Goal: Task Accomplishment & Management: Complete application form

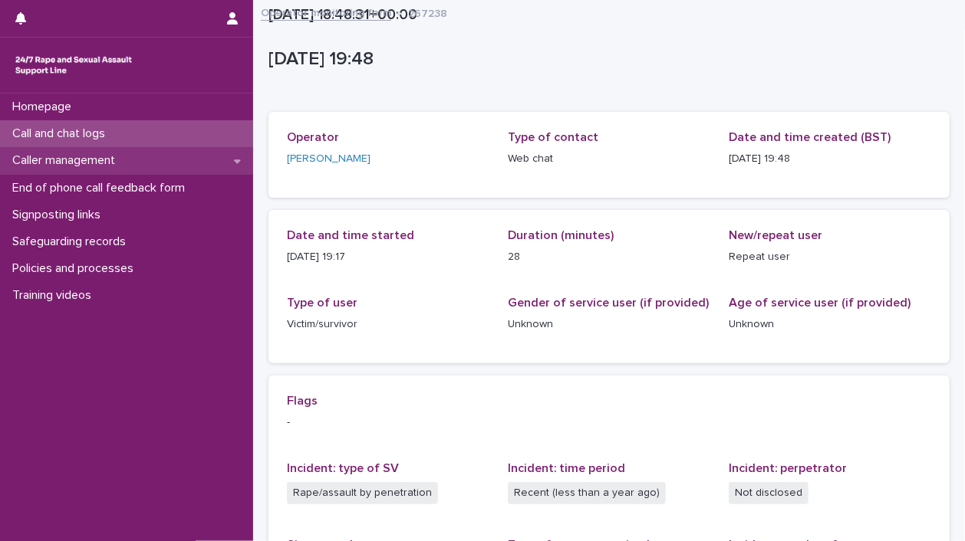
scroll to position [288, 0]
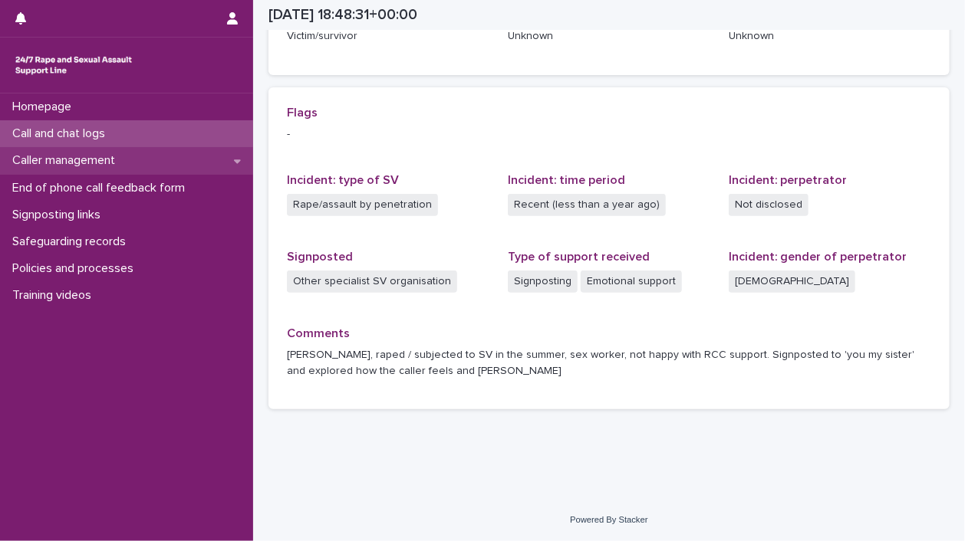
click at [96, 163] on p "Caller management" at bounding box center [66, 160] width 121 height 15
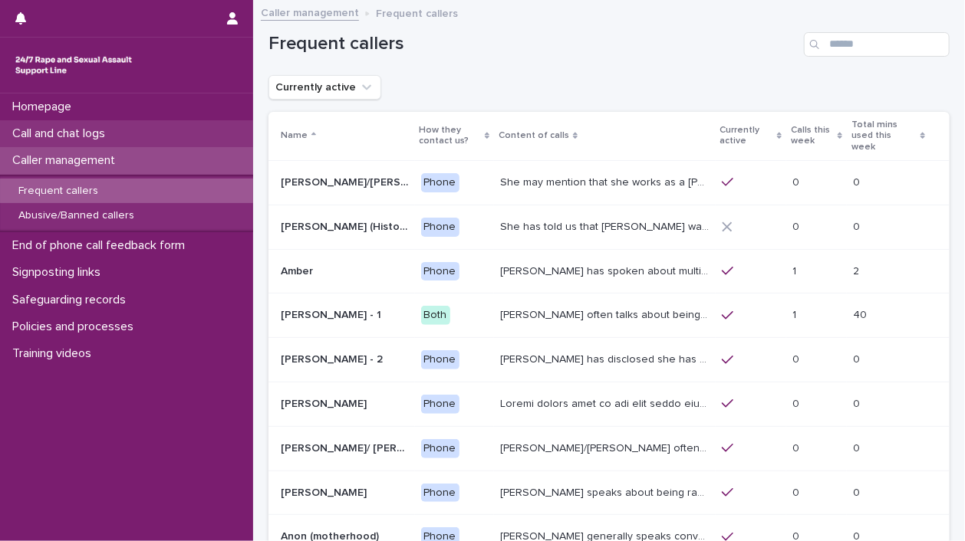
click at [100, 133] on p "Call and chat logs" at bounding box center [61, 134] width 111 height 15
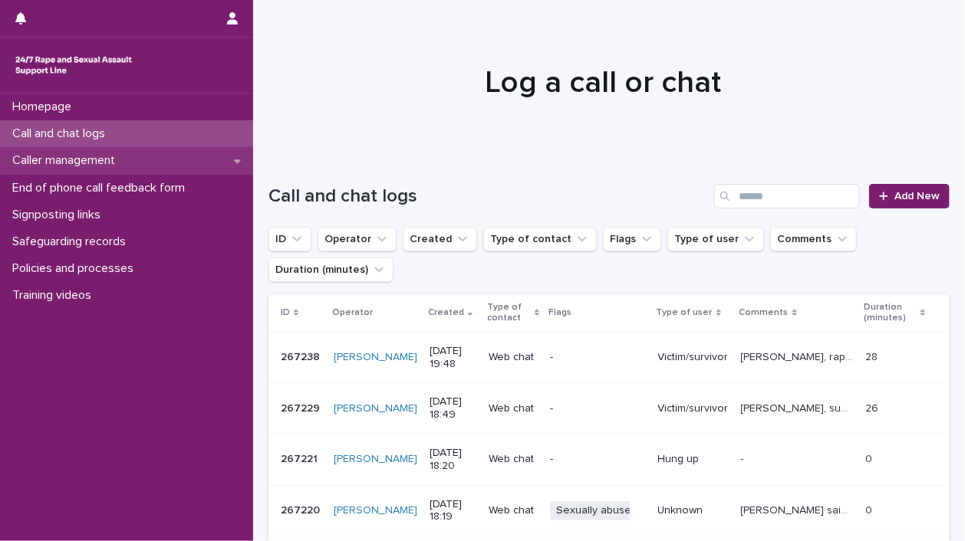
click at [125, 163] on p "Caller management" at bounding box center [66, 160] width 121 height 15
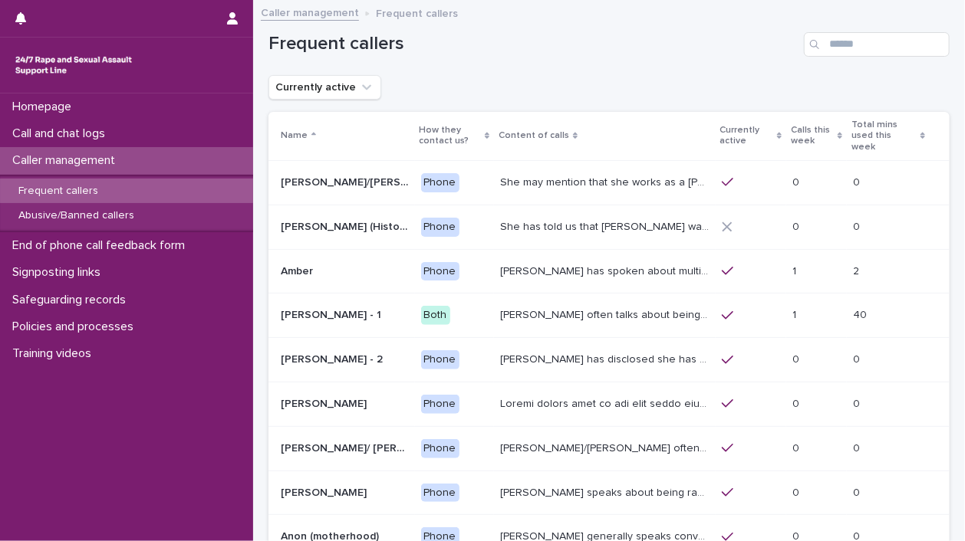
click at [104, 197] on div "Frequent callers" at bounding box center [126, 191] width 253 height 25
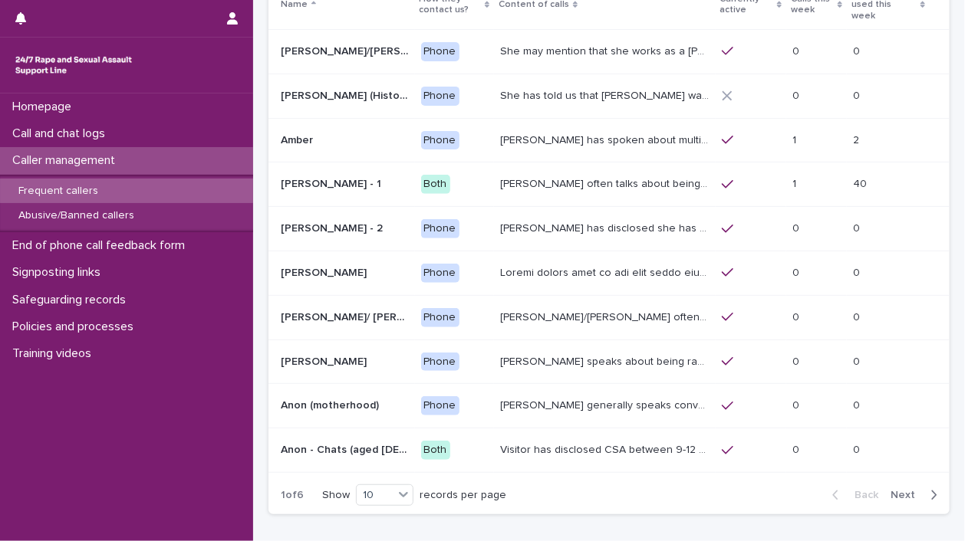
scroll to position [98, 0]
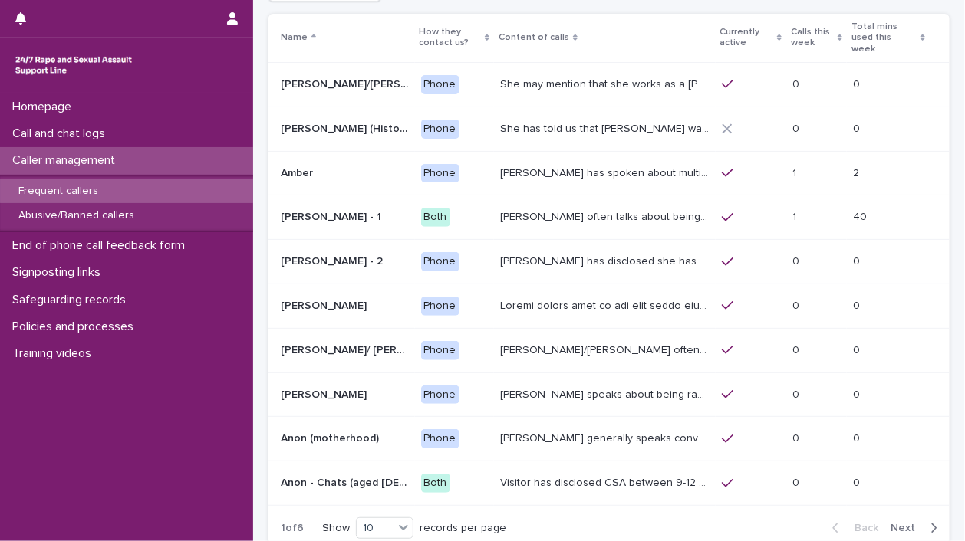
click at [896, 523] on span "Next" at bounding box center [907, 528] width 34 height 11
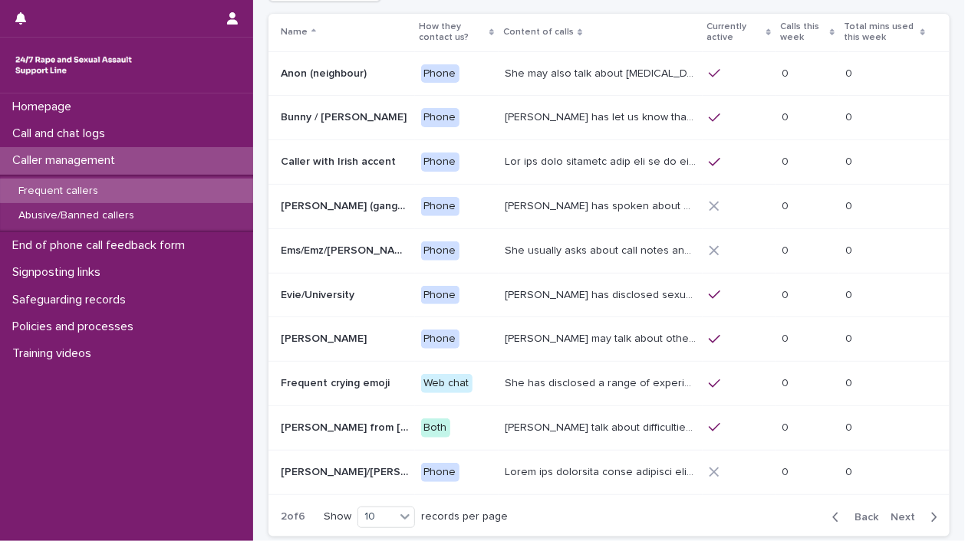
click at [896, 514] on span "Next" at bounding box center [907, 517] width 34 height 11
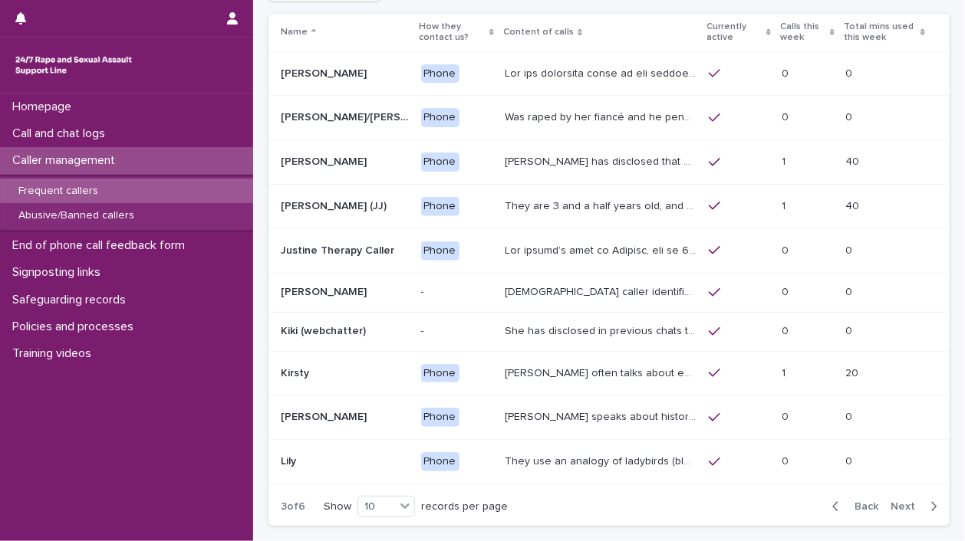
scroll to position [93, 0]
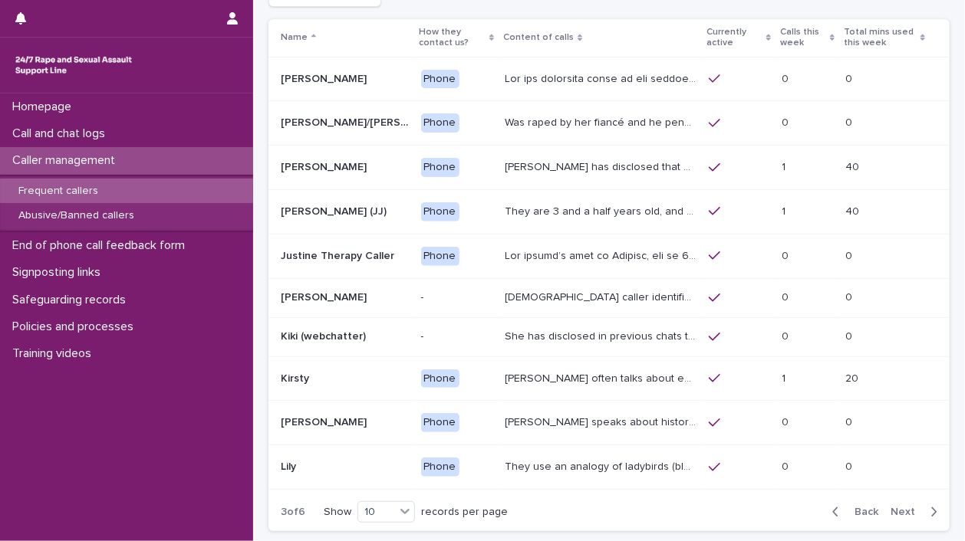
click at [896, 514] on span "Next" at bounding box center [907, 512] width 34 height 11
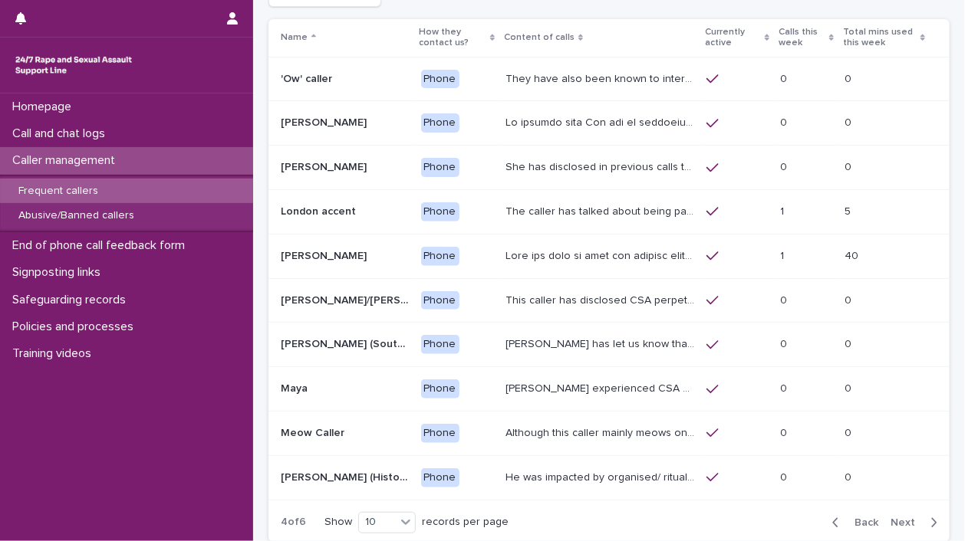
scroll to position [98, 0]
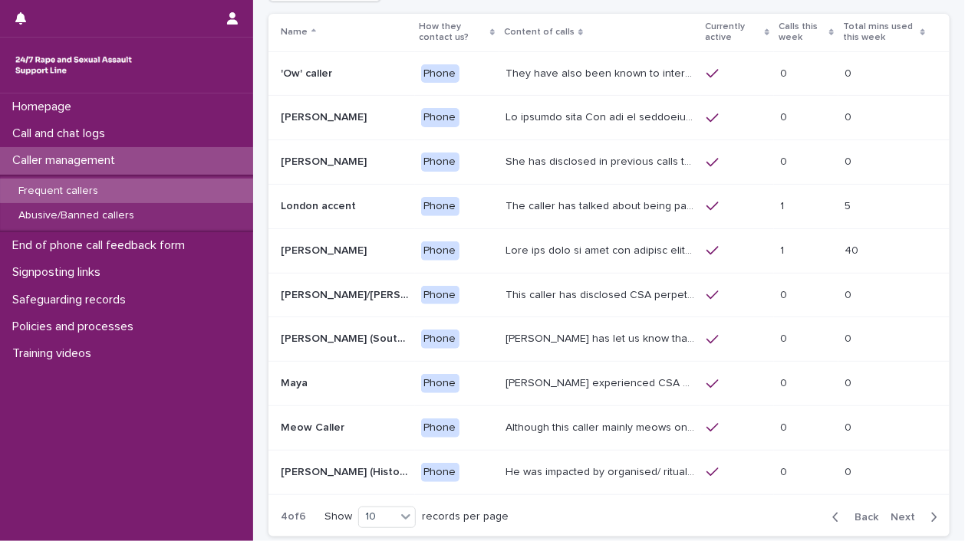
click at [896, 514] on span "Next" at bounding box center [907, 517] width 34 height 11
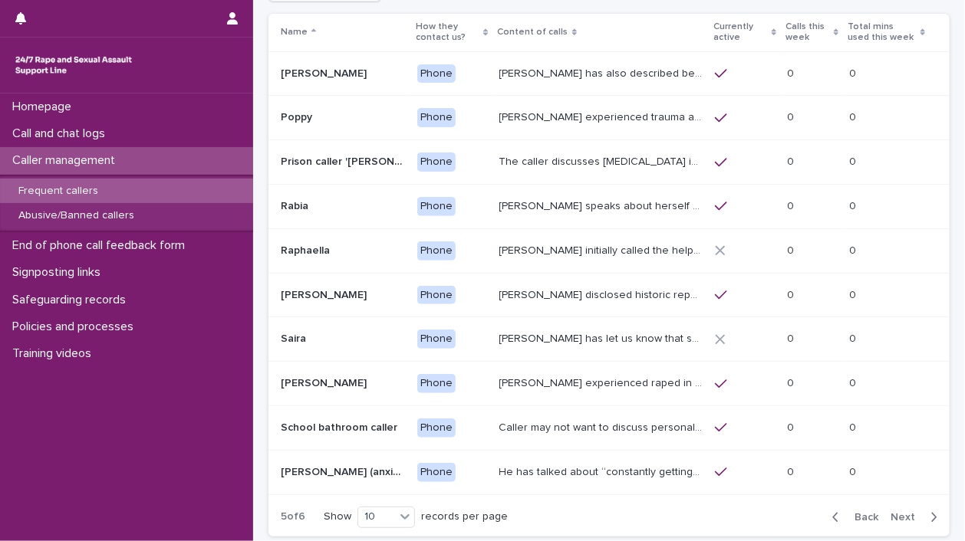
click at [896, 514] on span "Next" at bounding box center [907, 517] width 34 height 11
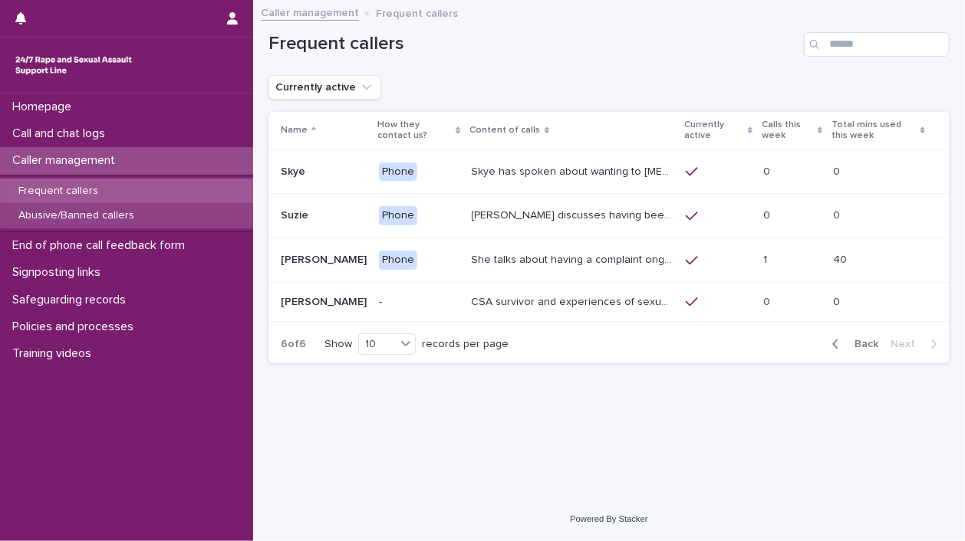
click at [79, 222] on div "Abusive/Banned callers" at bounding box center [126, 215] width 253 height 25
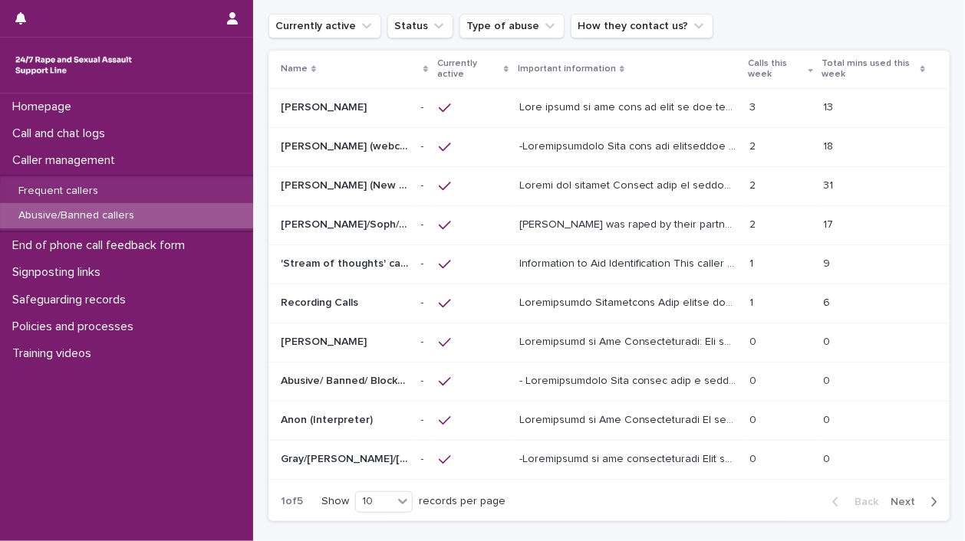
scroll to position [76, 0]
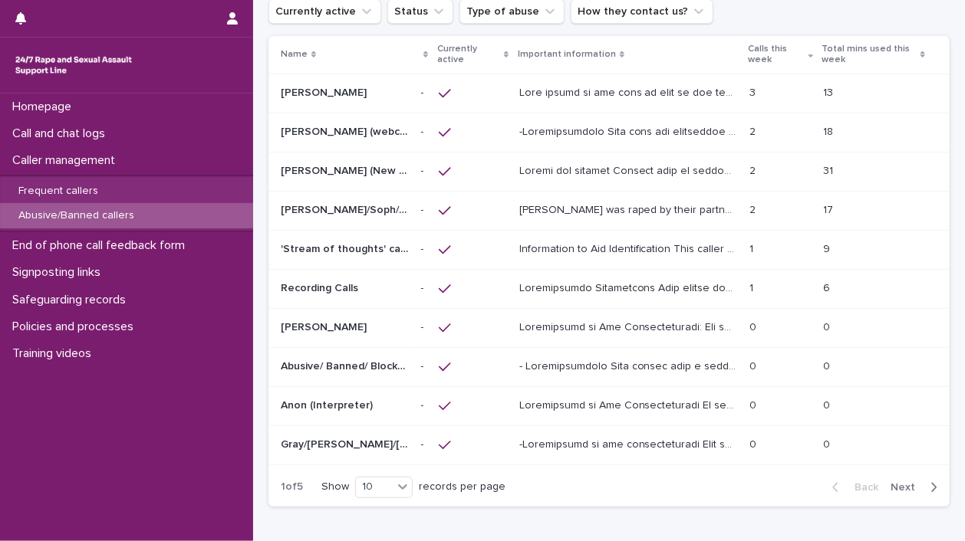
click at [603, 95] on p at bounding box center [630, 92] width 222 height 16
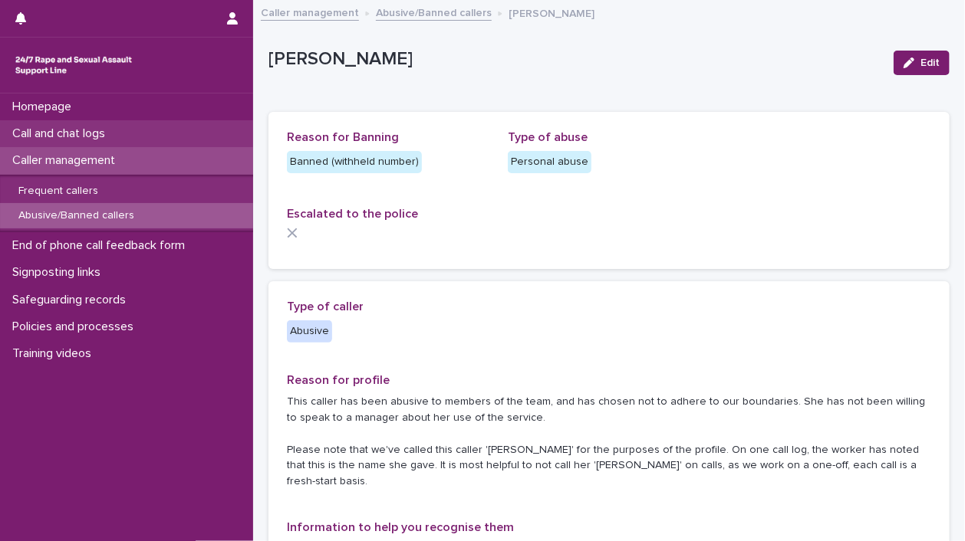
click at [95, 137] on p "Call and chat logs" at bounding box center [61, 134] width 111 height 15
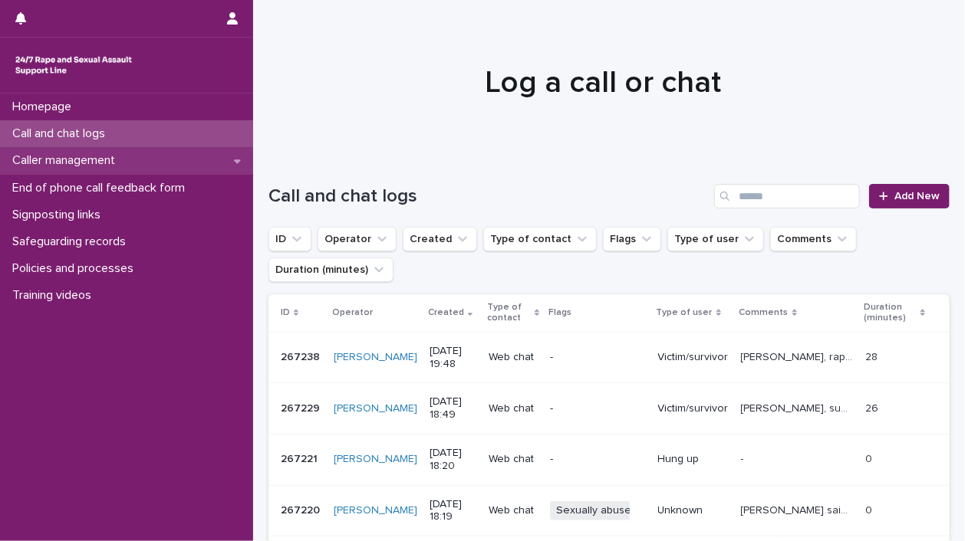
click at [95, 167] on p "Caller management" at bounding box center [66, 160] width 121 height 15
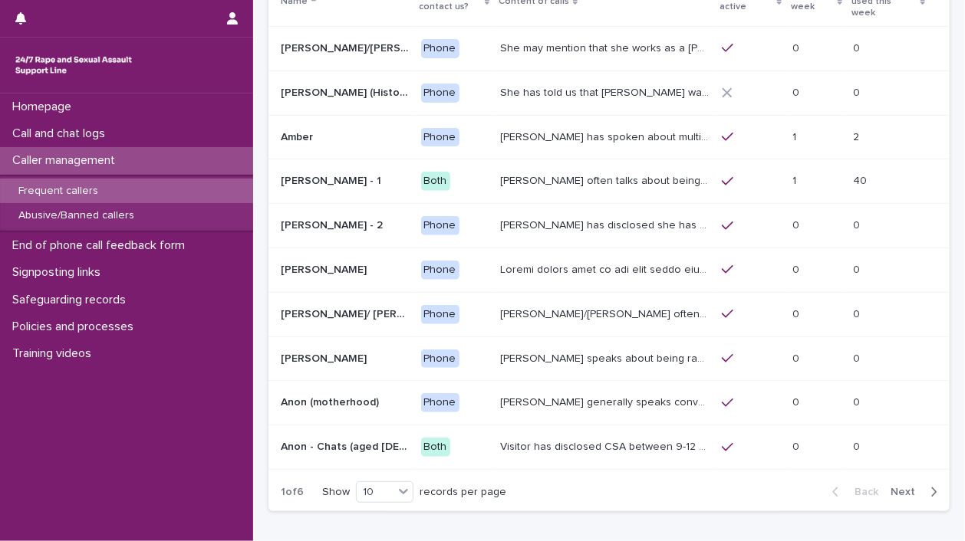
scroll to position [141, 0]
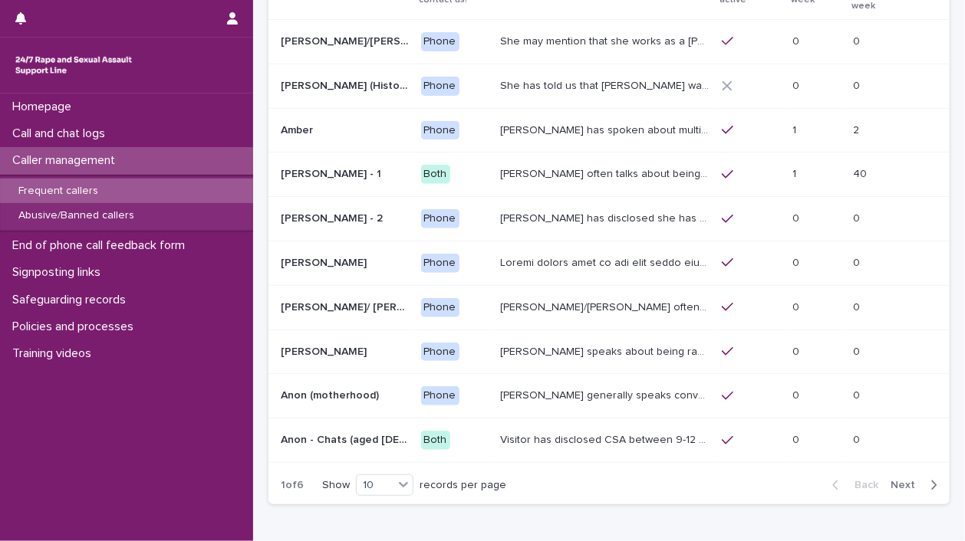
click at [896, 480] on span "Next" at bounding box center [907, 485] width 34 height 11
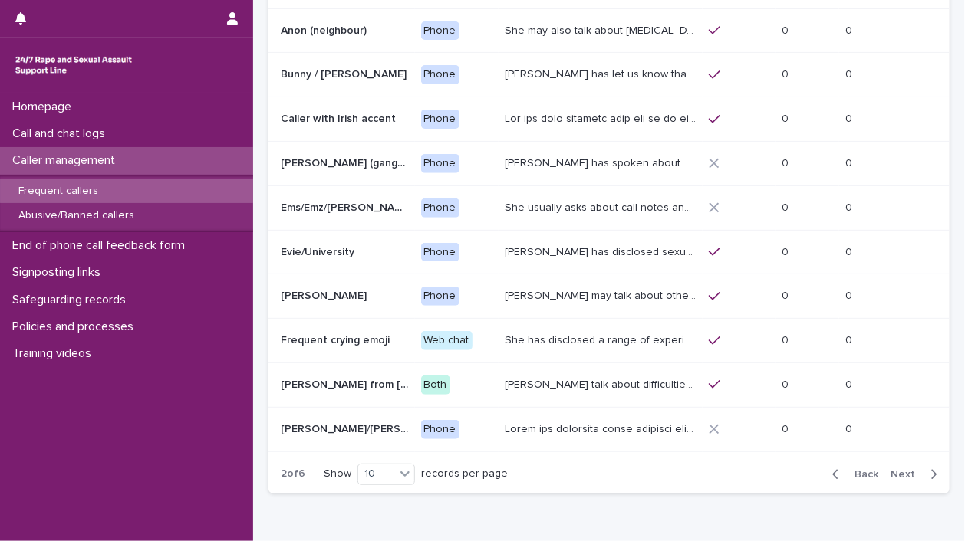
click at [896, 469] on span "Next" at bounding box center [907, 474] width 34 height 11
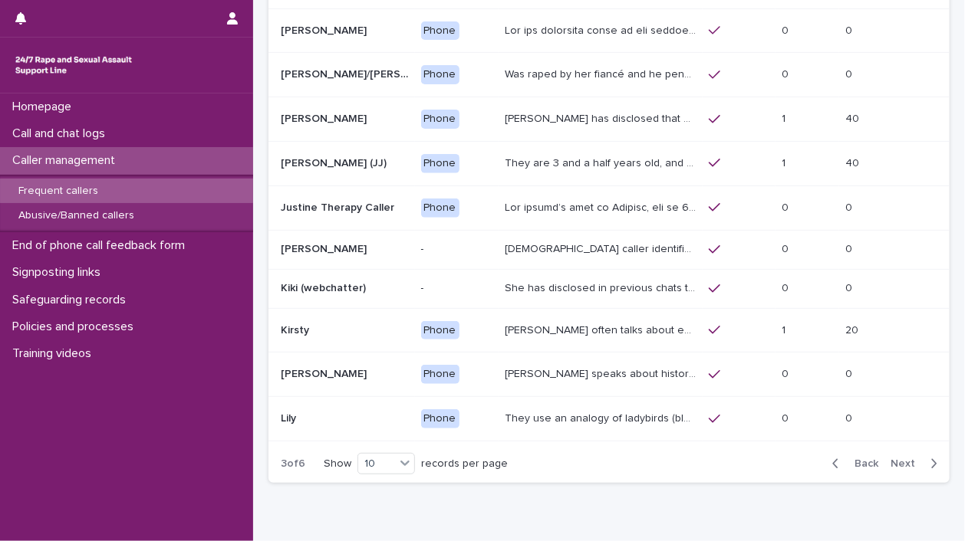
scroll to position [136, 0]
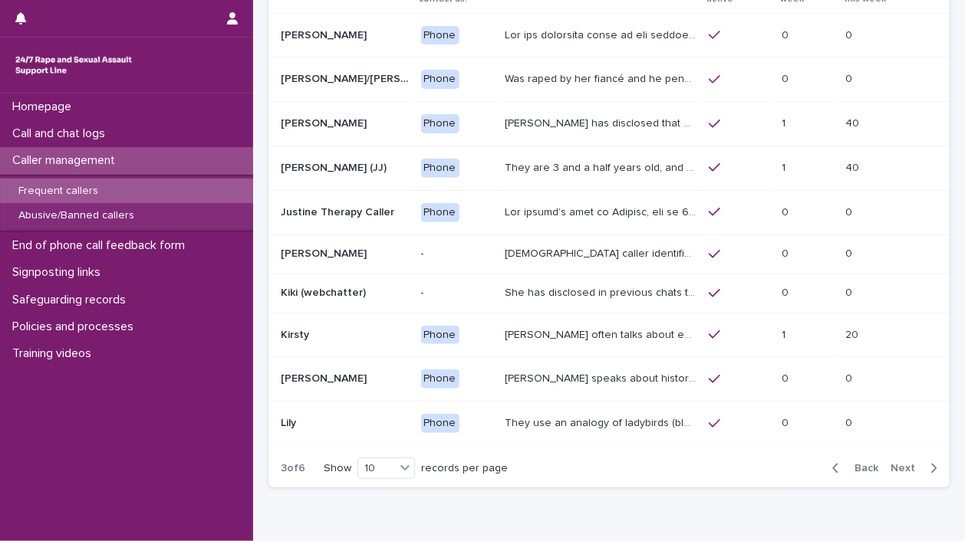
click at [896, 466] on span "Next" at bounding box center [907, 468] width 34 height 11
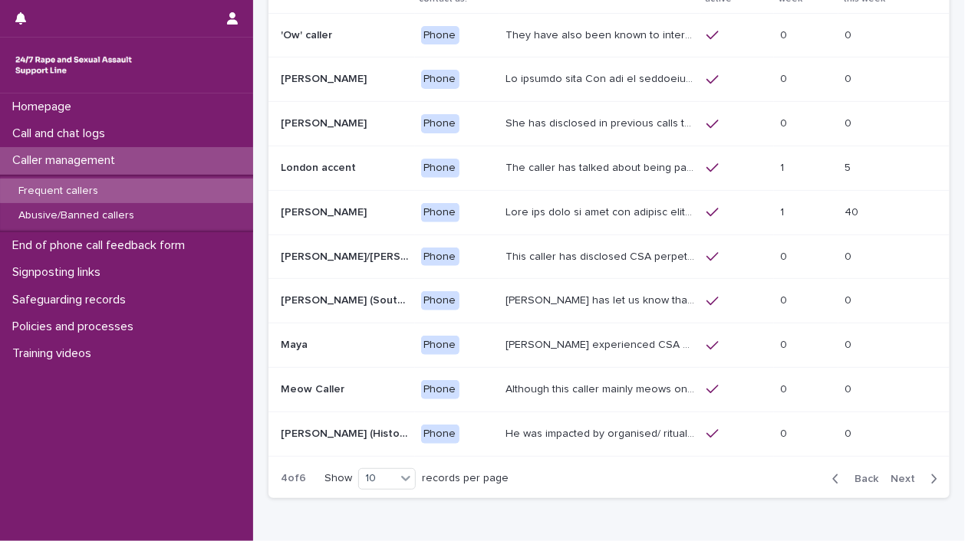
scroll to position [141, 0]
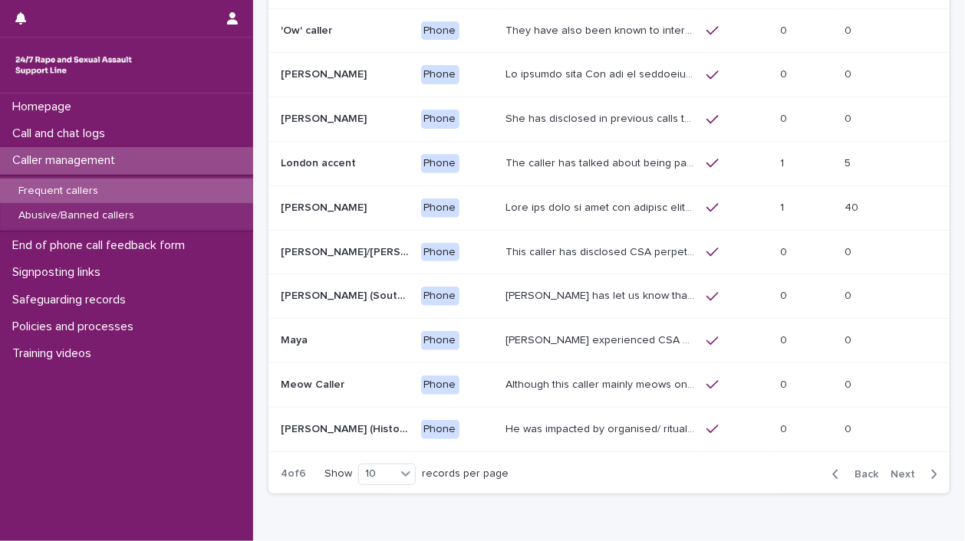
click at [643, 209] on p at bounding box center [601, 207] width 192 height 16
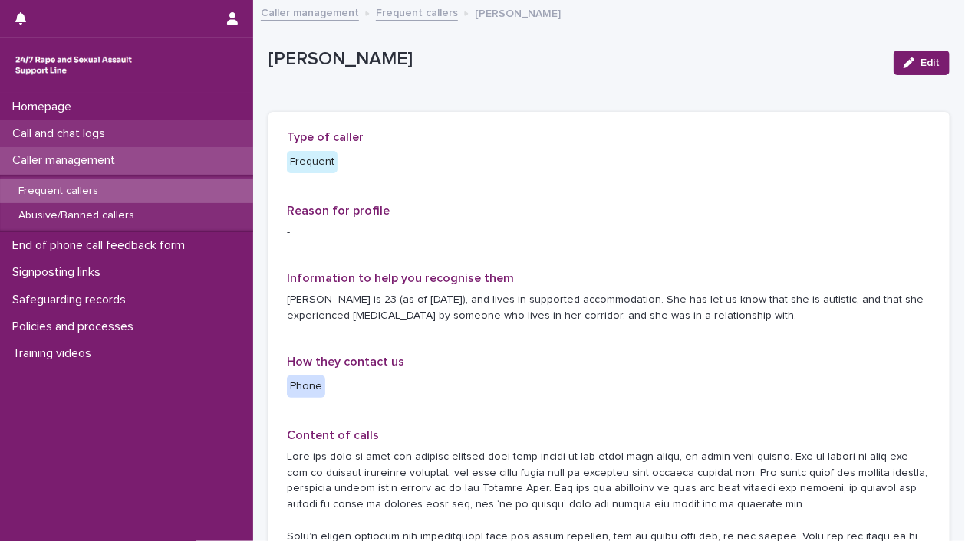
click at [86, 129] on p "Call and chat logs" at bounding box center [61, 134] width 111 height 15
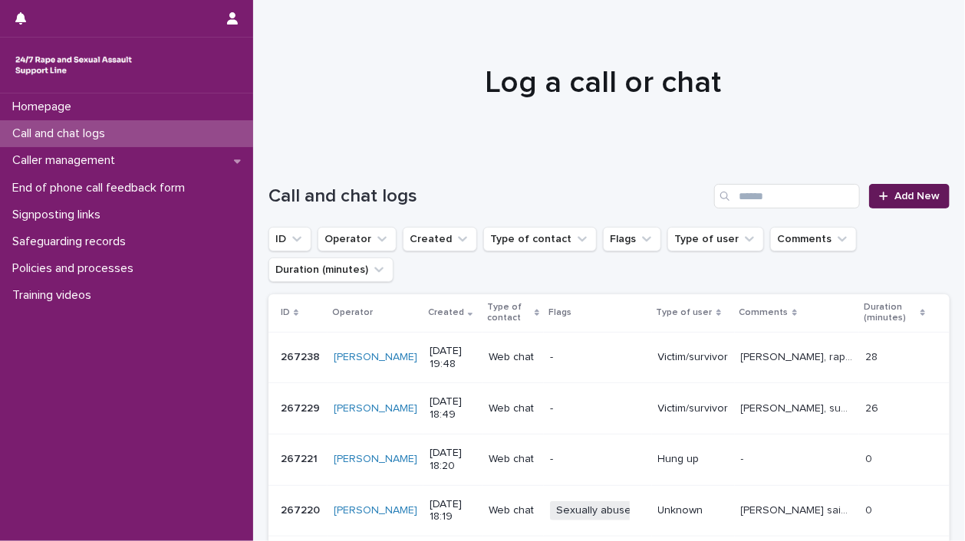
click at [894, 192] on span "Add New" at bounding box center [916, 196] width 45 height 11
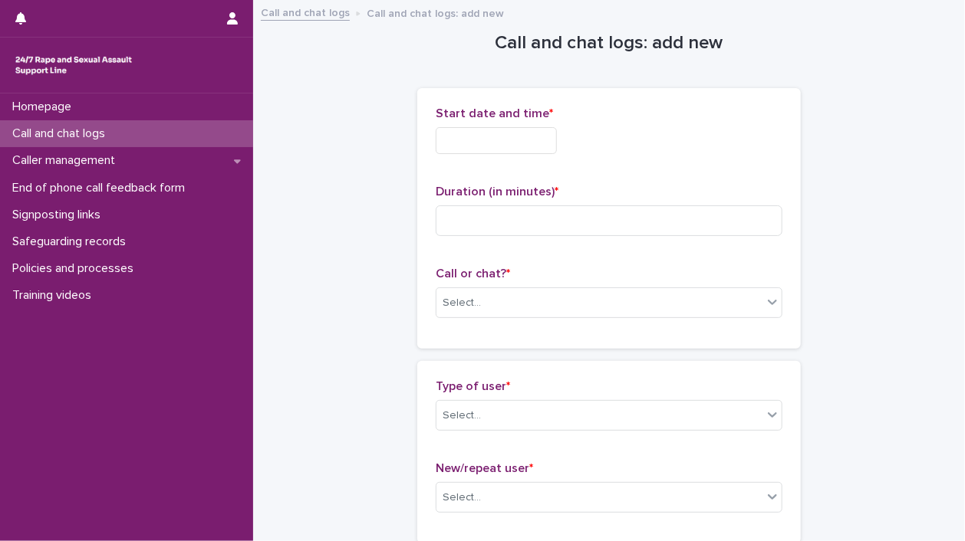
click at [529, 123] on div "Start date and time *" at bounding box center [609, 137] width 347 height 60
drag, startPoint x: 525, startPoint y: 130, endPoint x: 518, endPoint y: 136, distance: 9.2
click at [525, 132] on input "text" at bounding box center [496, 140] width 121 height 27
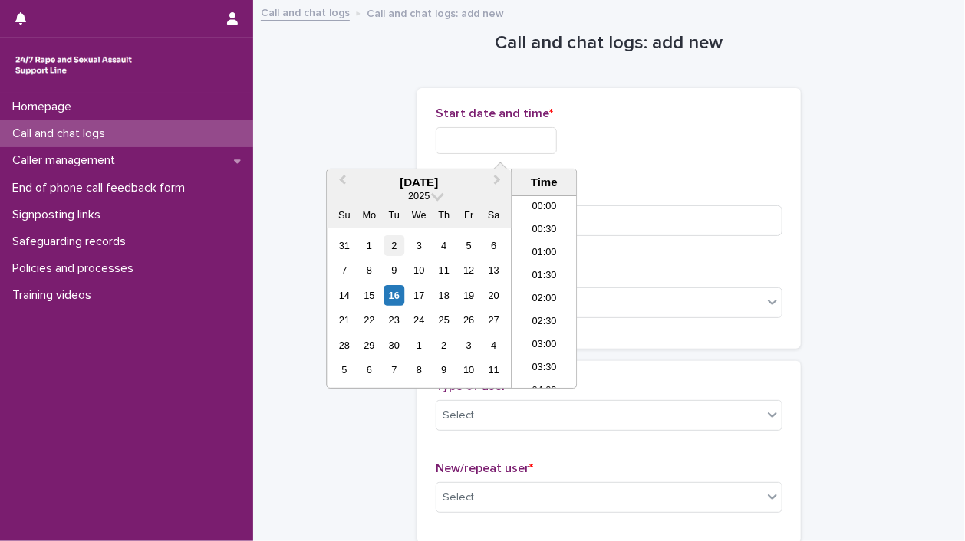
scroll to position [905, 0]
click at [399, 297] on div "16" at bounding box center [393, 295] width 21 height 21
drag, startPoint x: 489, startPoint y: 142, endPoint x: 765, endPoint y: 158, distance: 276.5
click at [761, 160] on div "**********" at bounding box center [609, 137] width 347 height 60
type input "**********"
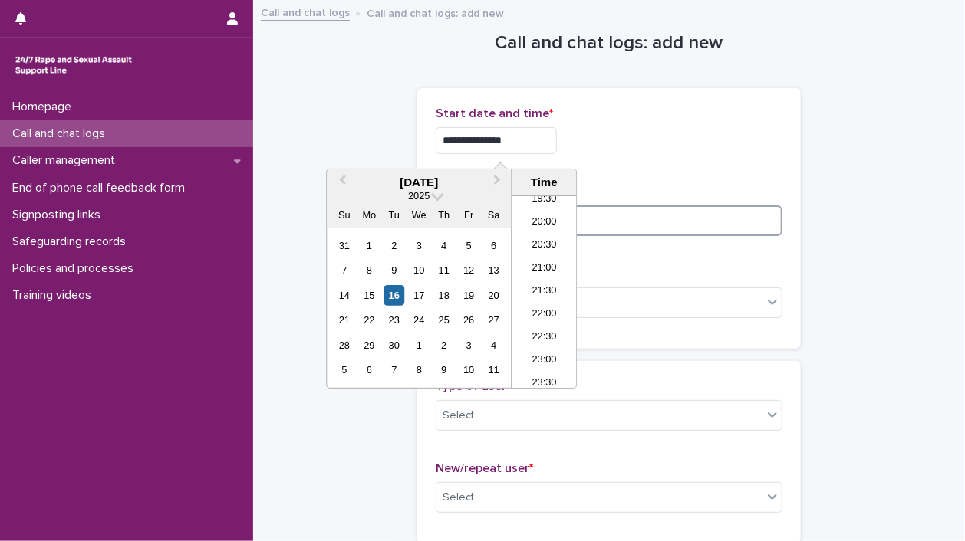
click at [724, 228] on input at bounding box center [609, 220] width 347 height 31
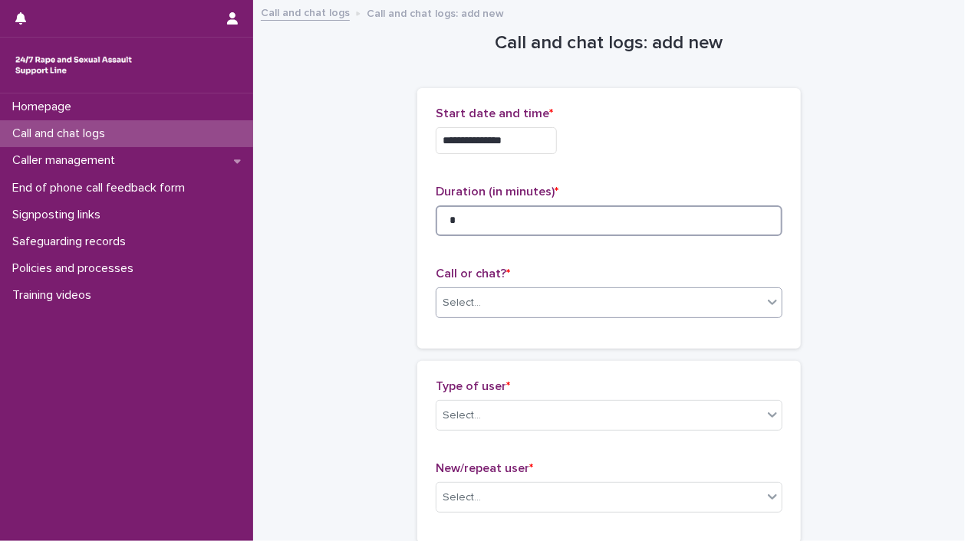
type input "*"
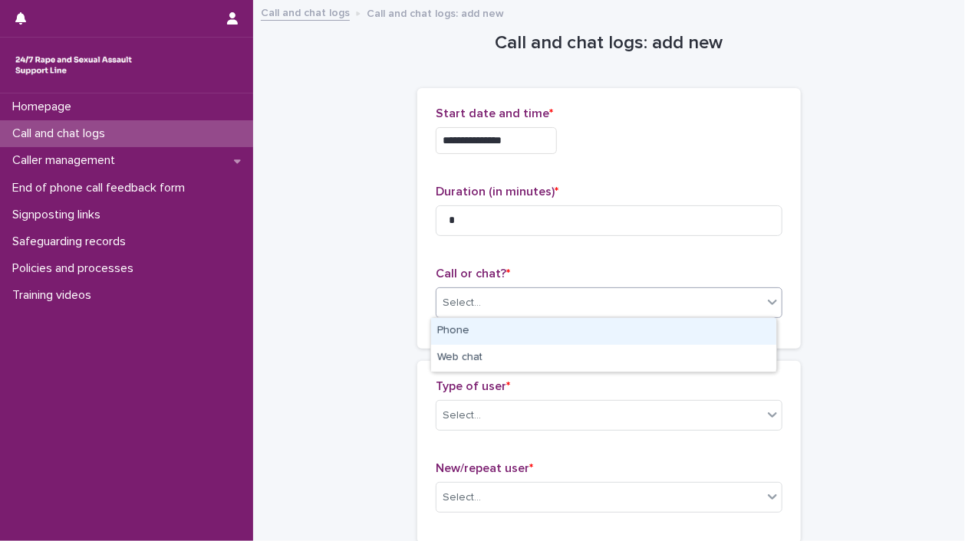
click at [763, 304] on div at bounding box center [772, 302] width 18 height 28
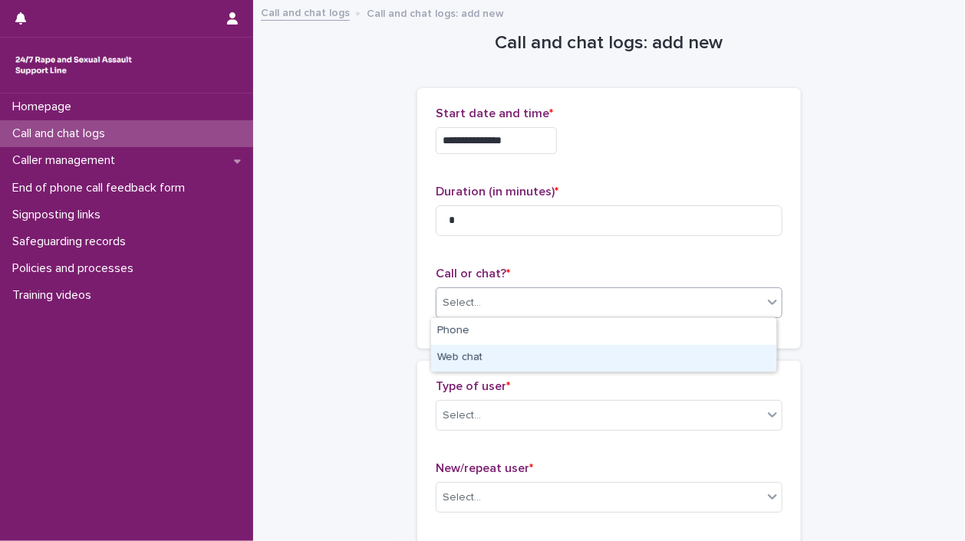
drag, startPoint x: 717, startPoint y: 357, endPoint x: 715, endPoint y: 346, distance: 11.7
click at [715, 346] on div "Web chat" at bounding box center [603, 358] width 345 height 27
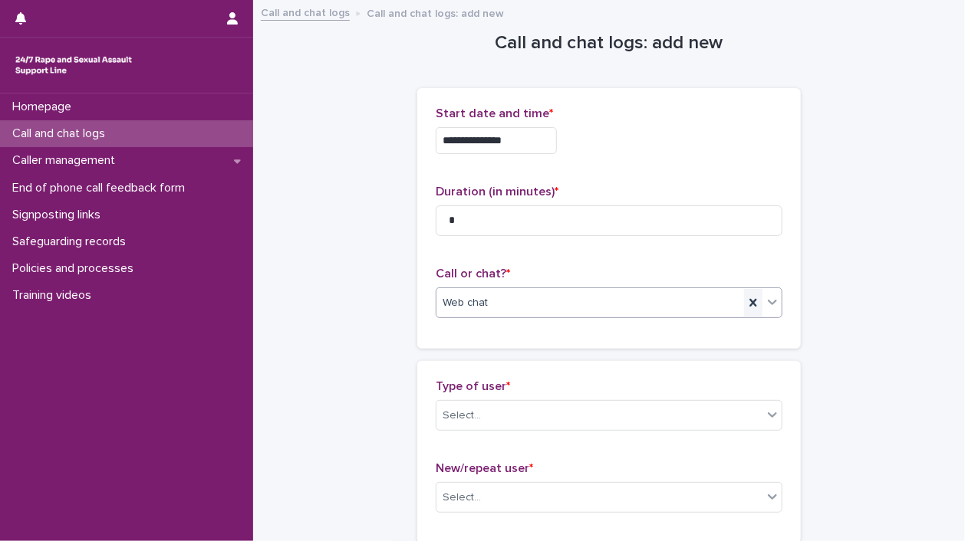
click at [749, 302] on icon at bounding box center [752, 303] width 7 height 8
click at [763, 298] on div at bounding box center [772, 302] width 18 height 28
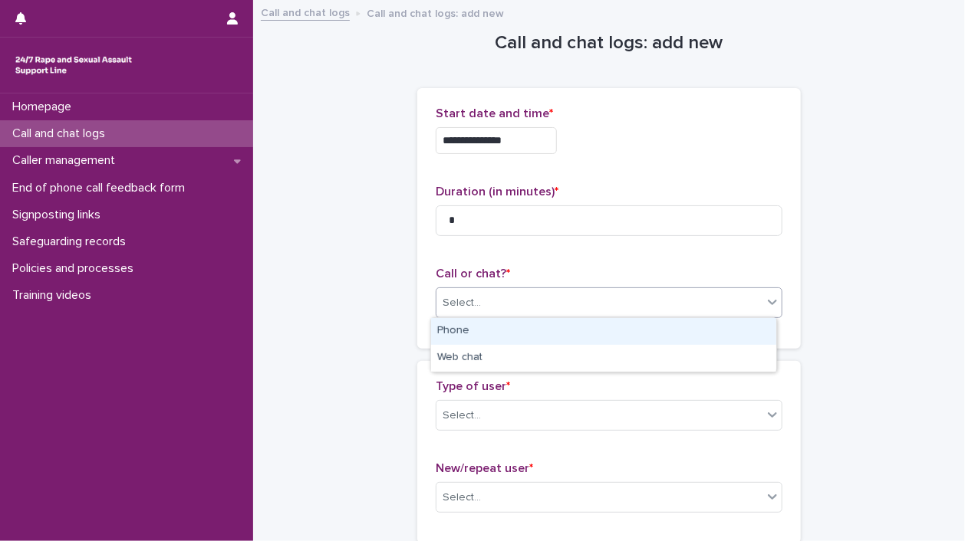
click at [724, 328] on div "Phone" at bounding box center [603, 331] width 345 height 27
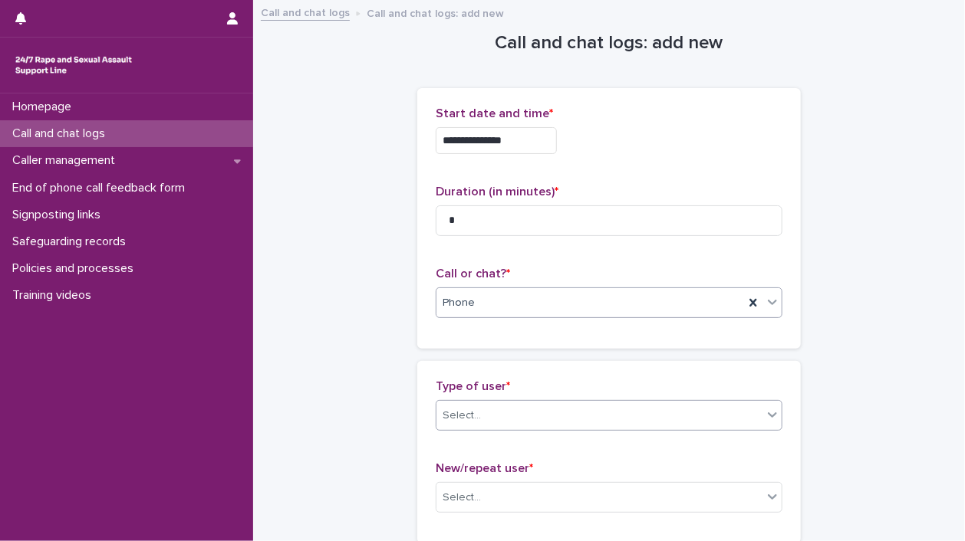
click at [768, 416] on icon at bounding box center [772, 415] width 9 height 5
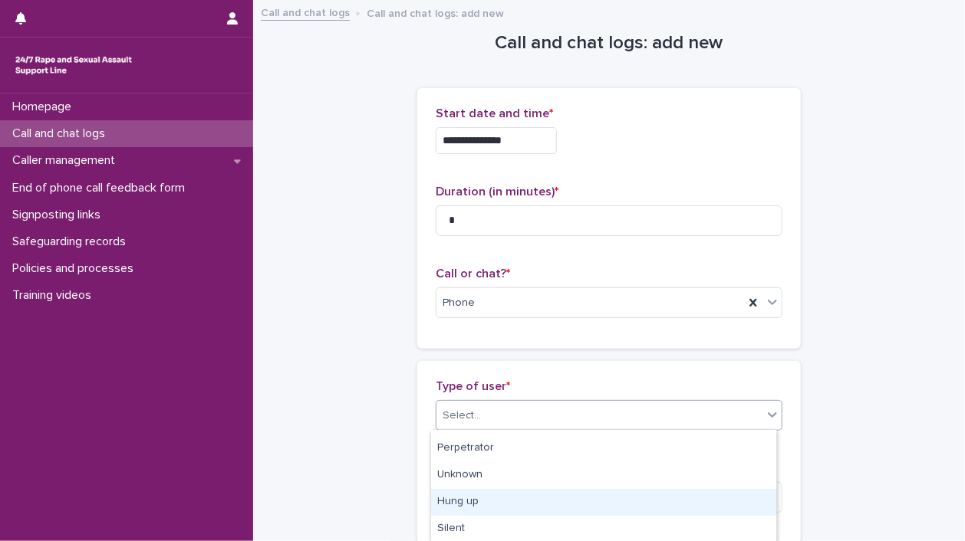
scroll to position [0, 0]
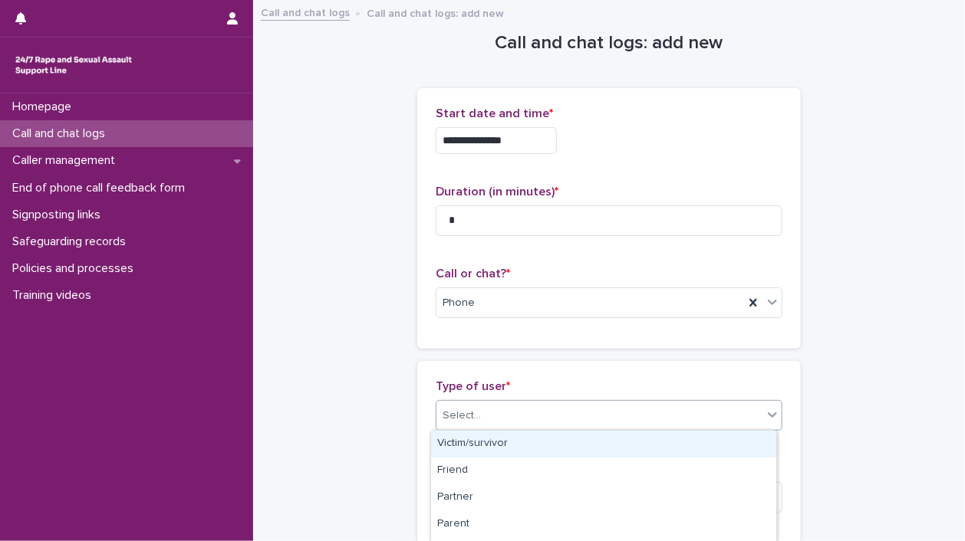
click at [702, 443] on div "Victim/survivor" at bounding box center [603, 444] width 345 height 27
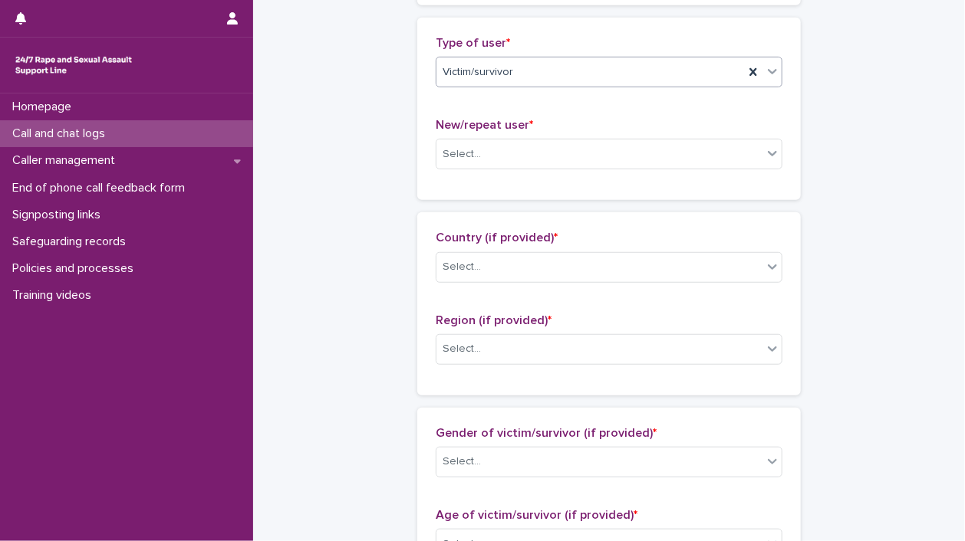
scroll to position [443, 0]
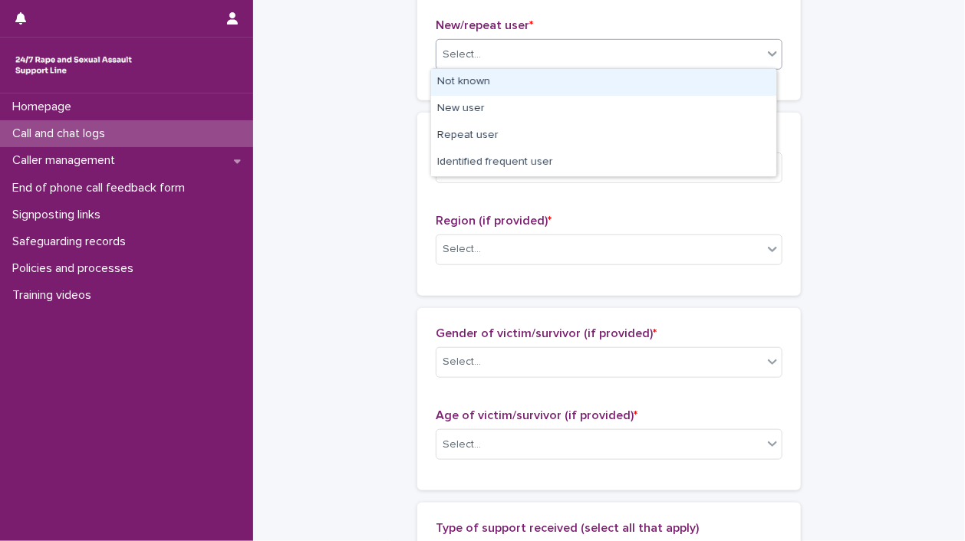
click at [751, 49] on div "Select..." at bounding box center [599, 54] width 326 height 25
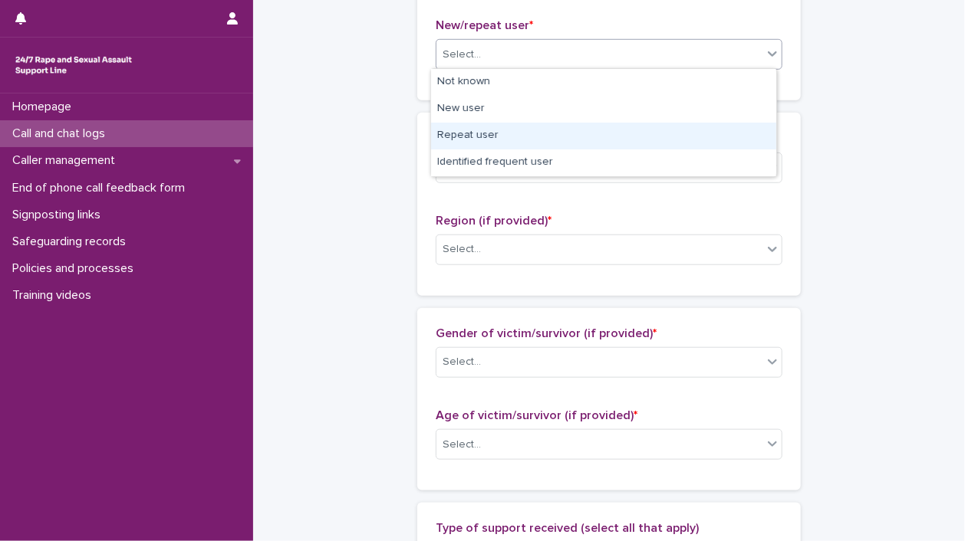
click at [680, 123] on div "Repeat user" at bounding box center [603, 136] width 345 height 27
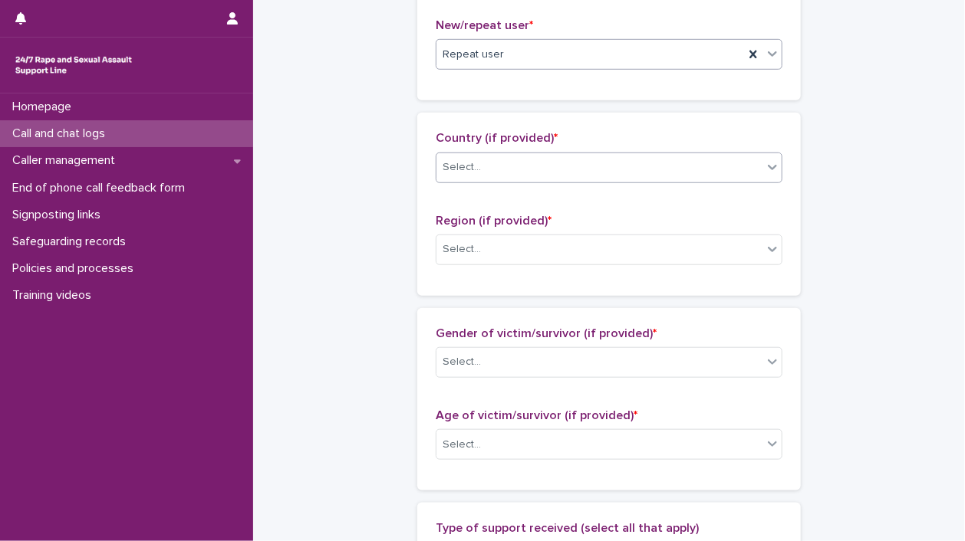
click at [768, 163] on icon at bounding box center [771, 166] width 15 height 15
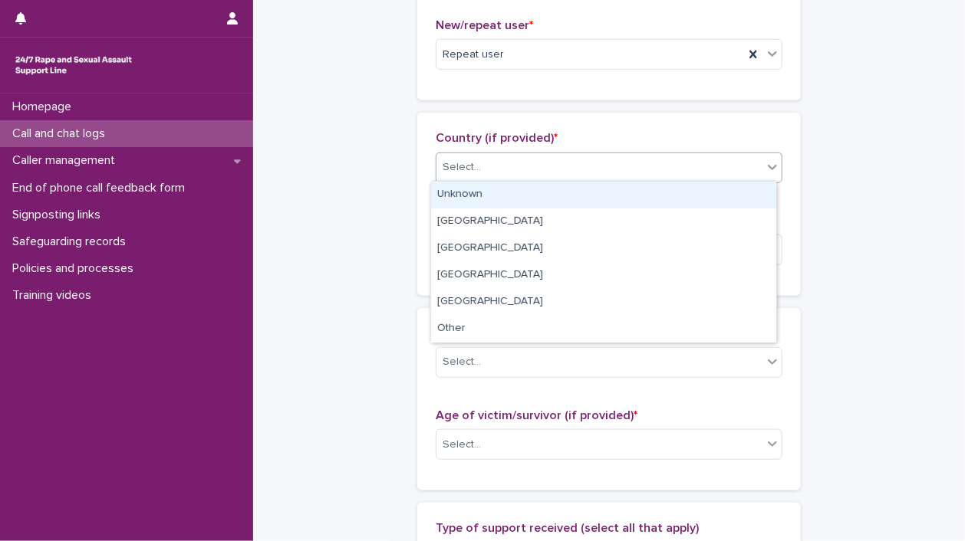
click at [738, 192] on div "Unknown" at bounding box center [603, 195] width 345 height 27
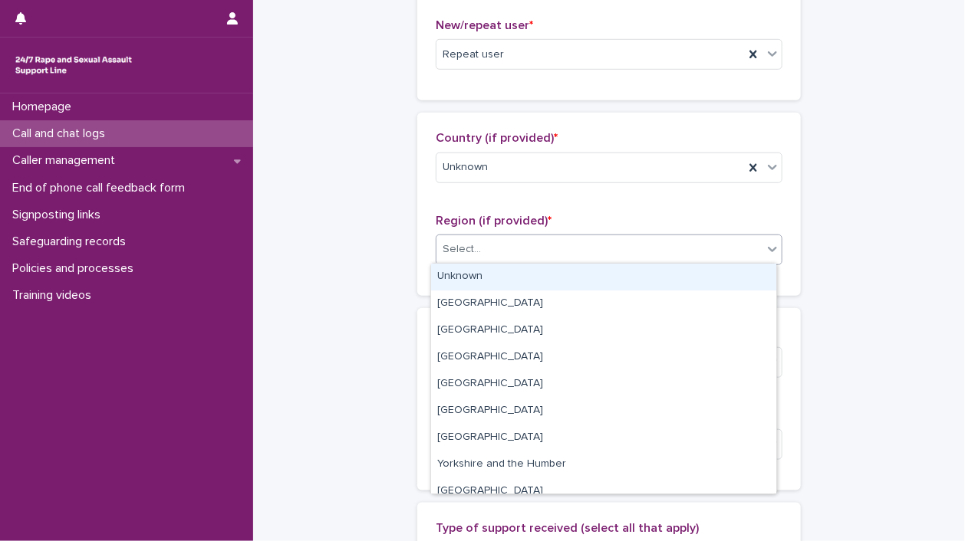
click at [763, 255] on div at bounding box center [772, 249] width 18 height 28
click at [735, 281] on div "Unknown" at bounding box center [603, 277] width 345 height 27
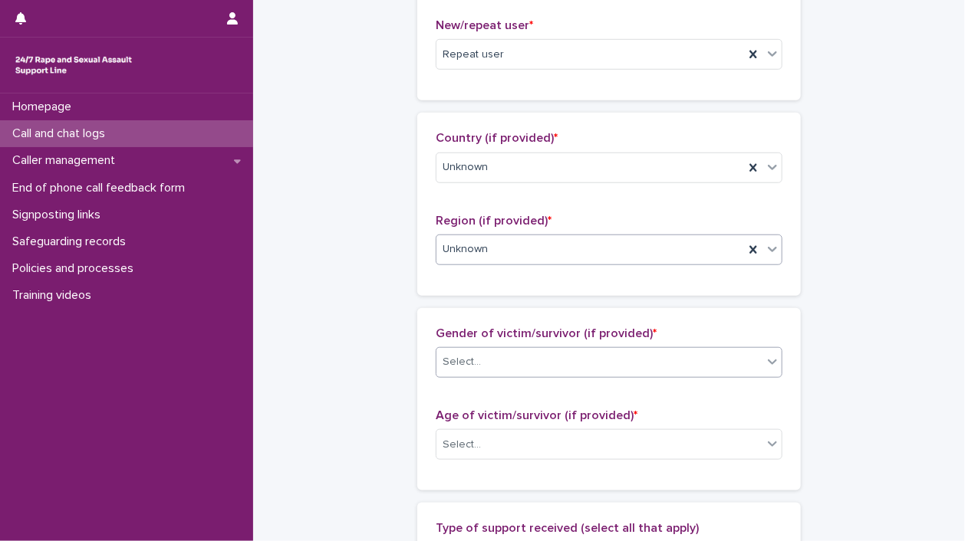
click at [773, 360] on icon at bounding box center [771, 361] width 15 height 15
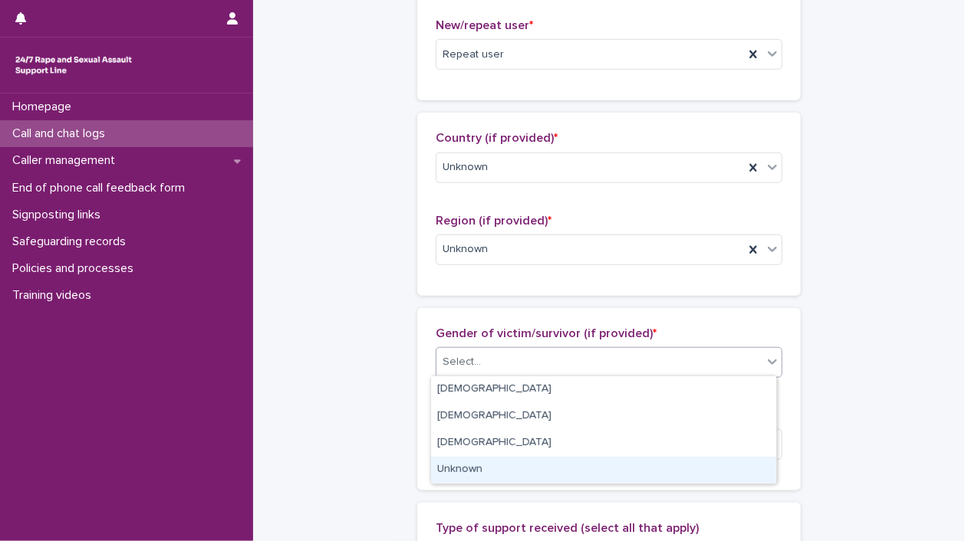
click at [751, 469] on div "Unknown" at bounding box center [603, 470] width 345 height 27
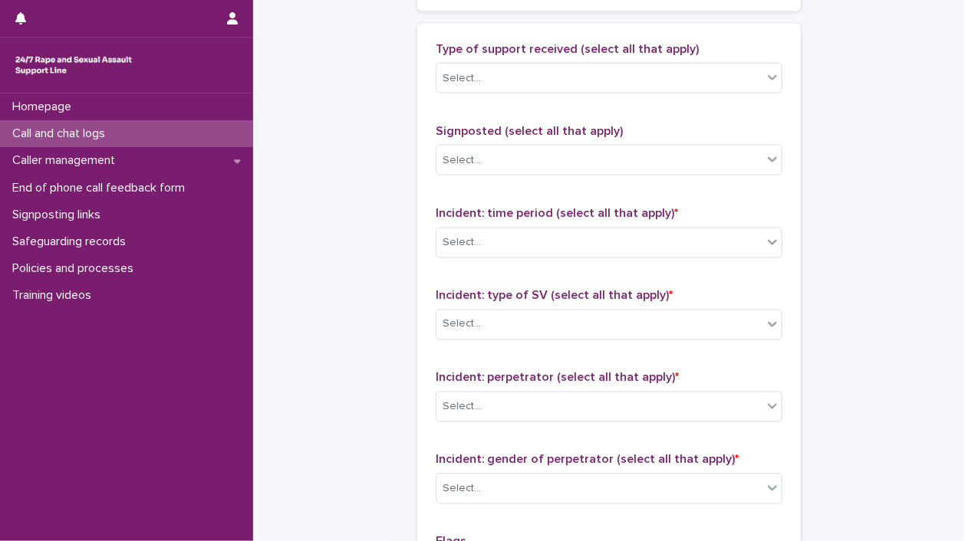
scroll to position [925, 0]
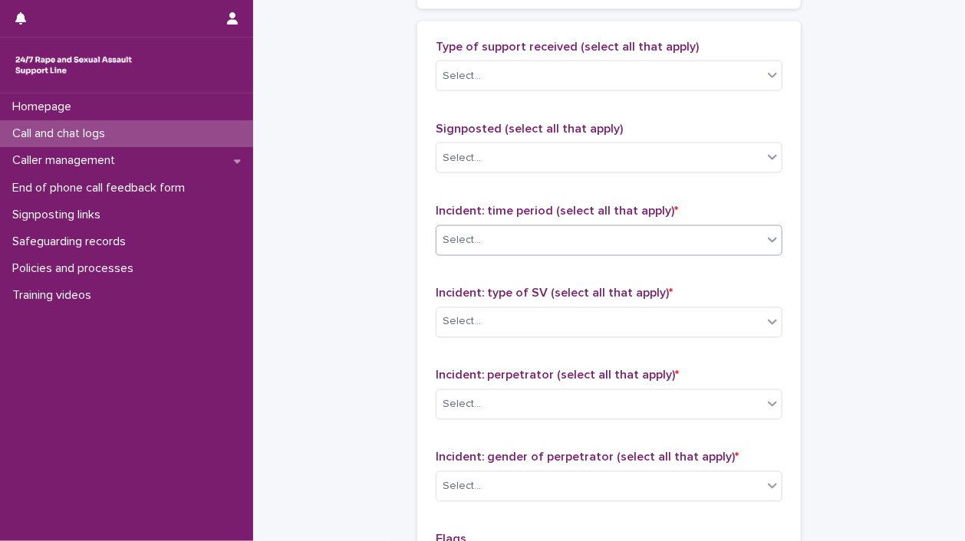
click at [768, 240] on icon at bounding box center [771, 239] width 15 height 15
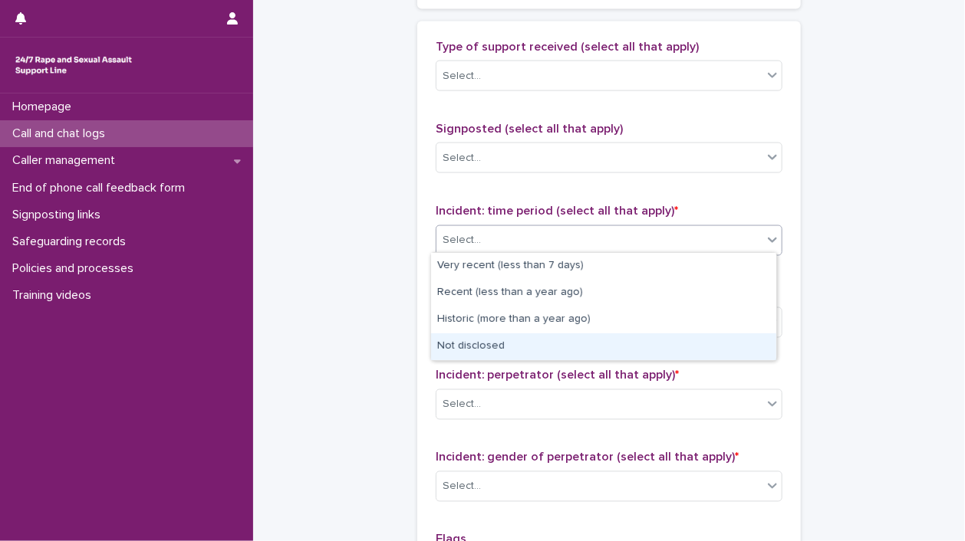
click at [718, 344] on div "Not disclosed" at bounding box center [603, 347] width 345 height 27
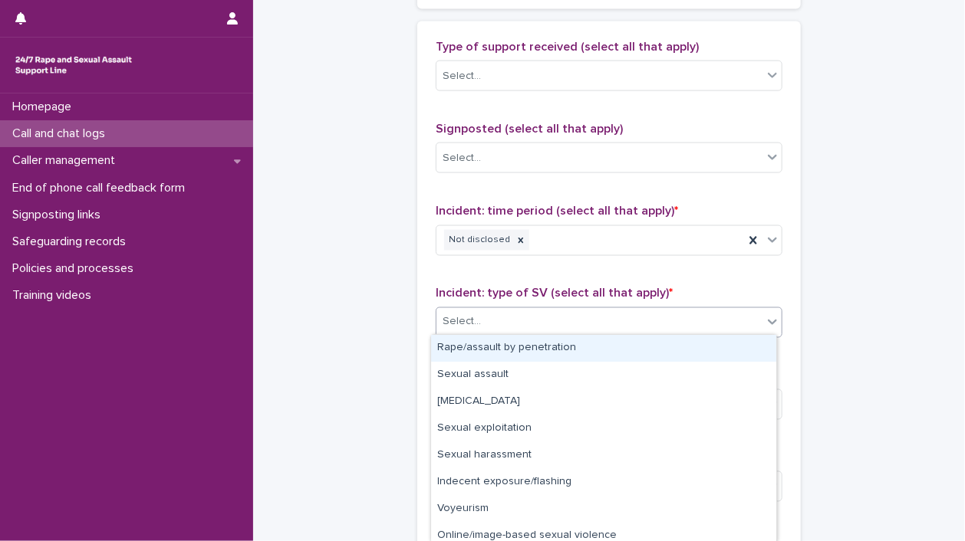
click at [774, 314] on icon at bounding box center [771, 321] width 15 height 15
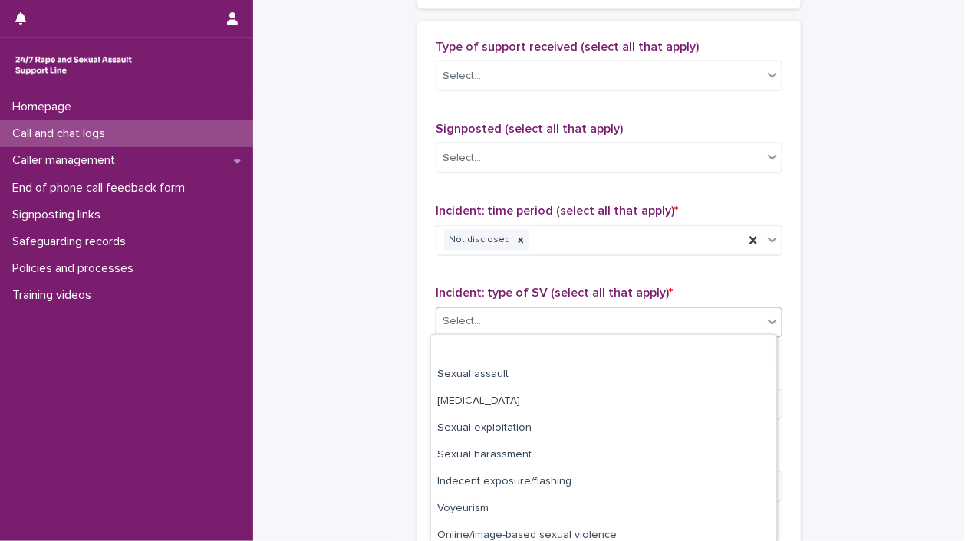
scroll to position [61, 0]
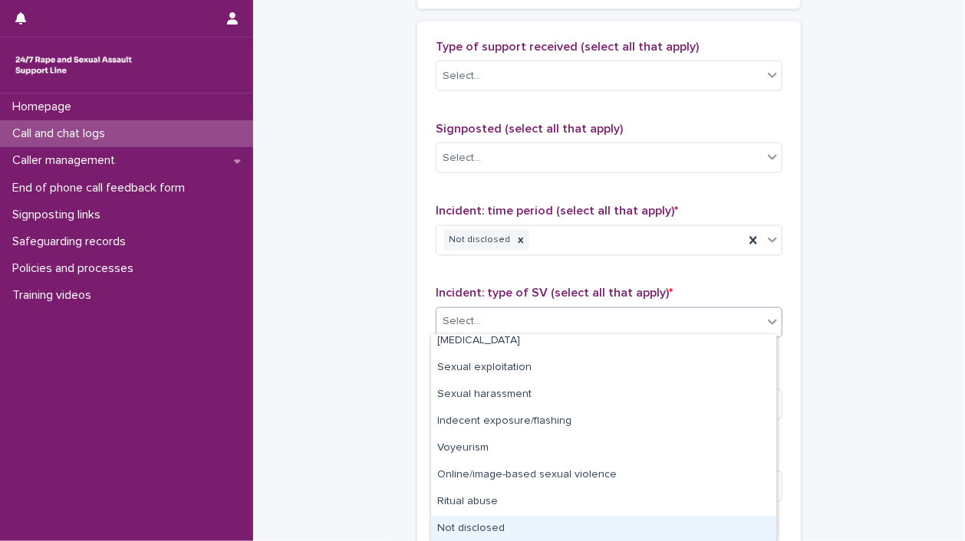
click at [719, 520] on div "Not disclosed" at bounding box center [603, 529] width 345 height 27
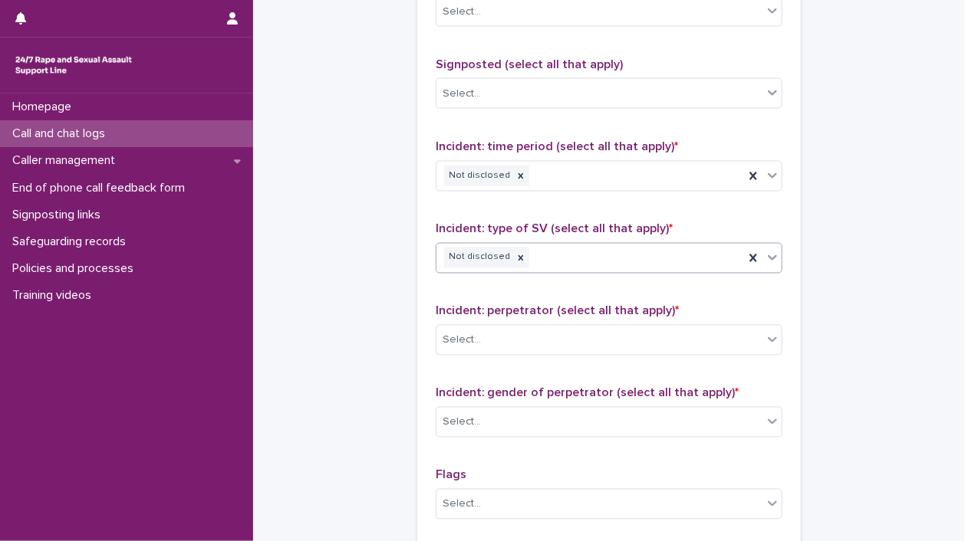
scroll to position [1224, 0]
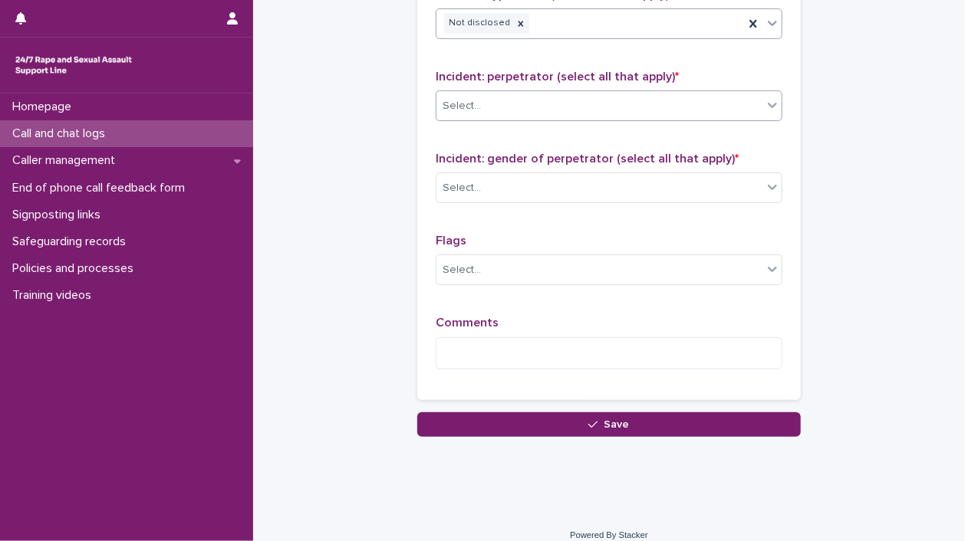
click at [745, 105] on div "Select..." at bounding box center [599, 106] width 326 height 25
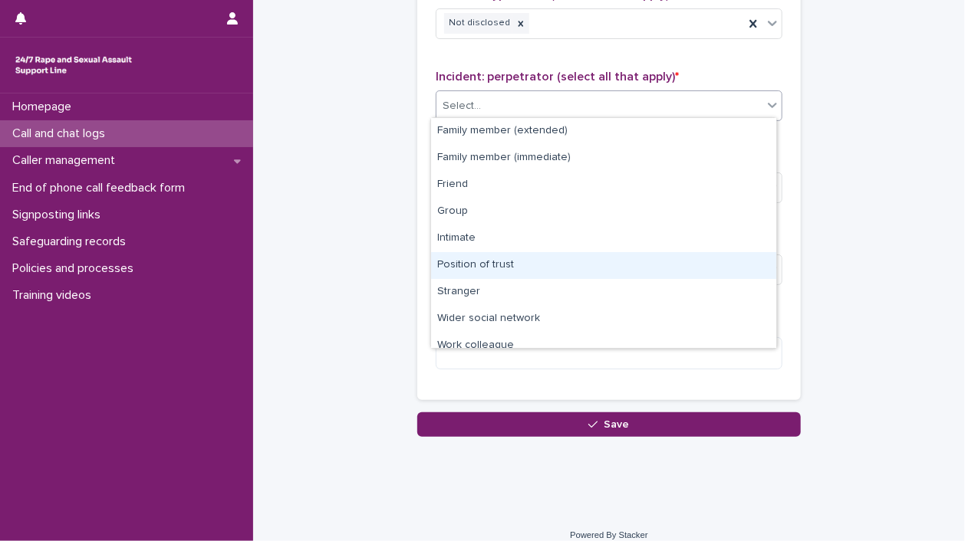
scroll to position [64, 0]
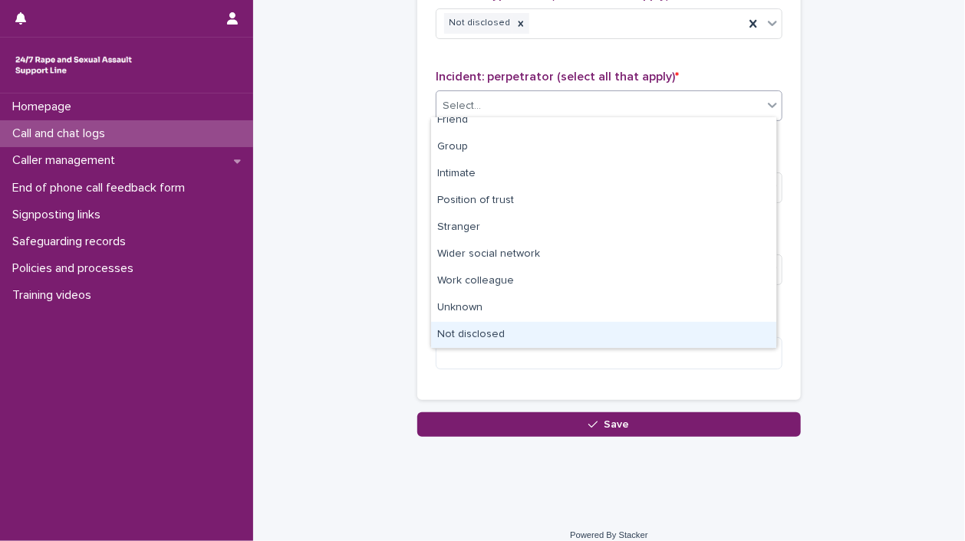
click at [761, 337] on div "Not disclosed" at bounding box center [603, 335] width 345 height 27
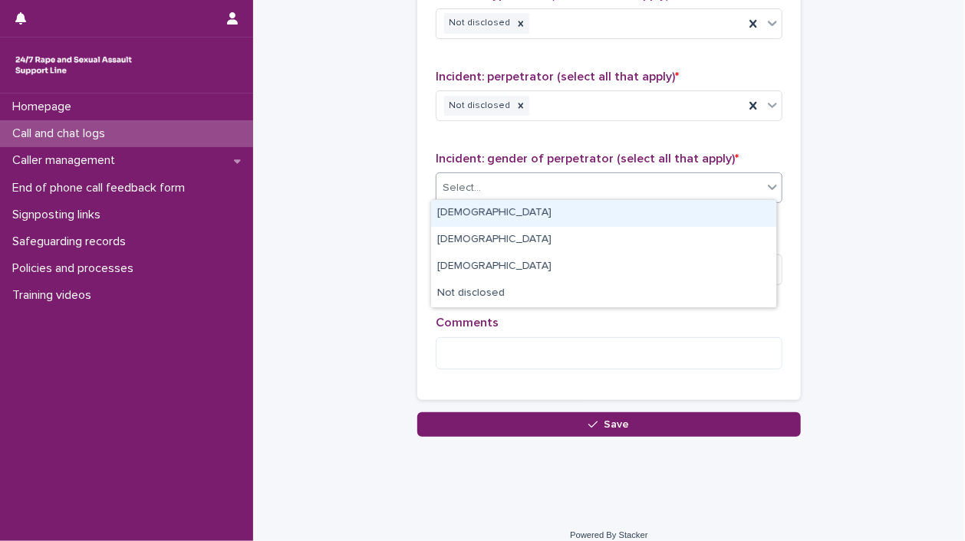
click at [768, 188] on icon at bounding box center [771, 186] width 15 height 15
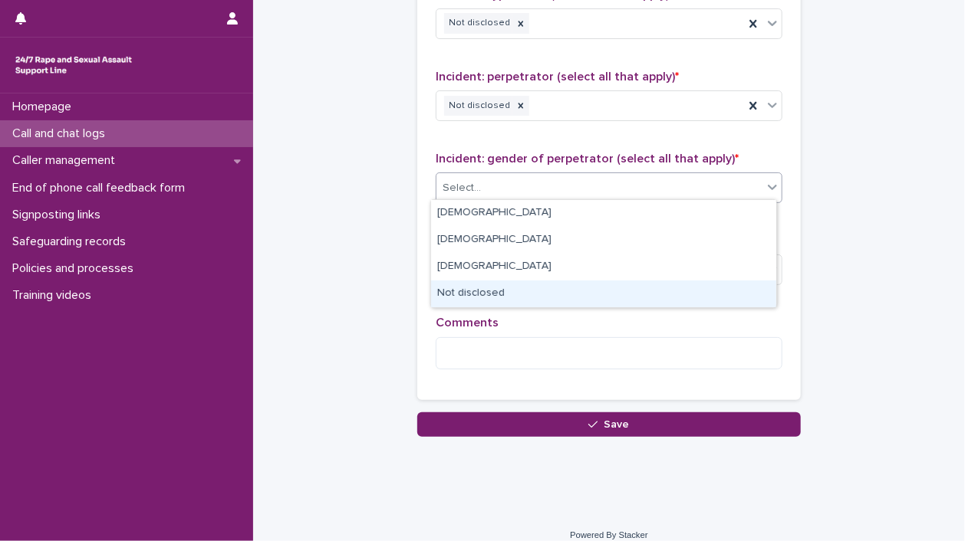
click at [715, 285] on div "Not disclosed" at bounding box center [603, 294] width 345 height 27
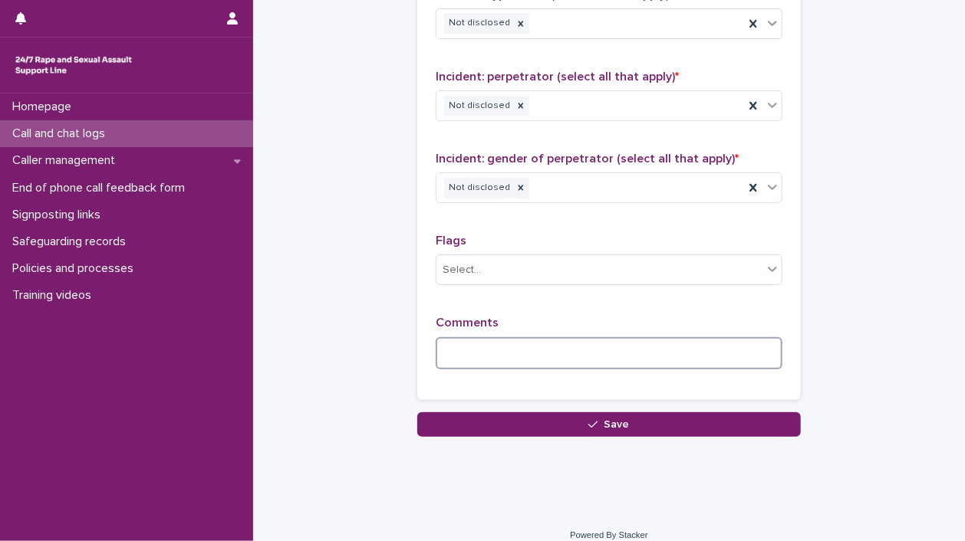
click at [598, 350] on textarea at bounding box center [609, 353] width 347 height 33
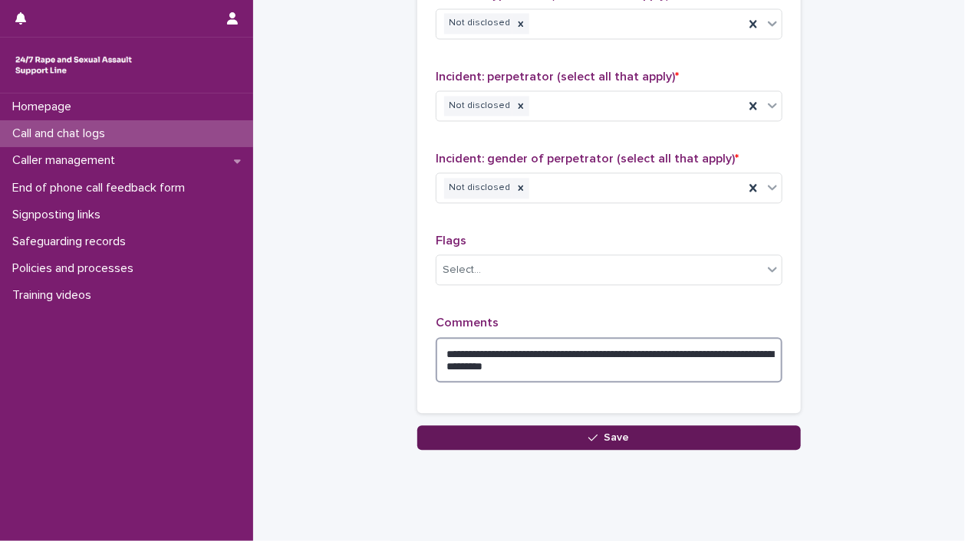
type textarea "**********"
click at [644, 442] on button "Save" at bounding box center [608, 438] width 383 height 25
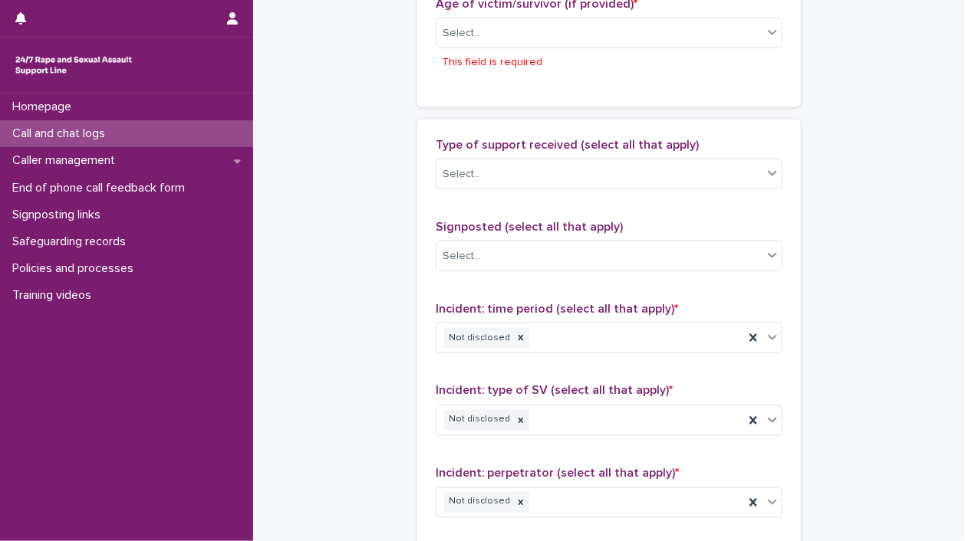
scroll to position [860, 0]
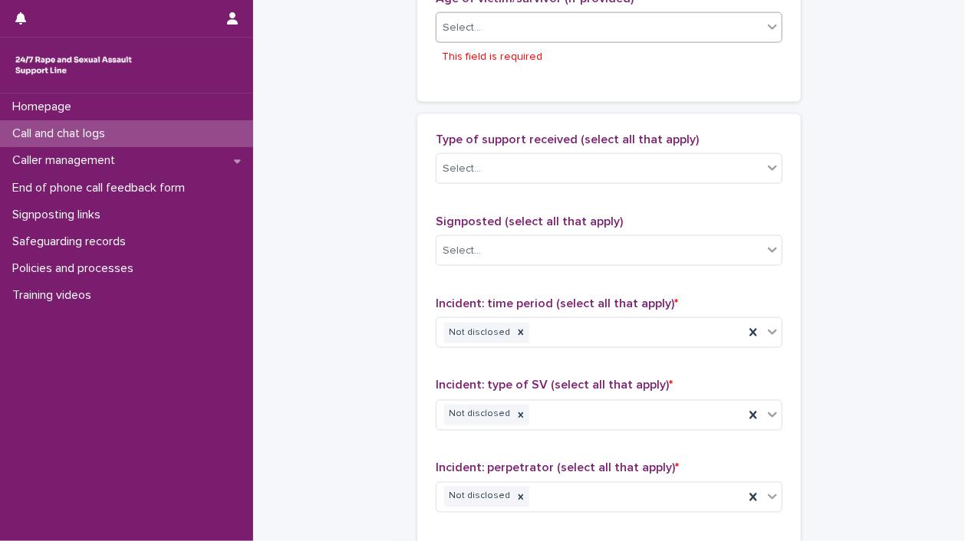
click at [734, 21] on div "Select..." at bounding box center [599, 27] width 326 height 25
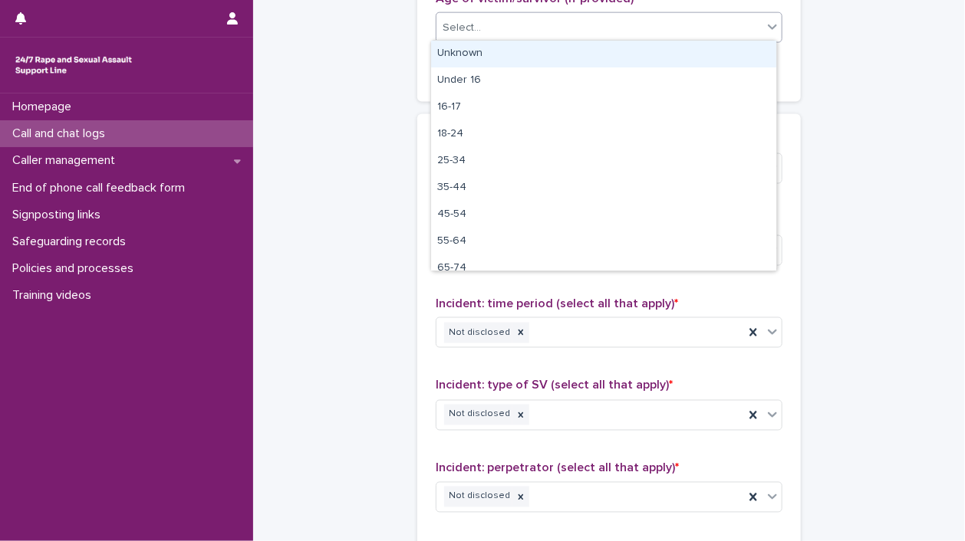
click at [722, 52] on div "Unknown" at bounding box center [603, 54] width 345 height 27
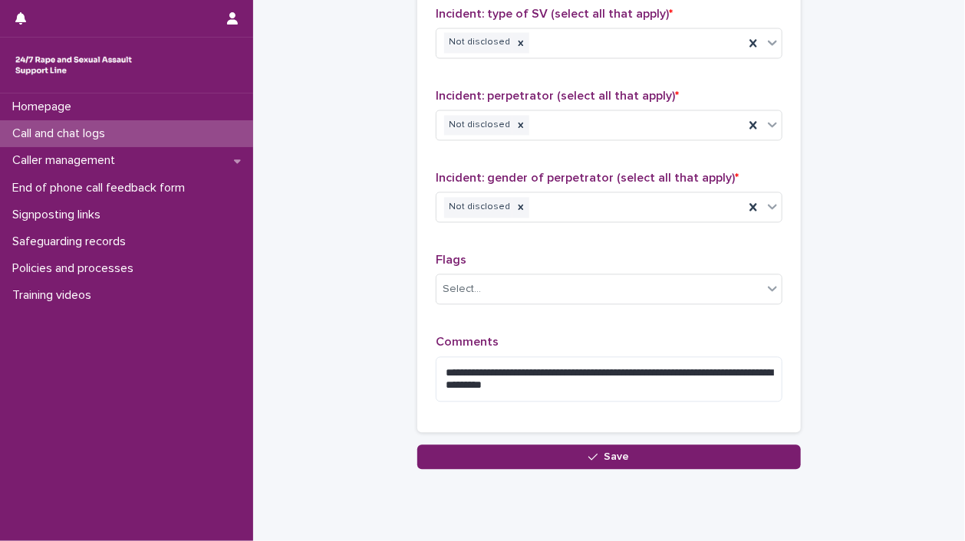
scroll to position [1248, 0]
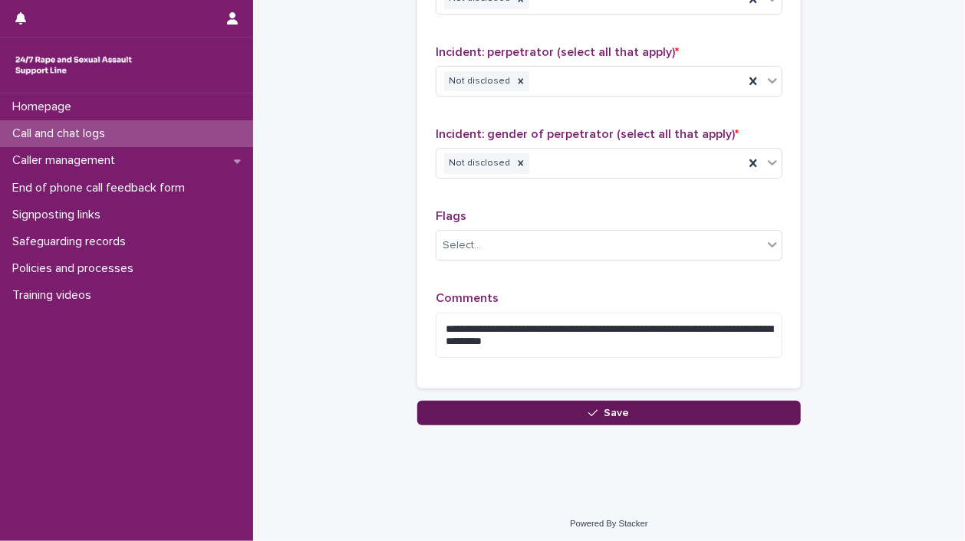
click at [728, 412] on button "Save" at bounding box center [608, 413] width 383 height 25
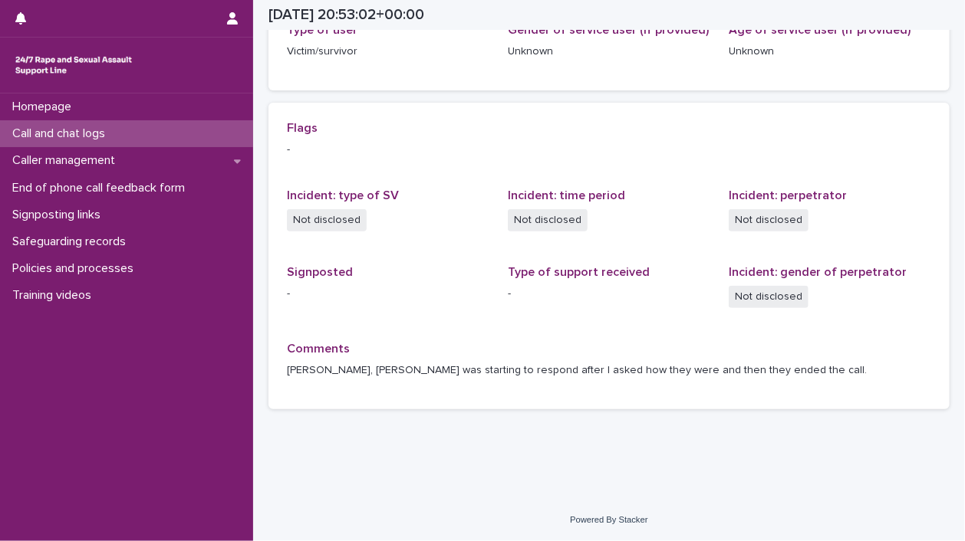
scroll to position [273, 0]
click at [81, 120] on div "Homepage" at bounding box center [126, 107] width 253 height 27
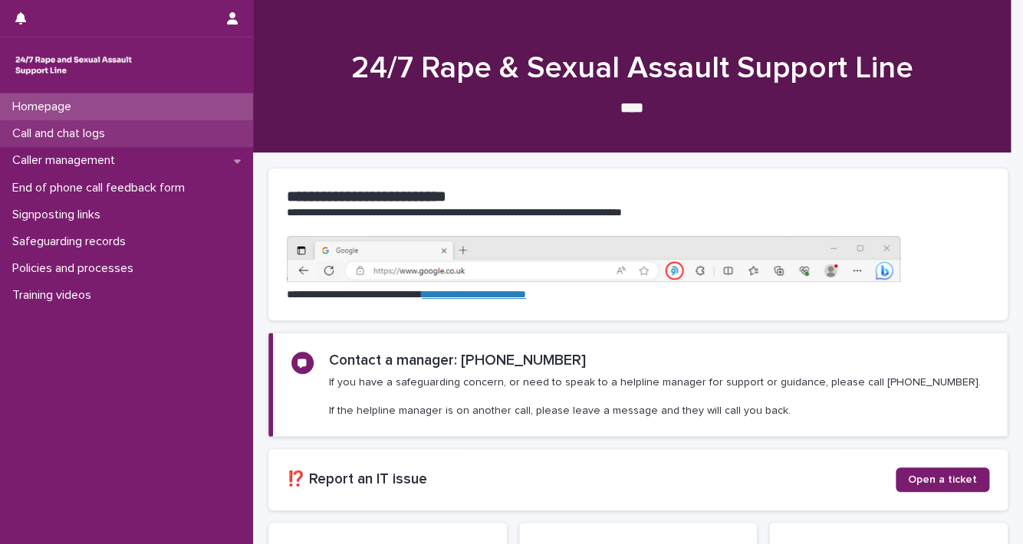
click at [101, 127] on p "Call and chat logs" at bounding box center [61, 134] width 111 height 15
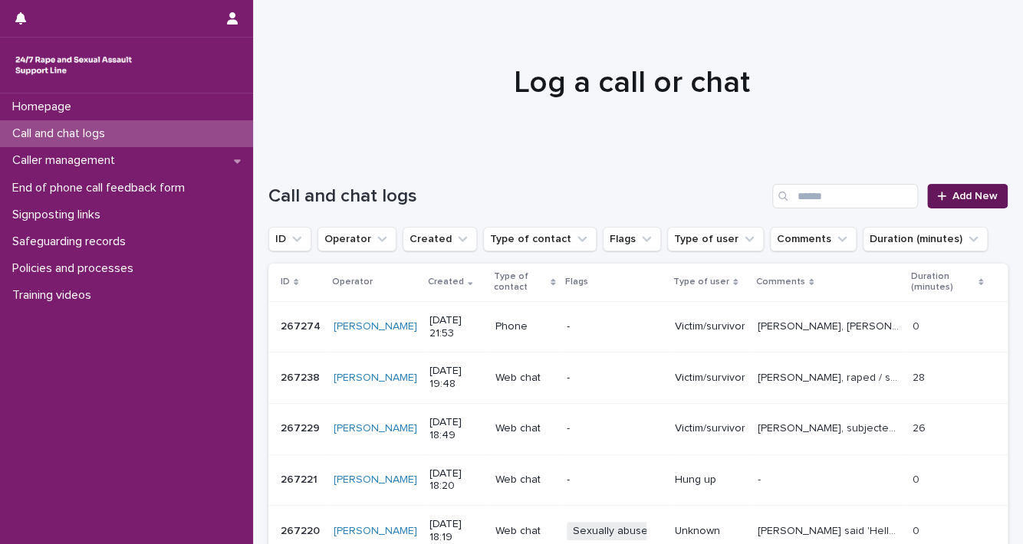
click at [952, 196] on span "Add New" at bounding box center [974, 196] width 45 height 11
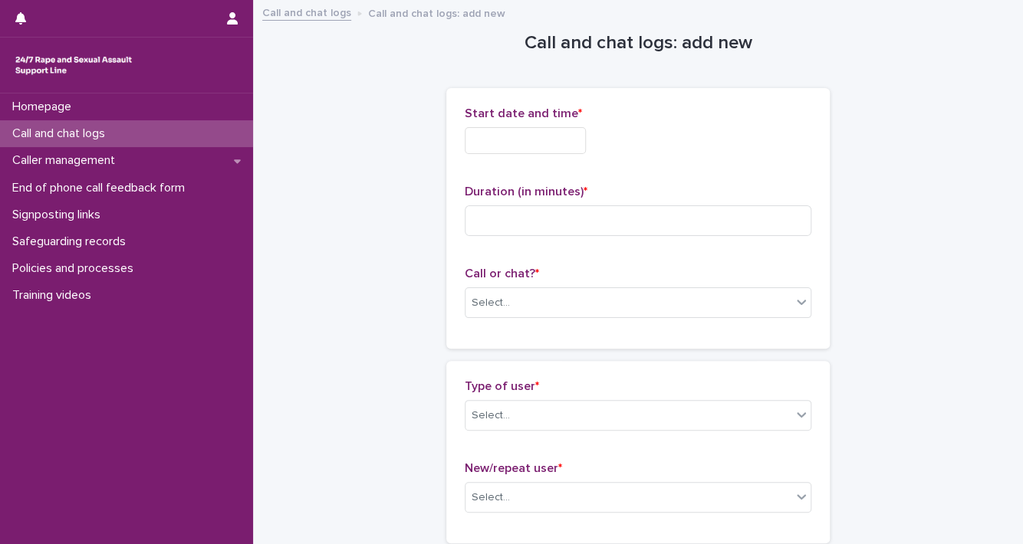
click at [510, 139] on input "text" at bounding box center [525, 140] width 121 height 27
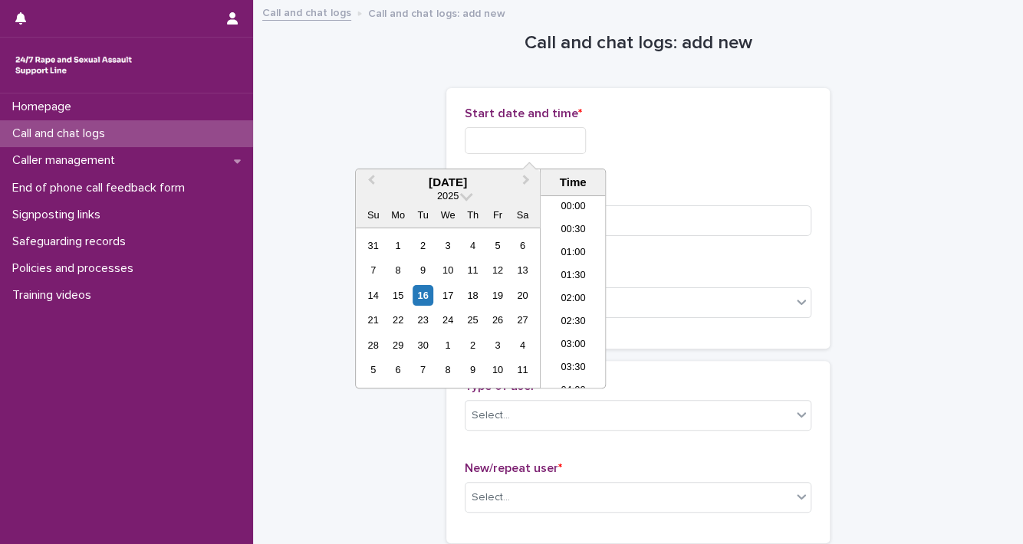
scroll to position [912, 0]
click at [427, 296] on div "16" at bounding box center [423, 295] width 21 height 21
drag, startPoint x: 515, startPoint y: 138, endPoint x: 644, endPoint y: 135, distance: 128.8
click at [644, 135] on div "**********" at bounding box center [638, 140] width 347 height 27
type input "**********"
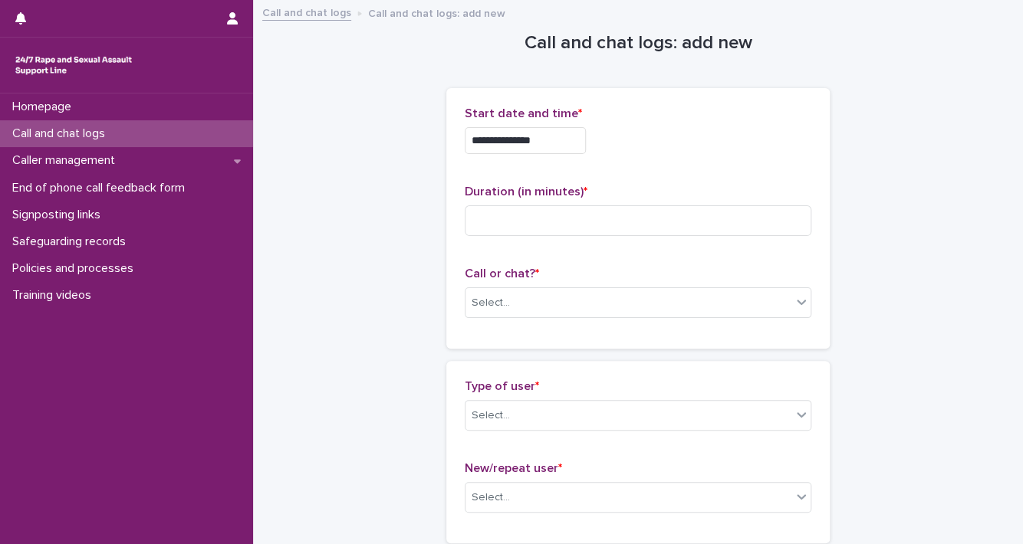
click at [770, 202] on div "Duration (in minutes) *" at bounding box center [638, 217] width 347 height 64
click at [761, 238] on div "Duration (in minutes) *" at bounding box center [638, 217] width 347 height 64
click at [758, 229] on input at bounding box center [638, 220] width 347 height 31
type input "**"
click at [797, 301] on icon at bounding box center [801, 302] width 9 height 5
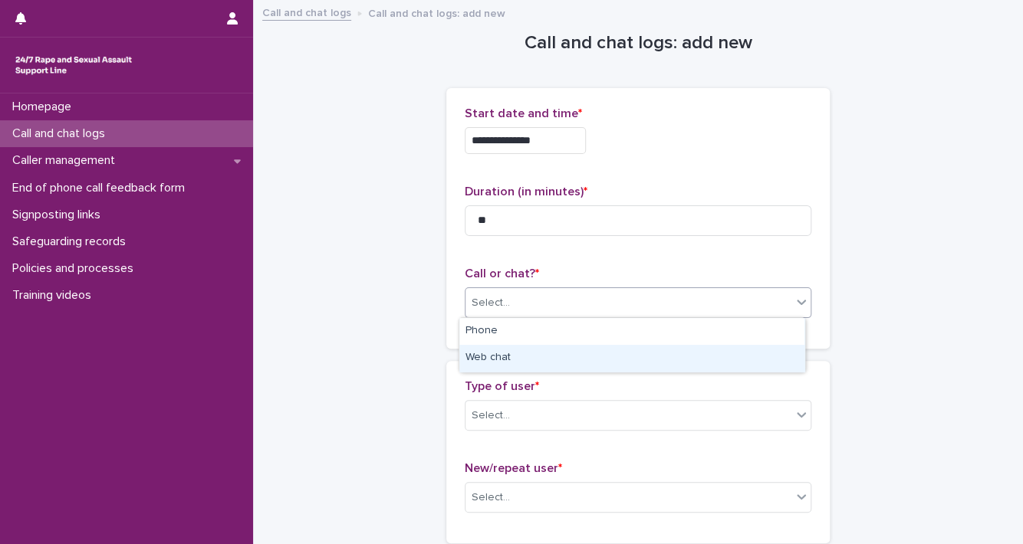
click at [764, 350] on div "Web chat" at bounding box center [631, 358] width 345 height 27
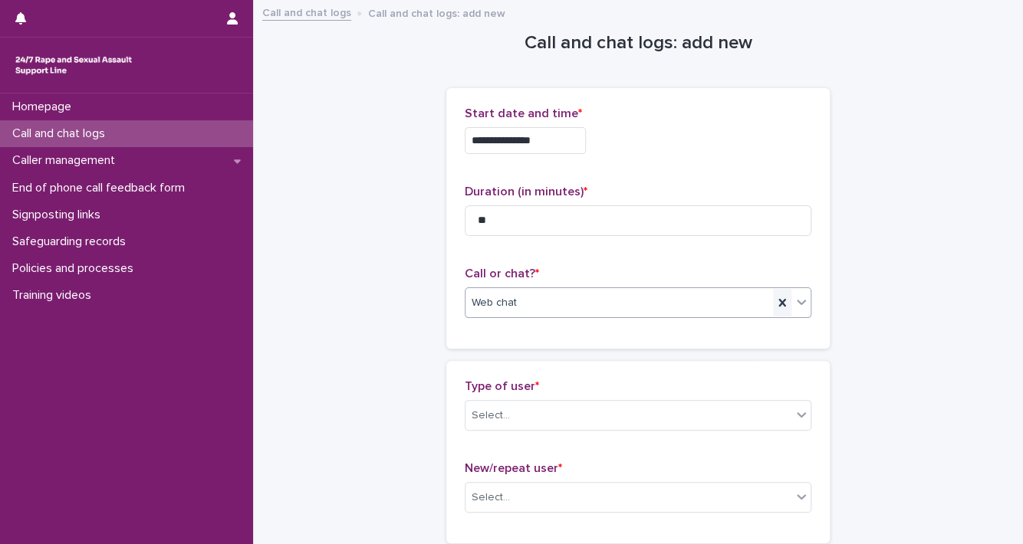
click at [778, 301] on icon at bounding box center [781, 303] width 7 height 8
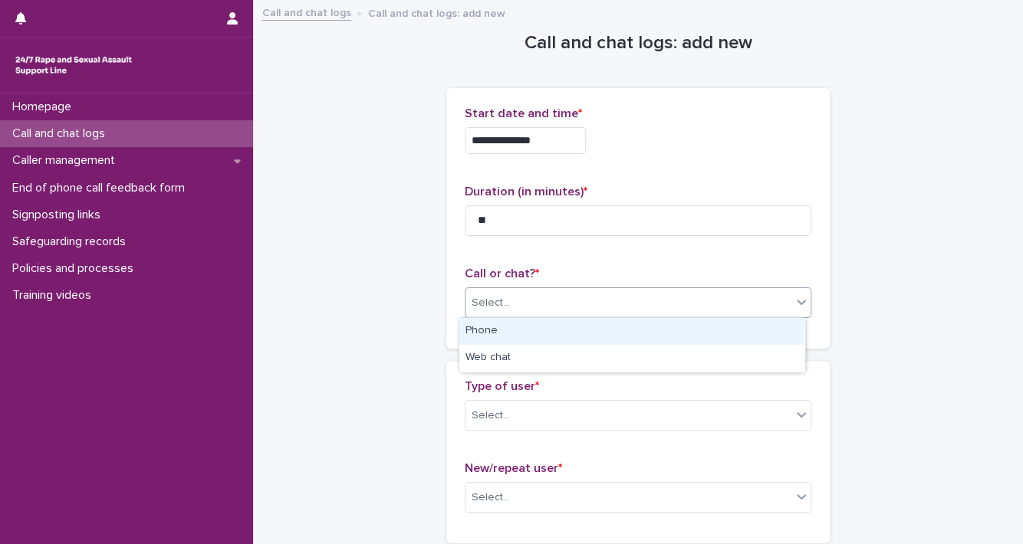
click at [794, 301] on icon at bounding box center [801, 301] width 15 height 15
click at [767, 326] on div "Phone" at bounding box center [631, 331] width 345 height 27
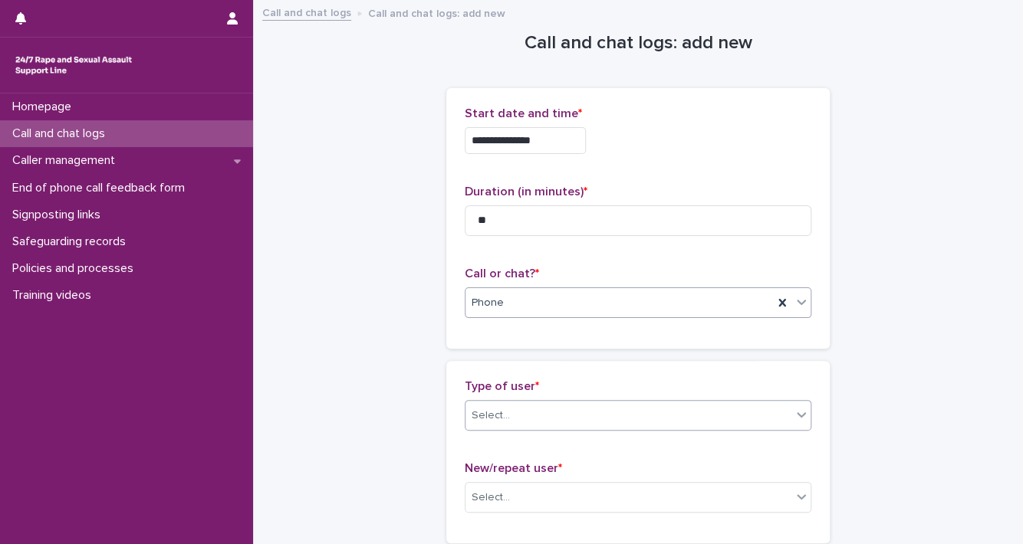
click at [794, 416] on icon at bounding box center [801, 414] width 15 height 15
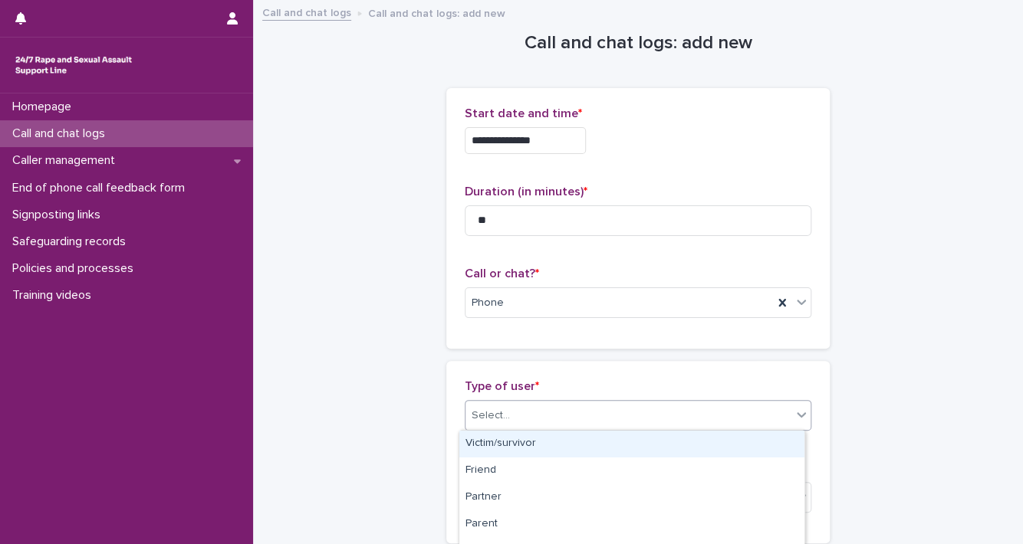
click at [751, 443] on div "Victim/survivor" at bounding box center [631, 444] width 345 height 27
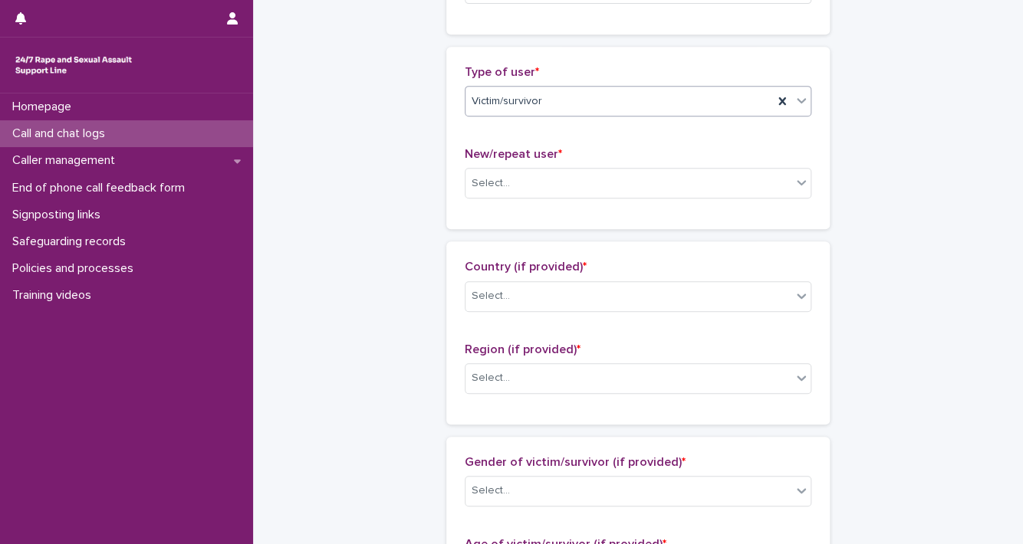
scroll to position [344, 0]
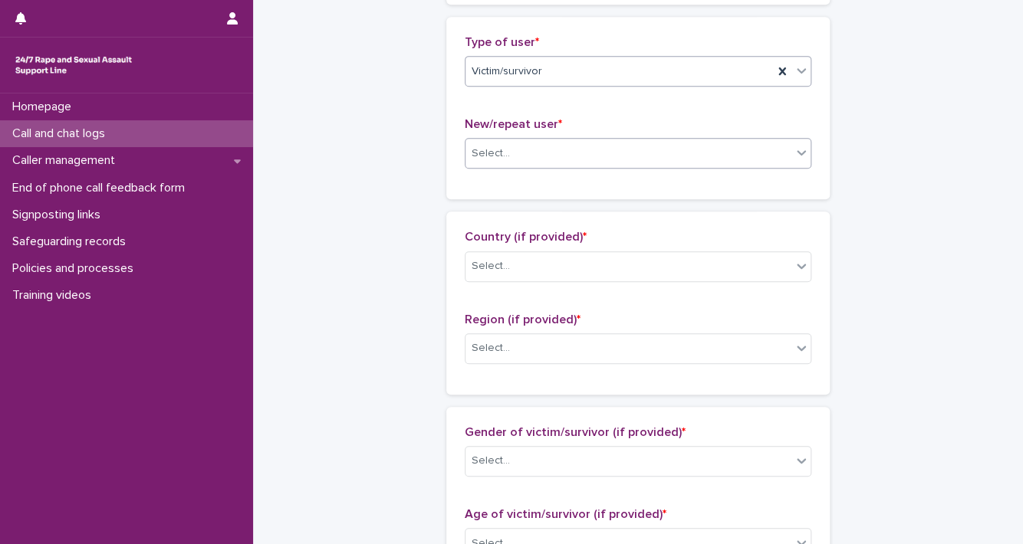
click at [803, 153] on icon at bounding box center [801, 152] width 15 height 15
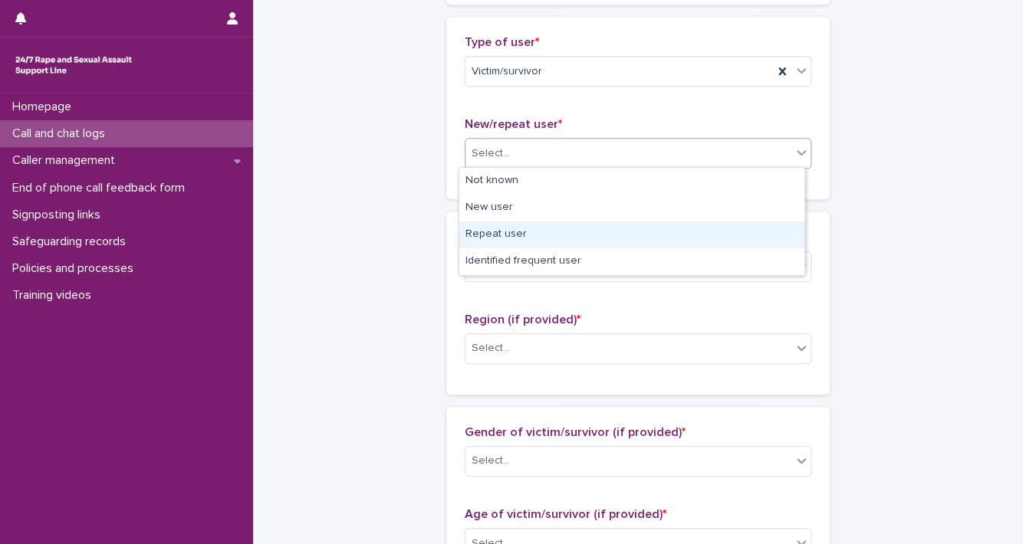
click at [738, 235] on div "Repeat user" at bounding box center [631, 235] width 345 height 27
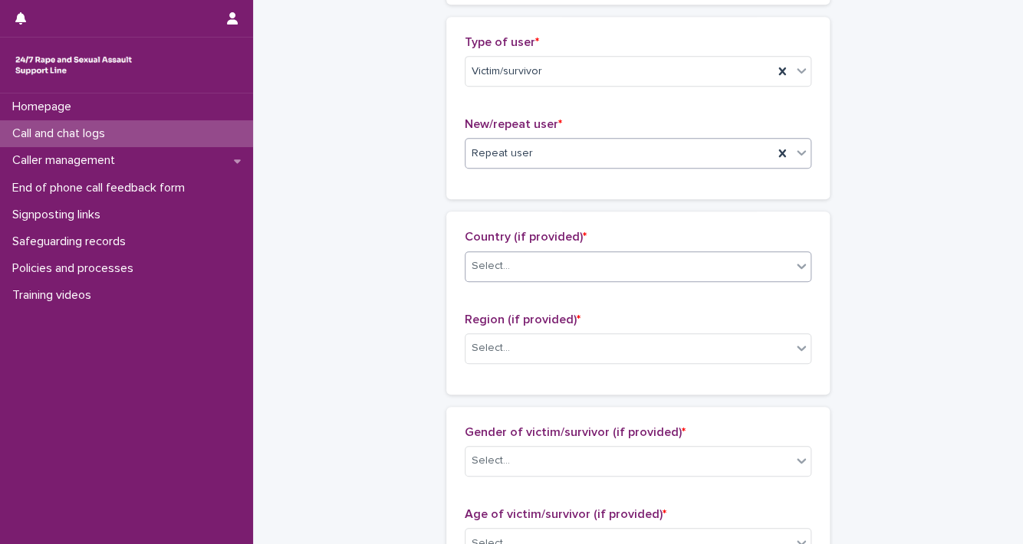
click at [783, 274] on div "Select..." at bounding box center [628, 266] width 326 height 25
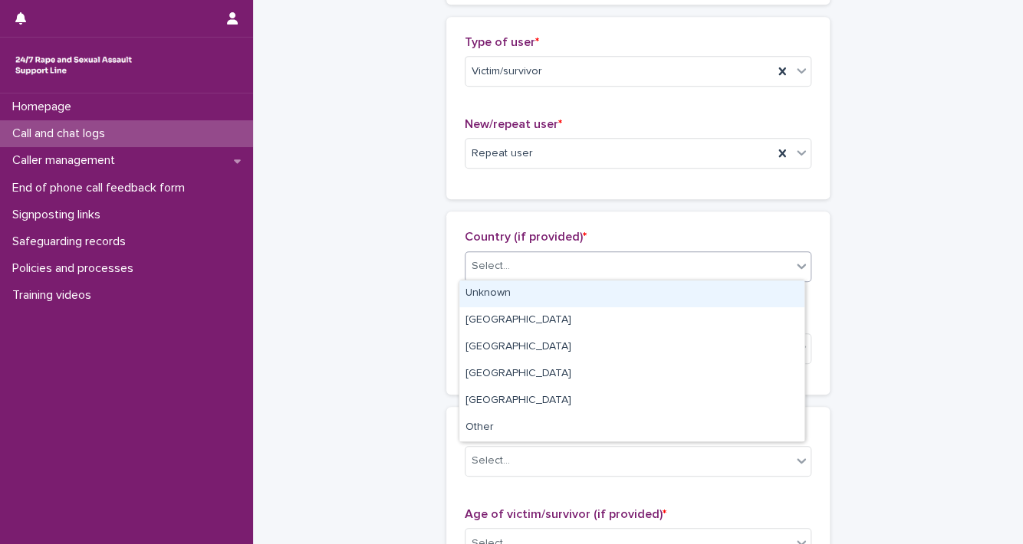
click at [777, 298] on div "Unknown" at bounding box center [631, 294] width 345 height 27
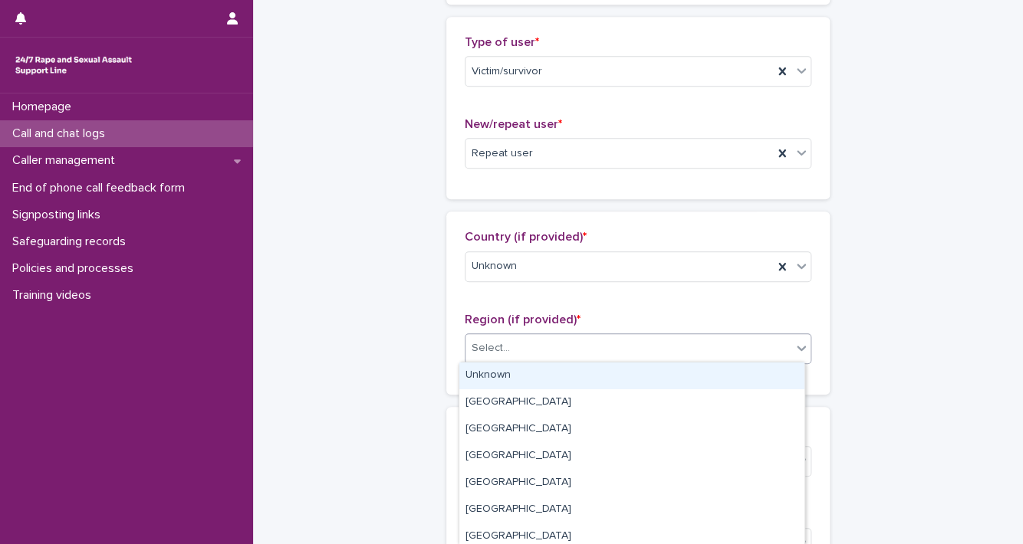
click at [797, 346] on icon at bounding box center [801, 348] width 9 height 5
click at [777, 374] on div "Unknown" at bounding box center [631, 376] width 345 height 27
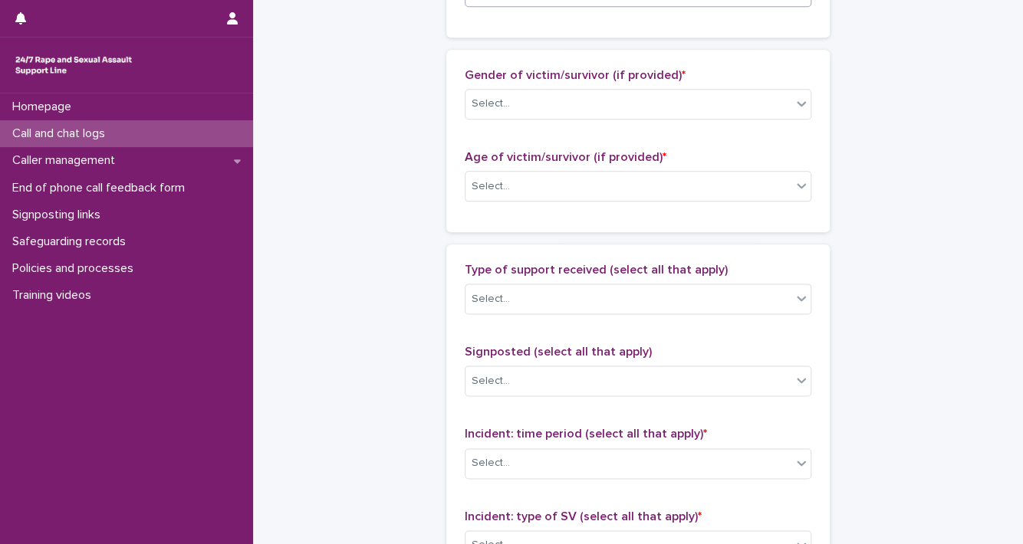
scroll to position [708, 0]
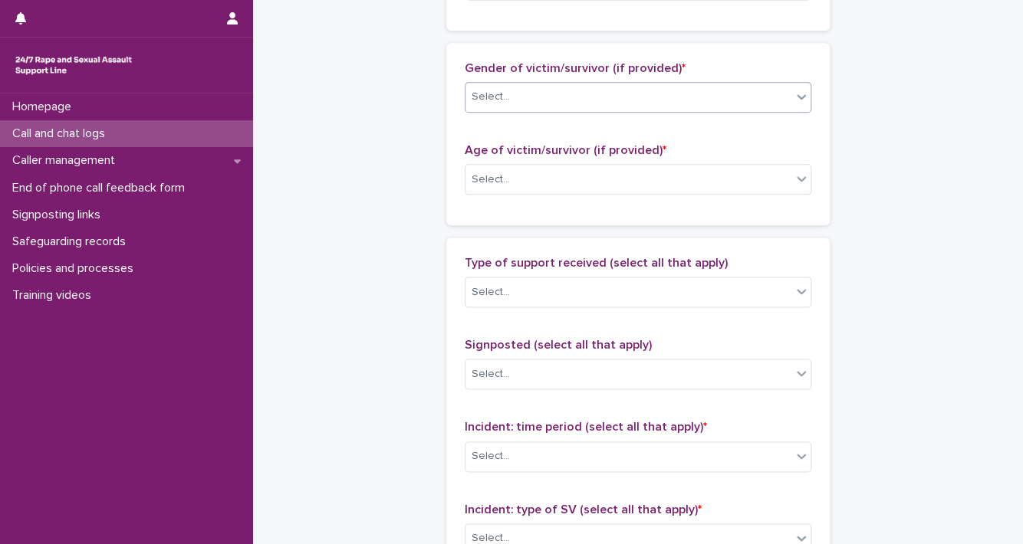
drag, startPoint x: 804, startPoint y: 96, endPoint x: 778, endPoint y: 108, distance: 28.1
click at [803, 96] on div at bounding box center [801, 97] width 18 height 28
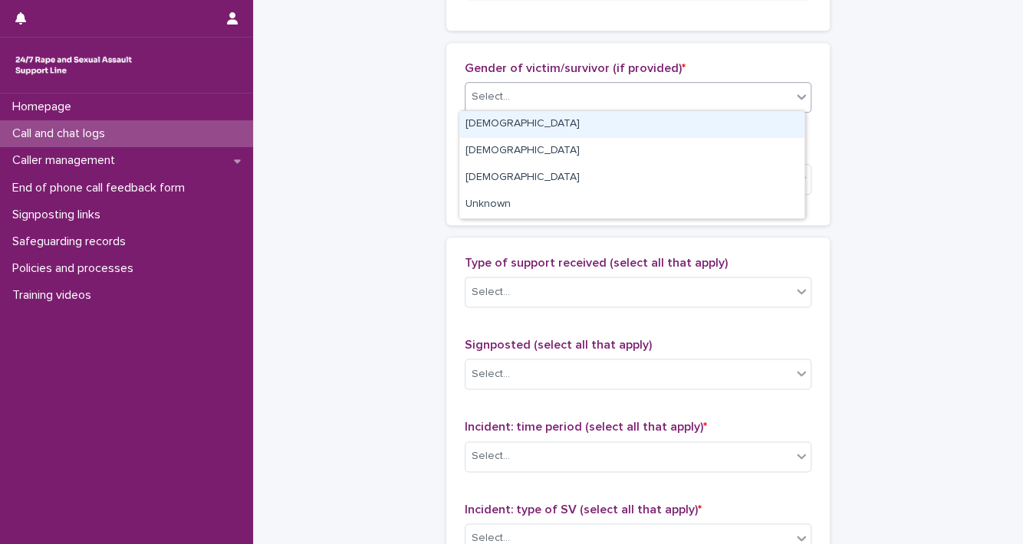
click at [768, 124] on div "[DEMOGRAPHIC_DATA]" at bounding box center [631, 124] width 345 height 27
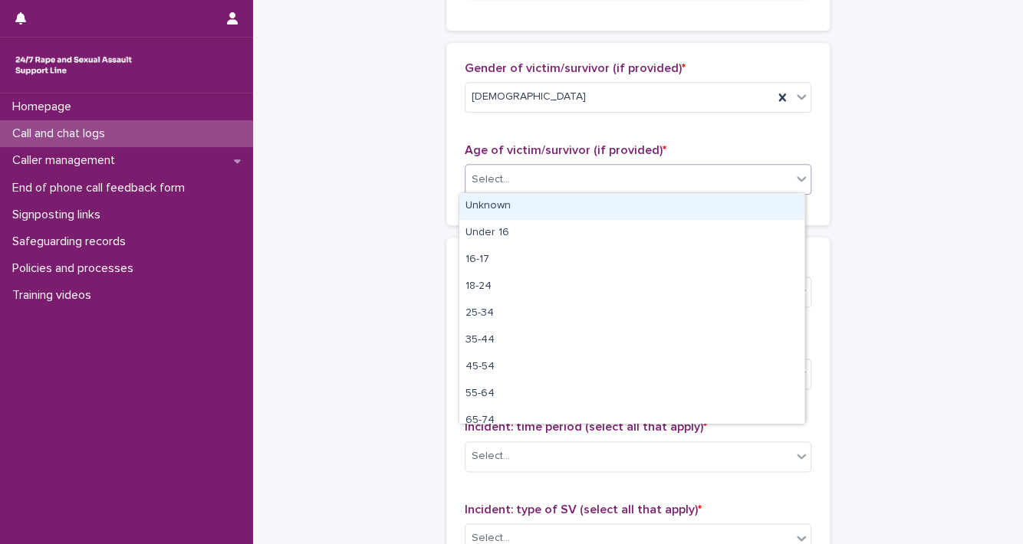
click at [797, 173] on icon at bounding box center [801, 178] width 15 height 15
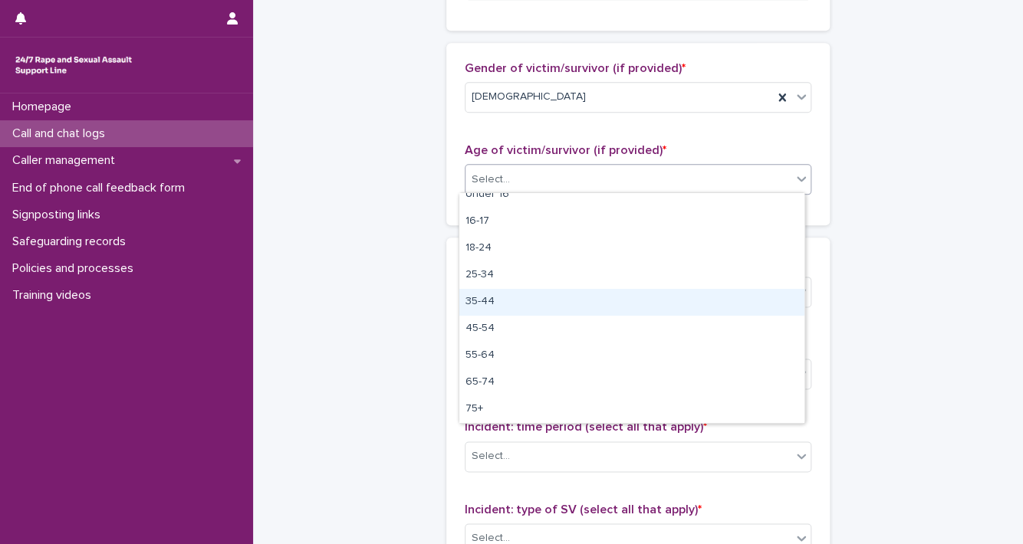
scroll to position [0, 0]
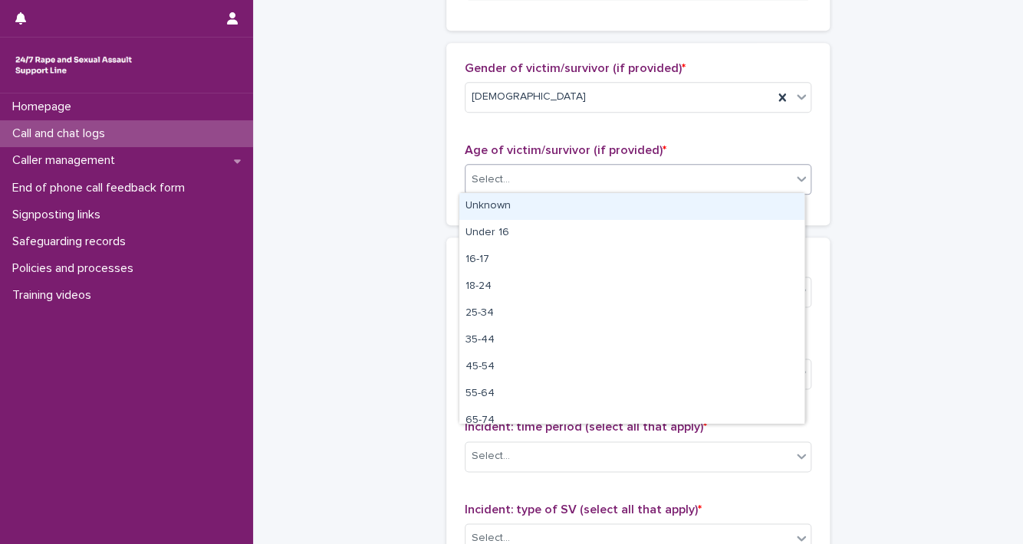
click at [761, 200] on div "Unknown" at bounding box center [631, 206] width 345 height 27
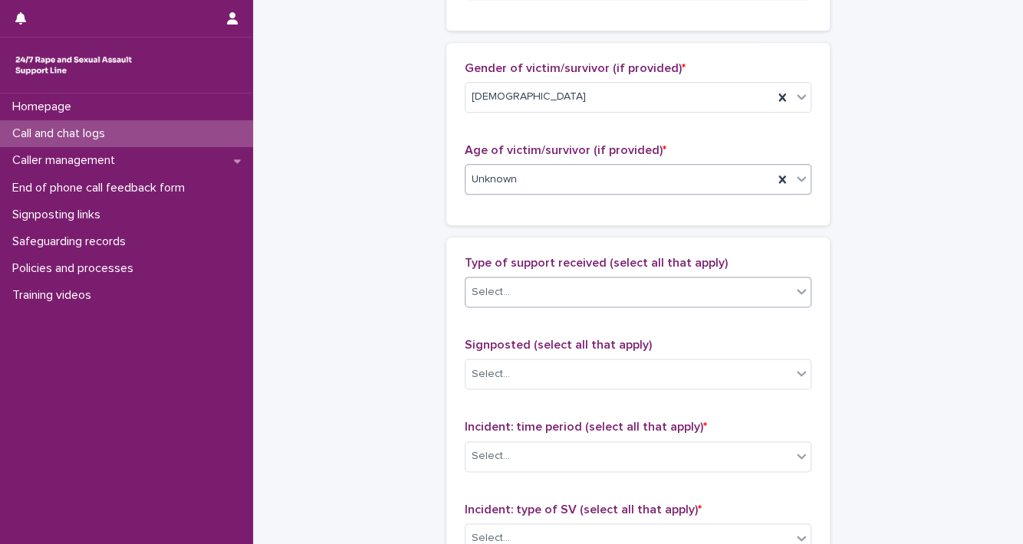
click at [799, 287] on icon at bounding box center [801, 291] width 15 height 15
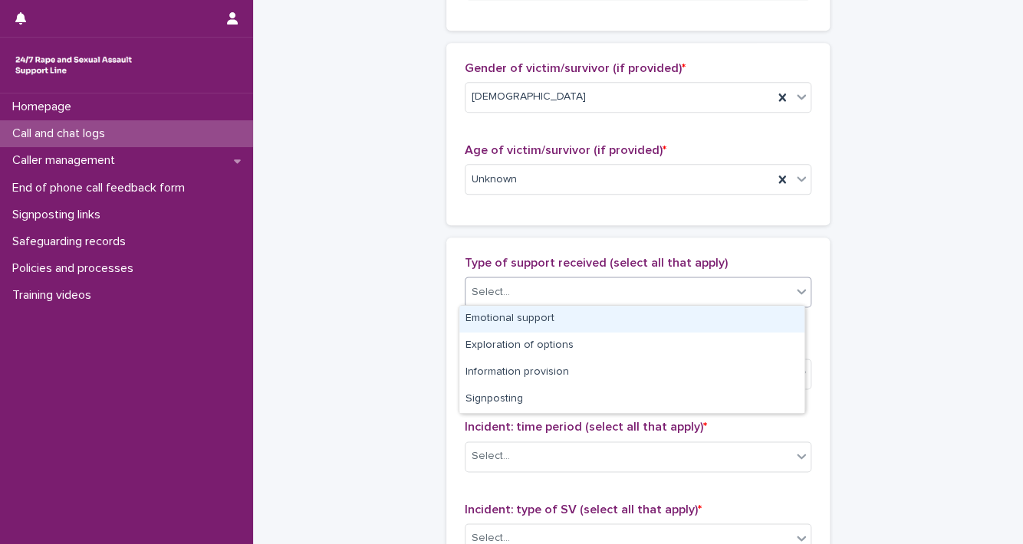
click at [781, 314] on div "Emotional support" at bounding box center [631, 319] width 345 height 27
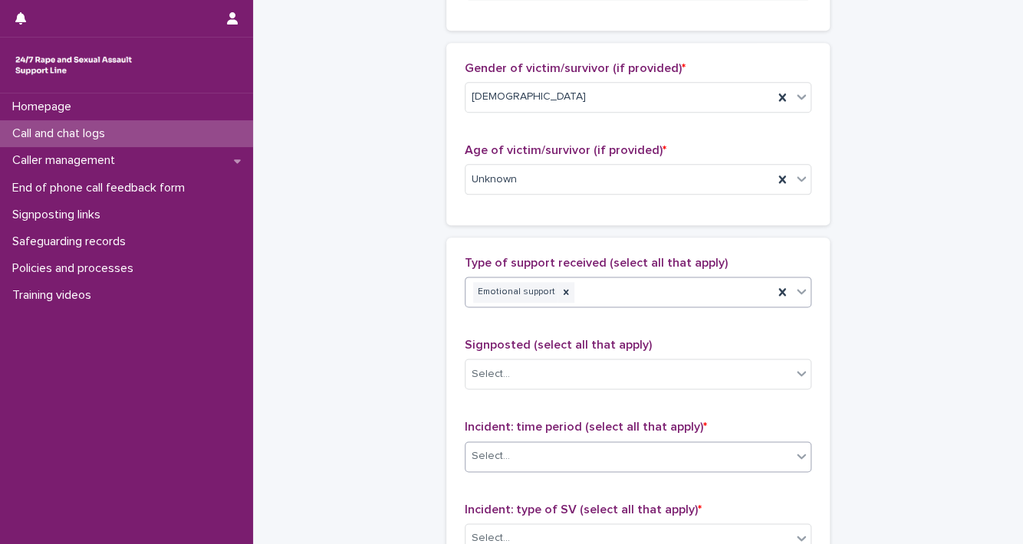
click at [797, 454] on icon at bounding box center [801, 456] width 9 height 5
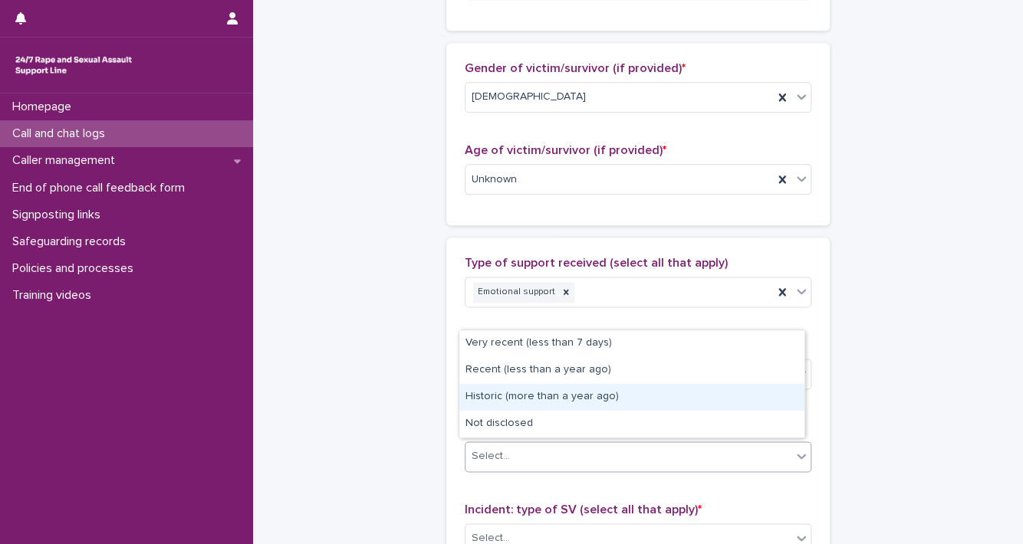
click at [743, 403] on div "Historic (more than a year ago)" at bounding box center [631, 397] width 345 height 27
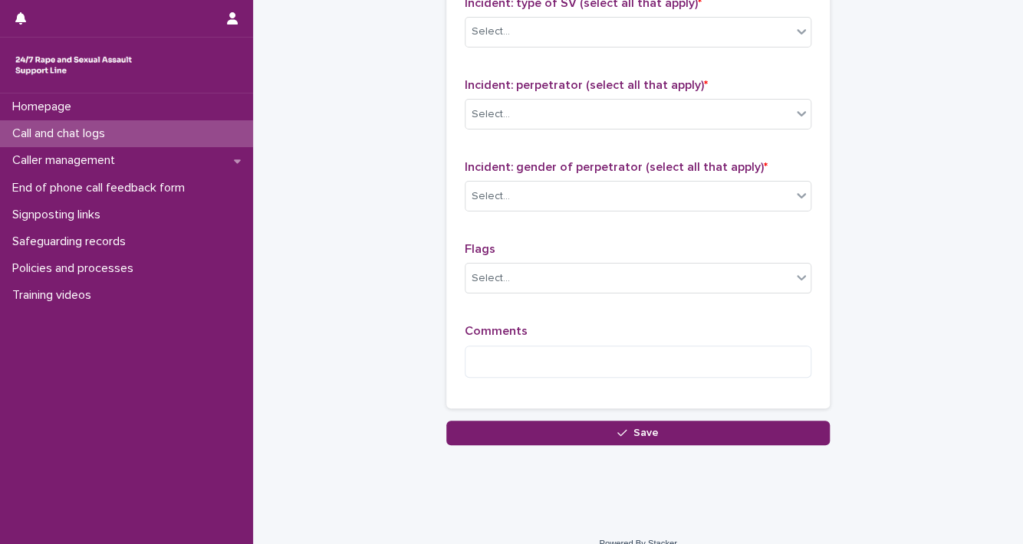
scroll to position [1224, 0]
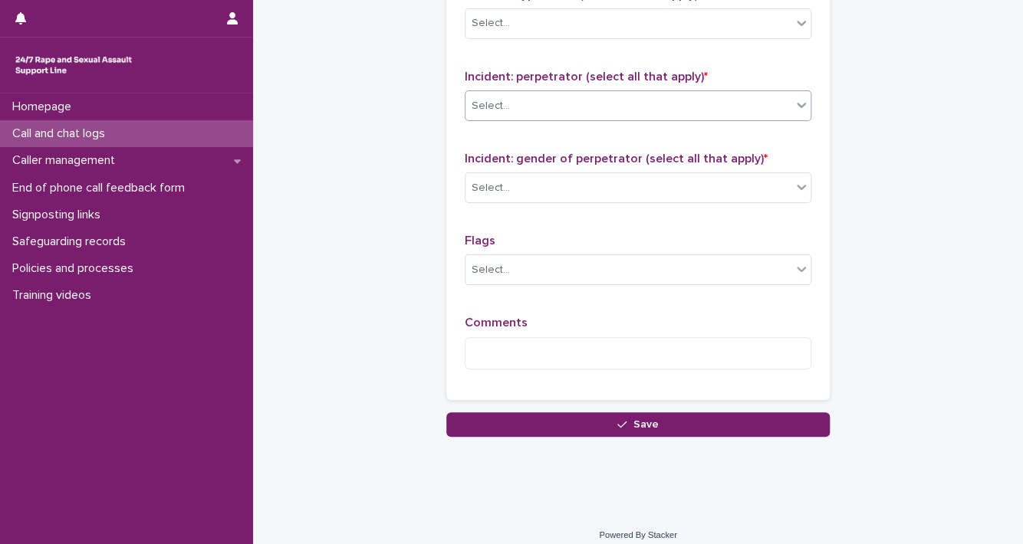
click at [794, 103] on icon at bounding box center [801, 104] width 15 height 15
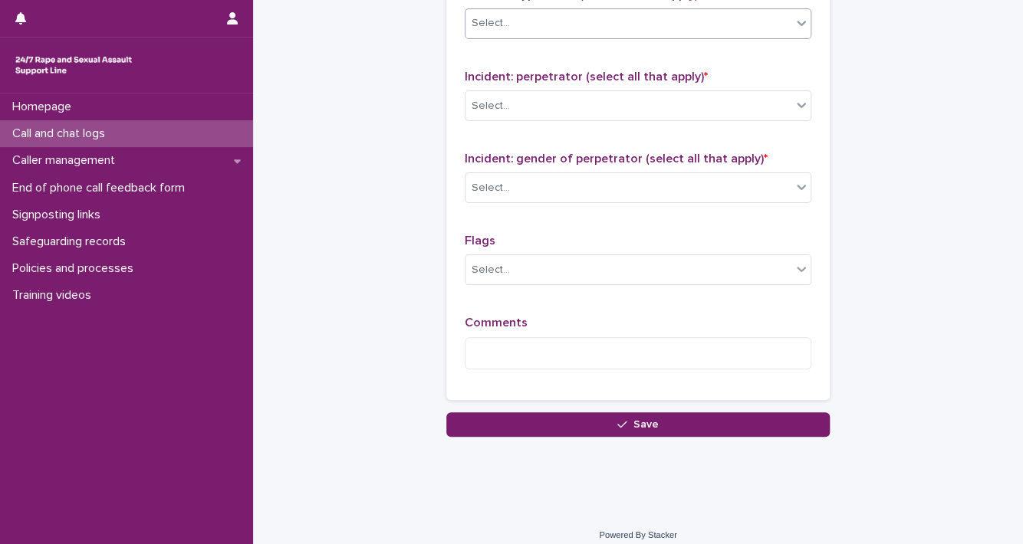
click at [800, 25] on icon at bounding box center [801, 22] width 15 height 15
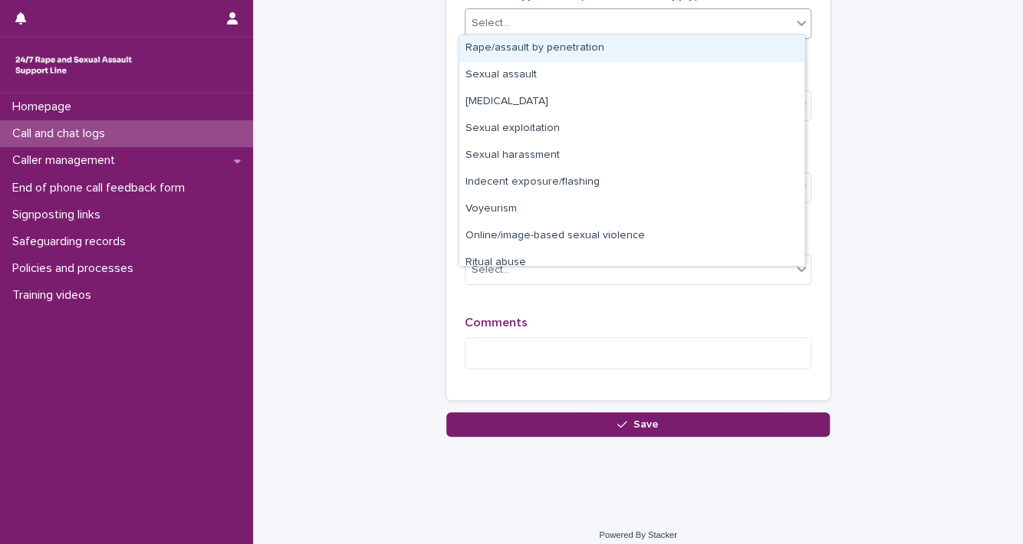
click at [783, 40] on div "Rape/assault by penetration" at bounding box center [631, 48] width 345 height 27
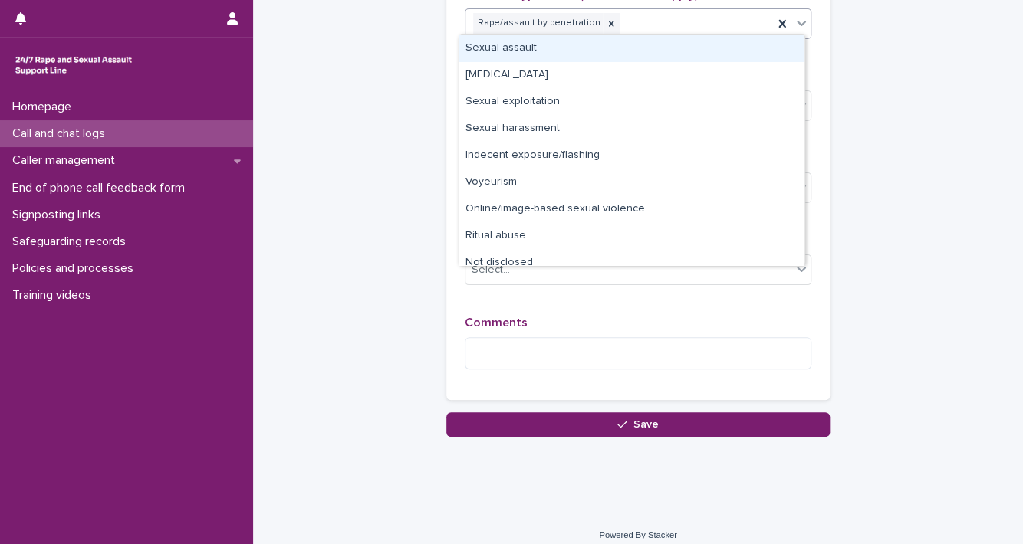
click at [797, 25] on icon at bounding box center [801, 22] width 15 height 15
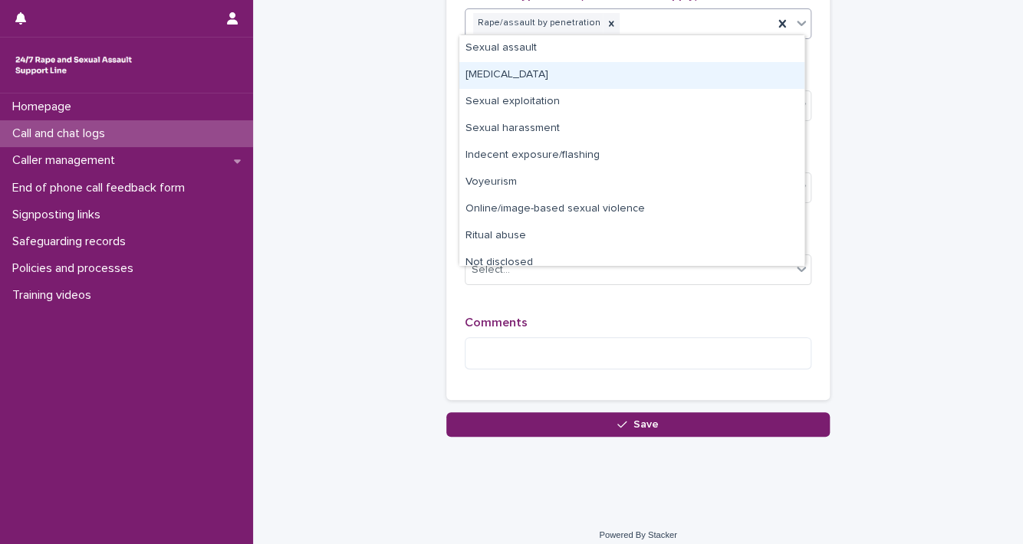
click at [781, 71] on div "[MEDICAL_DATA]" at bounding box center [631, 75] width 345 height 27
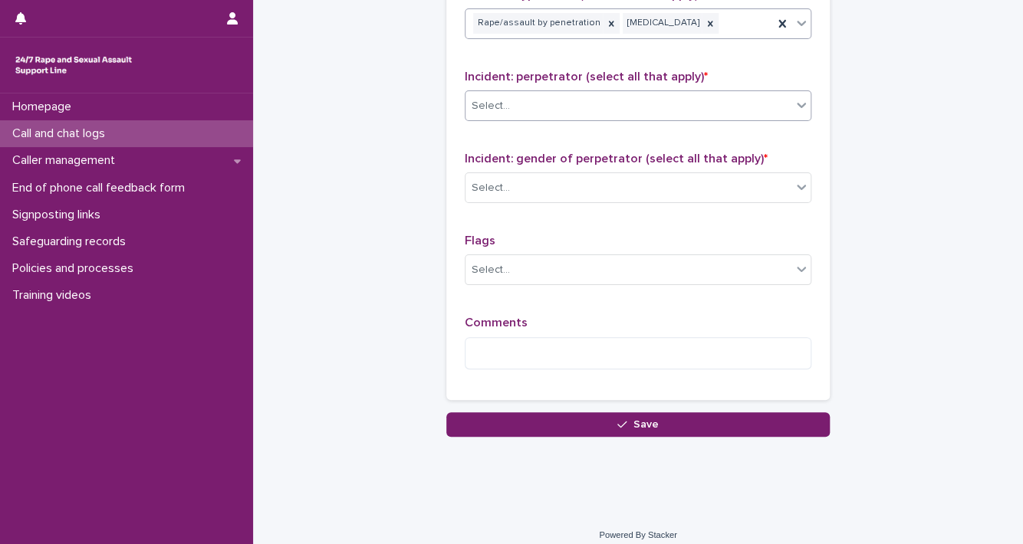
click at [794, 110] on div at bounding box center [801, 105] width 18 height 28
drag, startPoint x: 808, startPoint y: 247, endPoint x: 795, endPoint y: 321, distance: 75.5
click at [795, 321] on div "Type of support received (select all that apply) Emotional support Signposted (…" at bounding box center [637, 61] width 383 height 678
drag, startPoint x: 795, startPoint y: 321, endPoint x: 817, endPoint y: 144, distance: 178.4
click at [813, 173] on div "Type of support received (select all that apply) Emotional support Signposted (…" at bounding box center [637, 61] width 383 height 678
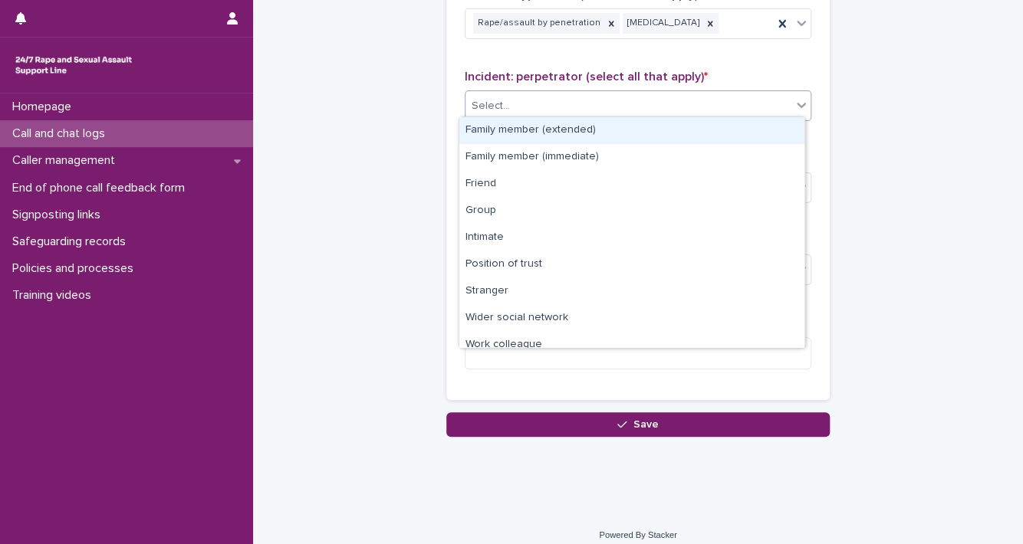
click at [797, 103] on icon at bounding box center [801, 105] width 9 height 5
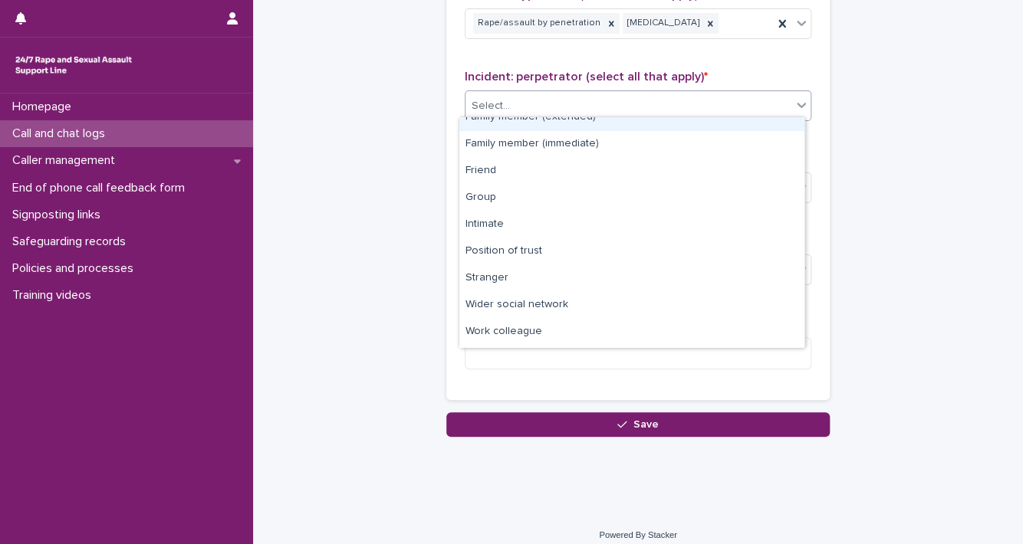
scroll to position [64, 0]
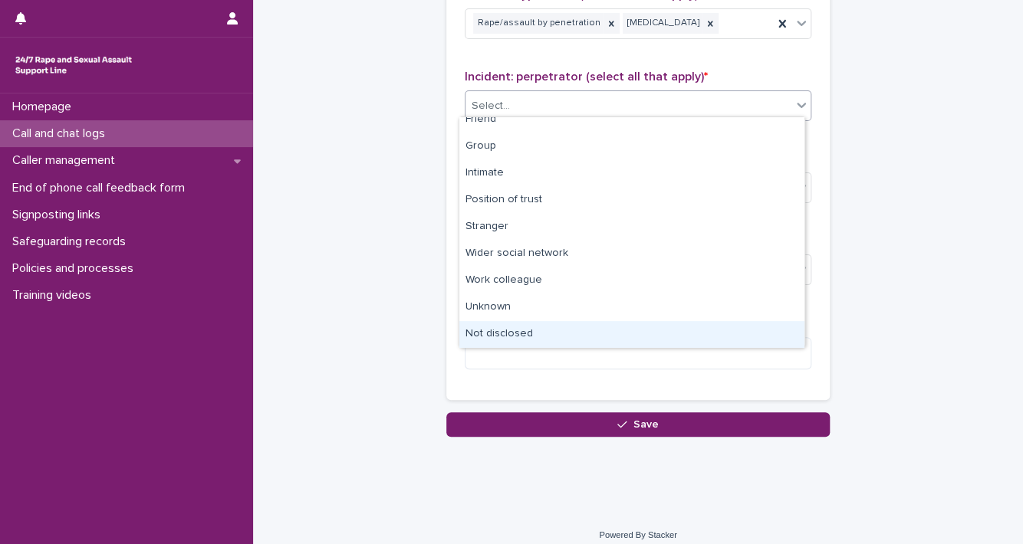
drag, startPoint x: 712, startPoint y: 308, endPoint x: 710, endPoint y: 330, distance: 22.3
click at [710, 330] on div "Not disclosed" at bounding box center [631, 334] width 345 height 27
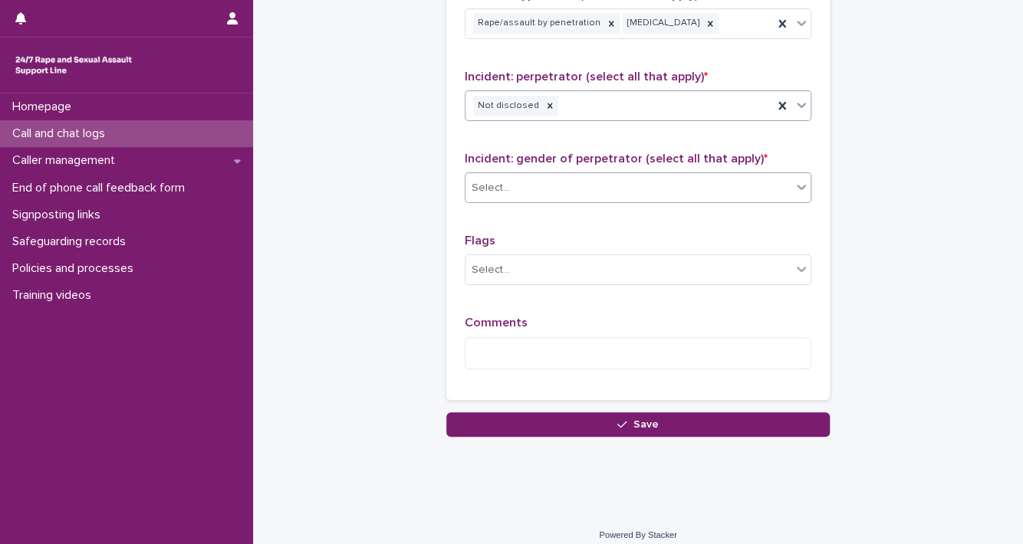
click at [794, 180] on icon at bounding box center [801, 186] width 15 height 15
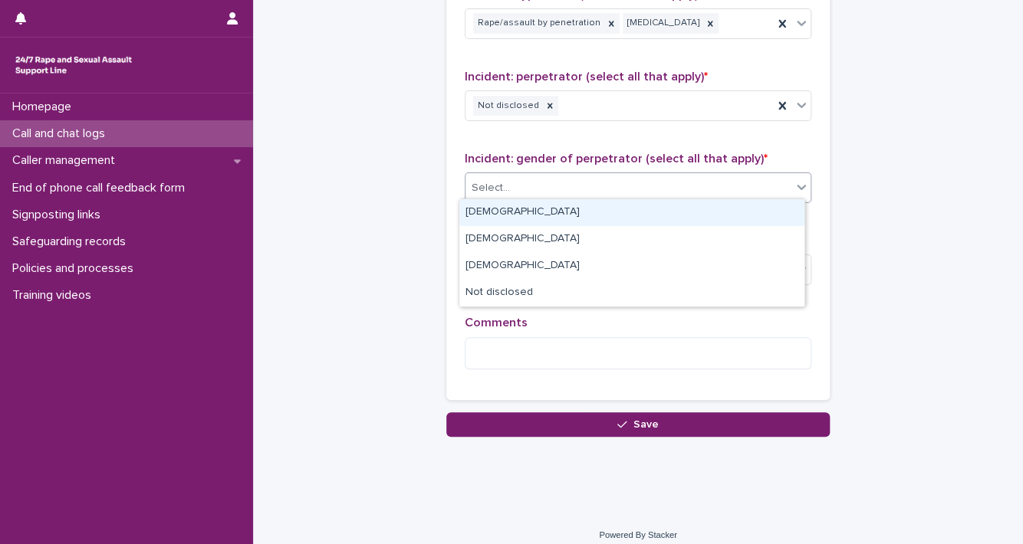
click at [760, 211] on div "[DEMOGRAPHIC_DATA]" at bounding box center [631, 212] width 345 height 27
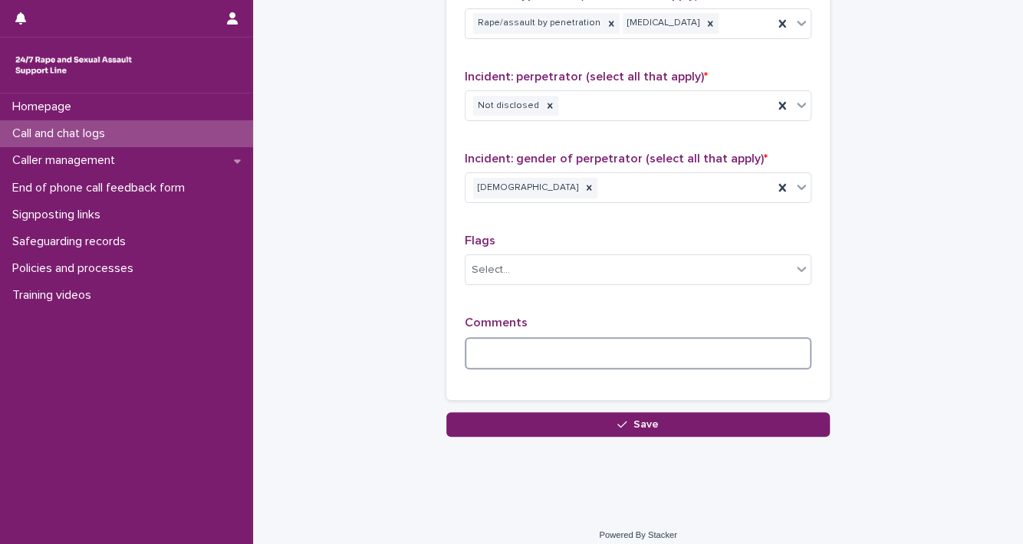
click at [608, 344] on textarea at bounding box center [638, 353] width 347 height 33
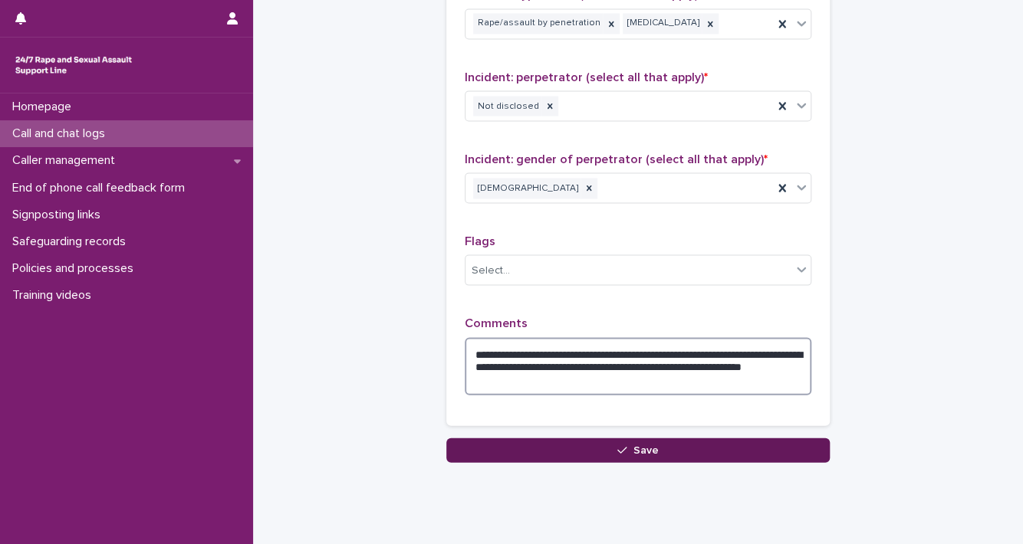
type textarea "**********"
click at [600, 442] on button "Save" at bounding box center [637, 450] width 383 height 25
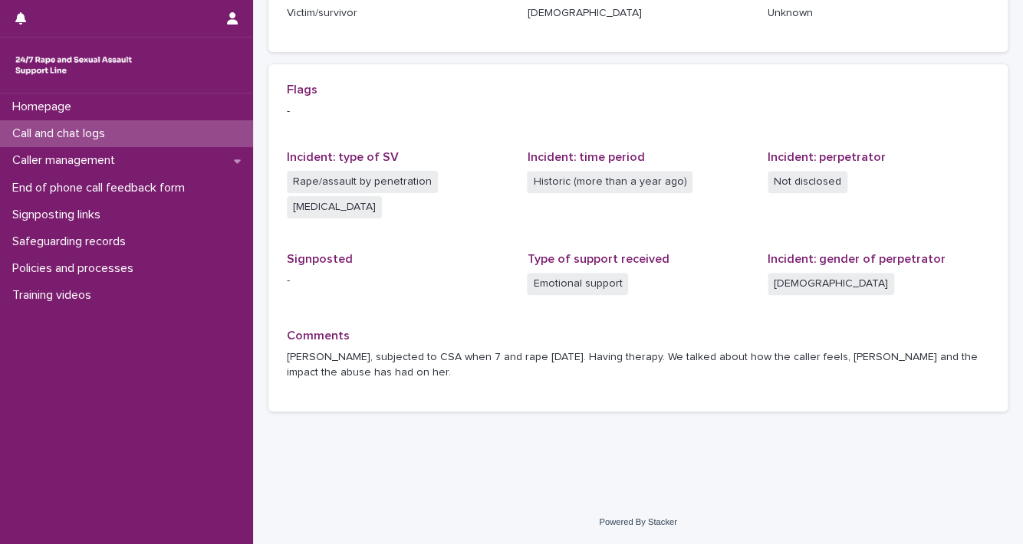
scroll to position [311, 0]
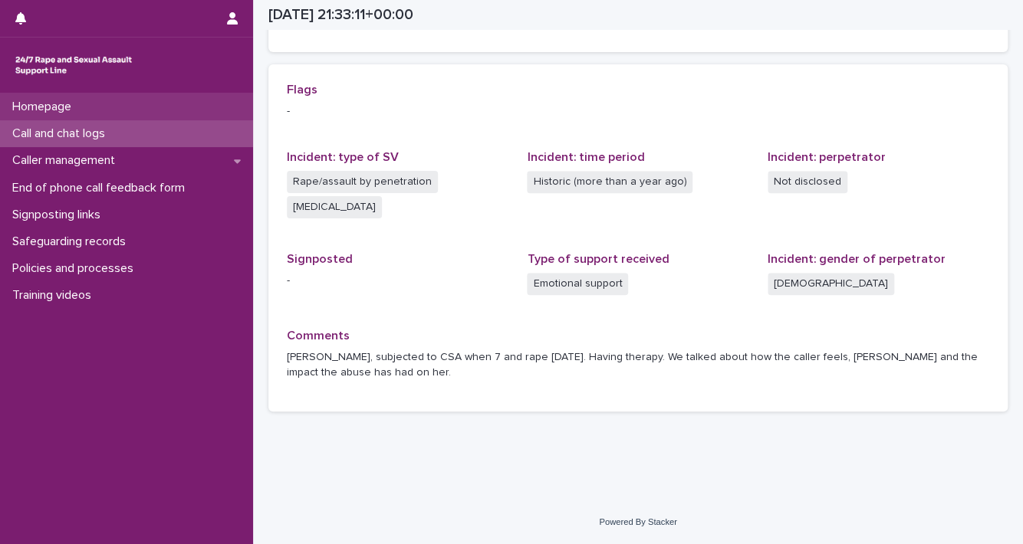
click at [87, 110] on div "Homepage" at bounding box center [126, 107] width 253 height 27
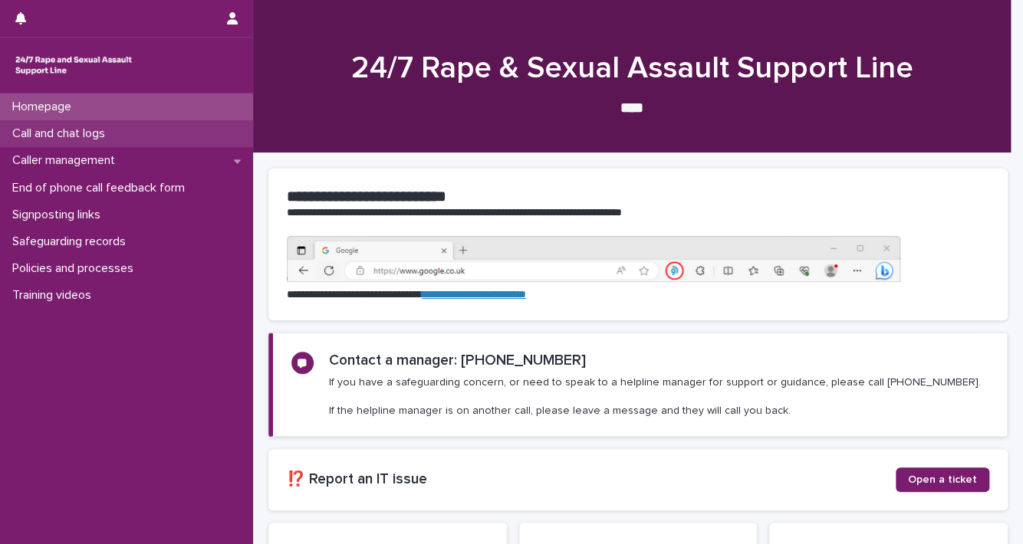
click at [87, 130] on p "Call and chat logs" at bounding box center [61, 134] width 111 height 15
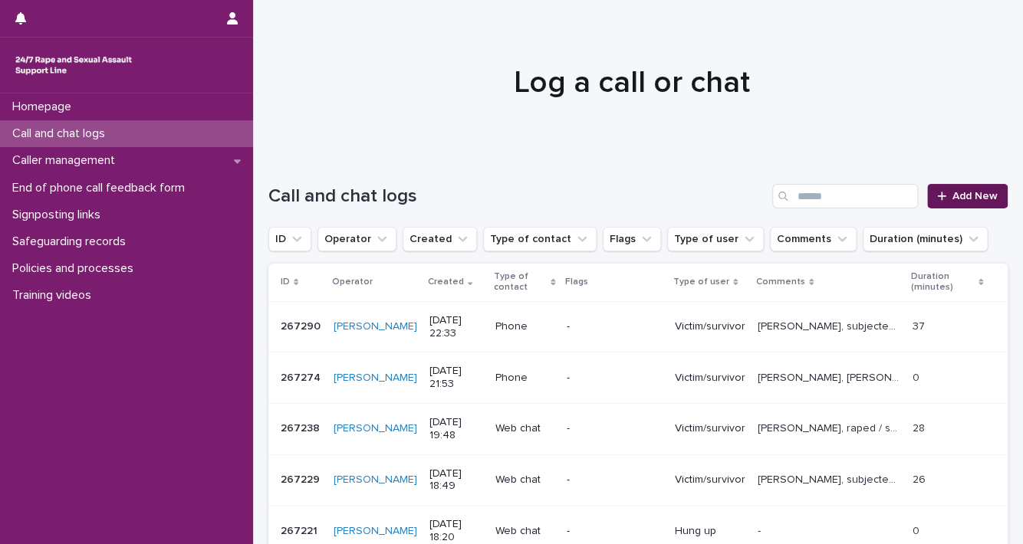
click at [958, 199] on span "Add New" at bounding box center [974, 196] width 45 height 11
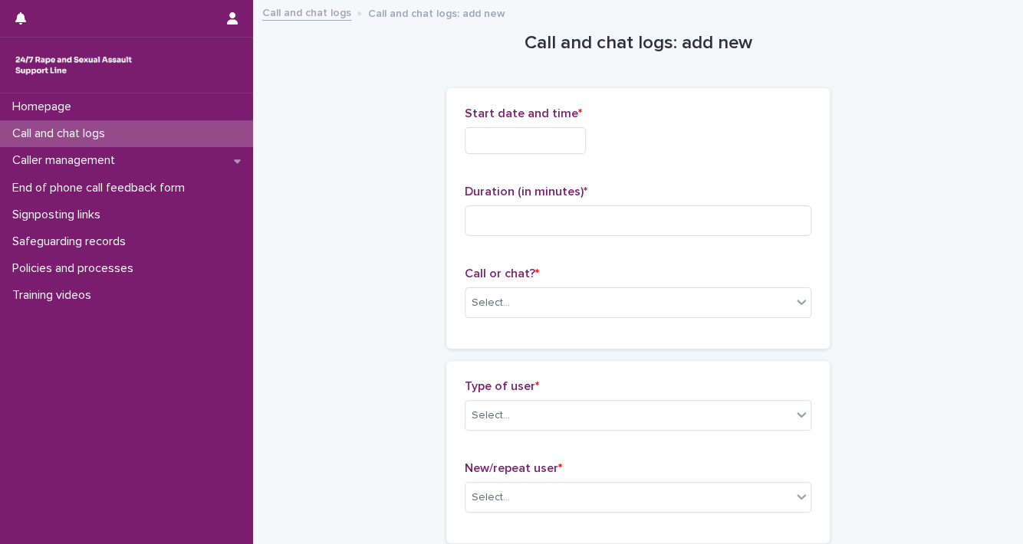
click at [531, 140] on input "text" at bounding box center [525, 140] width 121 height 27
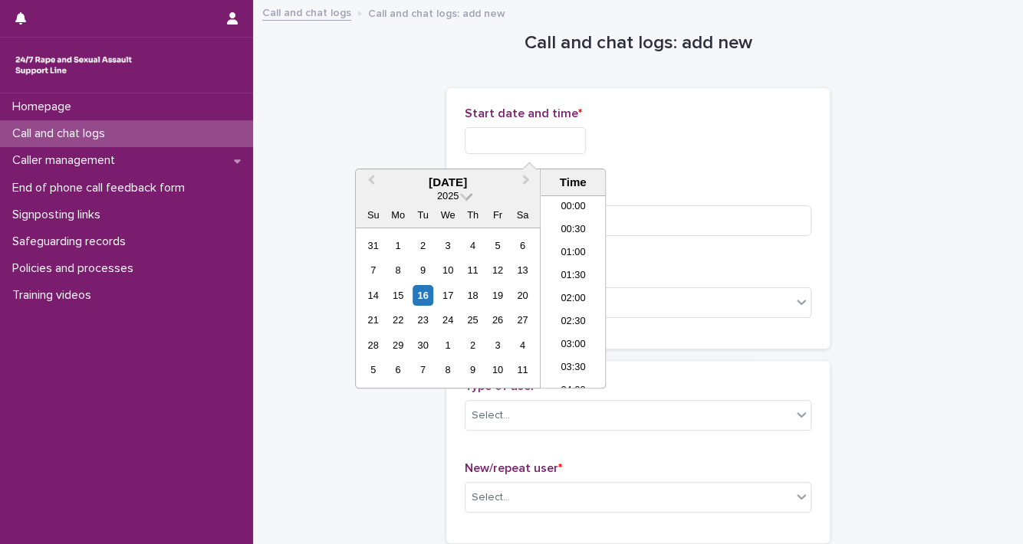
scroll to position [912, 0]
click at [419, 299] on div "16" at bounding box center [423, 295] width 21 height 21
drag, startPoint x: 516, startPoint y: 137, endPoint x: 681, endPoint y: 157, distance: 166.1
click at [676, 160] on div "**********" at bounding box center [638, 137] width 347 height 60
type input "**********"
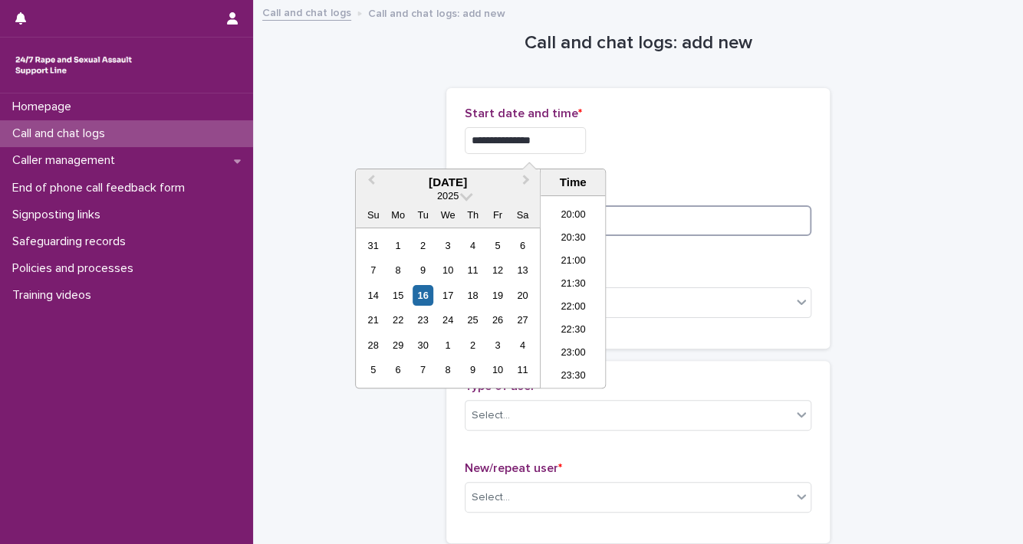
click at [684, 209] on input at bounding box center [638, 220] width 347 height 31
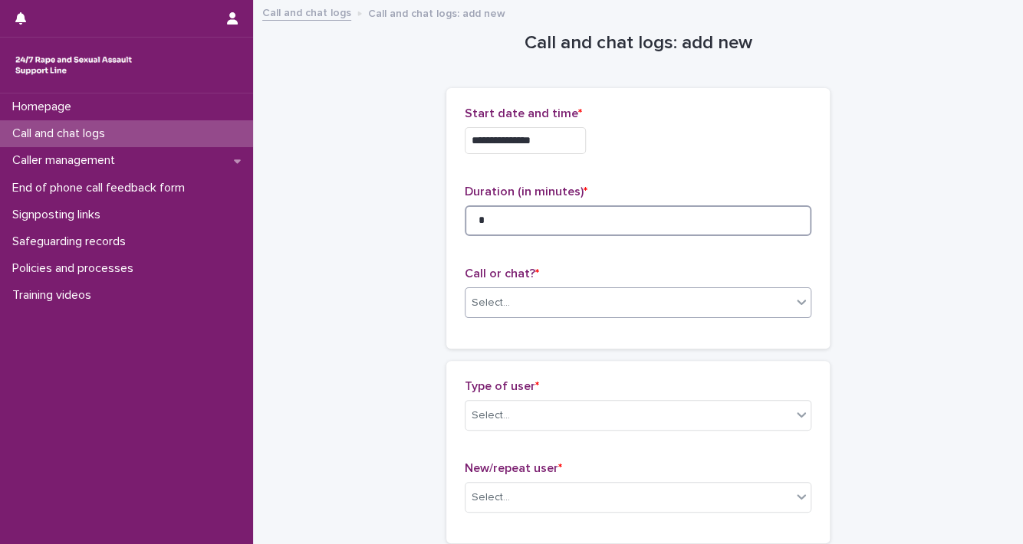
type input "*"
click at [775, 304] on div "Select..." at bounding box center [628, 303] width 326 height 25
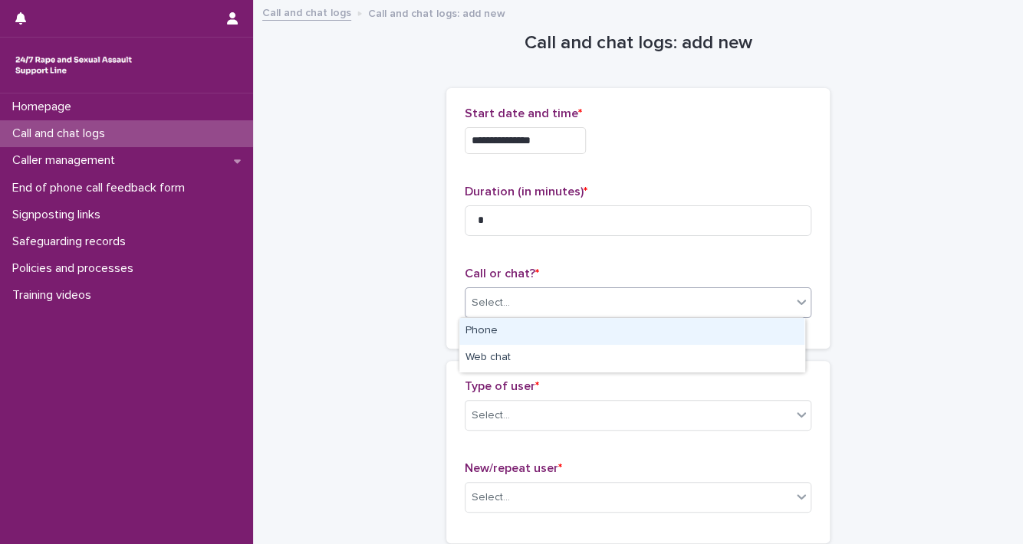
click at [764, 337] on div "Phone" at bounding box center [631, 331] width 345 height 27
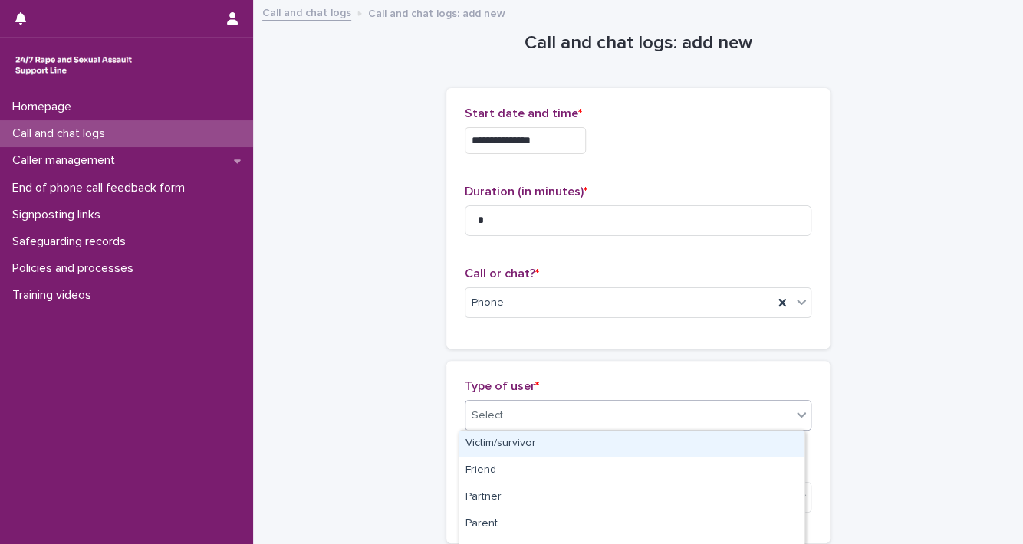
click at [800, 414] on icon at bounding box center [801, 414] width 15 height 15
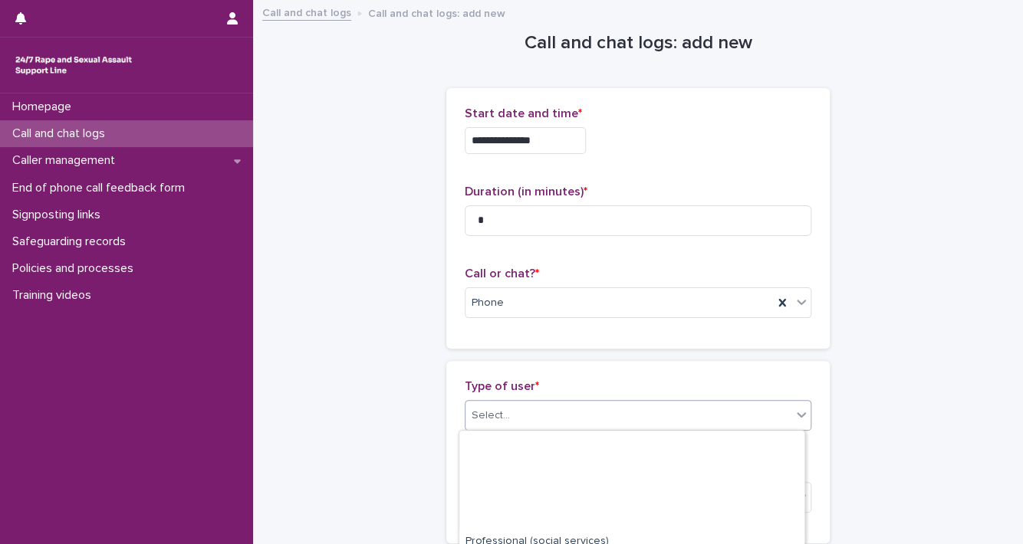
scroll to position [288, 0]
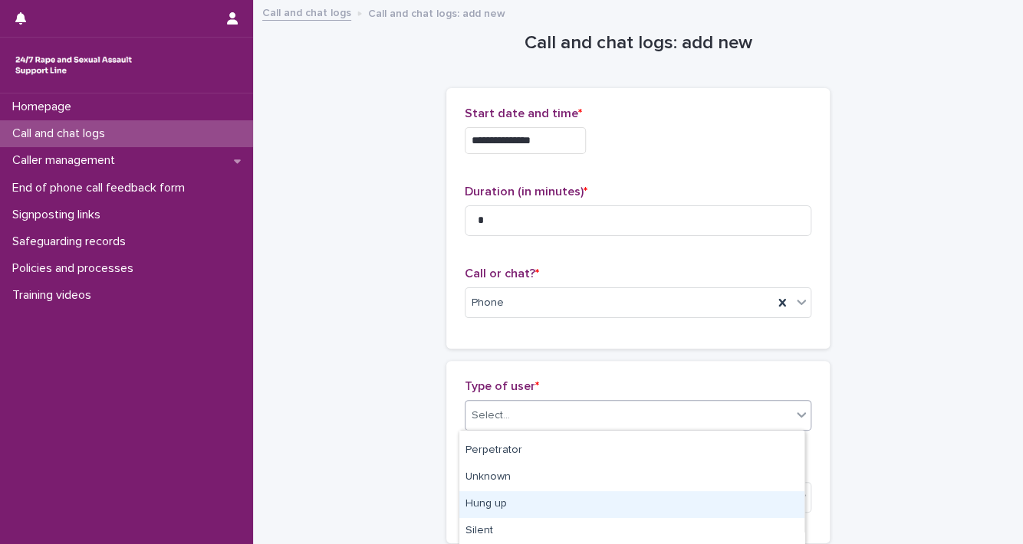
click at [758, 501] on div "Hung up" at bounding box center [631, 504] width 345 height 27
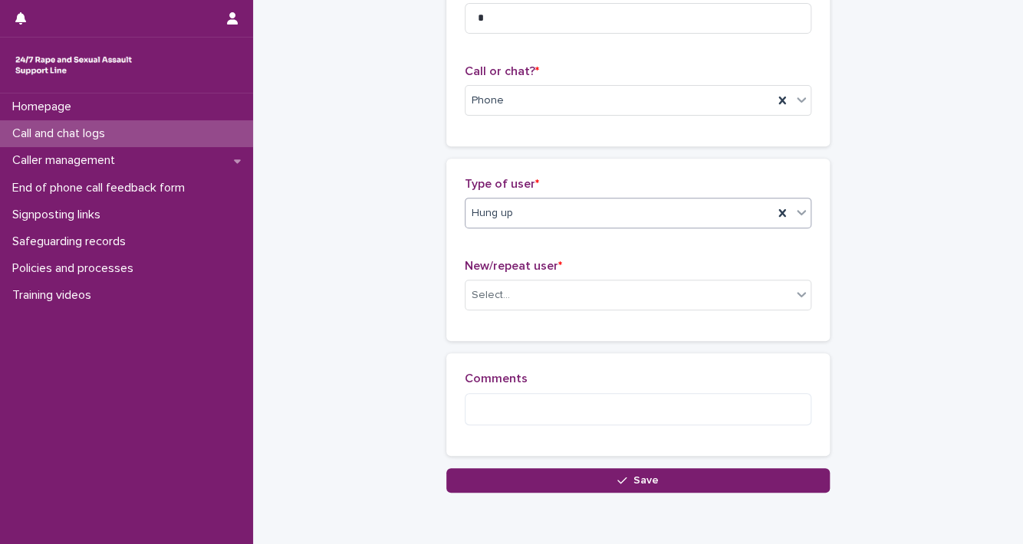
scroll to position [210, 0]
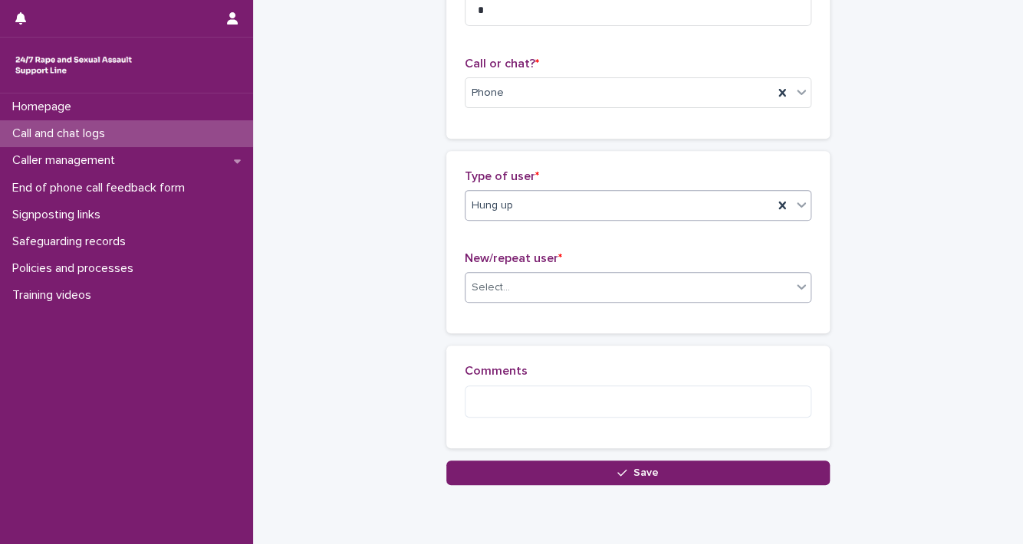
click at [797, 288] on icon at bounding box center [801, 287] width 9 height 5
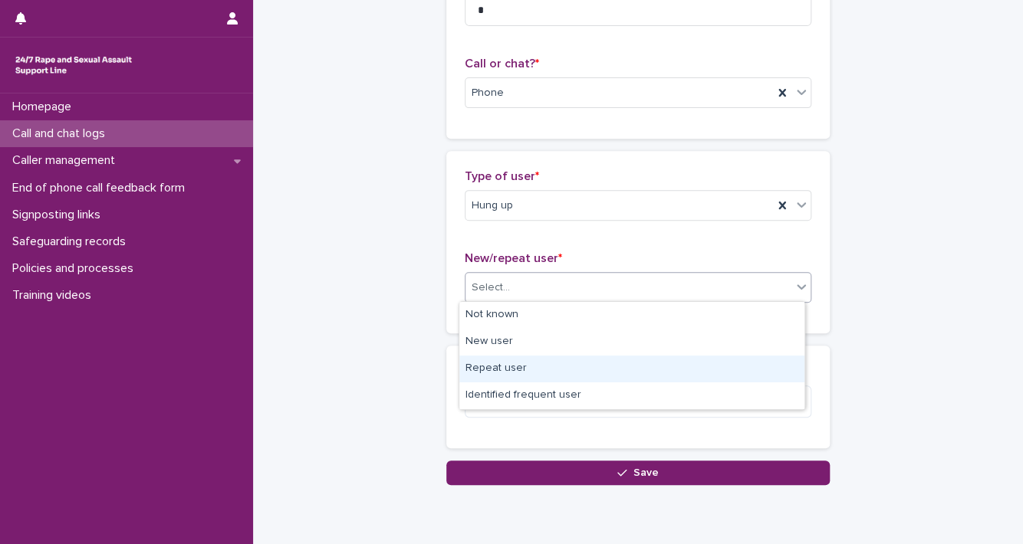
click at [727, 369] on div "Repeat user" at bounding box center [631, 369] width 345 height 27
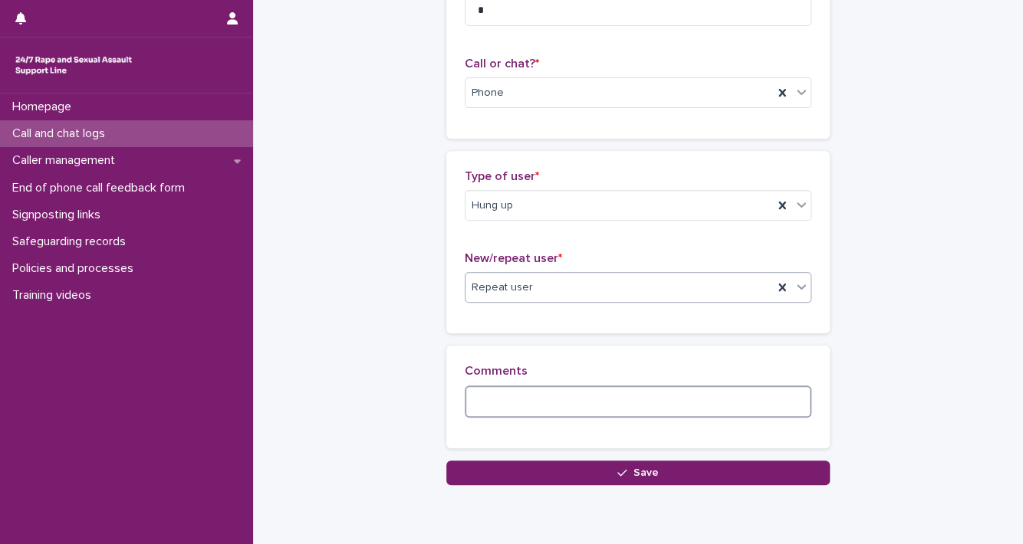
click at [541, 408] on textarea at bounding box center [638, 402] width 347 height 33
type textarea "**********"
drag, startPoint x: 495, startPoint y: 401, endPoint x: 592, endPoint y: 445, distance: 106.4
click at [609, 475] on button "Save" at bounding box center [637, 473] width 383 height 25
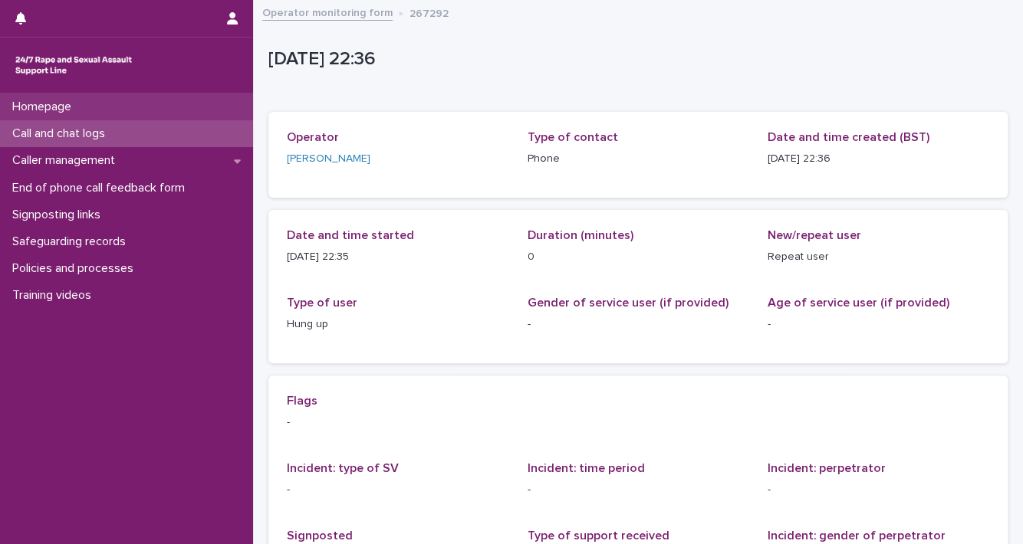
click at [120, 104] on div "Homepage" at bounding box center [126, 107] width 253 height 27
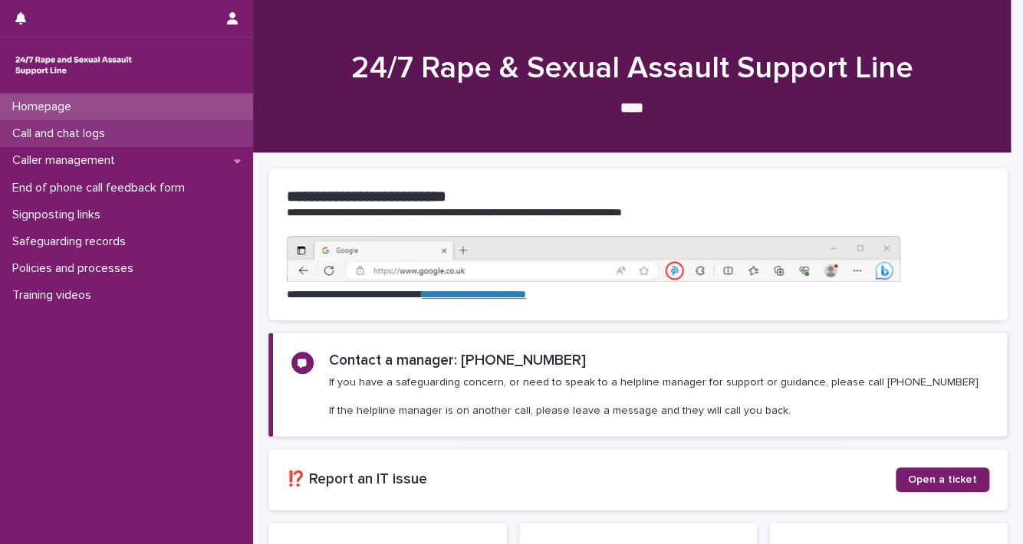
click at [113, 136] on p "Call and chat logs" at bounding box center [61, 134] width 111 height 15
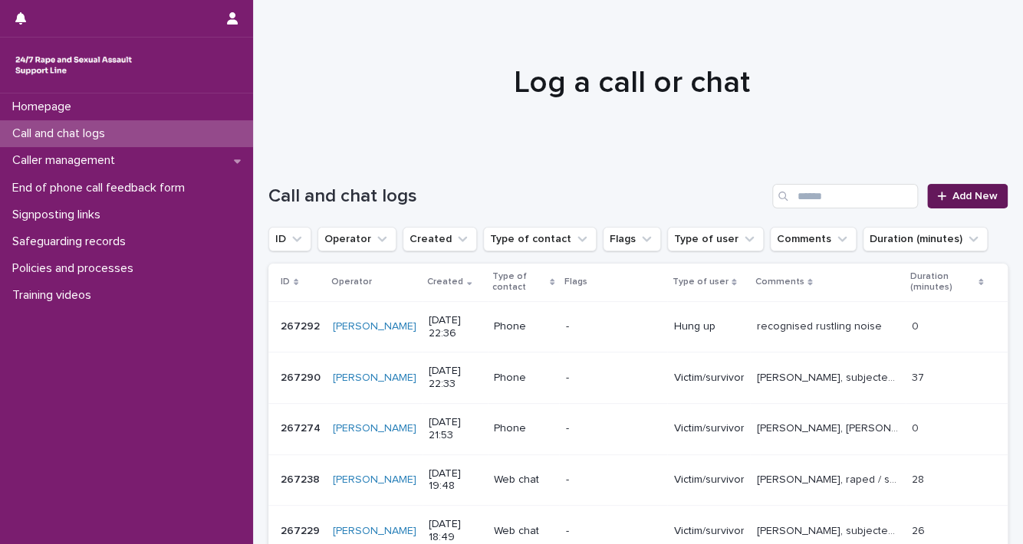
click at [937, 192] on div at bounding box center [944, 196] width 15 height 11
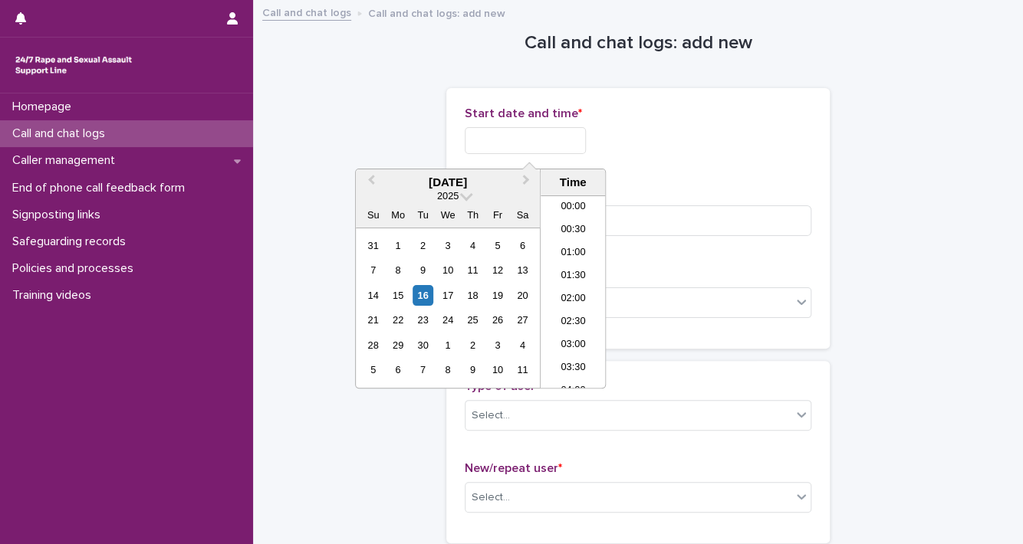
click at [536, 131] on input "text" at bounding box center [525, 140] width 121 height 27
drag, startPoint x: 423, startPoint y: 294, endPoint x: 442, endPoint y: 258, distance: 40.8
click at [423, 294] on div "16" at bounding box center [423, 295] width 21 height 21
drag, startPoint x: 518, startPoint y: 139, endPoint x: 739, endPoint y: 136, distance: 221.6
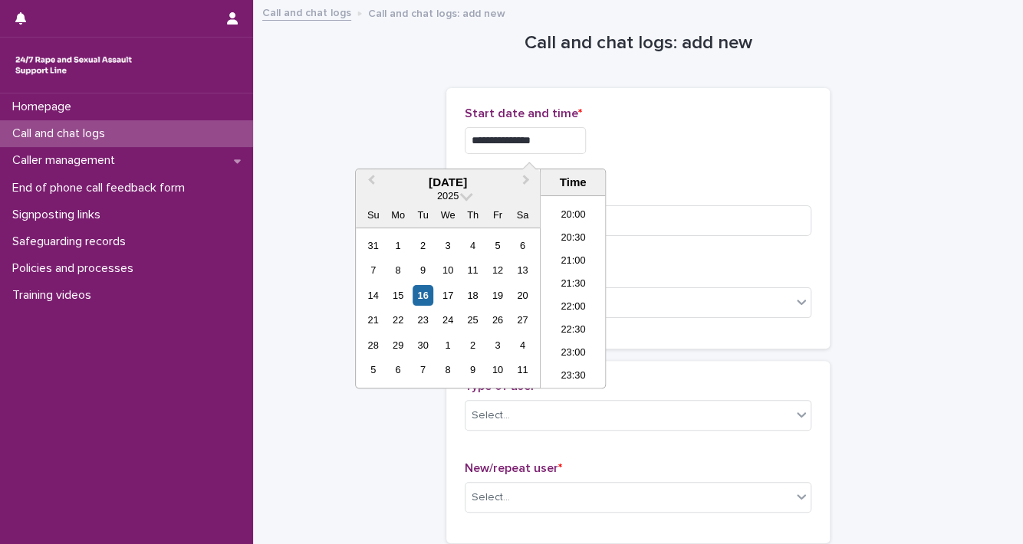
click at [739, 136] on div "**********" at bounding box center [638, 140] width 347 height 27
type input "**********"
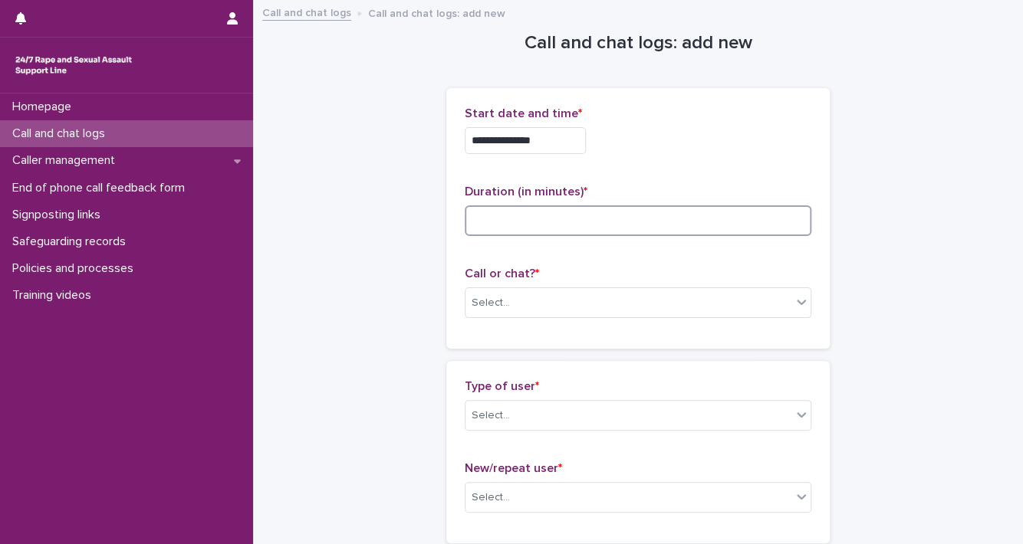
click at [761, 224] on input at bounding box center [638, 220] width 347 height 31
type input "*"
click at [794, 304] on icon at bounding box center [801, 301] width 15 height 15
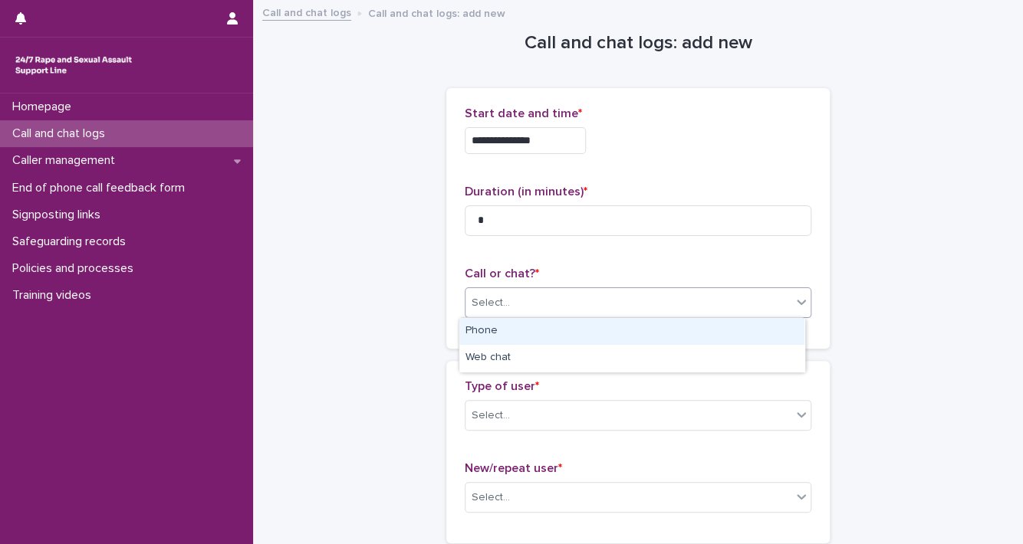
click at [769, 336] on div "Phone" at bounding box center [631, 331] width 345 height 27
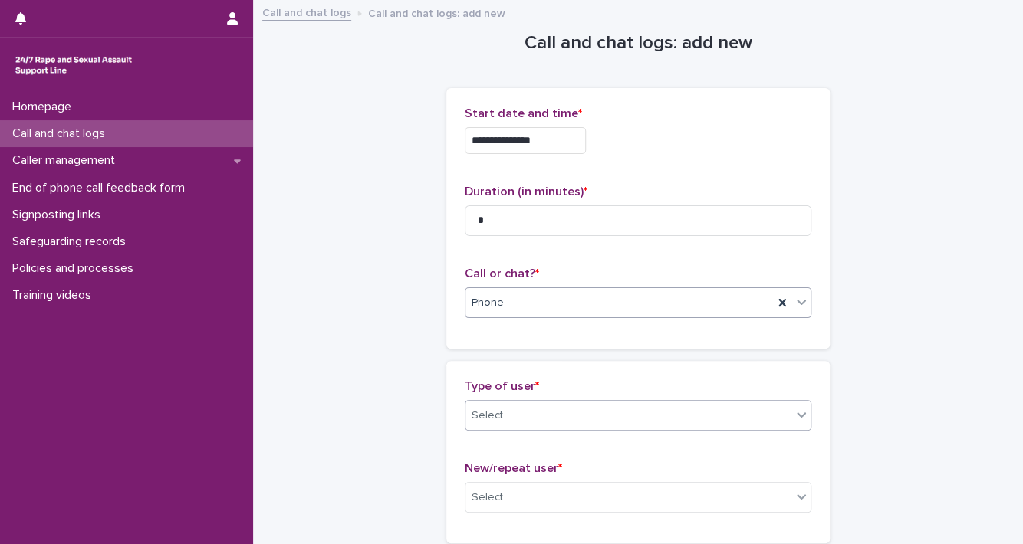
click at [794, 416] on icon at bounding box center [801, 414] width 15 height 15
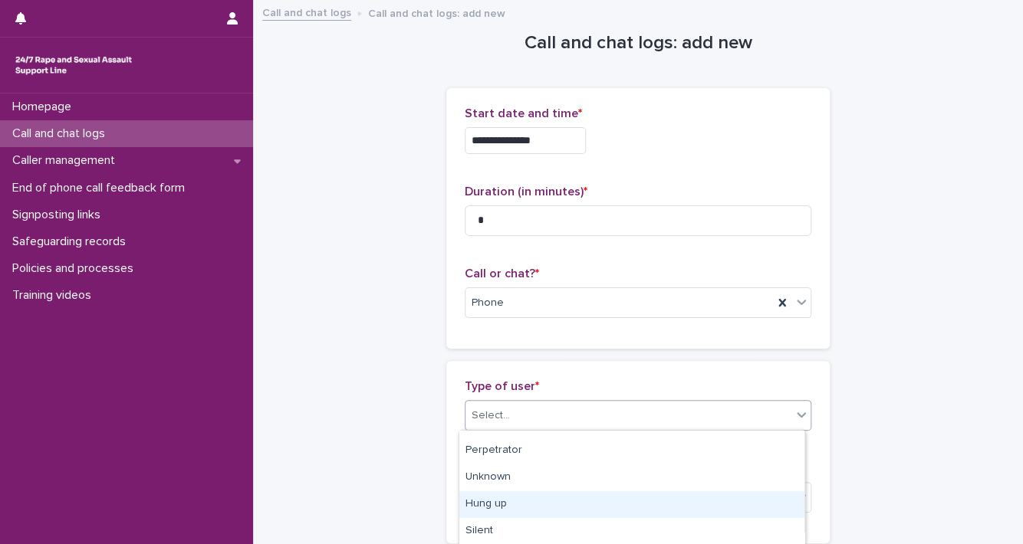
click at [752, 511] on div "Hung up" at bounding box center [631, 504] width 345 height 27
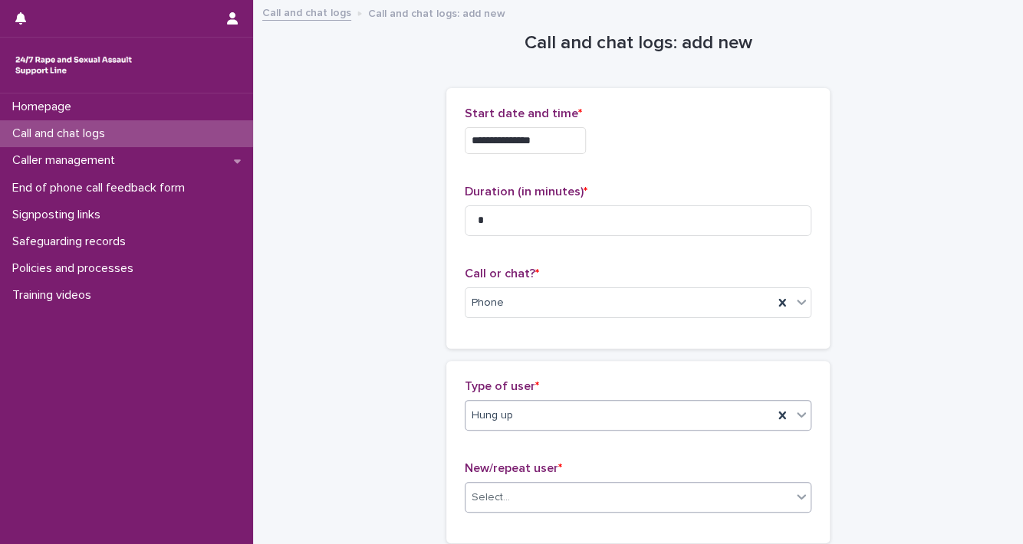
click at [781, 495] on div "Select..." at bounding box center [628, 497] width 326 height 25
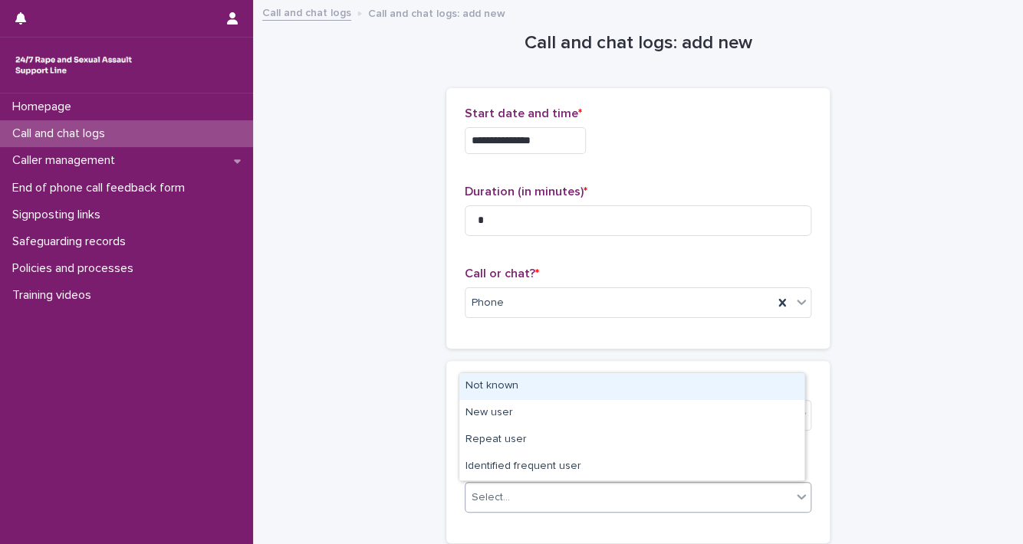
click at [705, 396] on div "Not known" at bounding box center [631, 386] width 345 height 27
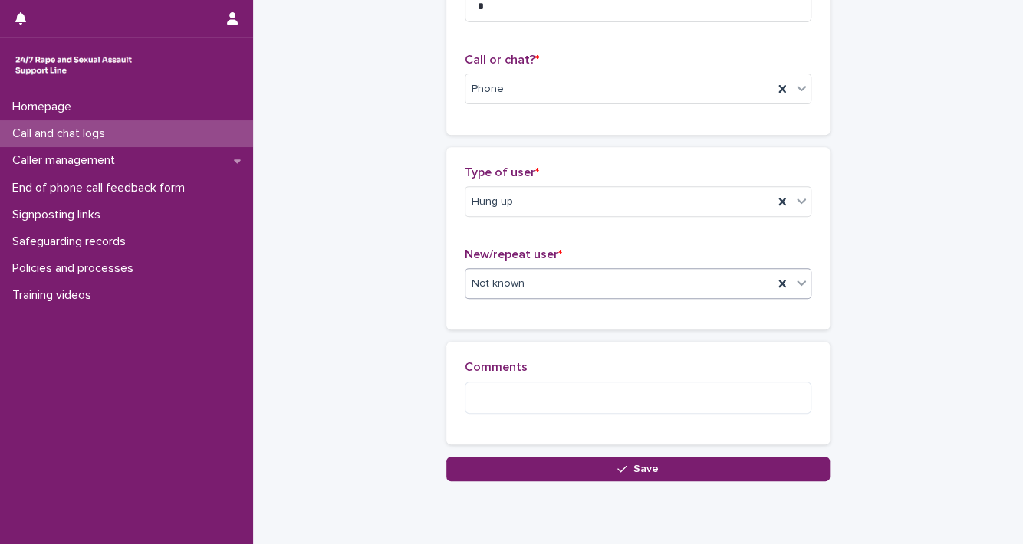
scroll to position [225, 0]
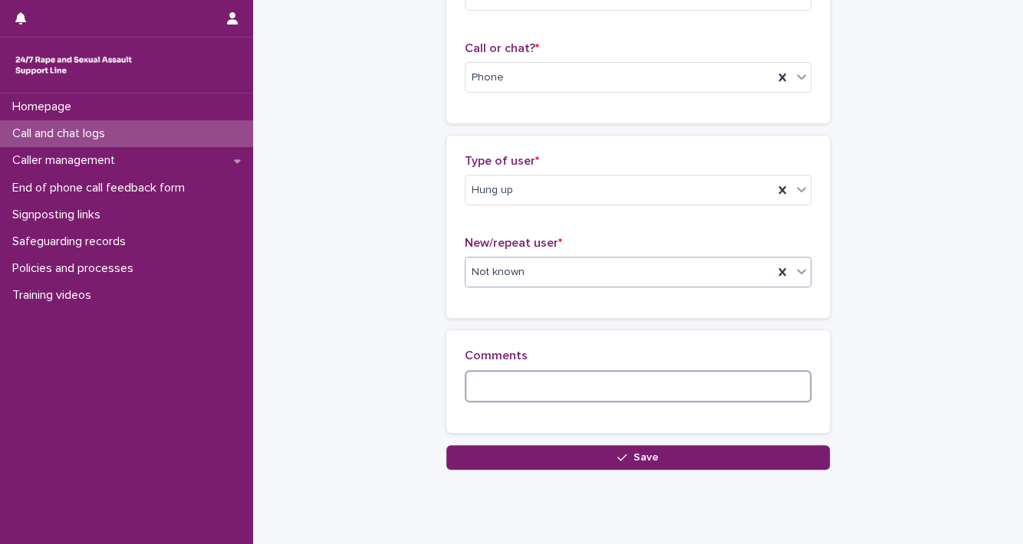
click at [743, 390] on textarea at bounding box center [638, 386] width 347 height 33
type textarea "**********"
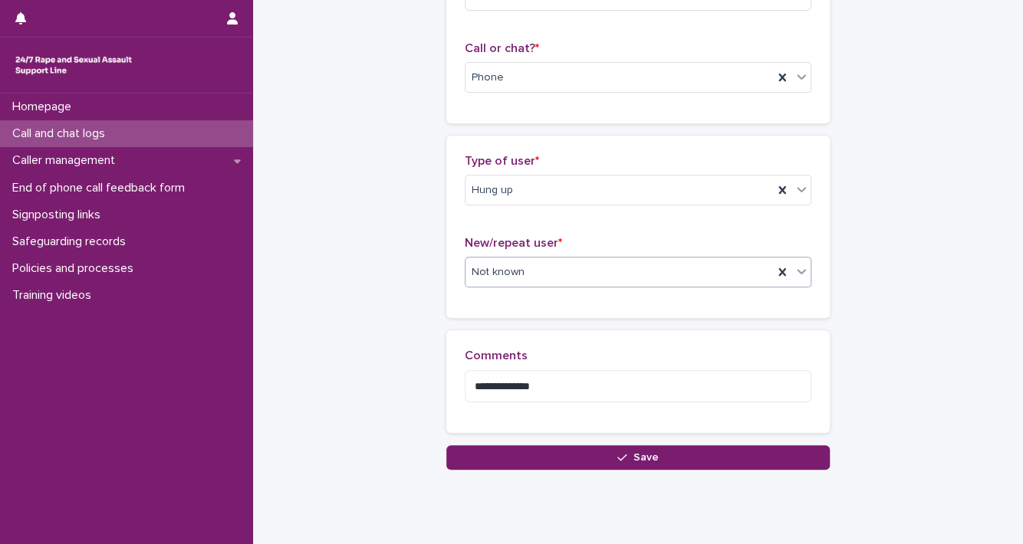
click at [794, 268] on icon at bounding box center [801, 271] width 15 height 15
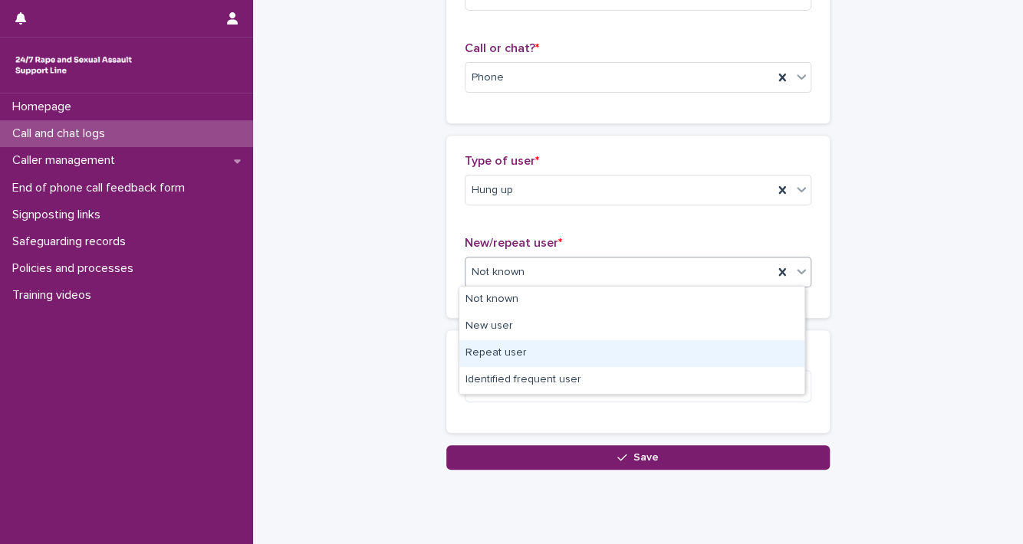
click at [716, 347] on div "Repeat user" at bounding box center [631, 353] width 345 height 27
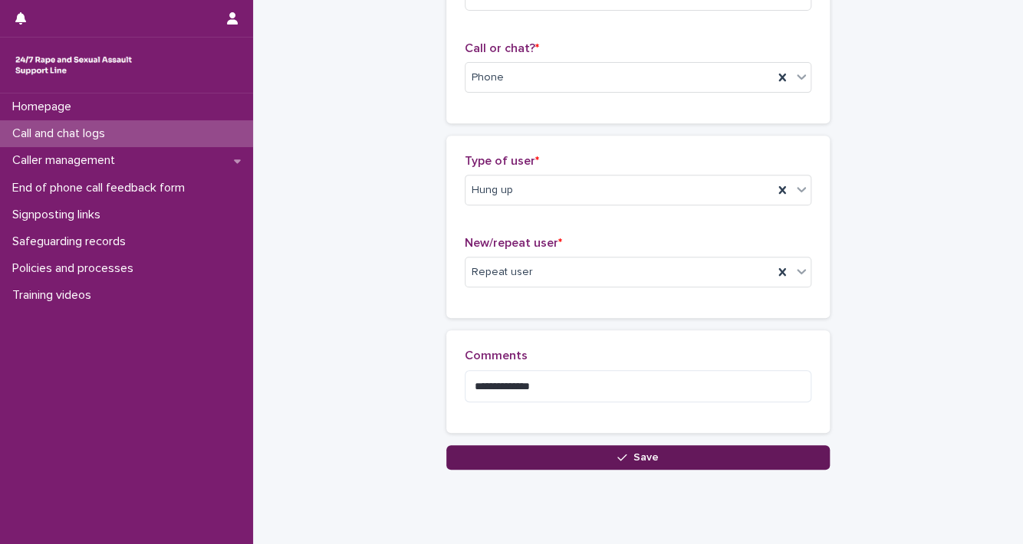
click at [725, 461] on button "Save" at bounding box center [637, 457] width 383 height 25
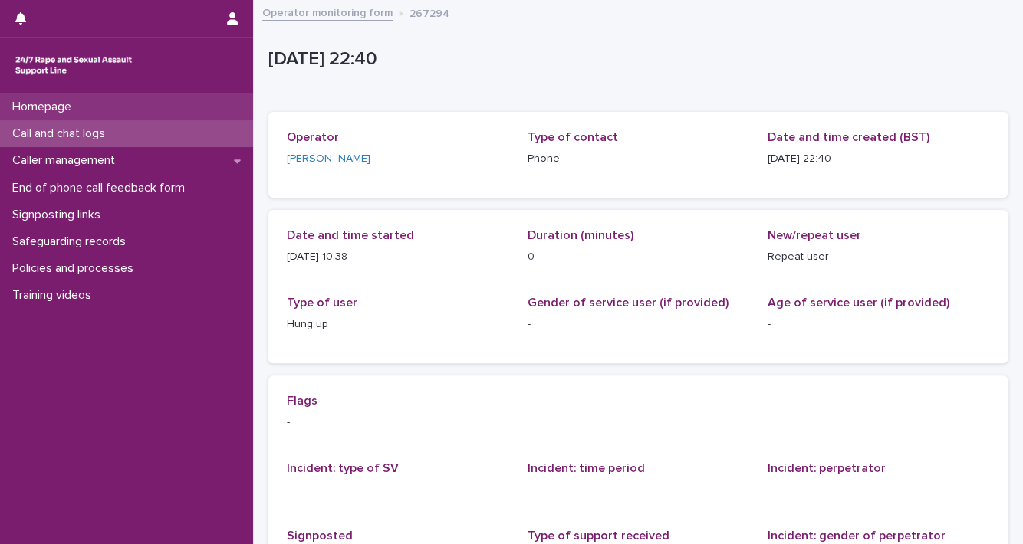
click at [40, 100] on p "Homepage" at bounding box center [44, 107] width 77 height 15
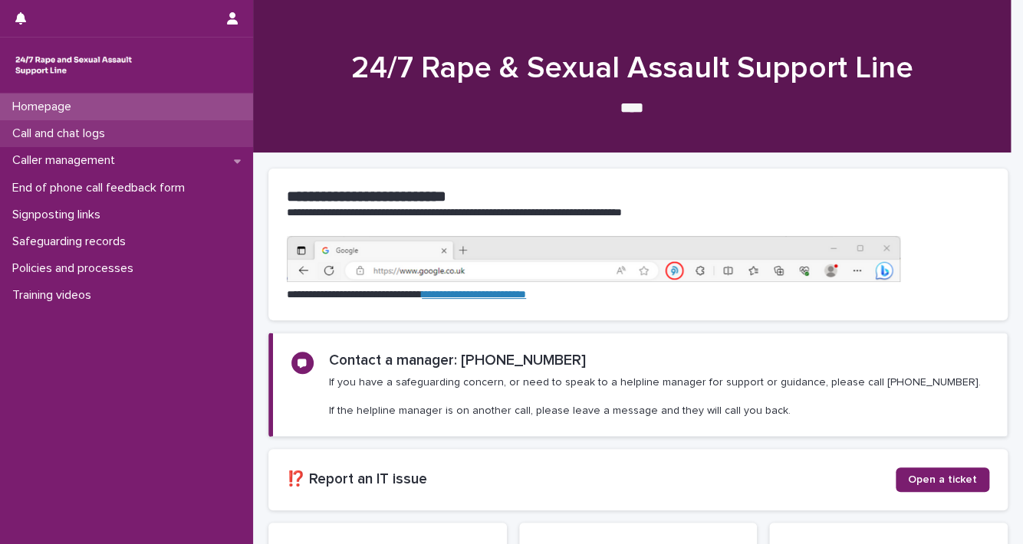
click at [45, 130] on p "Call and chat logs" at bounding box center [61, 134] width 111 height 15
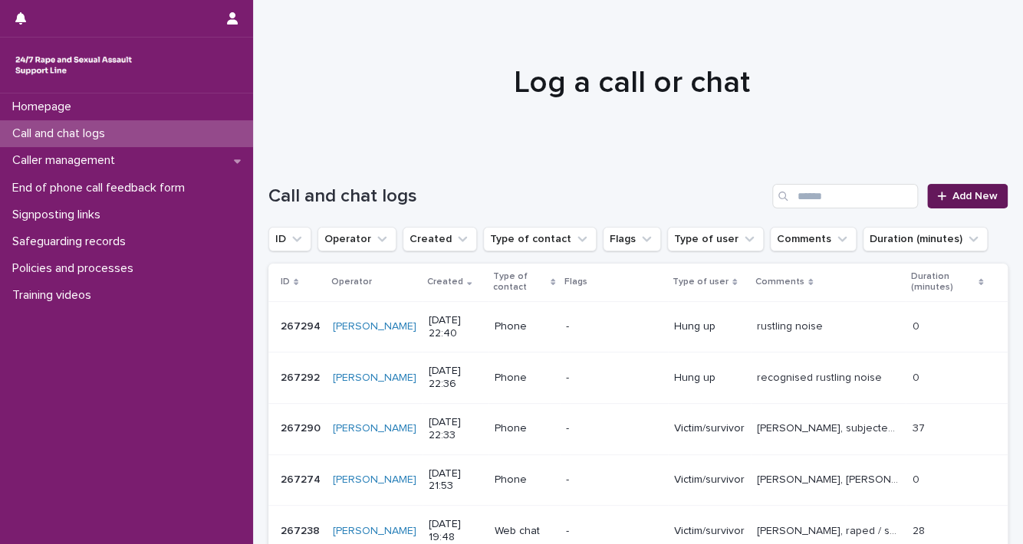
click at [937, 200] on icon at bounding box center [941, 196] width 9 height 11
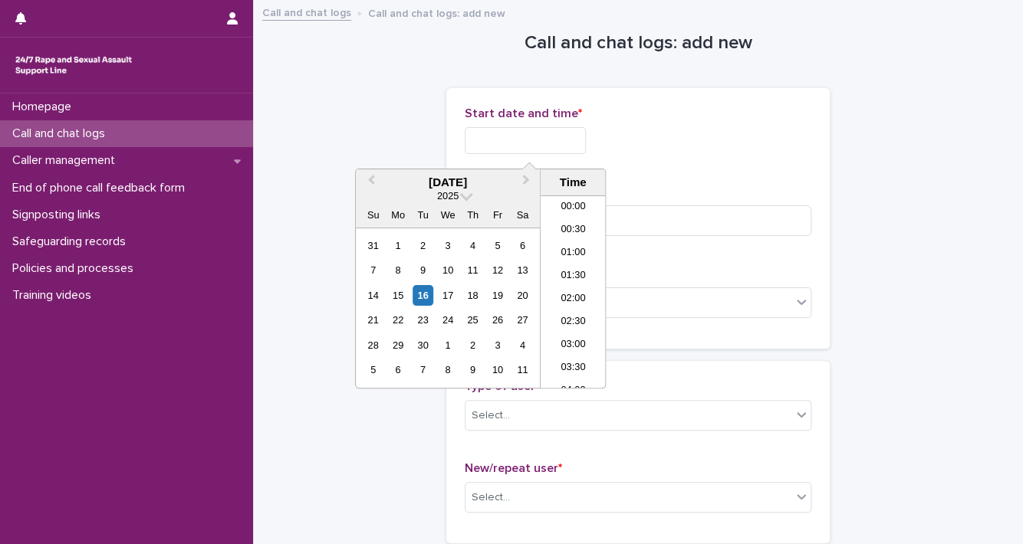
click at [541, 151] on input "text" at bounding box center [525, 140] width 121 height 27
drag, startPoint x: 427, startPoint y: 292, endPoint x: 438, endPoint y: 274, distance: 20.6
click at [433, 283] on div "14 15 16 17 18 19 20" at bounding box center [447, 295] width 174 height 25
click at [425, 298] on div "16" at bounding box center [423, 295] width 21 height 21
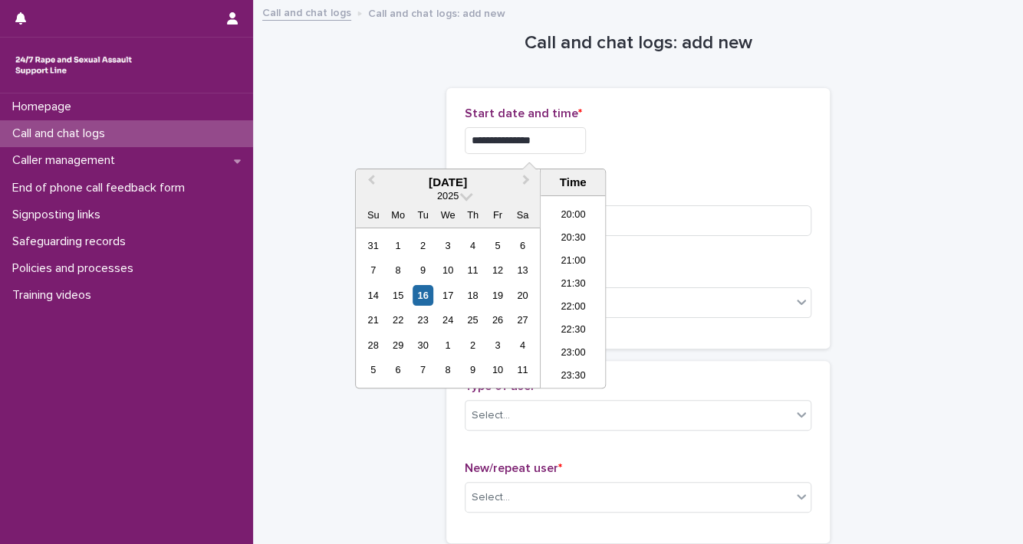
drag, startPoint x: 517, startPoint y: 137, endPoint x: 708, endPoint y: 122, distance: 191.5
click at [708, 122] on div "**********" at bounding box center [638, 137] width 347 height 60
type input "**********"
click at [798, 223] on input at bounding box center [638, 220] width 347 height 31
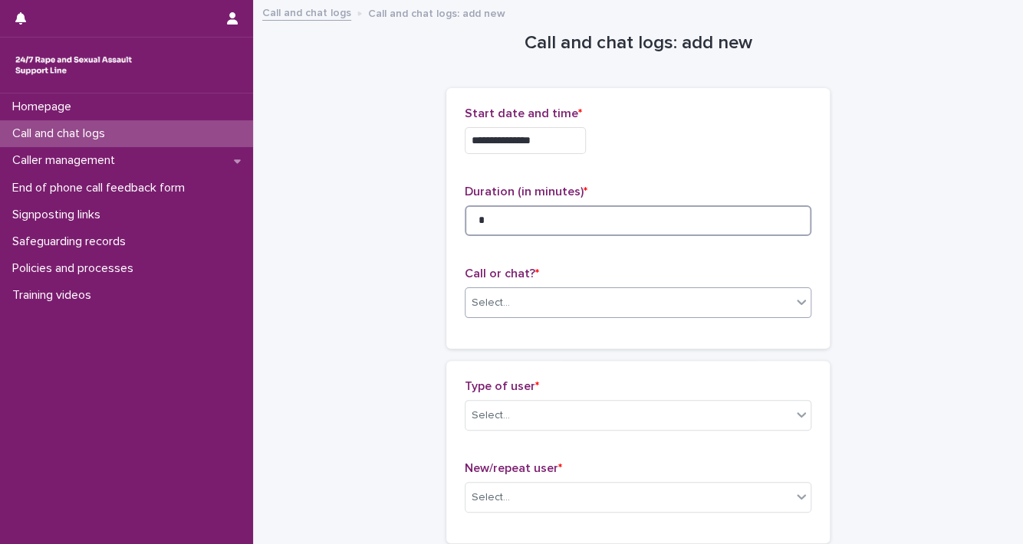
type input "*"
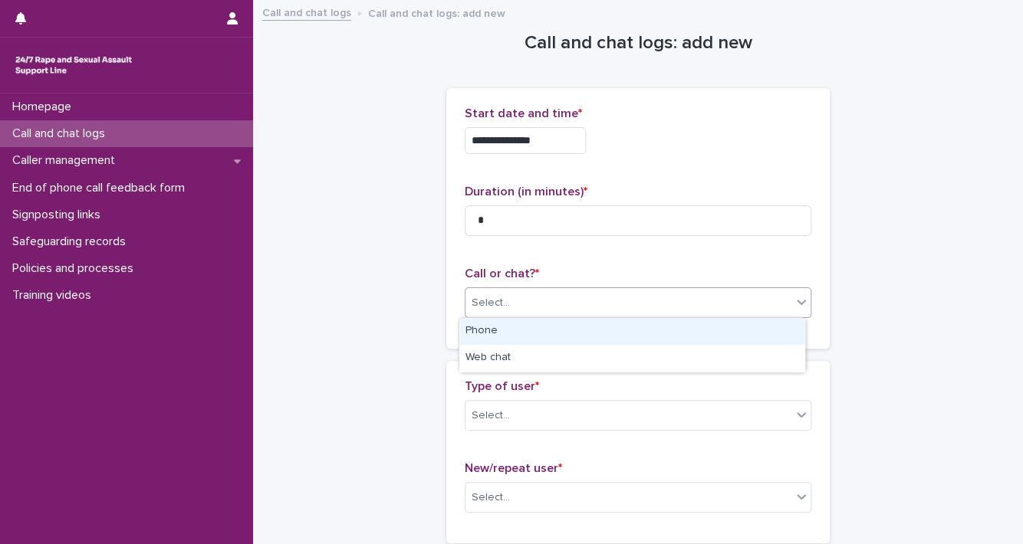
click at [794, 307] on icon at bounding box center [801, 301] width 15 height 15
click at [774, 338] on div "Phone" at bounding box center [631, 331] width 345 height 27
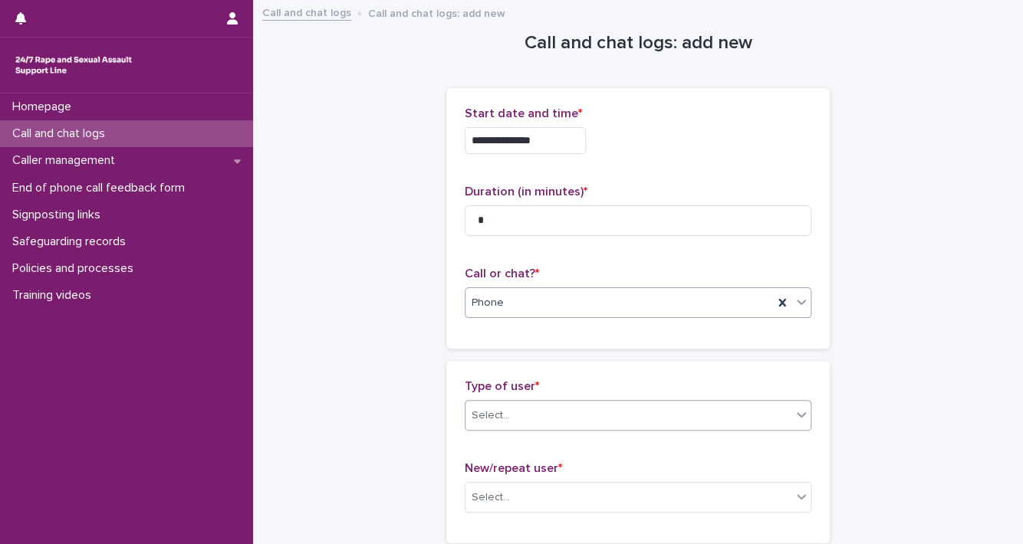
click at [792, 419] on div at bounding box center [801, 415] width 18 height 28
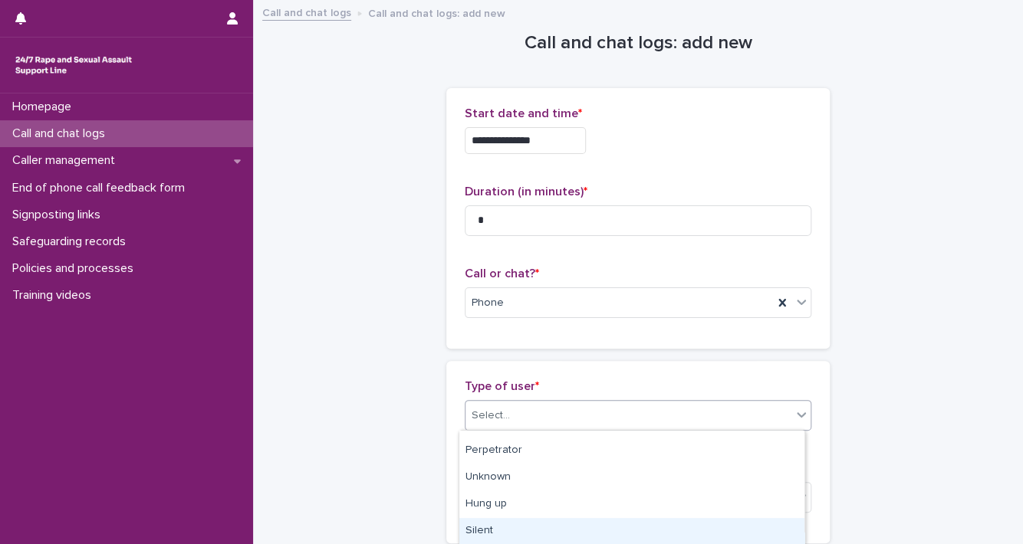
click at [731, 528] on div "Silent" at bounding box center [631, 531] width 345 height 27
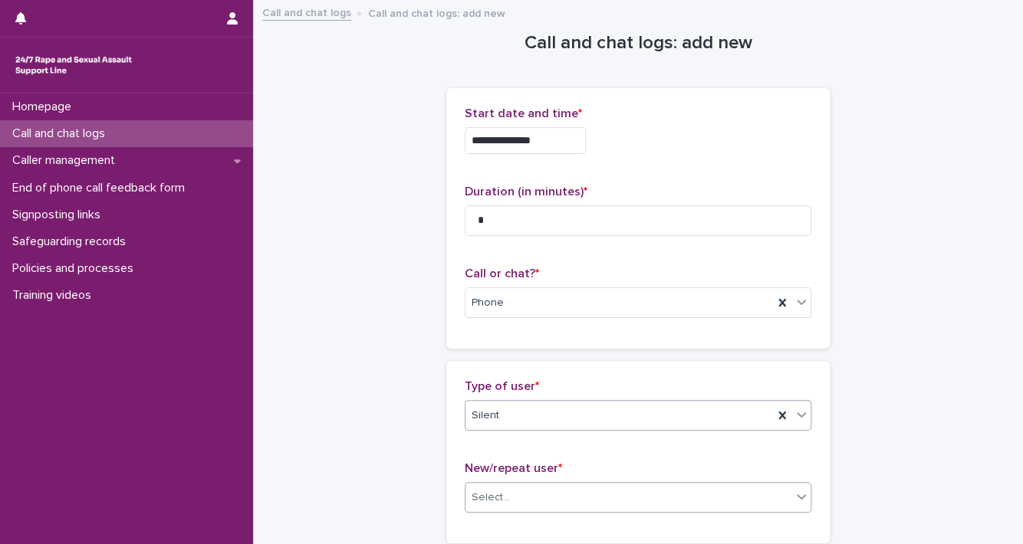
click at [794, 496] on icon at bounding box center [801, 496] width 15 height 15
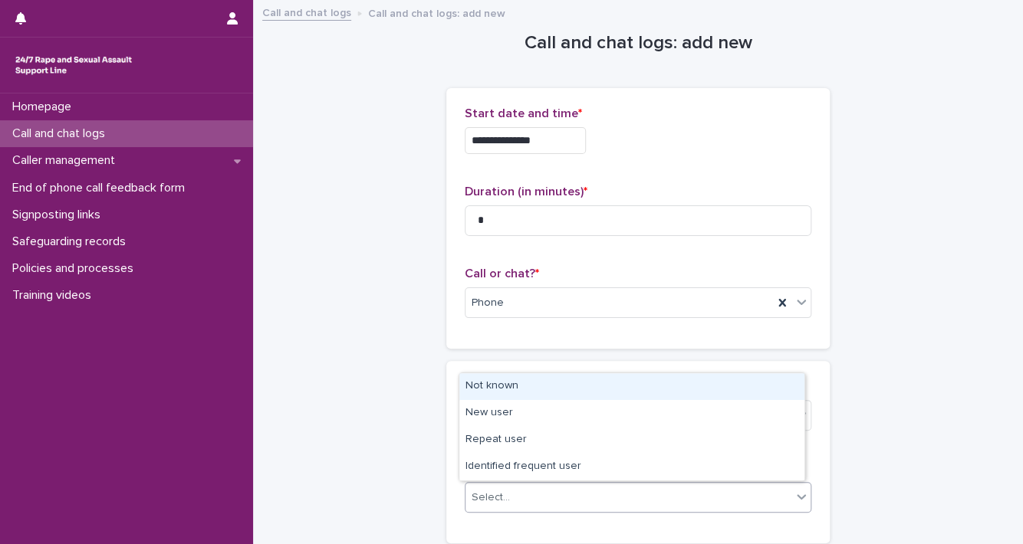
click at [687, 393] on div "Not known" at bounding box center [631, 386] width 345 height 27
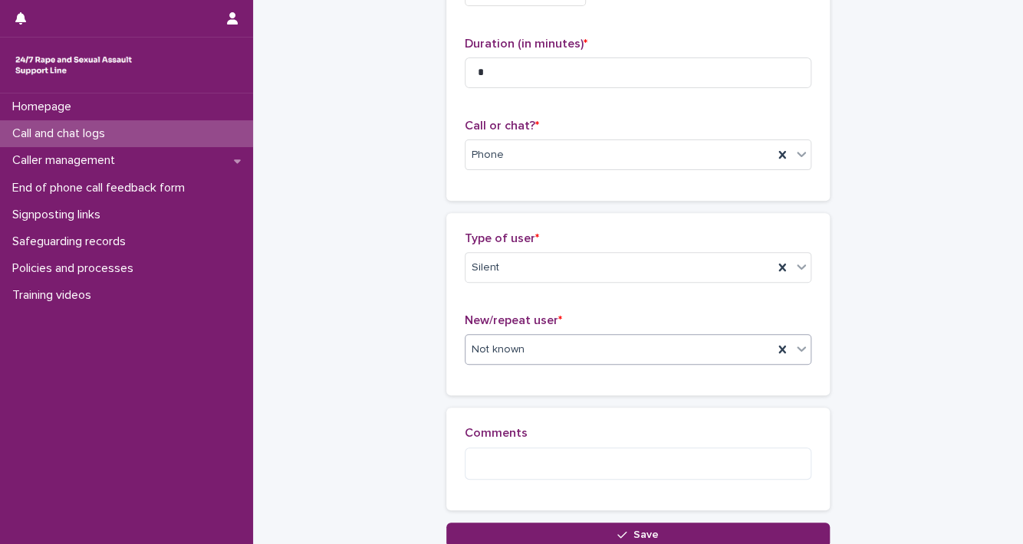
scroll to position [192, 0]
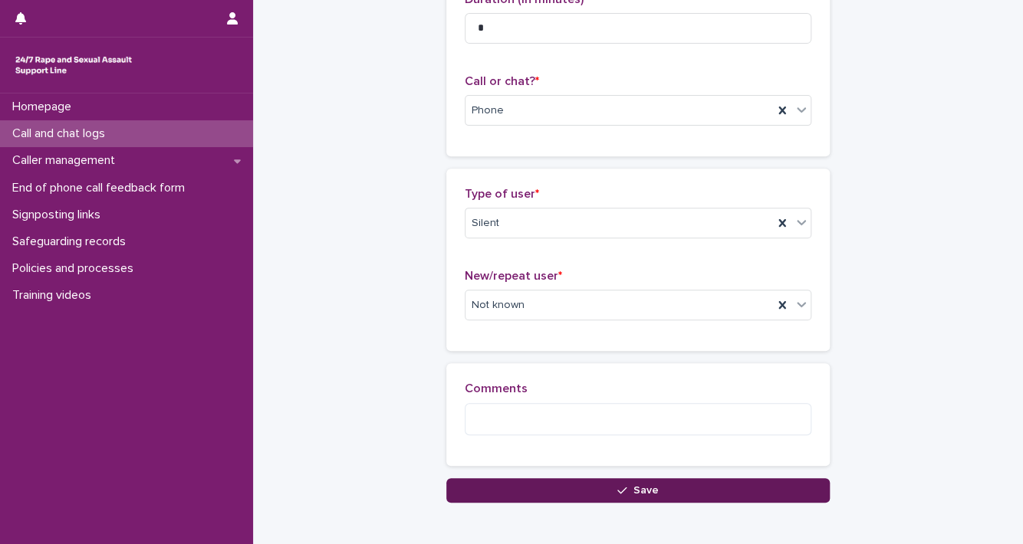
click at [751, 488] on button "Save" at bounding box center [637, 490] width 383 height 25
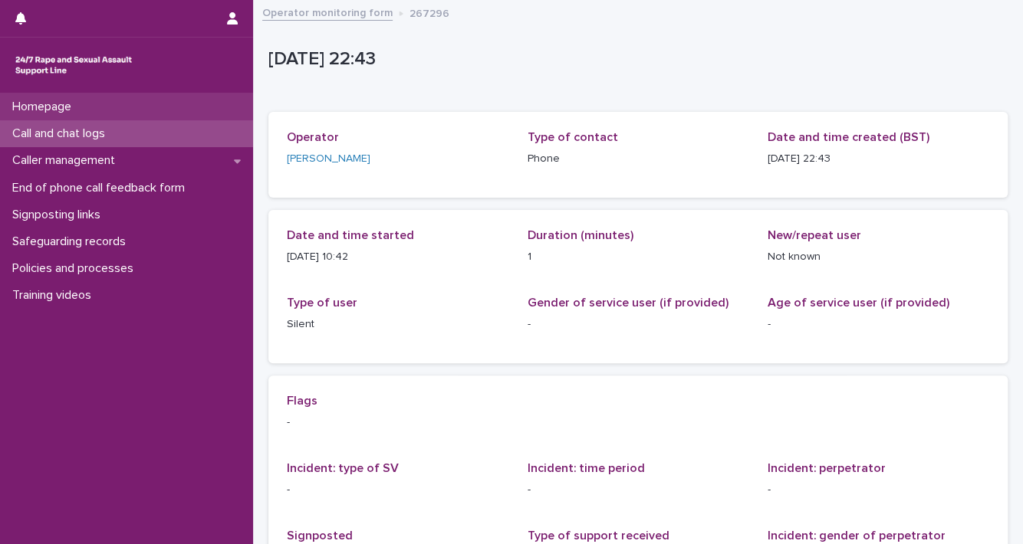
click at [139, 116] on div "Homepage" at bounding box center [126, 107] width 253 height 27
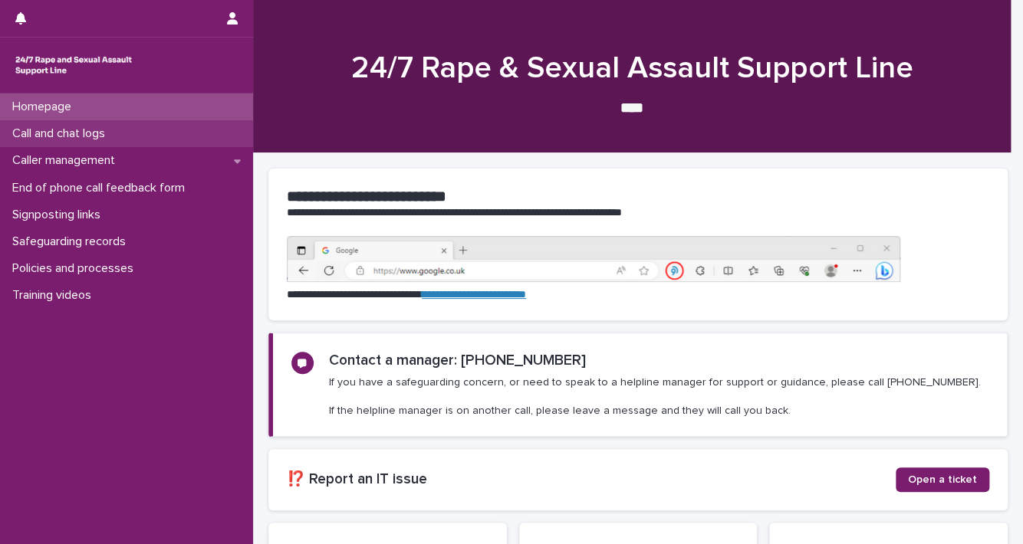
click at [136, 136] on div "Call and chat logs" at bounding box center [126, 133] width 253 height 27
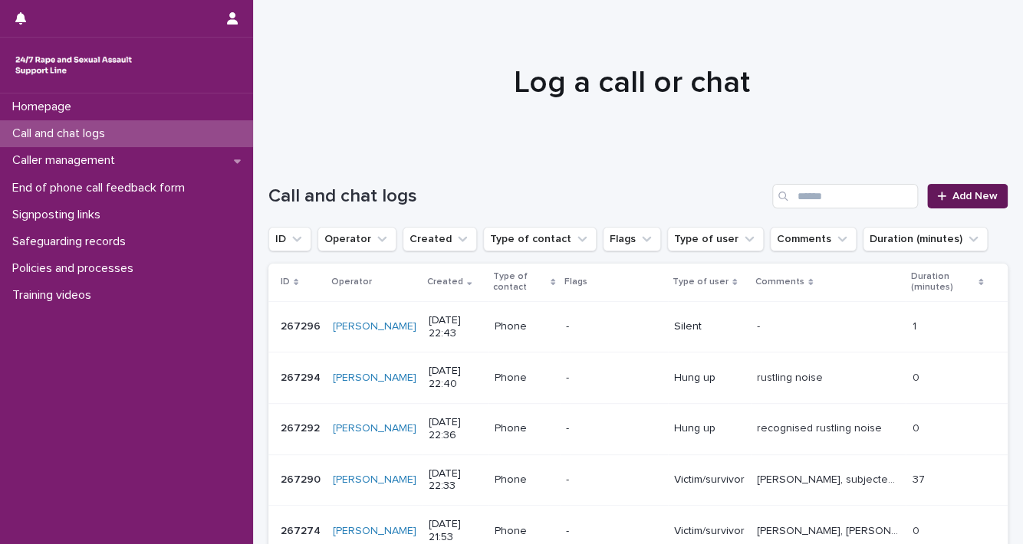
click at [937, 195] on icon at bounding box center [941, 196] width 9 height 11
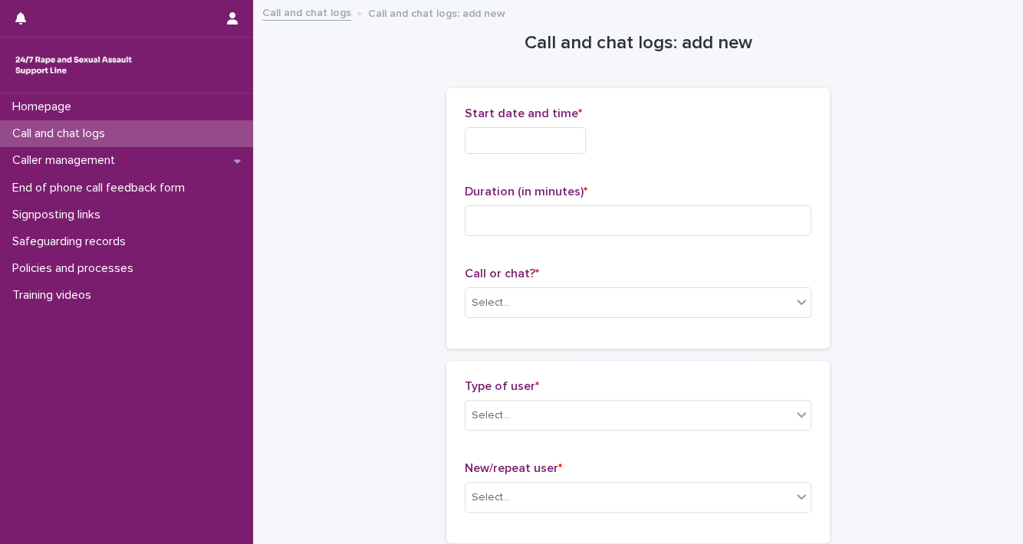
click at [551, 144] on input "text" at bounding box center [525, 140] width 121 height 27
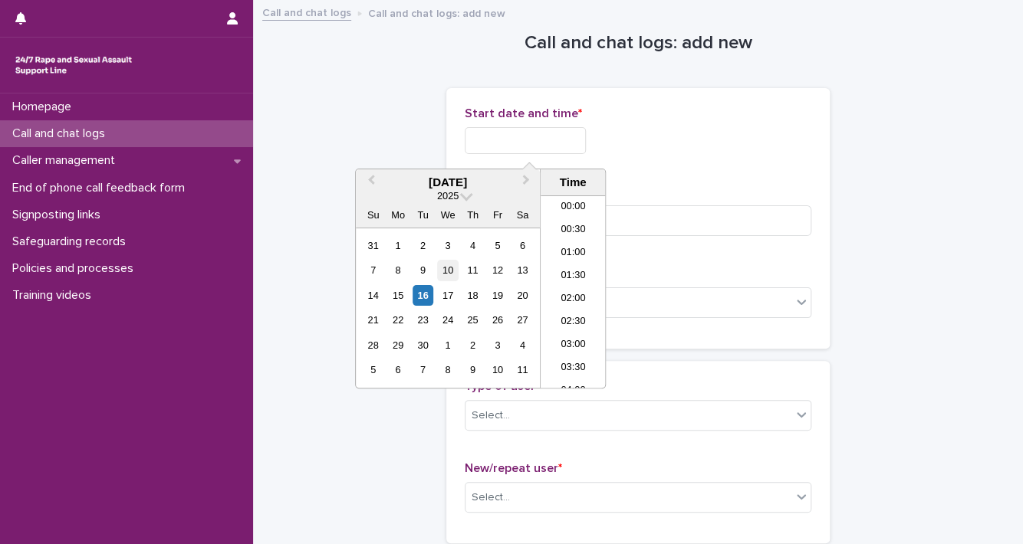
scroll to position [912, 0]
click at [426, 295] on div "16" at bounding box center [423, 295] width 21 height 21
drag, startPoint x: 518, startPoint y: 140, endPoint x: 669, endPoint y: 123, distance: 151.2
click at [653, 123] on div "**********" at bounding box center [638, 137] width 347 height 60
type input "**********"
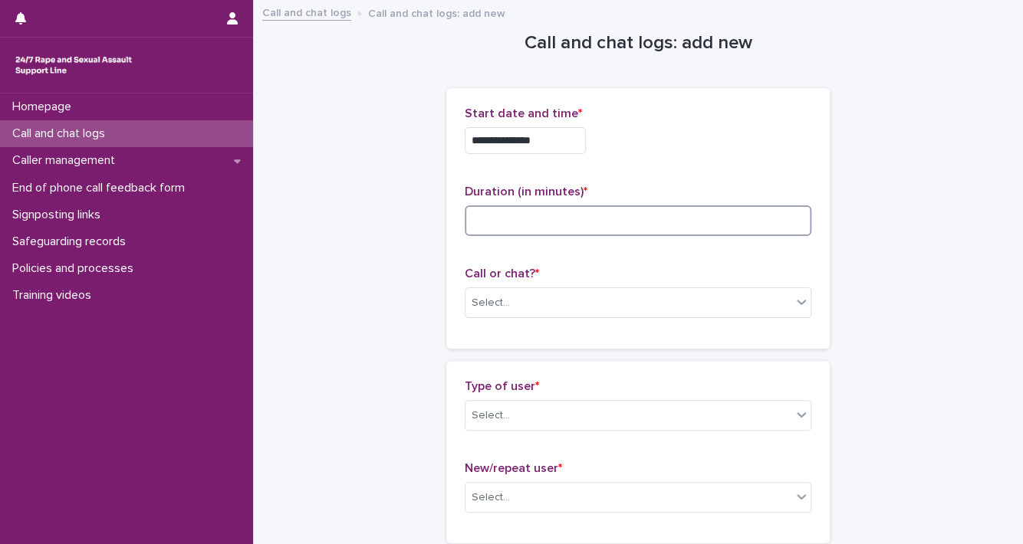
click at [726, 228] on input at bounding box center [638, 220] width 347 height 31
type input "*"
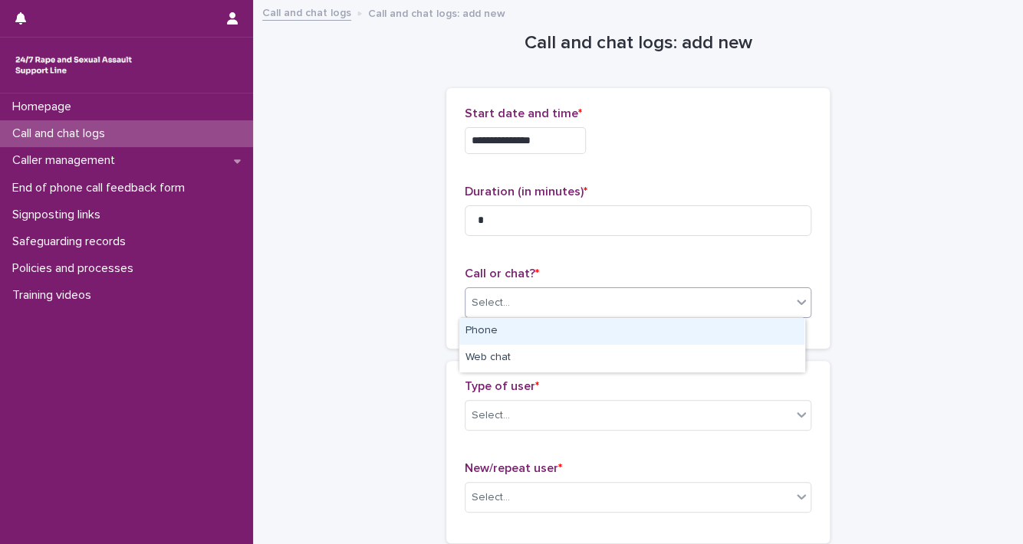
click at [794, 304] on icon at bounding box center [801, 301] width 15 height 15
click at [758, 341] on div "Phone" at bounding box center [631, 331] width 345 height 27
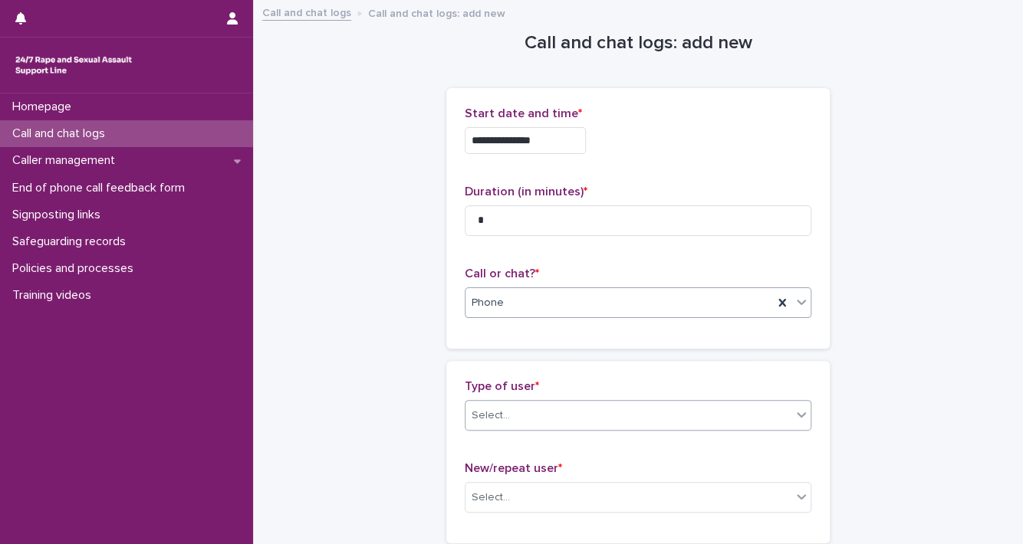
click at [794, 419] on icon at bounding box center [801, 414] width 15 height 15
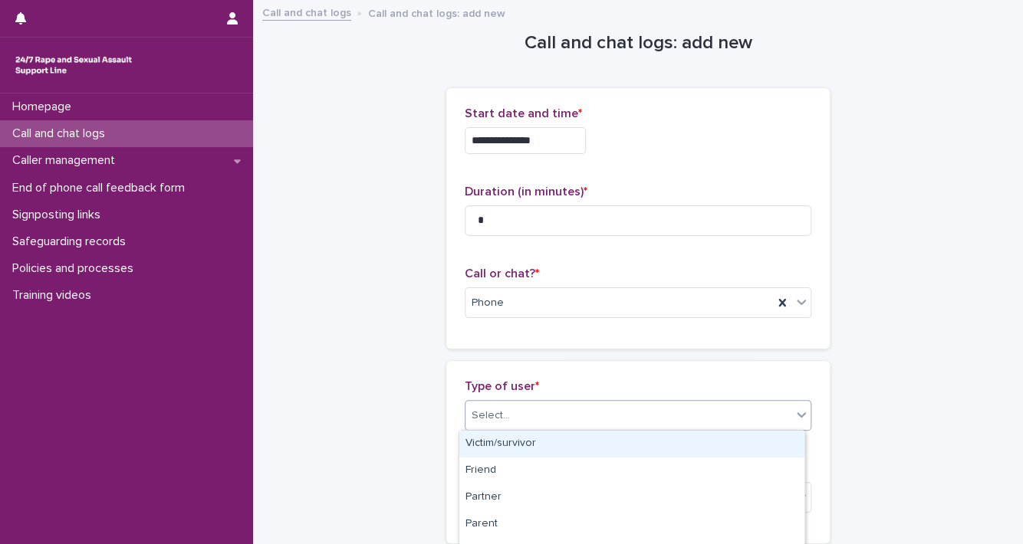
scroll to position [288, 0]
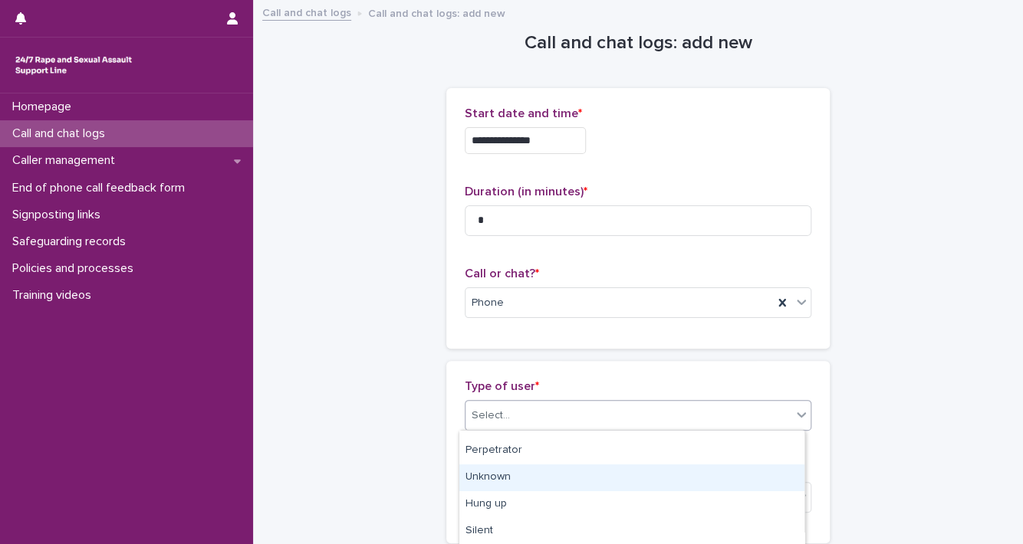
click at [719, 477] on div "Unknown" at bounding box center [631, 478] width 345 height 27
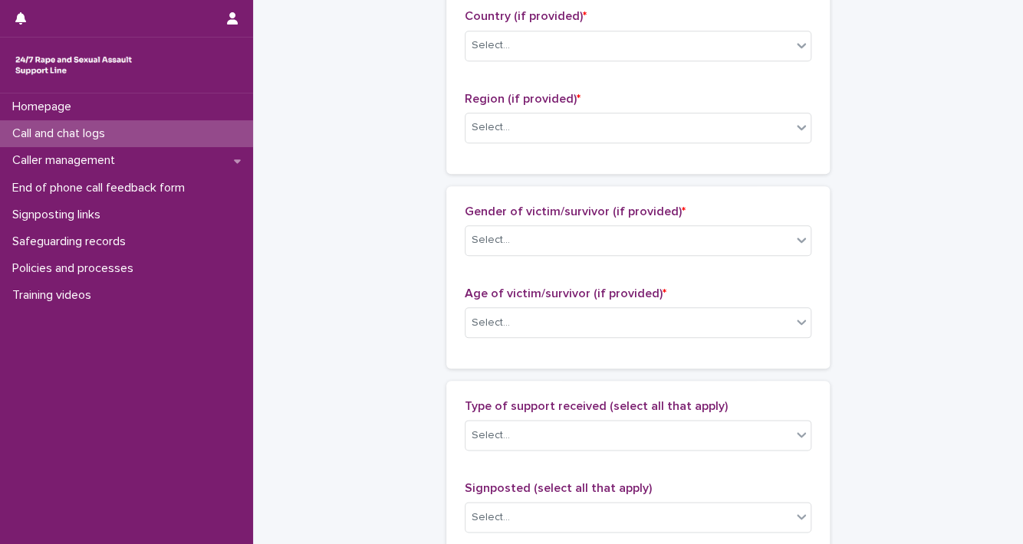
scroll to position [597, 0]
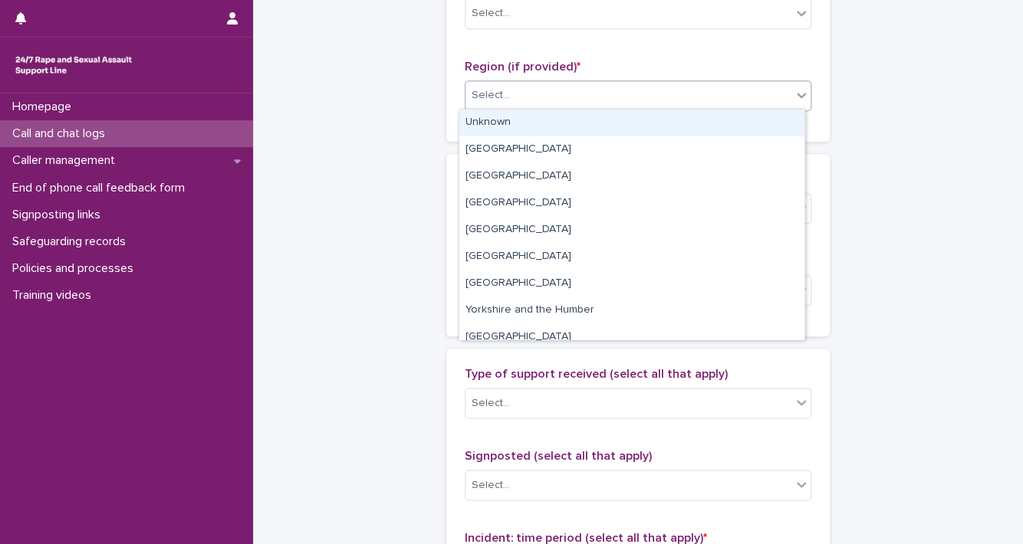
click at [794, 90] on icon at bounding box center [801, 94] width 15 height 15
click at [761, 123] on div "Unknown" at bounding box center [631, 123] width 345 height 27
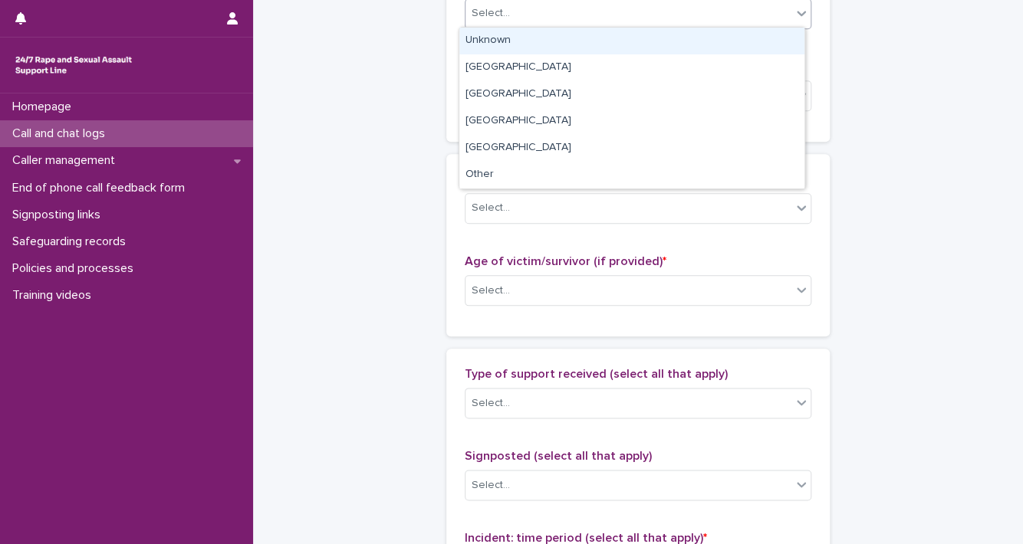
click at [797, 7] on icon at bounding box center [801, 12] width 15 height 15
click at [763, 34] on div "Unknown" at bounding box center [631, 41] width 345 height 27
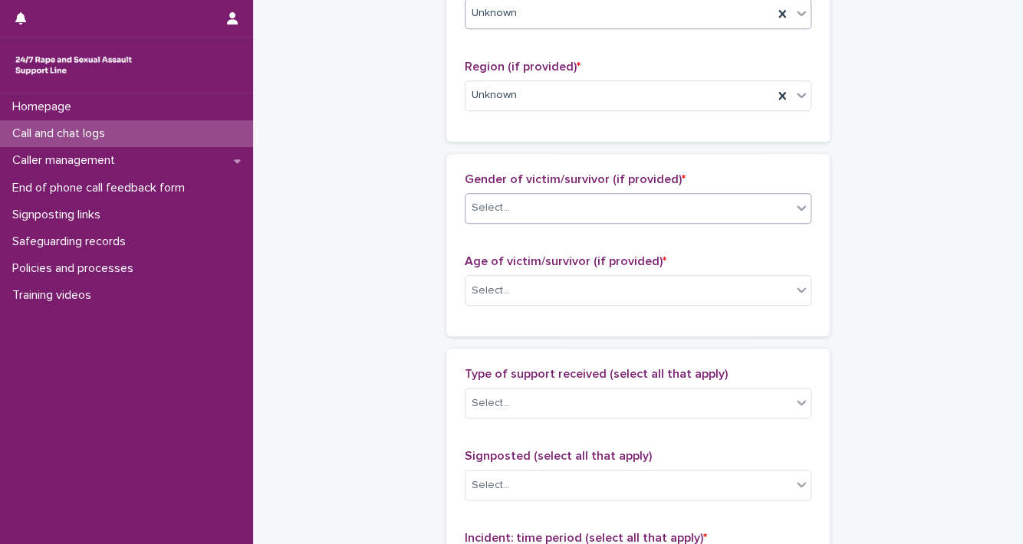
click at [778, 209] on div "Select..." at bounding box center [628, 208] width 326 height 25
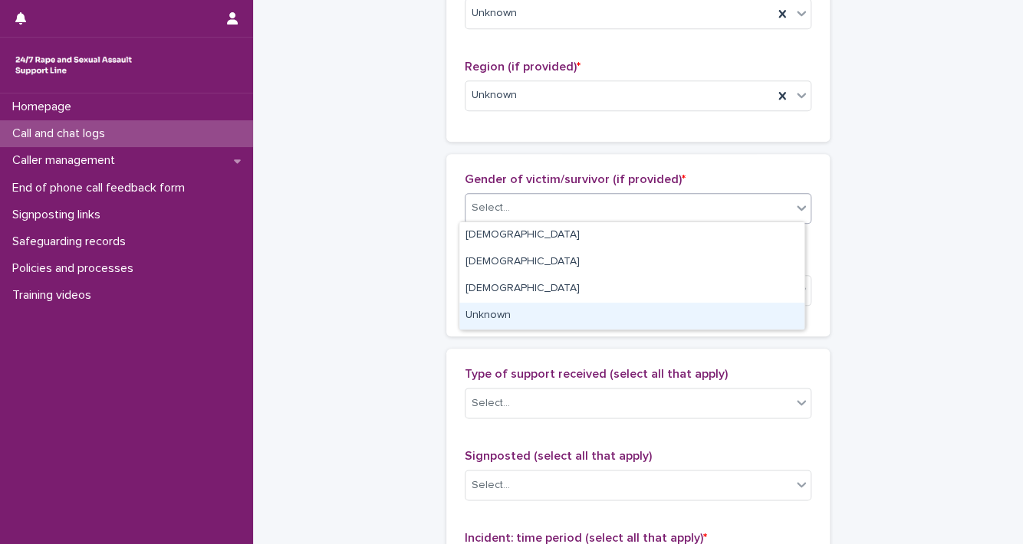
click at [754, 306] on div "Unknown" at bounding box center [631, 316] width 345 height 27
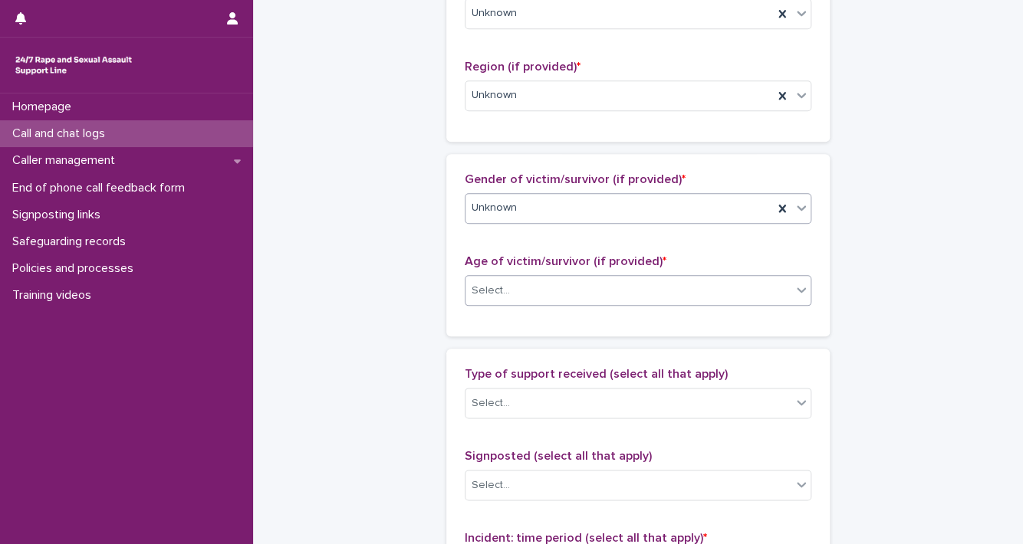
click at [792, 289] on div at bounding box center [801, 290] width 18 height 28
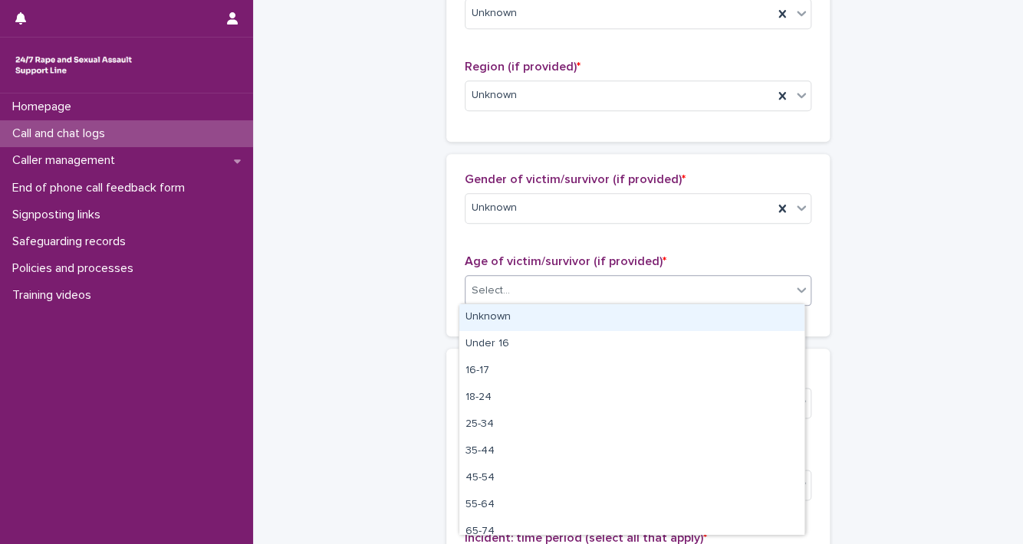
click at [761, 330] on div "Unknown" at bounding box center [631, 317] width 345 height 27
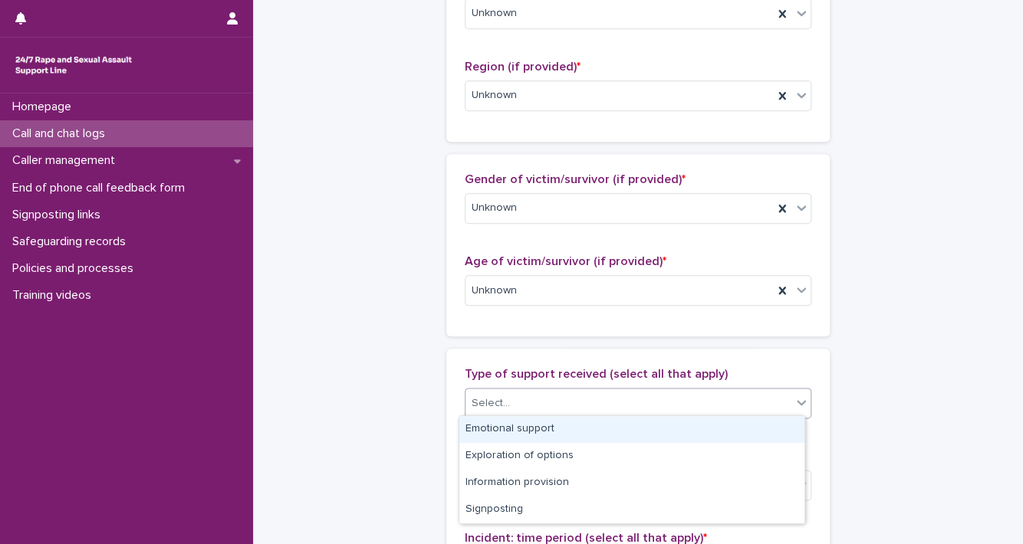
click at [797, 404] on icon at bounding box center [801, 402] width 15 height 15
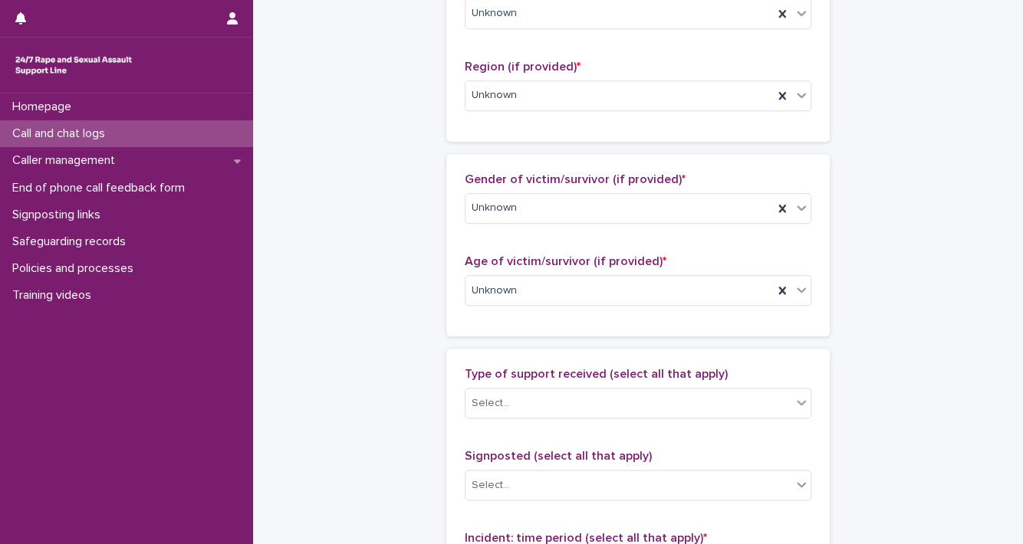
click at [964, 301] on div "**********" at bounding box center [638, 272] width 770 height 1736
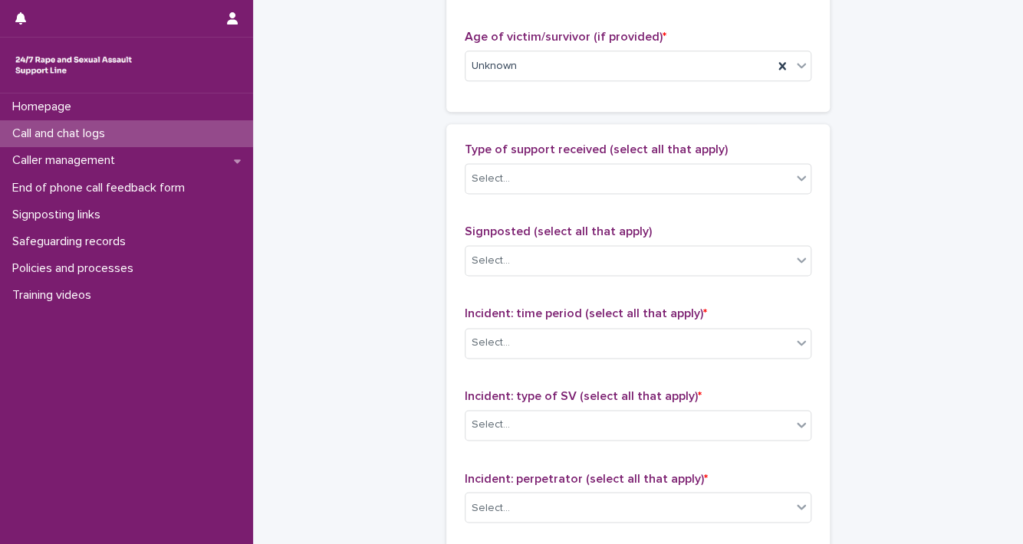
scroll to position [952, 0]
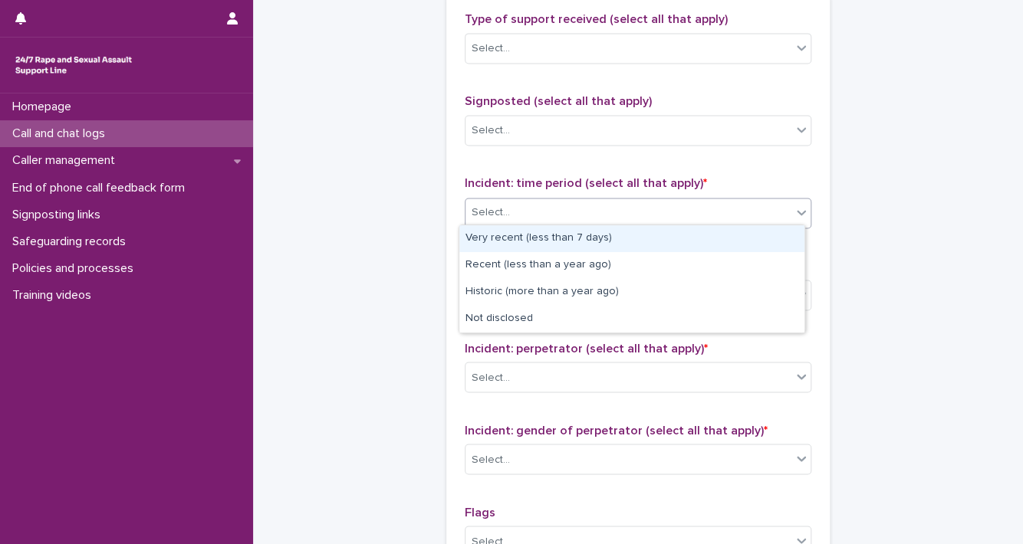
click at [794, 205] on icon at bounding box center [801, 212] width 15 height 15
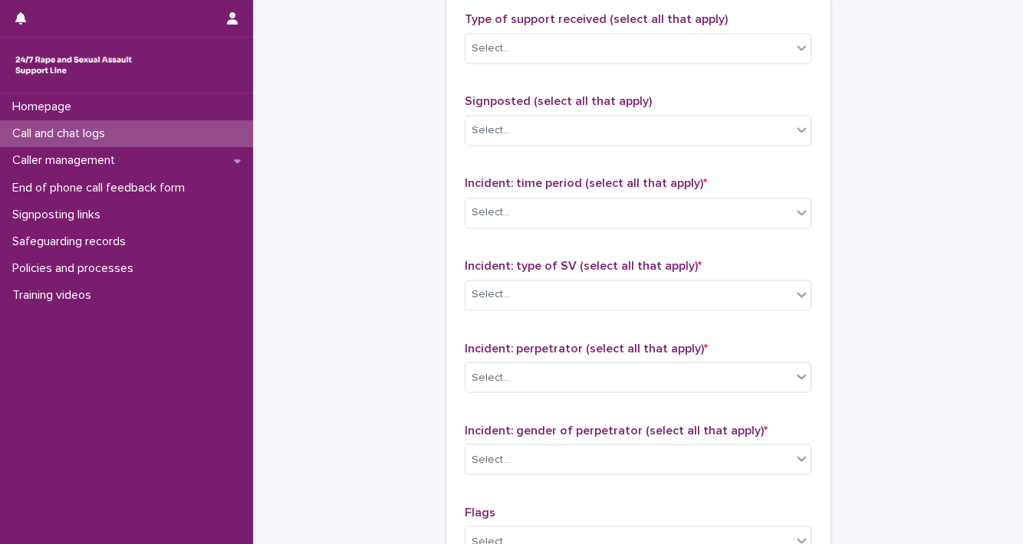
click at [762, 334] on div "Type of support received (select all that apply) Select... Signposted (select a…" at bounding box center [638, 332] width 347 height 641
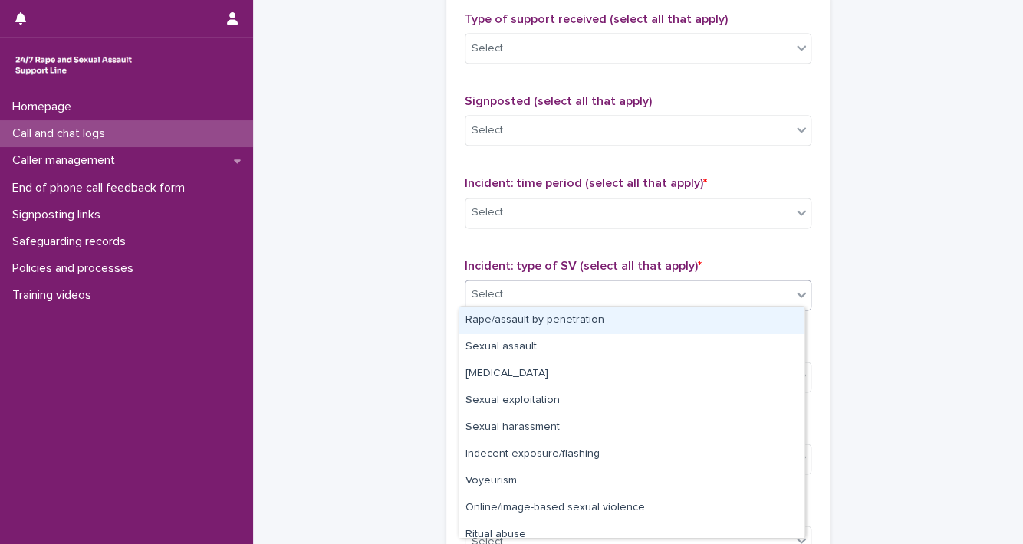
click at [794, 288] on icon at bounding box center [801, 294] width 15 height 15
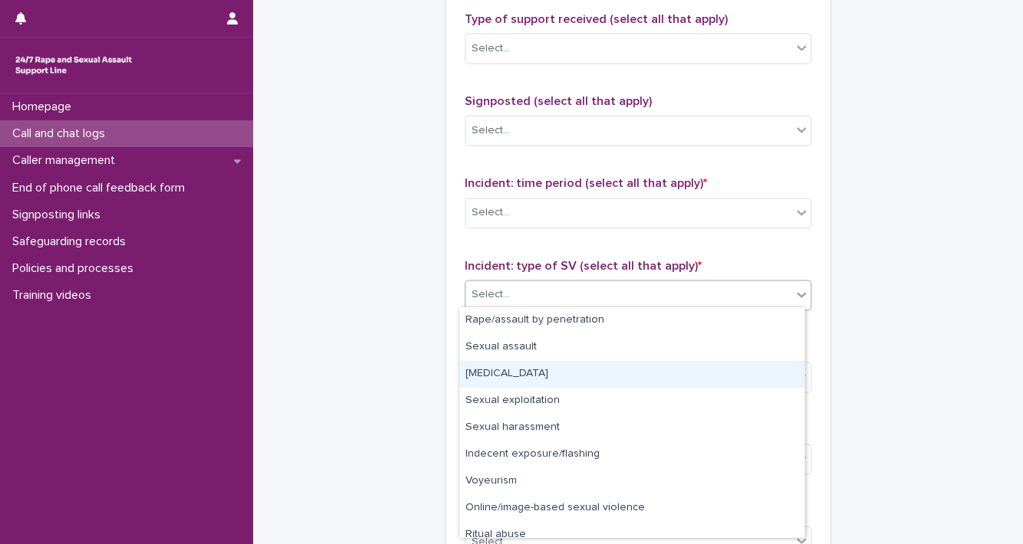
scroll to position [38, 0]
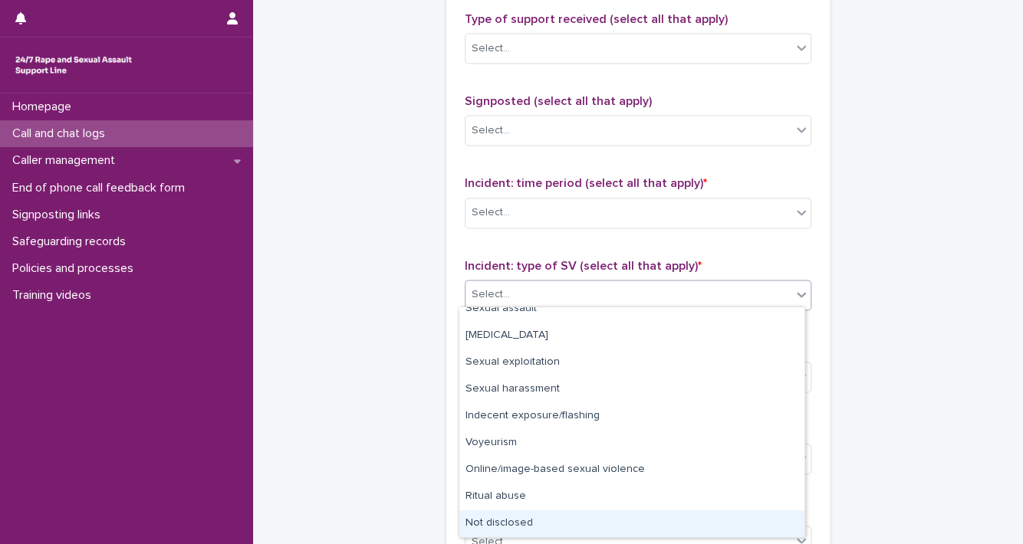
click at [741, 528] on div "Not disclosed" at bounding box center [631, 524] width 345 height 27
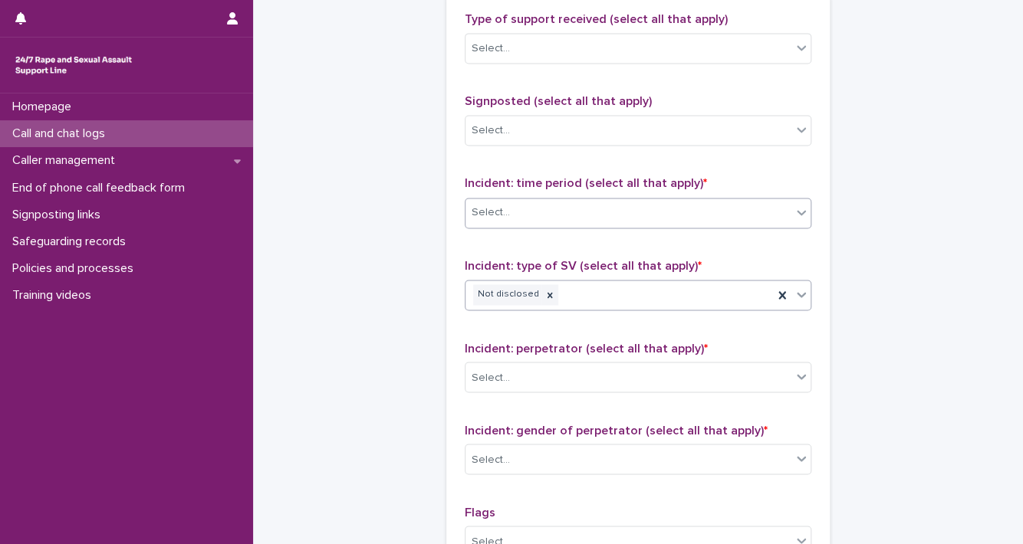
click at [774, 201] on div "Select..." at bounding box center [628, 212] width 326 height 25
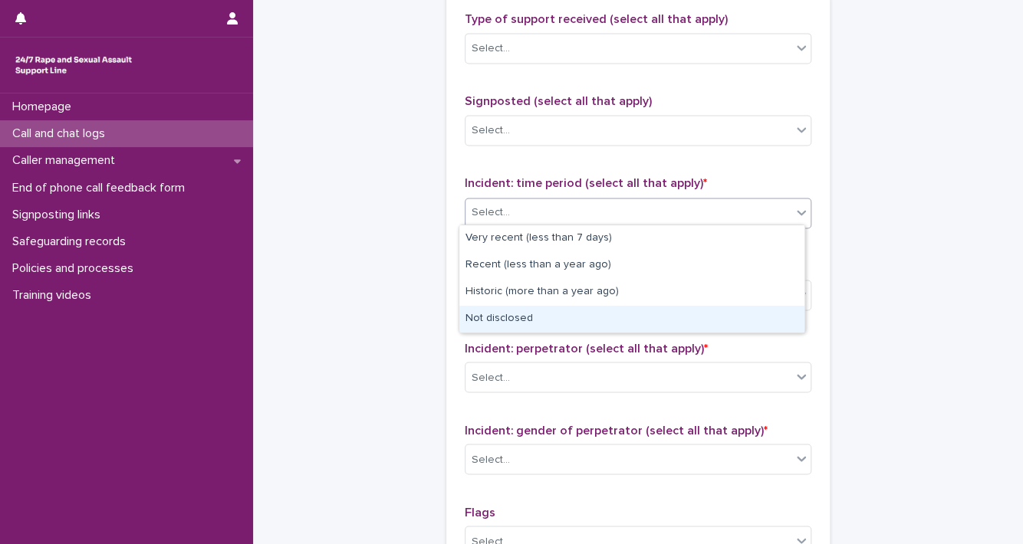
click at [739, 315] on div "Not disclosed" at bounding box center [631, 319] width 345 height 27
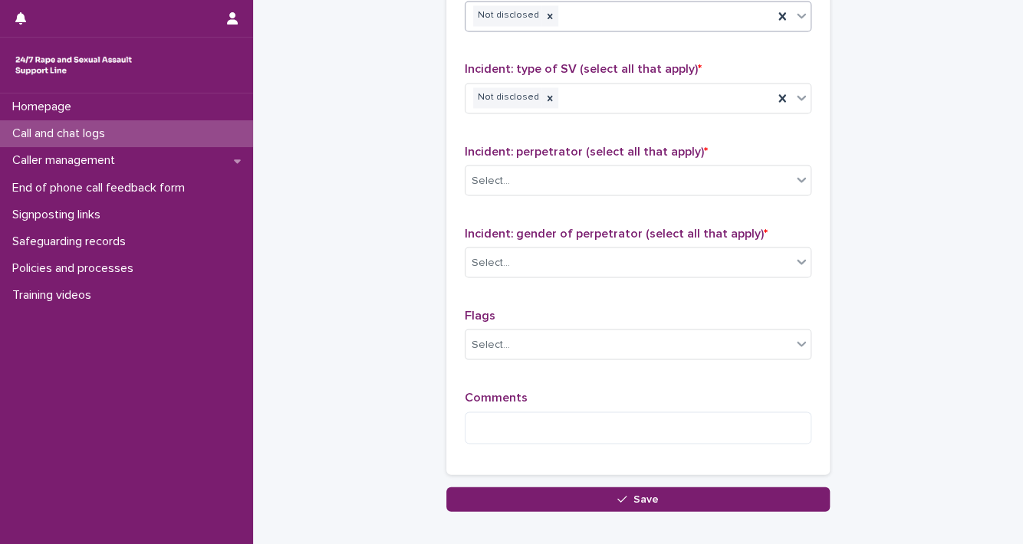
scroll to position [1215, 0]
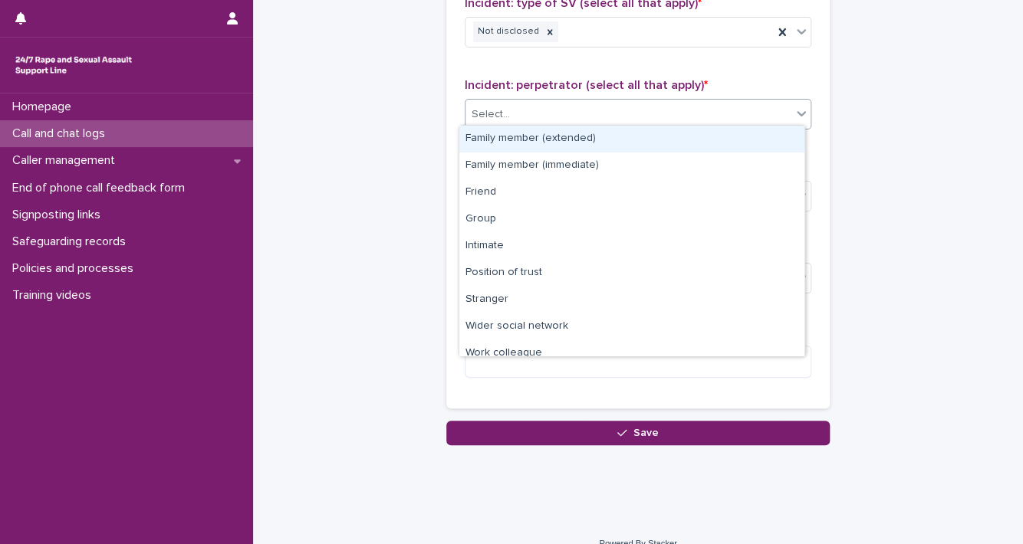
click at [802, 111] on icon at bounding box center [801, 113] width 15 height 15
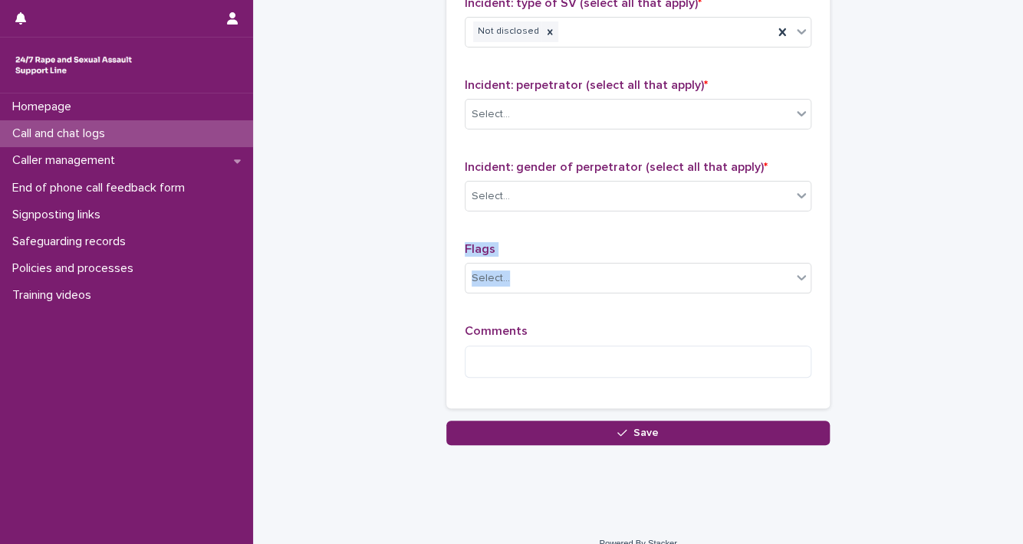
drag, startPoint x: 808, startPoint y: 206, endPoint x: 810, endPoint y: 306, distance: 99.7
click at [810, 306] on div "Type of support received (select all that apply) Select... Signposted (select a…" at bounding box center [637, 70] width 383 height 678
drag, startPoint x: 810, startPoint y: 306, endPoint x: 800, endPoint y: 149, distance: 157.5
click at [800, 154] on div "Type of support received (select all that apply) Select... Signposted (select a…" at bounding box center [638, 69] width 347 height 641
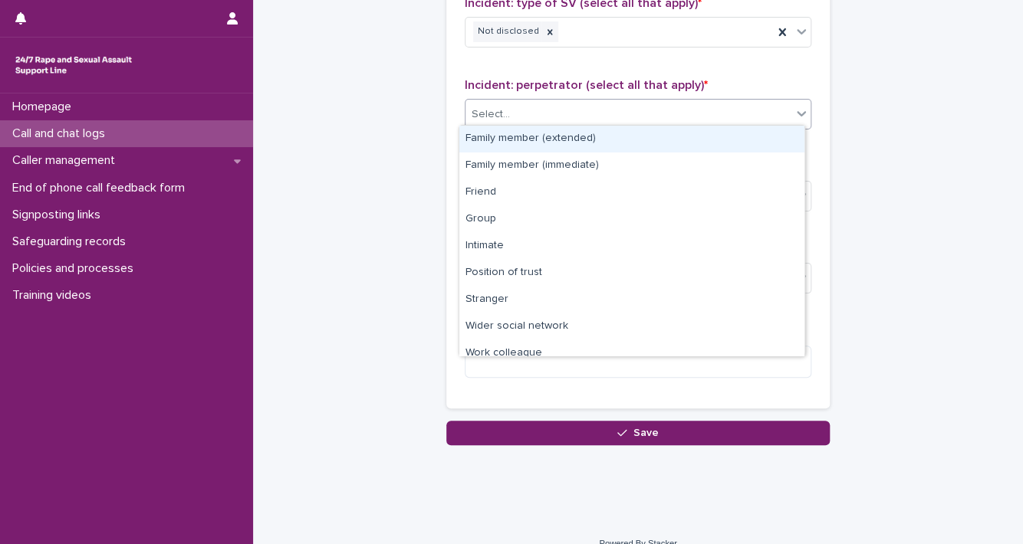
click at [797, 119] on div at bounding box center [801, 114] width 18 height 28
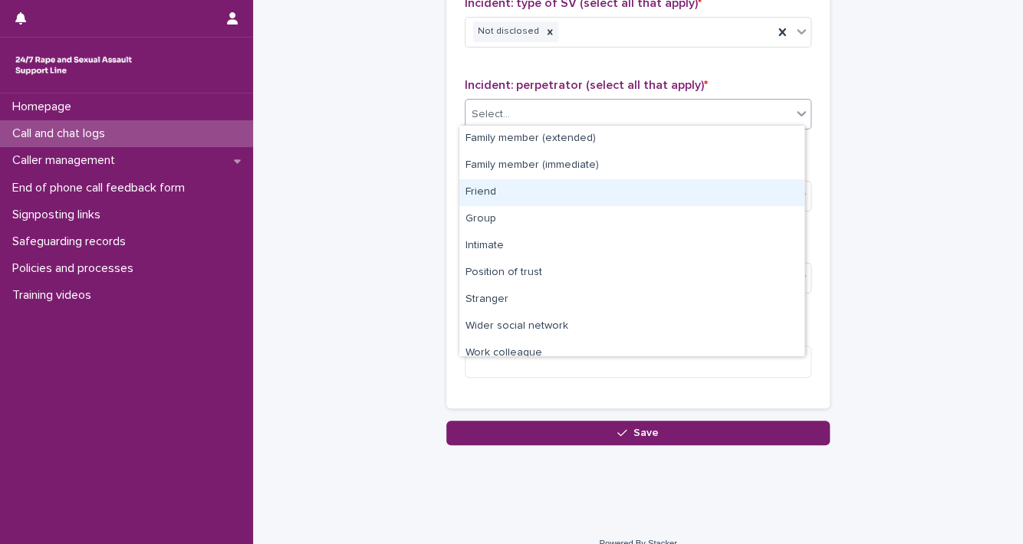
scroll to position [64, 0]
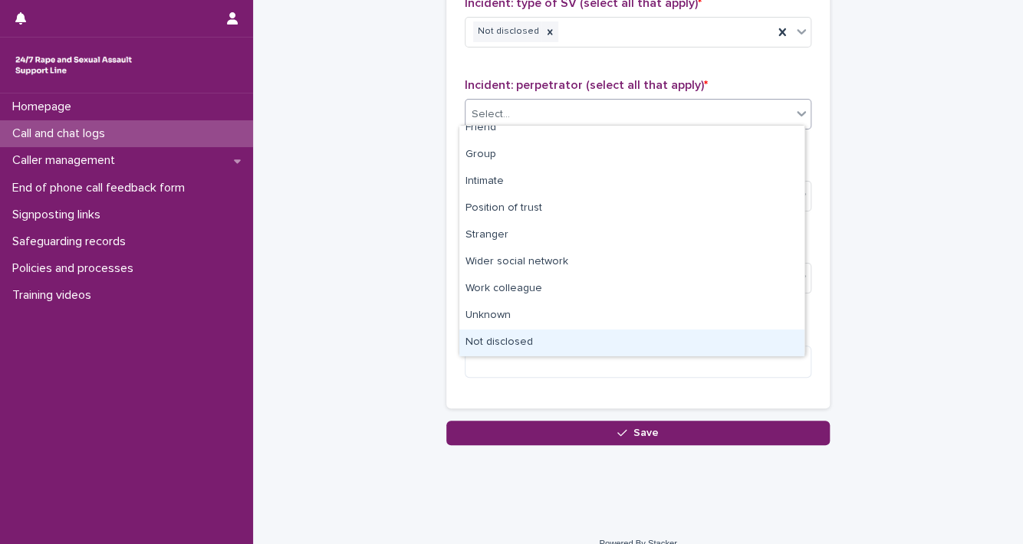
drag, startPoint x: 764, startPoint y: 317, endPoint x: 764, endPoint y: 327, distance: 10.0
click at [764, 340] on div "Not disclosed" at bounding box center [631, 343] width 345 height 27
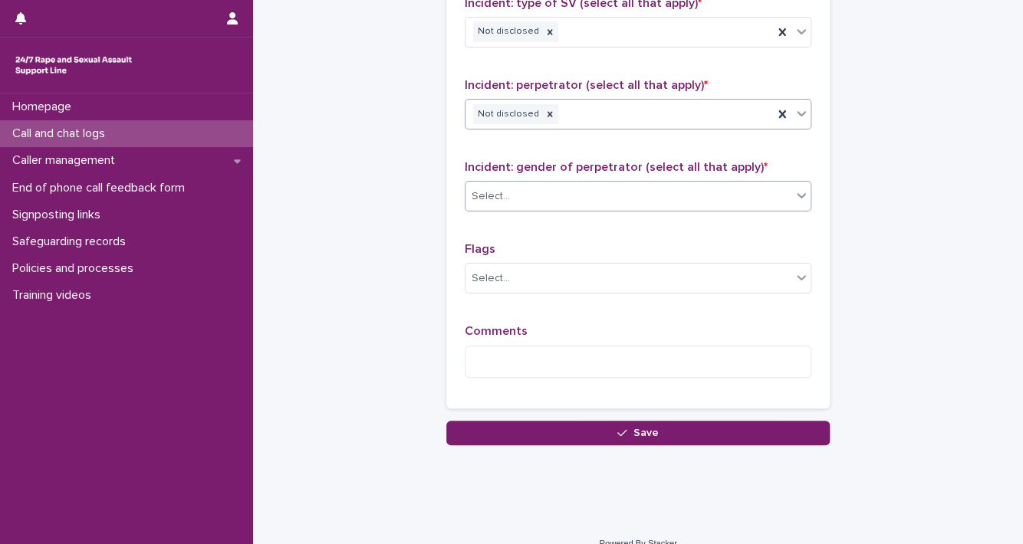
click at [794, 196] on icon at bounding box center [801, 195] width 15 height 15
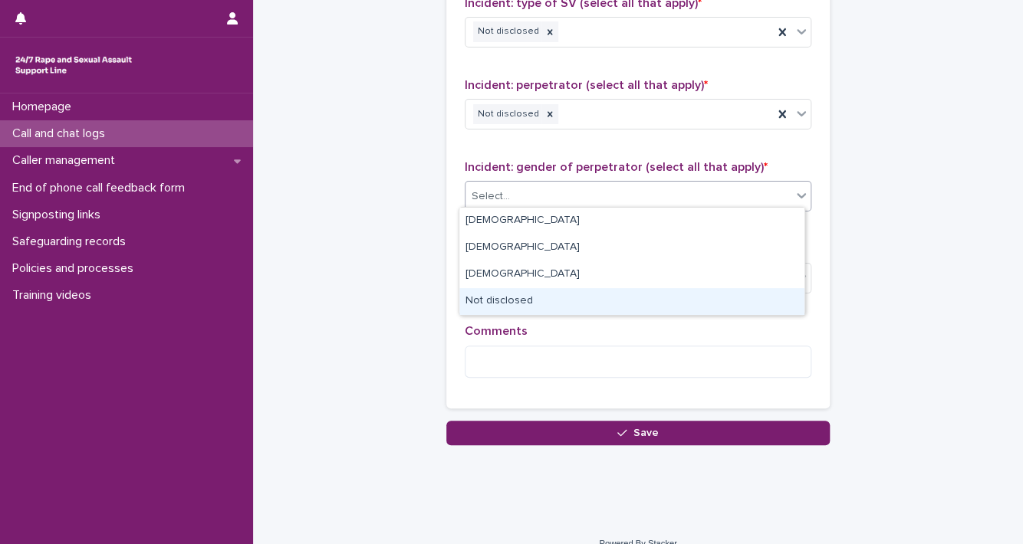
click at [759, 299] on div "Not disclosed" at bounding box center [631, 301] width 345 height 27
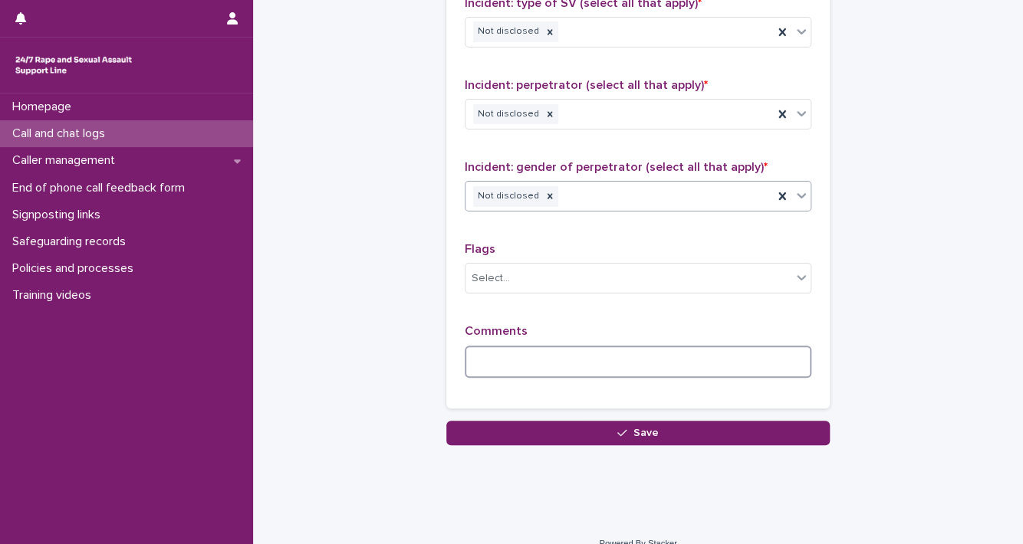
click at [732, 360] on textarea at bounding box center [638, 362] width 347 height 33
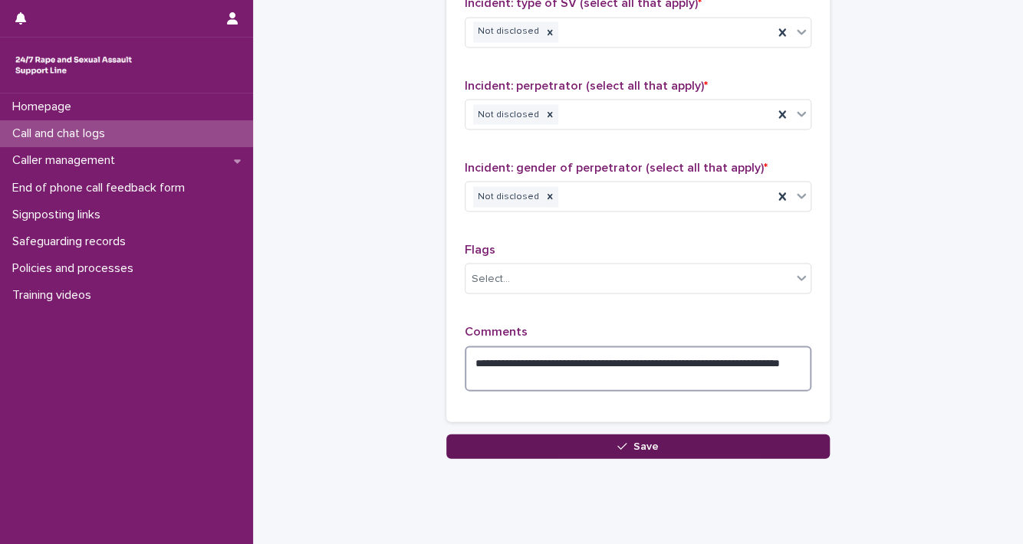
type textarea "**********"
click at [791, 447] on button "Save" at bounding box center [637, 446] width 383 height 25
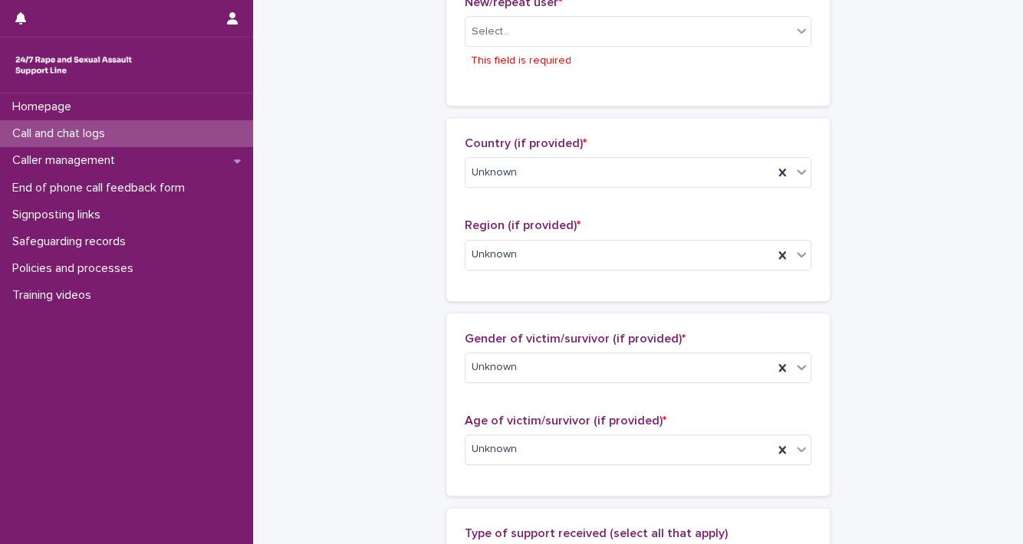
scroll to position [472, 0]
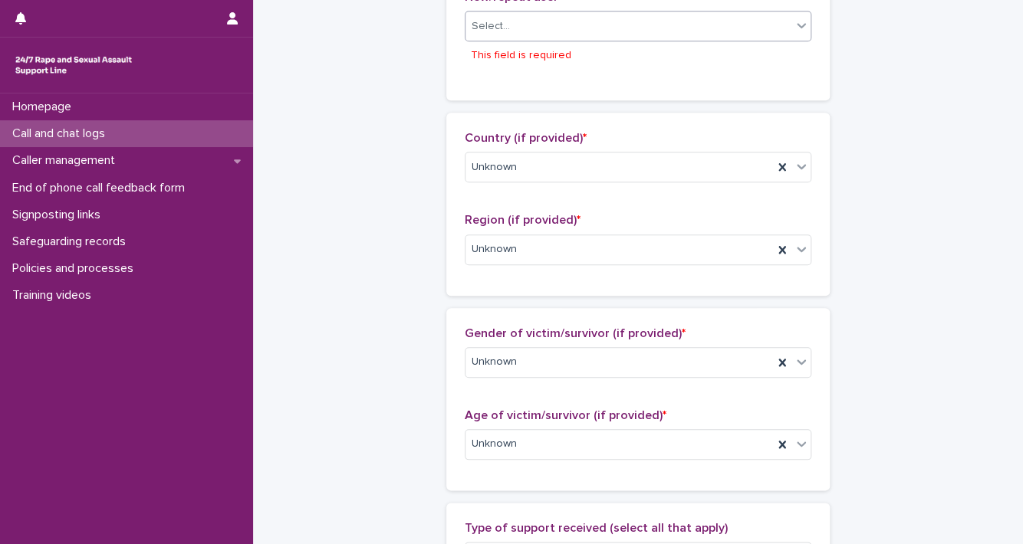
click at [784, 25] on div "Select..." at bounding box center [628, 26] width 326 height 25
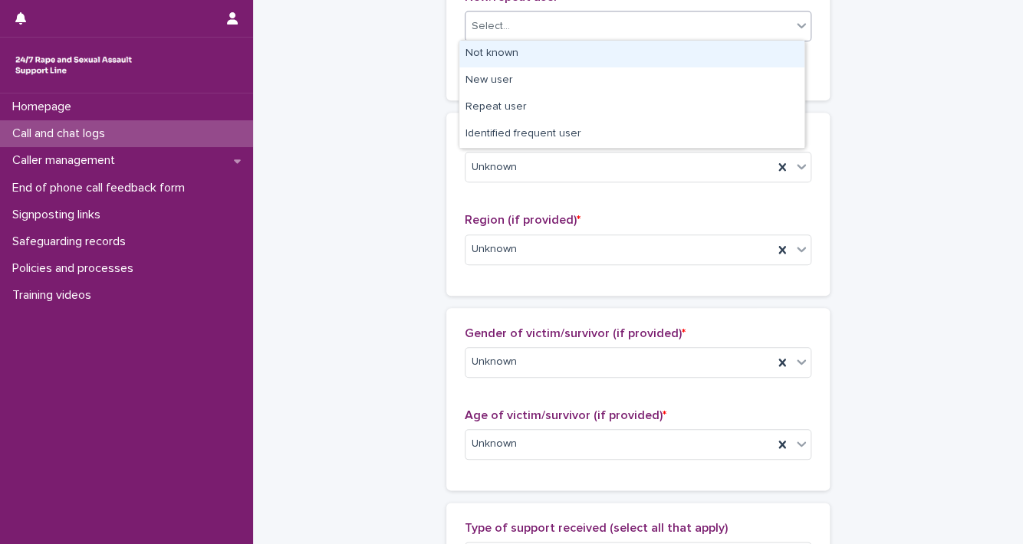
click at [766, 50] on div "Not known" at bounding box center [631, 54] width 345 height 27
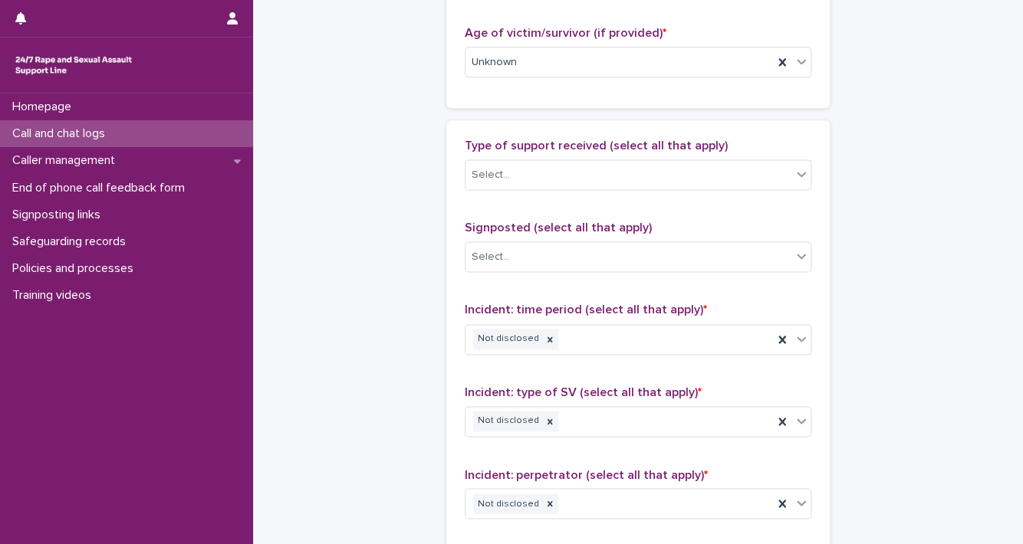
scroll to position [1245, 0]
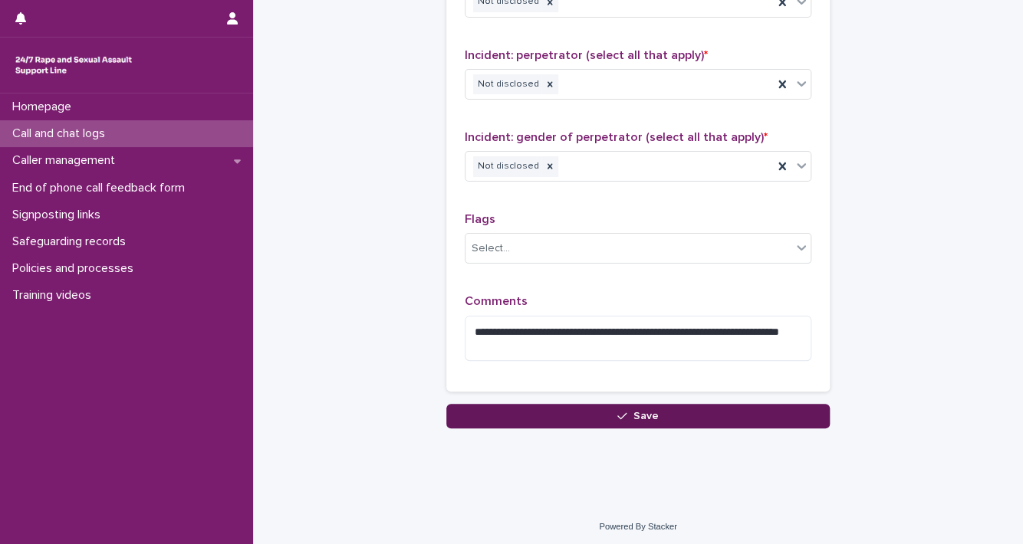
click at [765, 409] on button "Save" at bounding box center [637, 416] width 383 height 25
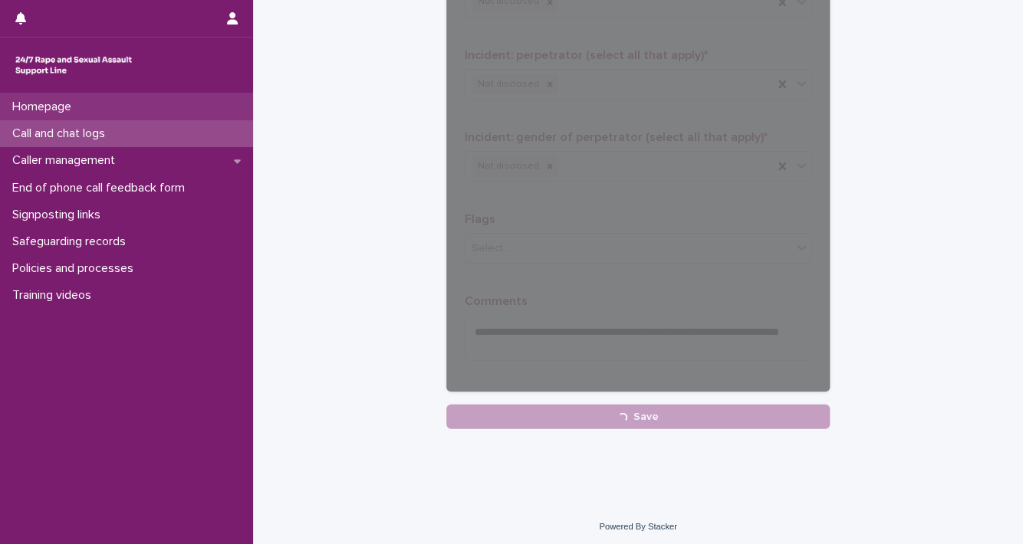
click at [157, 99] on div "Homepage" at bounding box center [126, 107] width 253 height 27
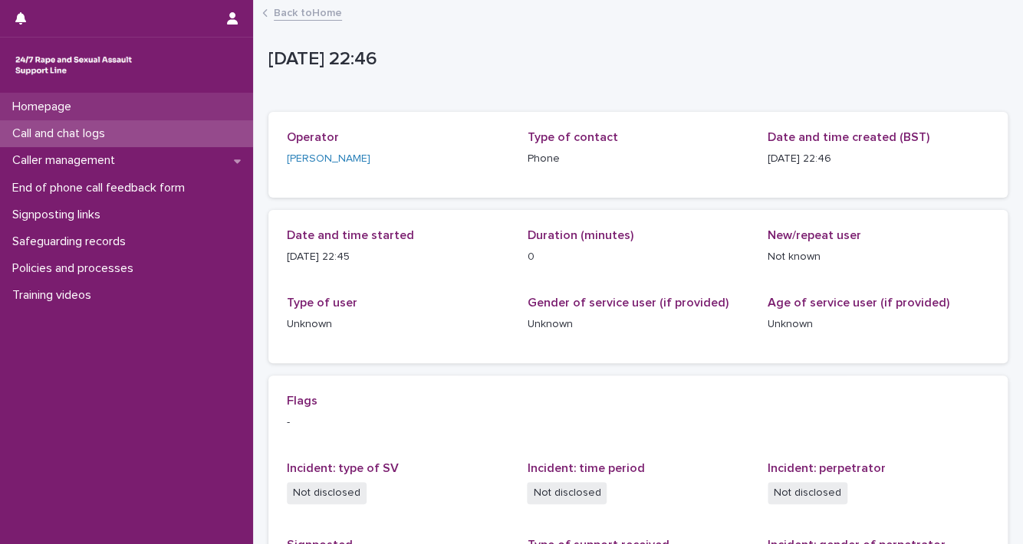
click at [113, 100] on div "Homepage" at bounding box center [126, 107] width 253 height 27
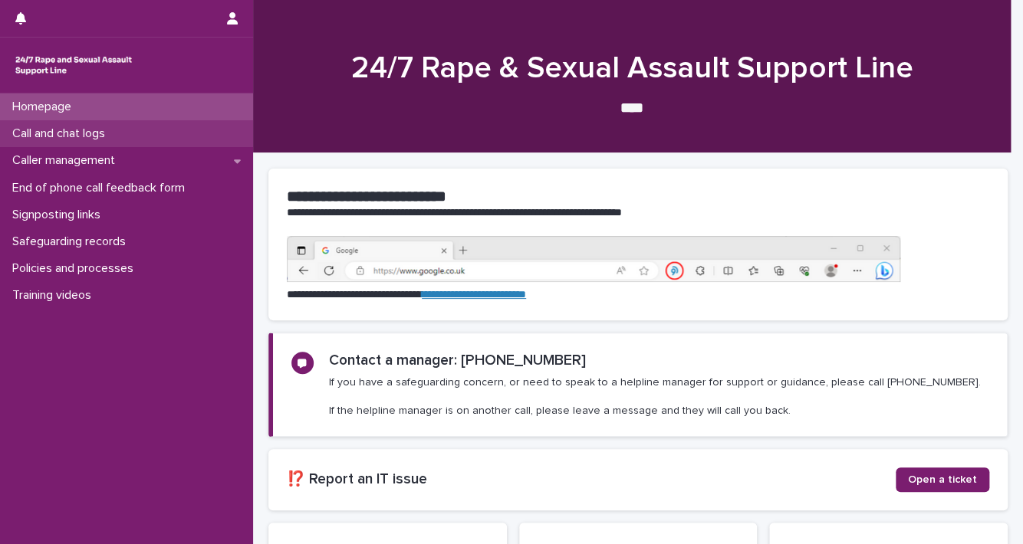
click at [111, 130] on p "Call and chat logs" at bounding box center [61, 134] width 111 height 15
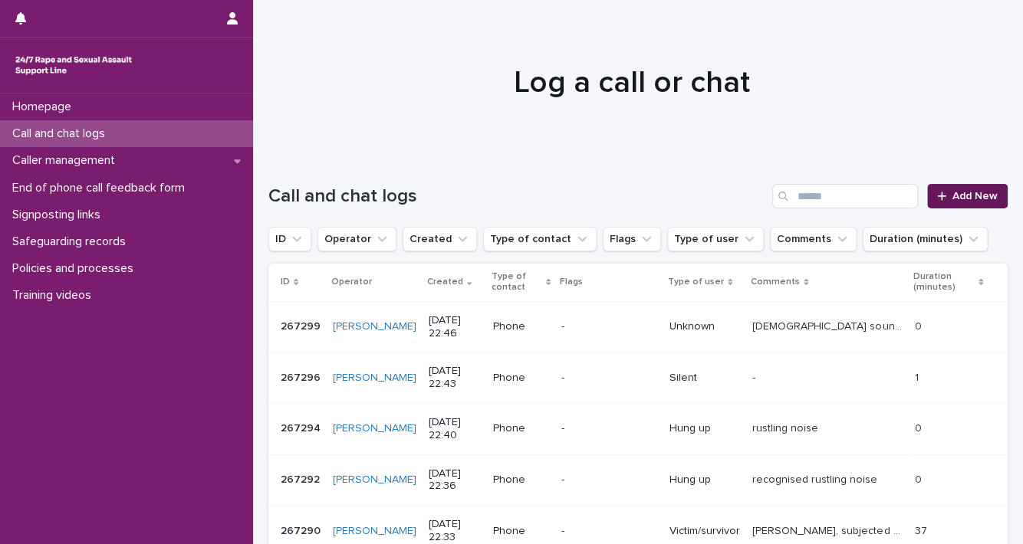
click at [952, 193] on span "Add New" at bounding box center [974, 196] width 45 height 11
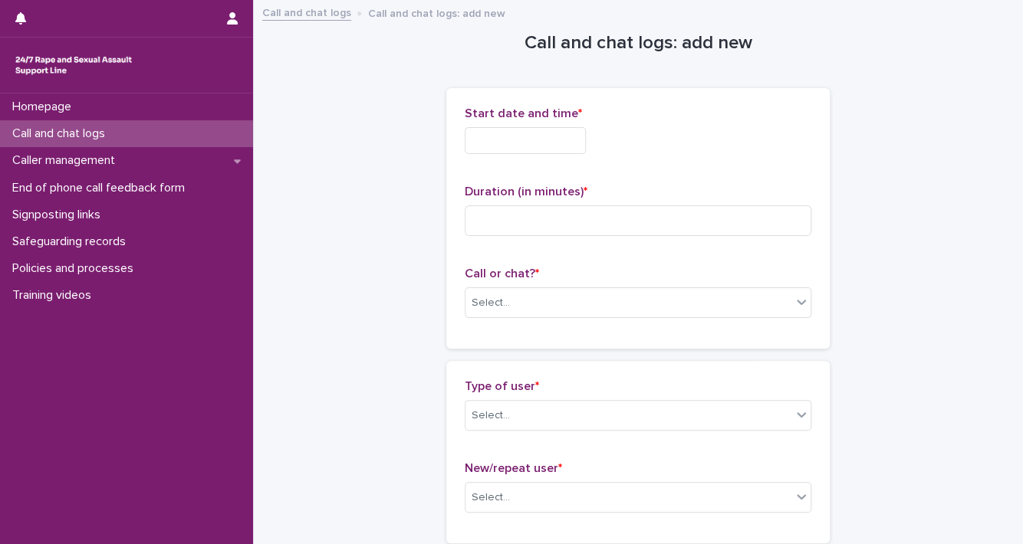
click at [515, 141] on input "text" at bounding box center [525, 140] width 121 height 27
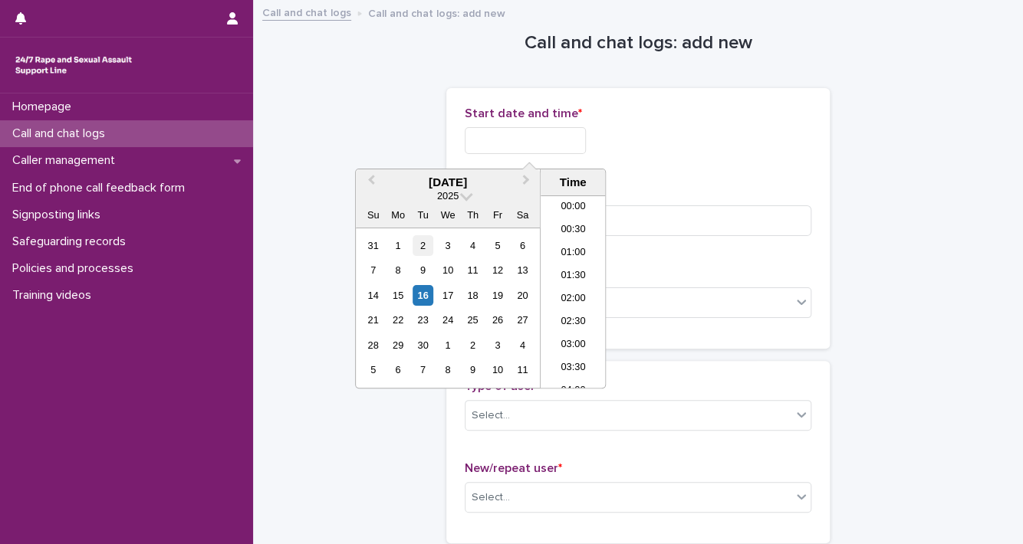
scroll to position [912, 0]
click at [423, 293] on div "16" at bounding box center [423, 295] width 21 height 21
drag, startPoint x: 516, startPoint y: 133, endPoint x: 806, endPoint y: 154, distance: 290.6
click at [800, 156] on div "**********" at bounding box center [638, 137] width 347 height 60
type input "**********"
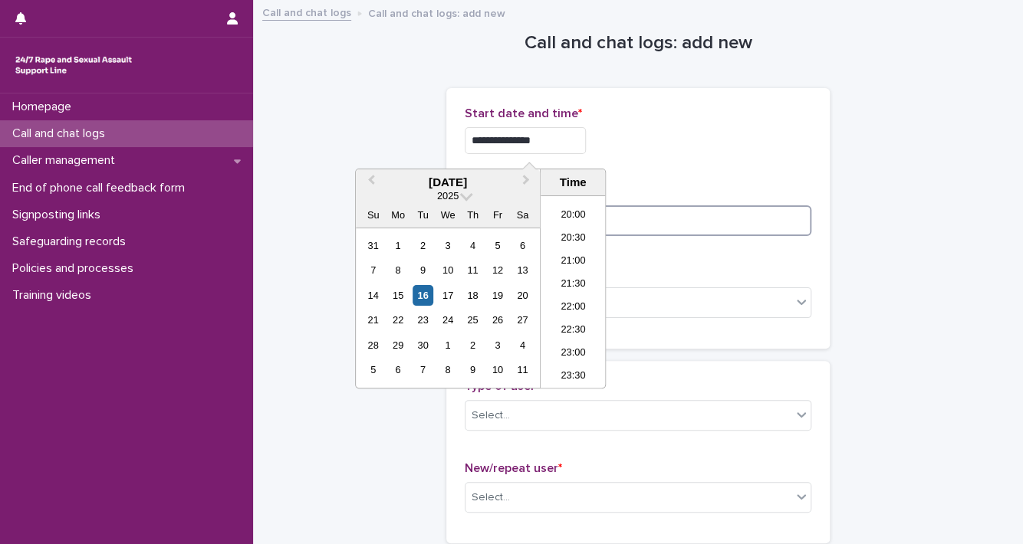
click at [764, 225] on input at bounding box center [638, 220] width 347 height 31
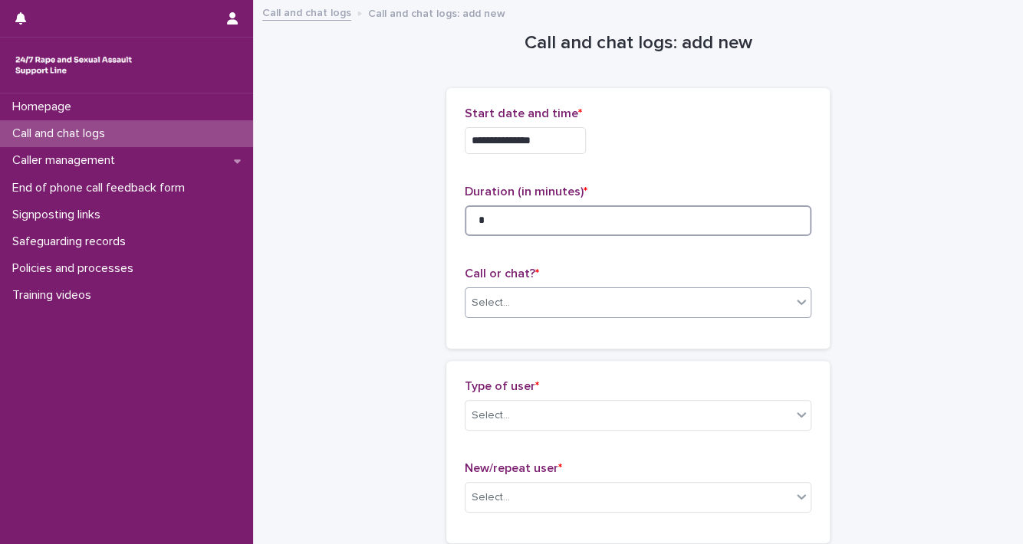
type input "*"
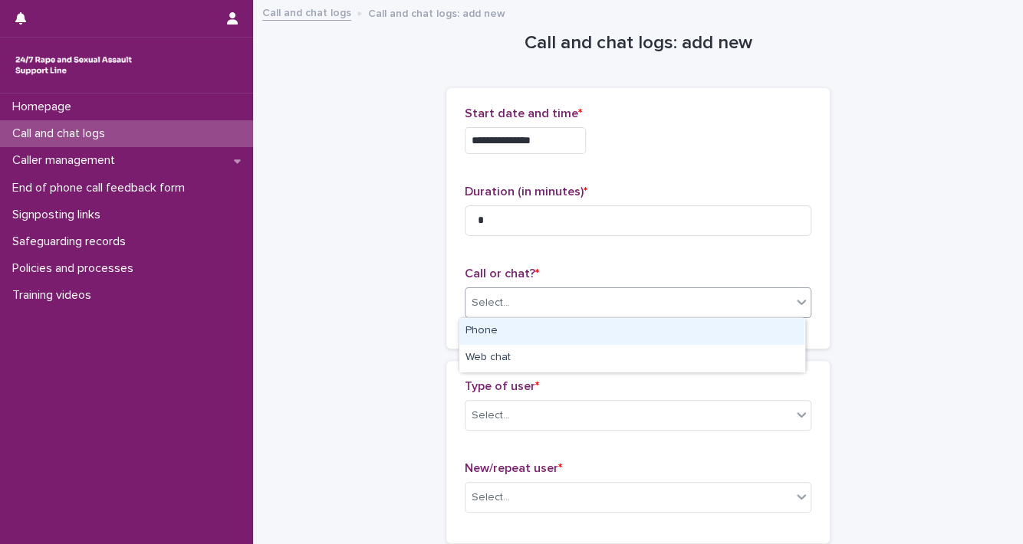
click at [784, 301] on div "Select..." at bounding box center [628, 303] width 326 height 25
click at [733, 337] on div "Phone" at bounding box center [631, 331] width 345 height 27
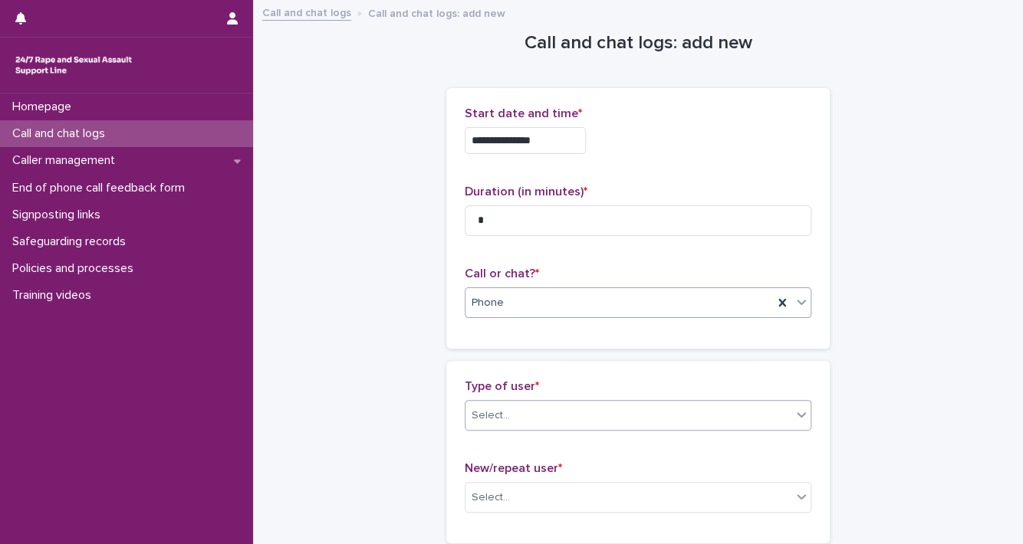
click at [800, 419] on icon at bounding box center [801, 414] width 15 height 15
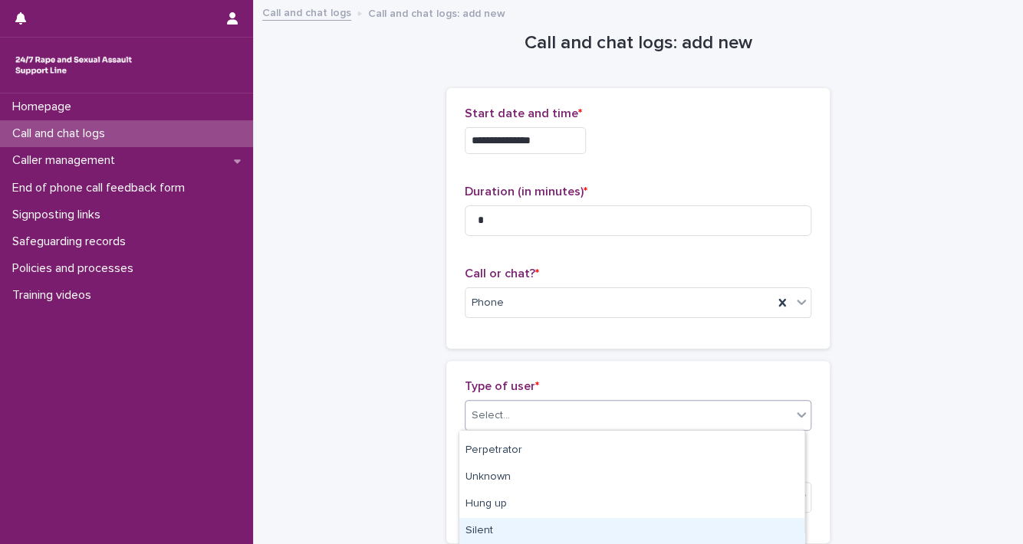
click at [759, 518] on div "Silent" at bounding box center [631, 531] width 345 height 27
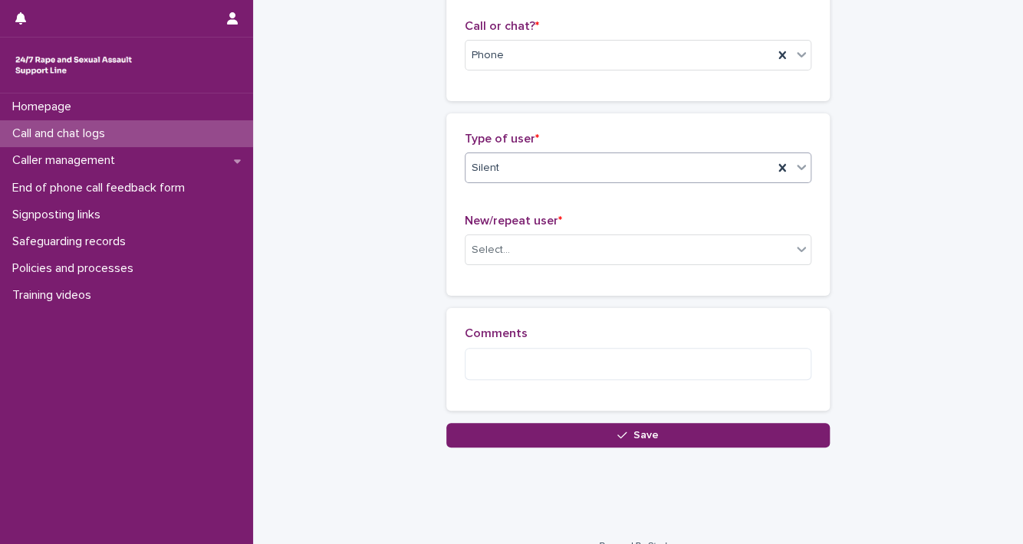
scroll to position [249, 0]
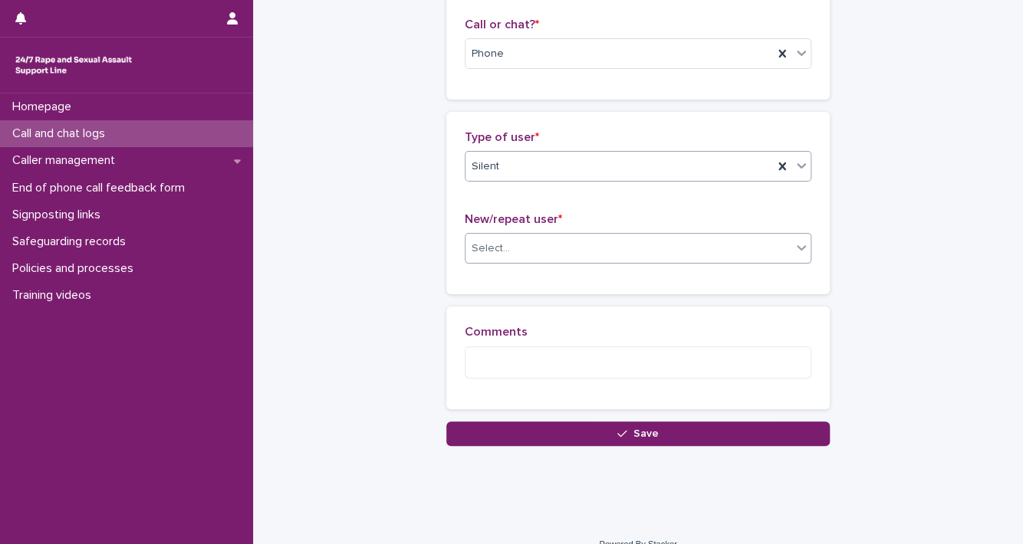
click at [792, 234] on div at bounding box center [801, 248] width 18 height 28
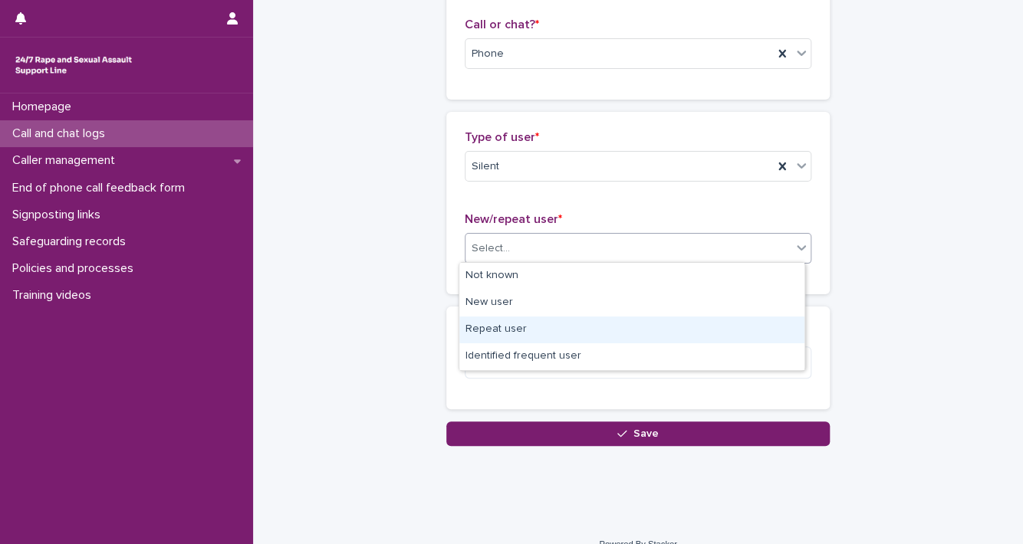
click at [721, 323] on div "Repeat user" at bounding box center [631, 330] width 345 height 27
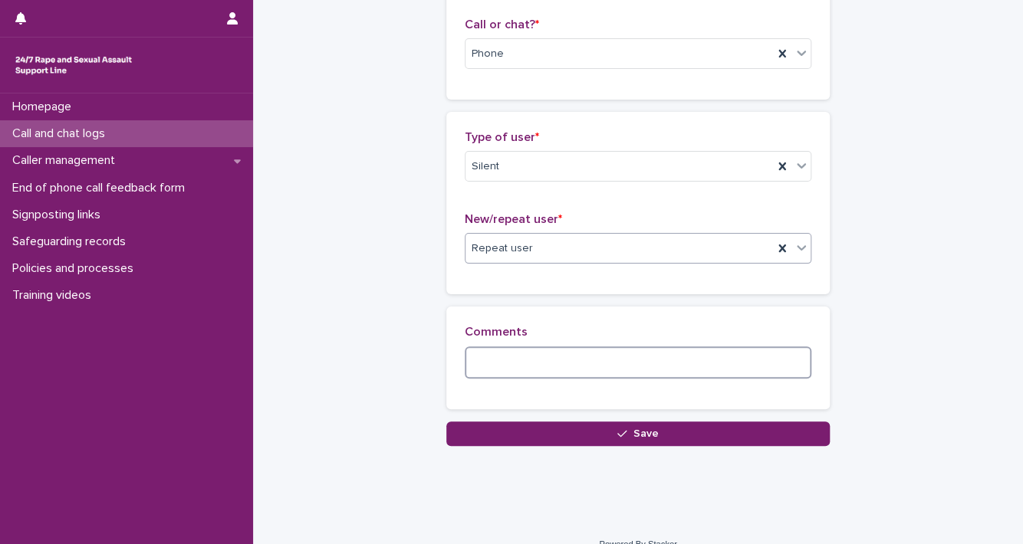
click at [696, 363] on textarea at bounding box center [638, 363] width 347 height 33
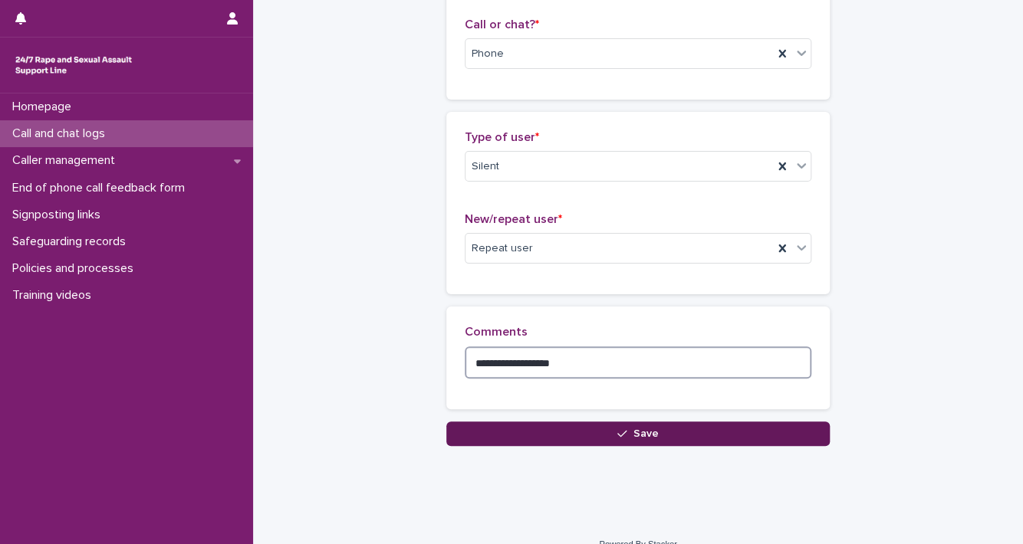
type textarea "**********"
click at [603, 438] on button "Save" at bounding box center [637, 434] width 383 height 25
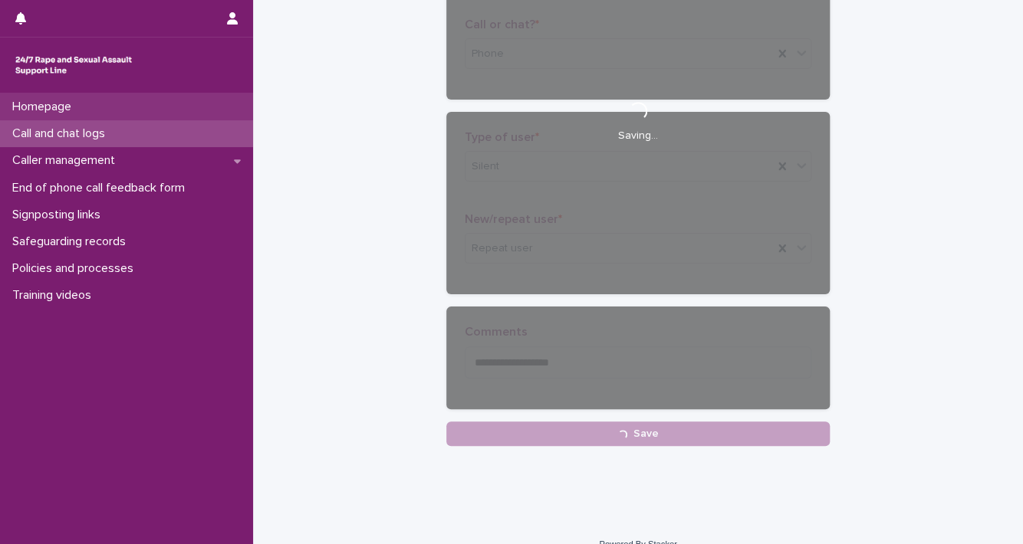
click at [155, 102] on div "Homepage" at bounding box center [126, 107] width 253 height 27
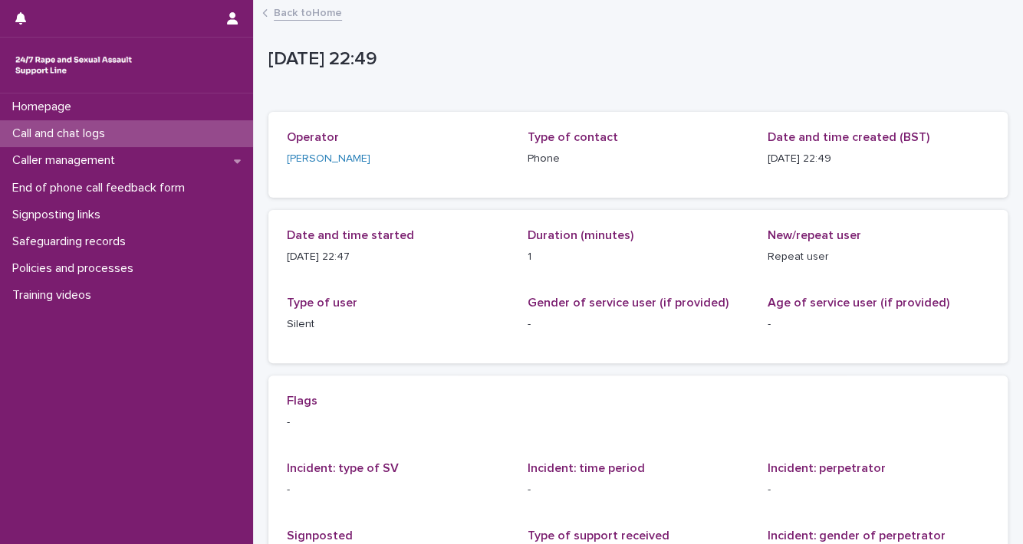
click at [149, 133] on div "Call and chat logs" at bounding box center [126, 133] width 253 height 27
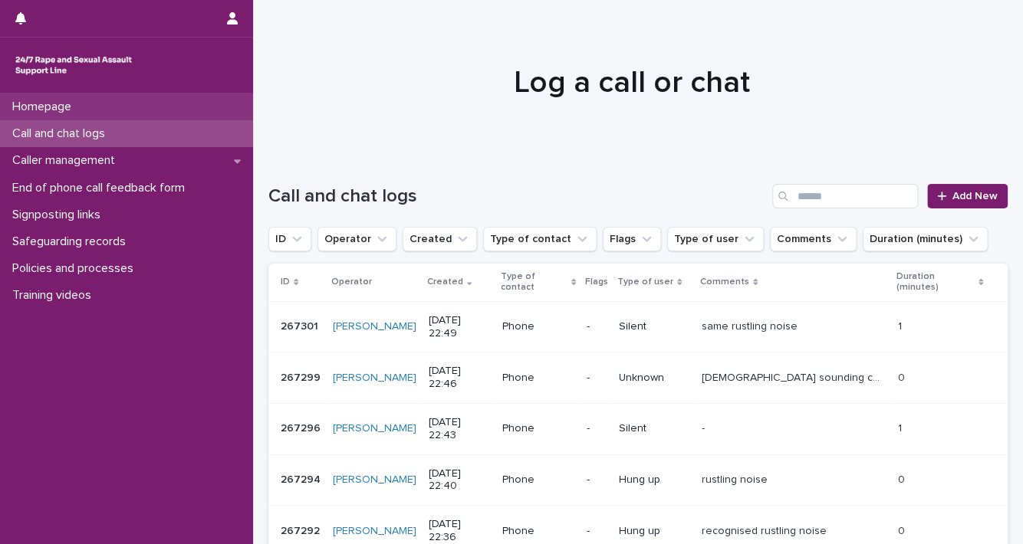
click at [55, 109] on p "Homepage" at bounding box center [44, 107] width 77 height 15
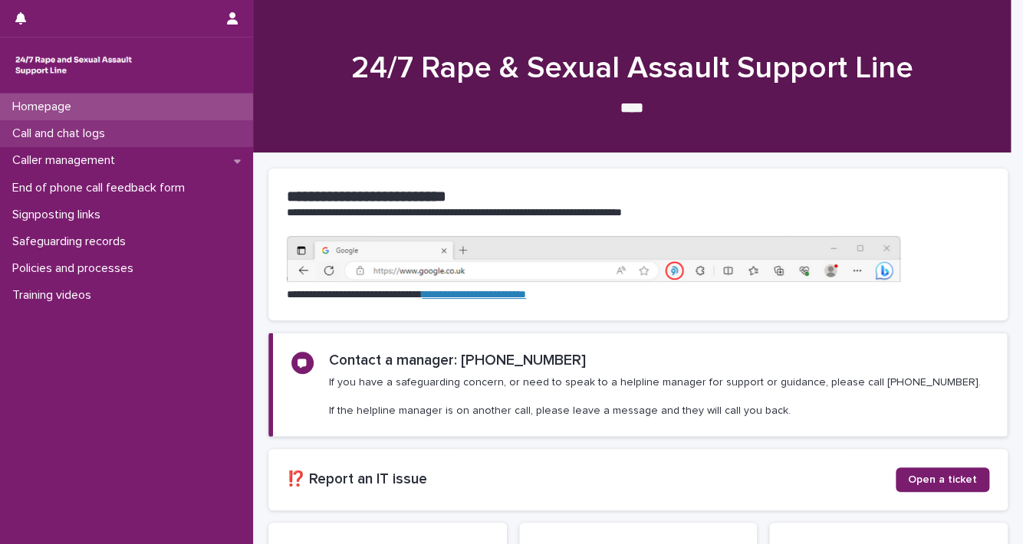
click at [150, 127] on div "Call and chat logs" at bounding box center [126, 133] width 253 height 27
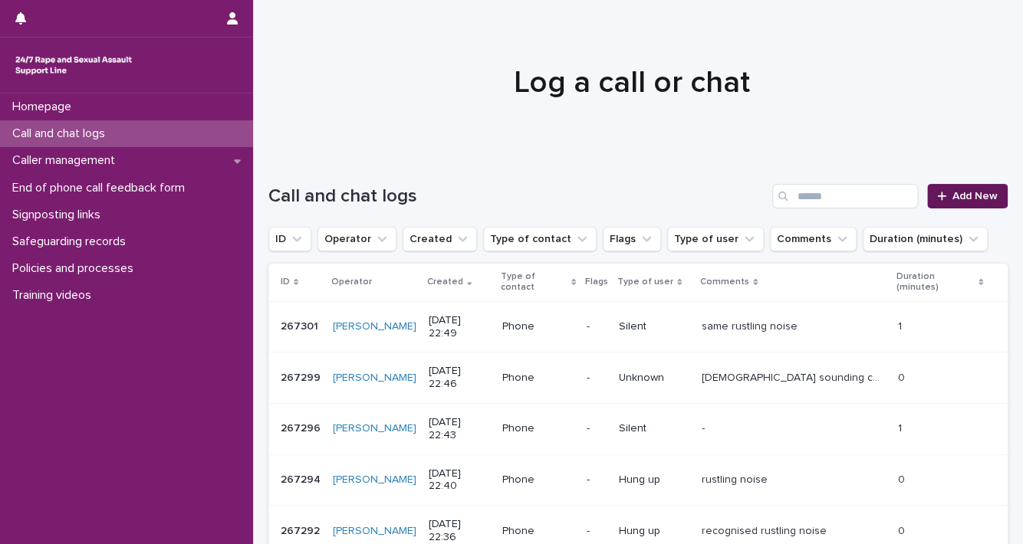
click at [945, 189] on link "Add New" at bounding box center [967, 196] width 81 height 25
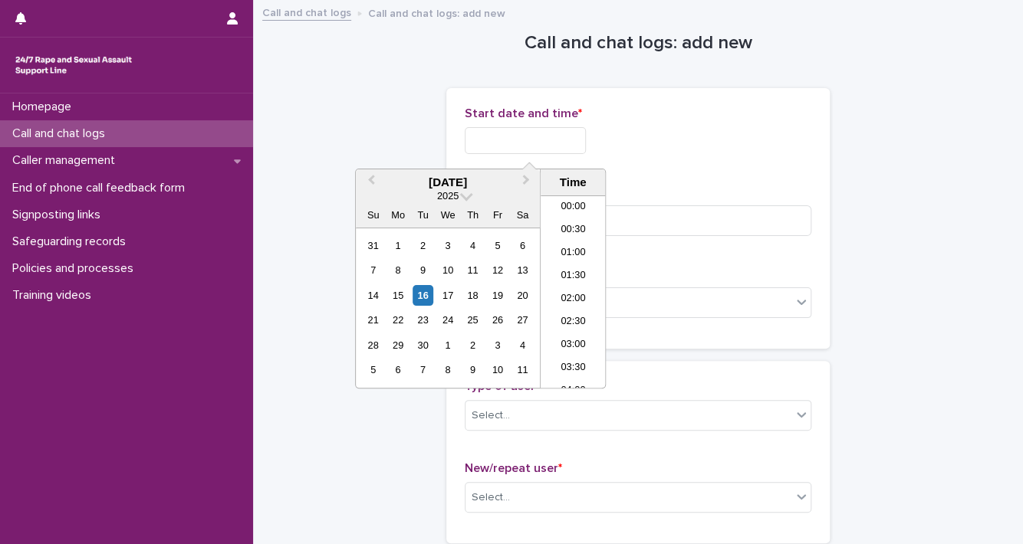
click at [546, 131] on input "text" at bounding box center [525, 140] width 121 height 27
click at [422, 295] on div "16" at bounding box center [423, 295] width 21 height 21
drag, startPoint x: 517, startPoint y: 144, endPoint x: 817, endPoint y: 148, distance: 300.6
click at [804, 148] on div "**********" at bounding box center [638, 140] width 347 height 27
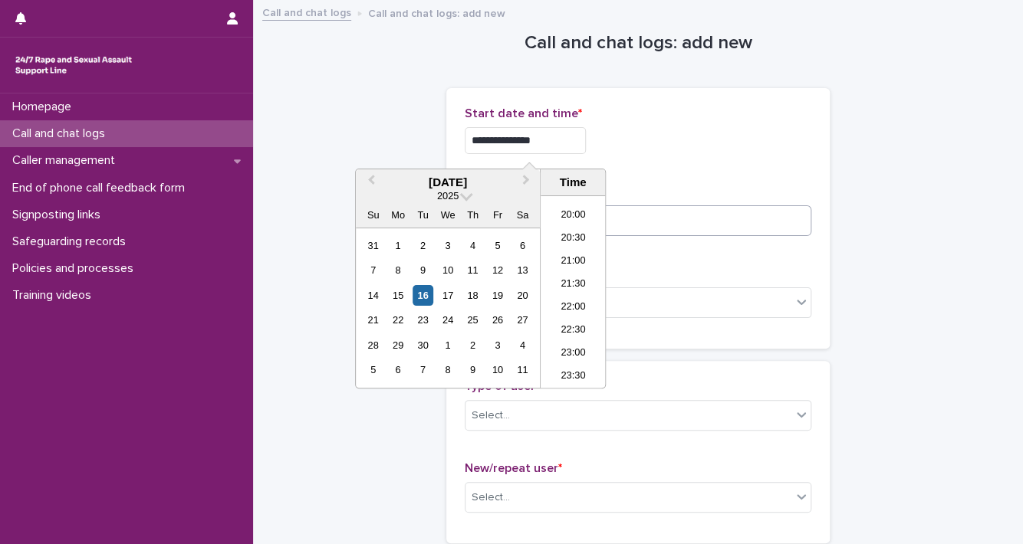
type input "**********"
click at [764, 222] on input at bounding box center [638, 220] width 347 height 31
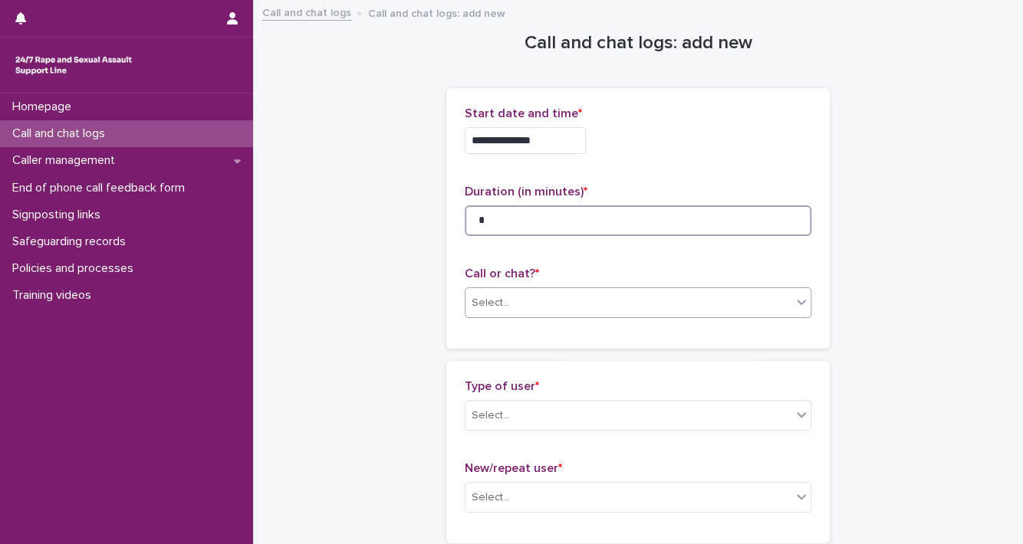
type input "*"
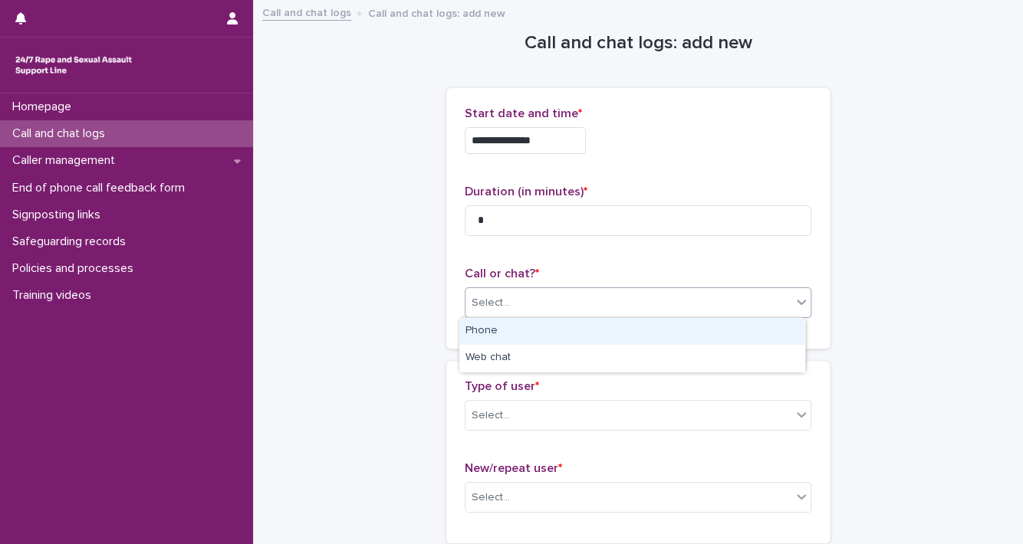
click at [794, 307] on icon at bounding box center [801, 301] width 15 height 15
click at [767, 343] on div "Phone" at bounding box center [631, 331] width 345 height 27
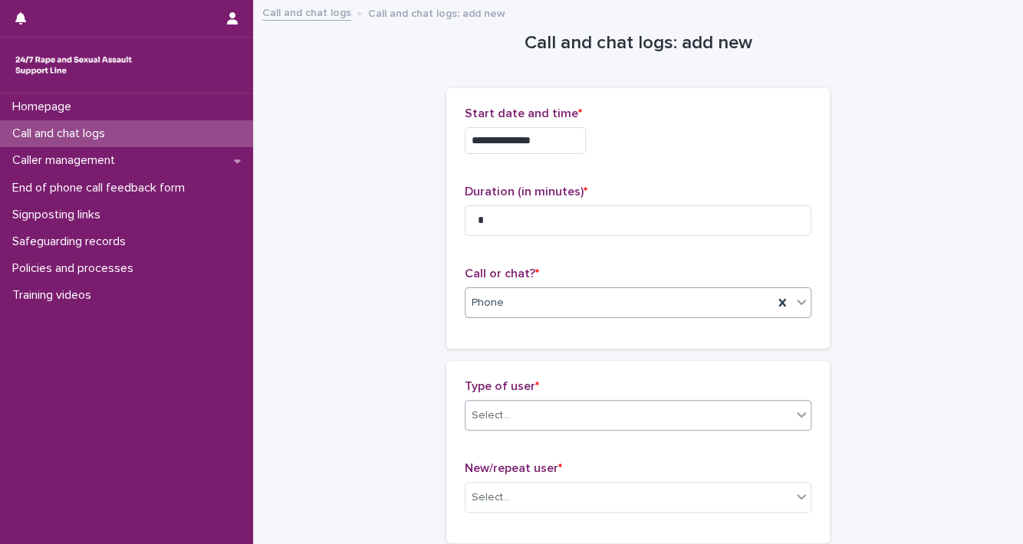
click at [794, 412] on icon at bounding box center [801, 414] width 15 height 15
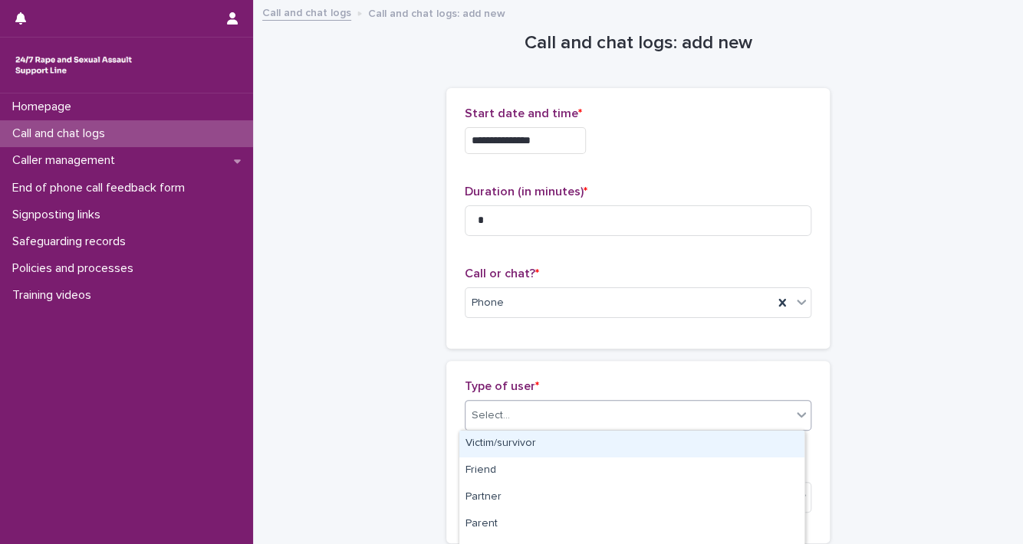
click at [775, 449] on div "Victim/survivor" at bounding box center [631, 444] width 345 height 27
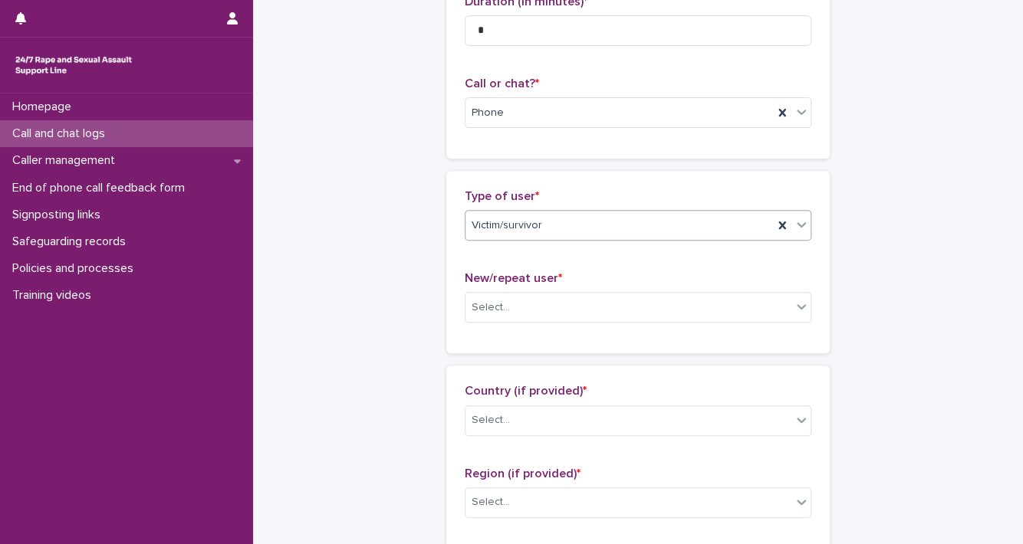
scroll to position [255, 0]
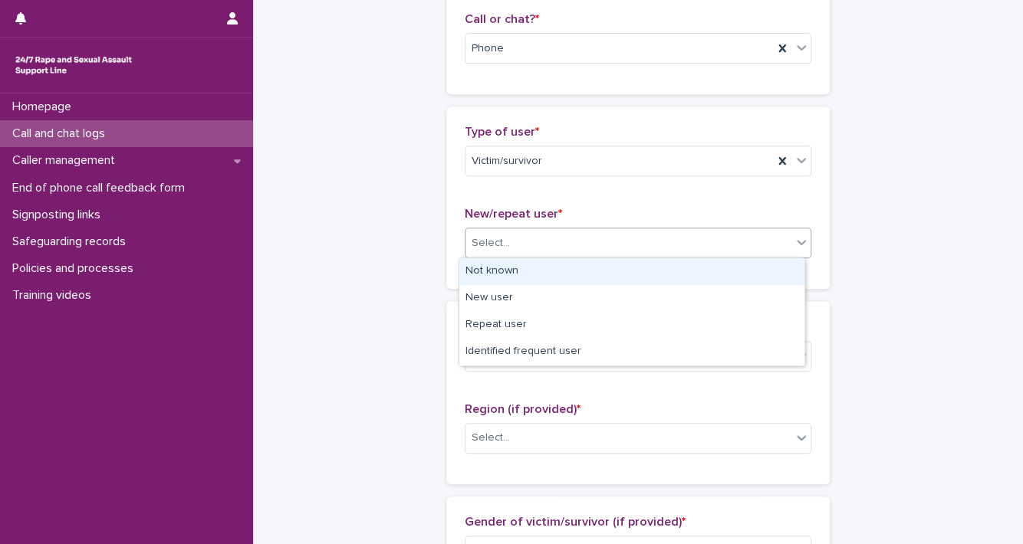
click at [794, 251] on div at bounding box center [801, 242] width 18 height 28
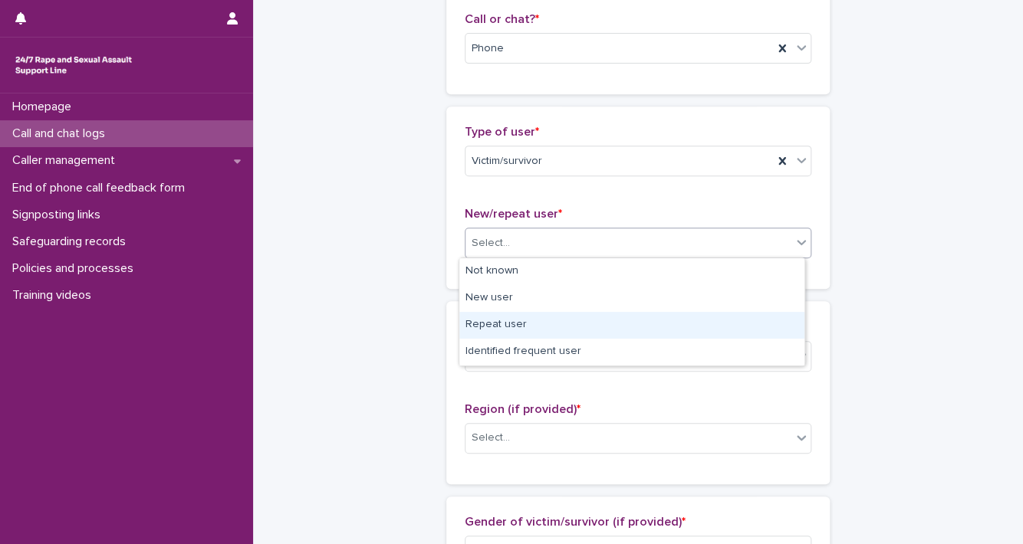
click at [771, 325] on div "Repeat user" at bounding box center [631, 325] width 345 height 27
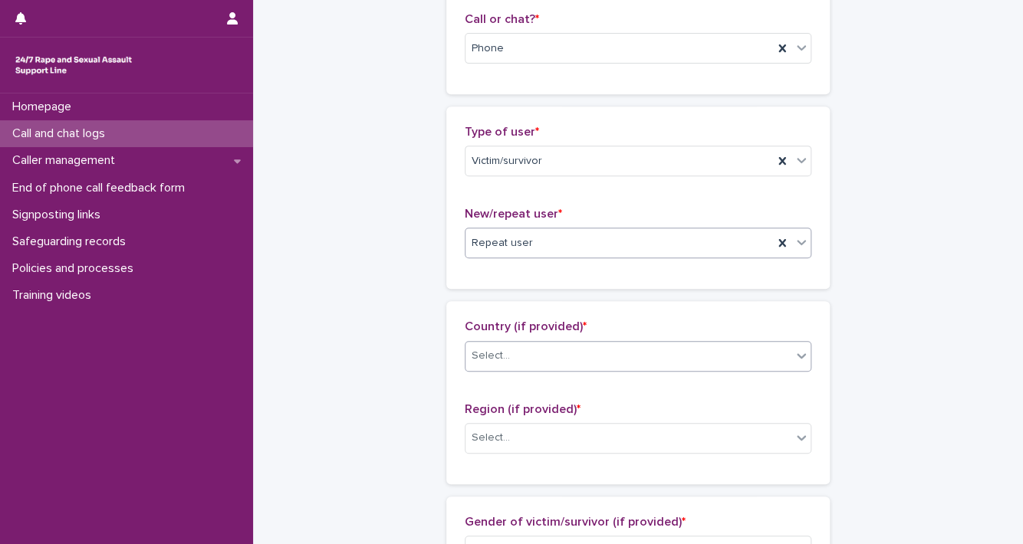
click at [792, 350] on div at bounding box center [801, 356] width 18 height 28
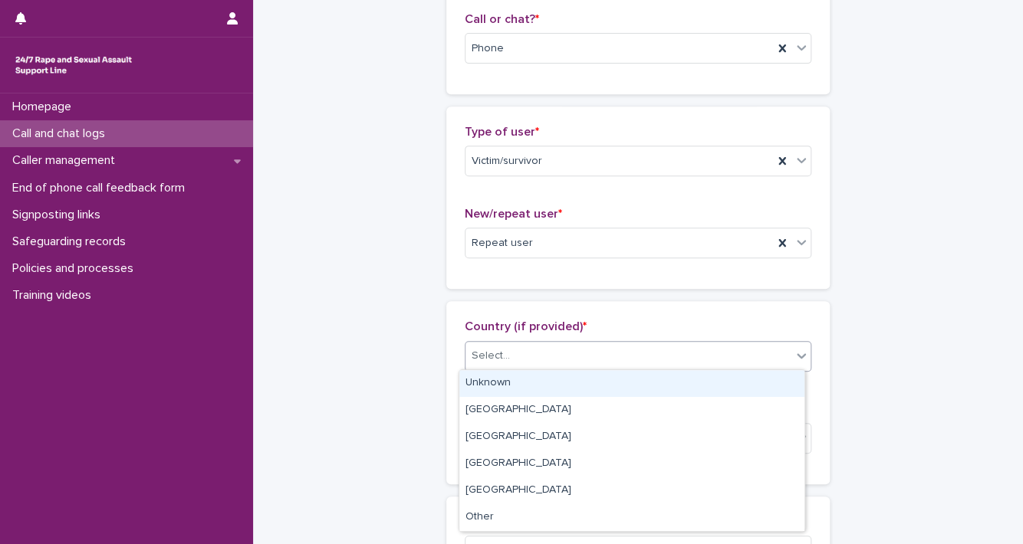
click at [769, 384] on div "Unknown" at bounding box center [631, 383] width 345 height 27
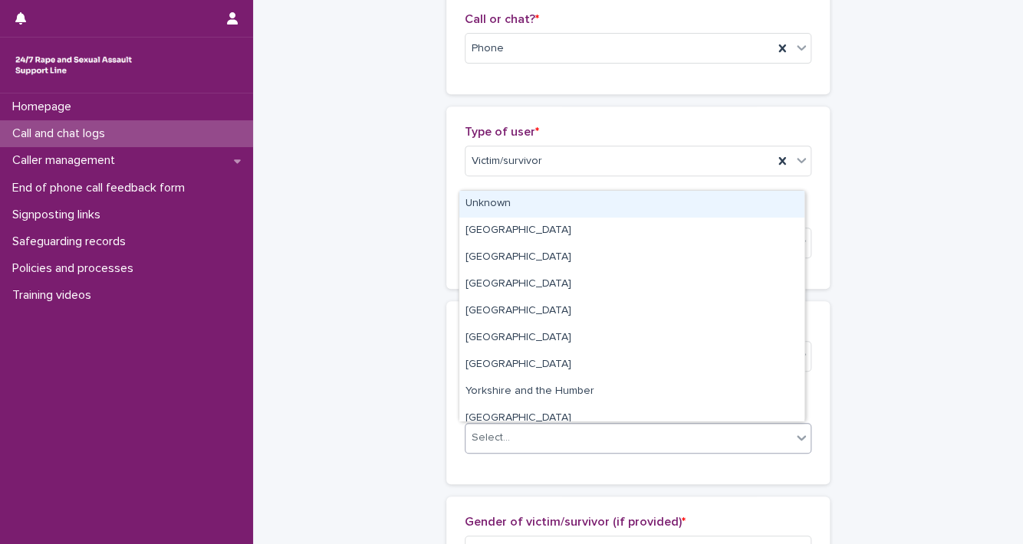
click at [793, 448] on div at bounding box center [801, 438] width 18 height 28
click at [685, 215] on div "Unknown" at bounding box center [631, 204] width 345 height 27
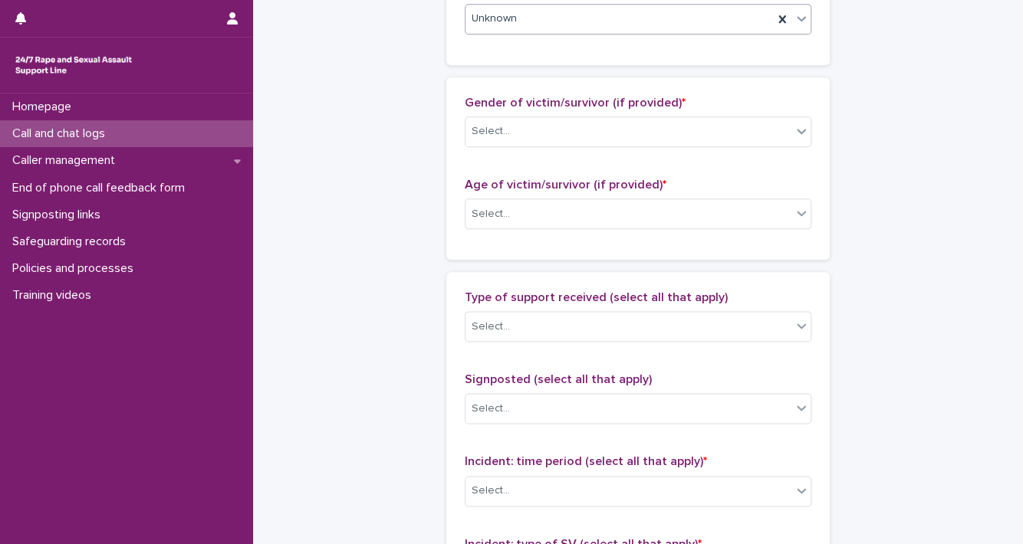
scroll to position [702, 0]
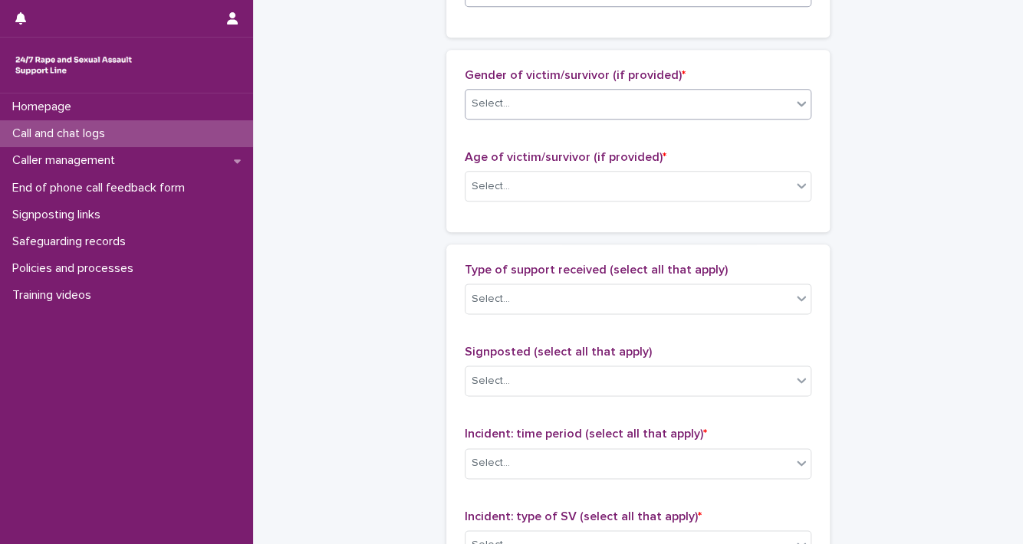
click at [794, 102] on icon at bounding box center [801, 103] width 15 height 15
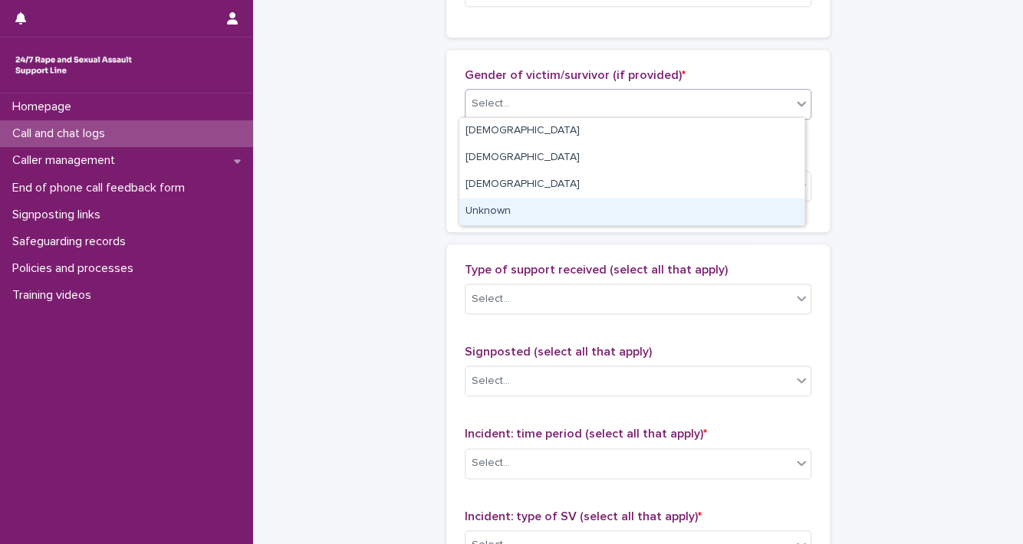
click at [759, 209] on div "Unknown" at bounding box center [631, 212] width 345 height 27
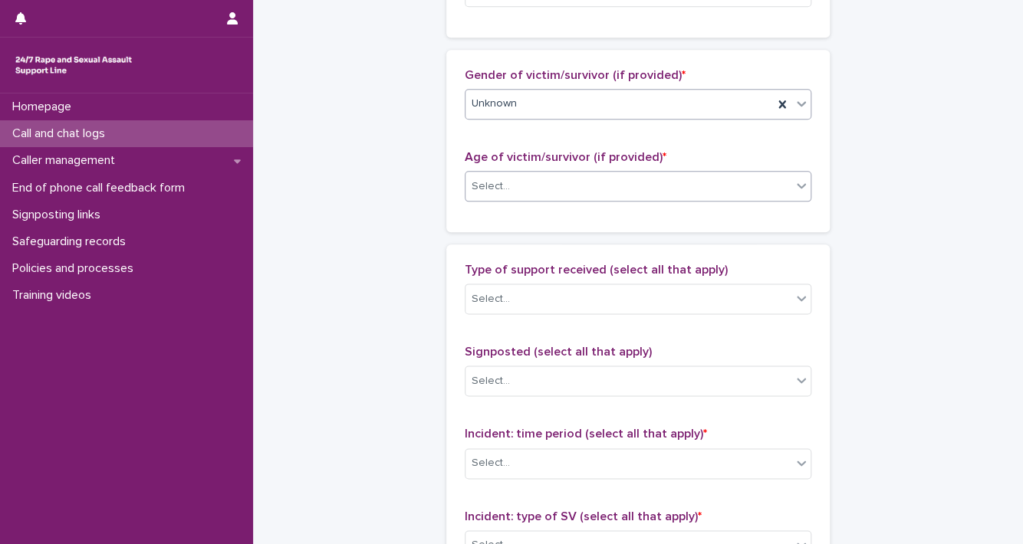
click at [802, 185] on icon at bounding box center [801, 185] width 15 height 15
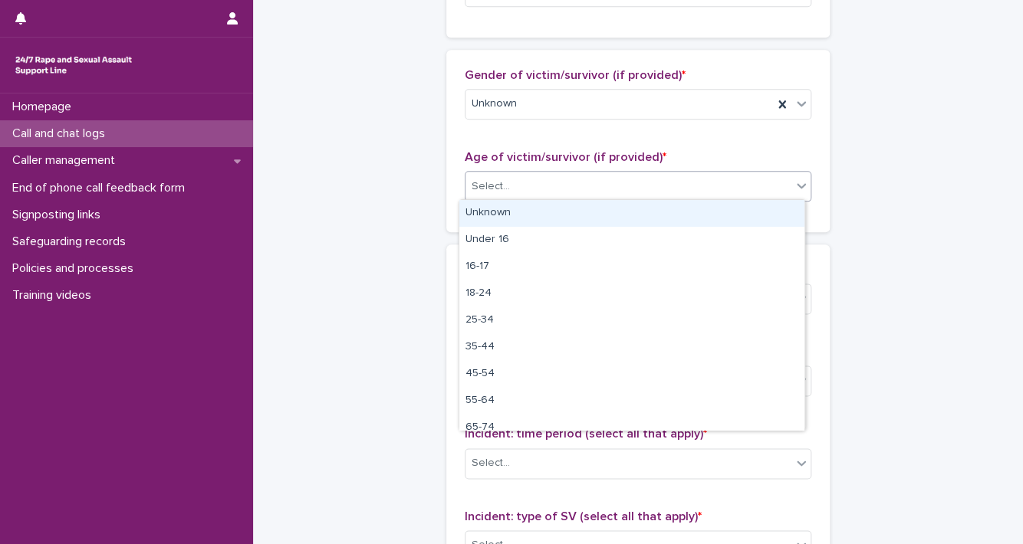
click at [777, 209] on div "Unknown" at bounding box center [631, 213] width 345 height 27
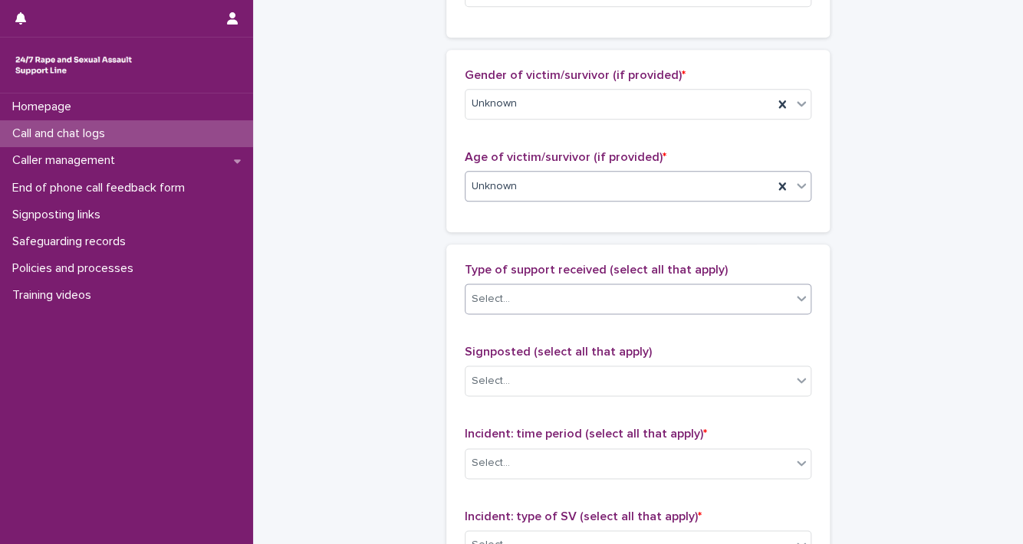
click at [794, 298] on icon at bounding box center [801, 298] width 15 height 15
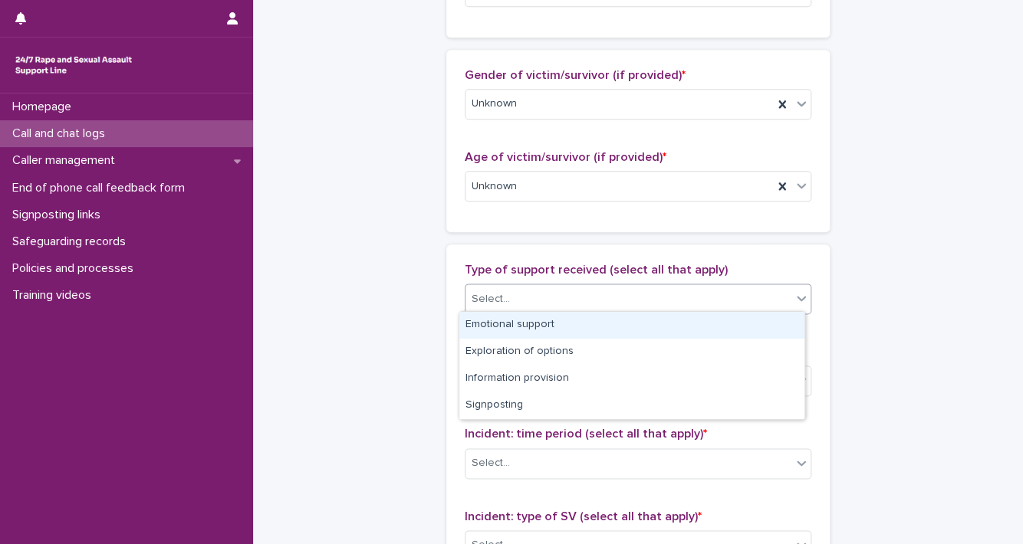
click at [774, 335] on div "Emotional support" at bounding box center [631, 325] width 345 height 27
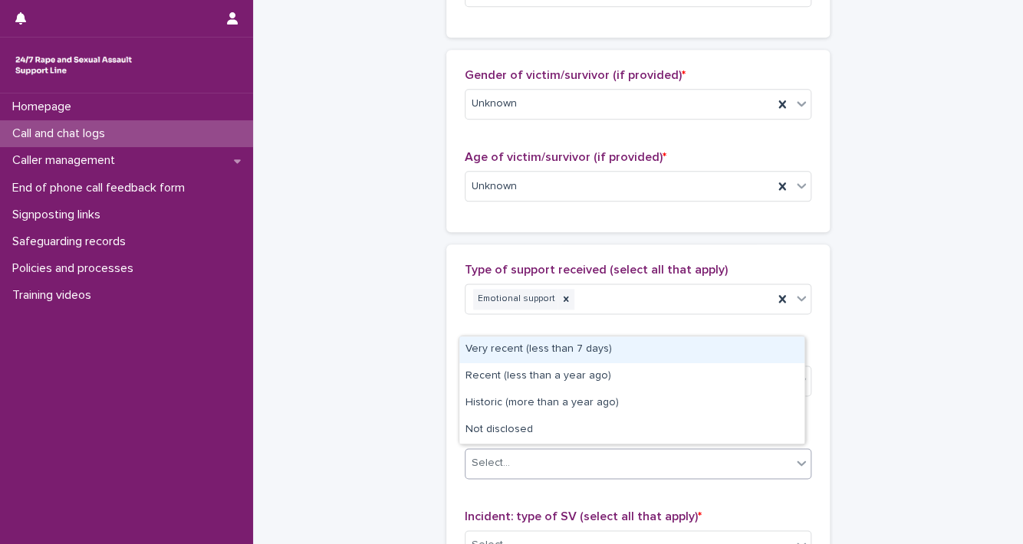
click at [794, 461] on icon at bounding box center [801, 462] width 15 height 15
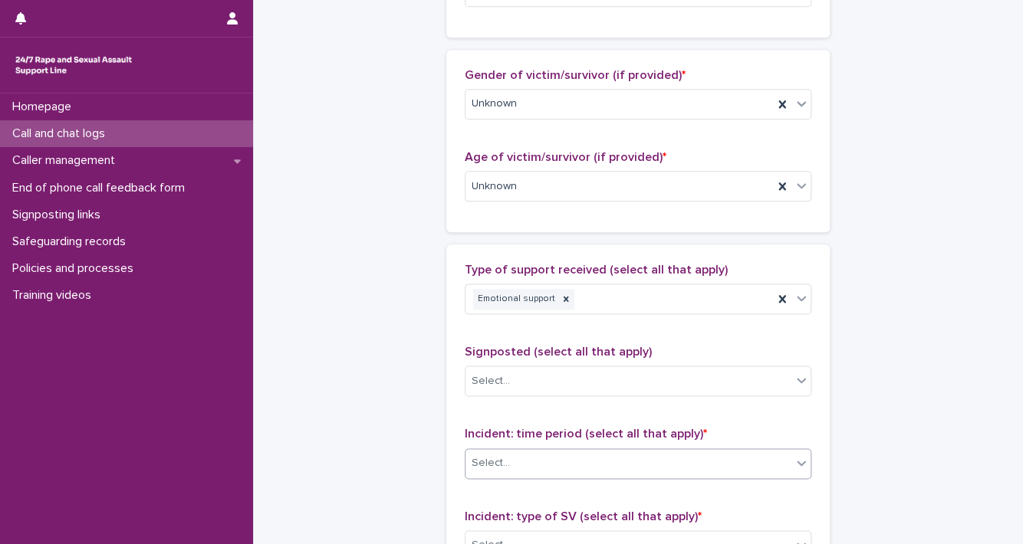
click at [761, 452] on div "Select..." at bounding box center [628, 463] width 326 height 25
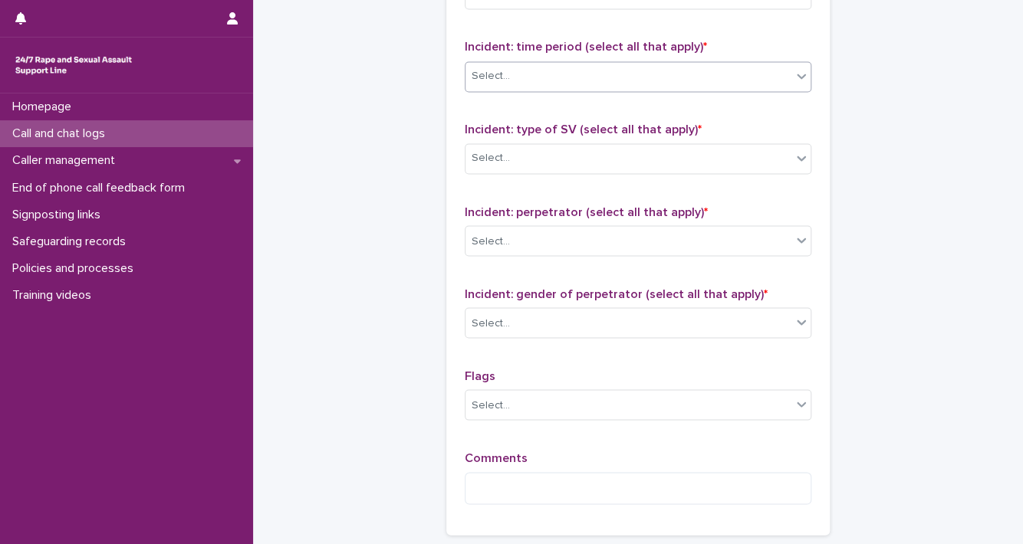
scroll to position [1100, 0]
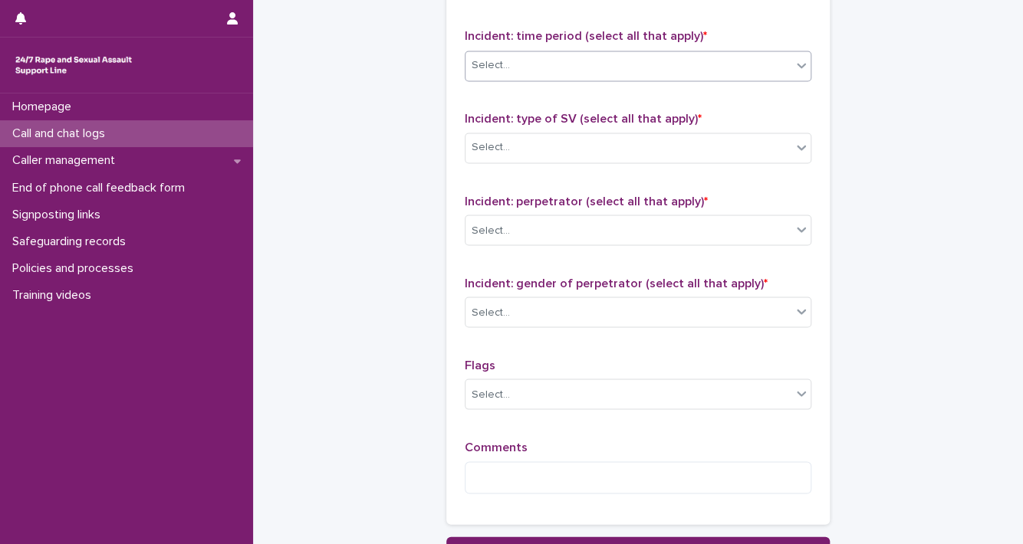
click at [797, 58] on icon at bounding box center [801, 65] width 15 height 15
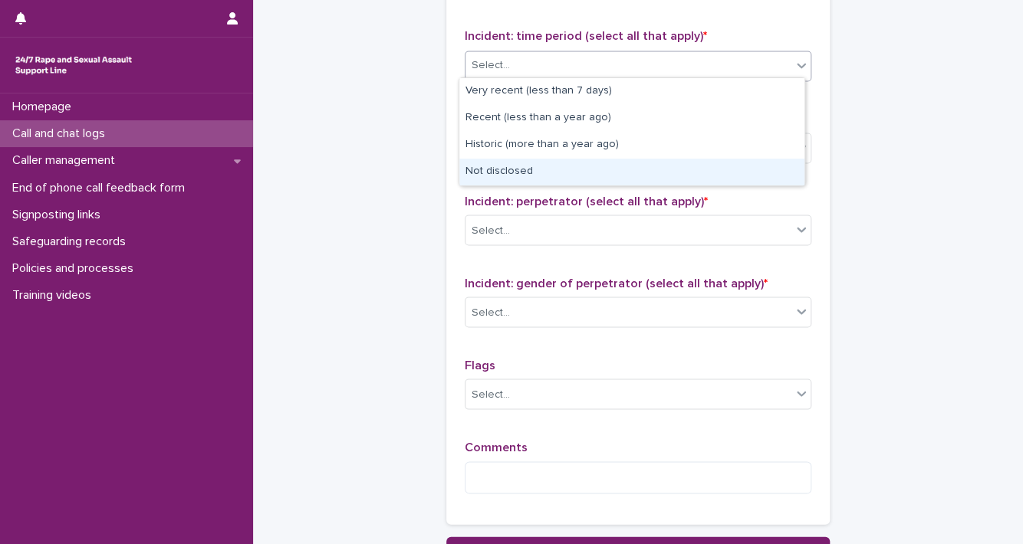
click at [752, 164] on div "Not disclosed" at bounding box center [631, 172] width 345 height 27
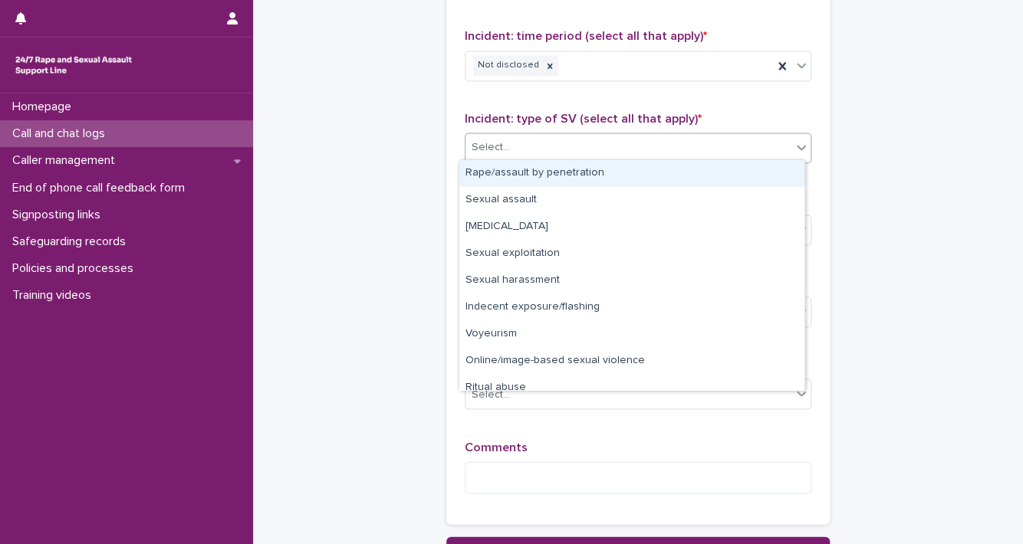
click at [800, 145] on icon at bounding box center [801, 147] width 15 height 15
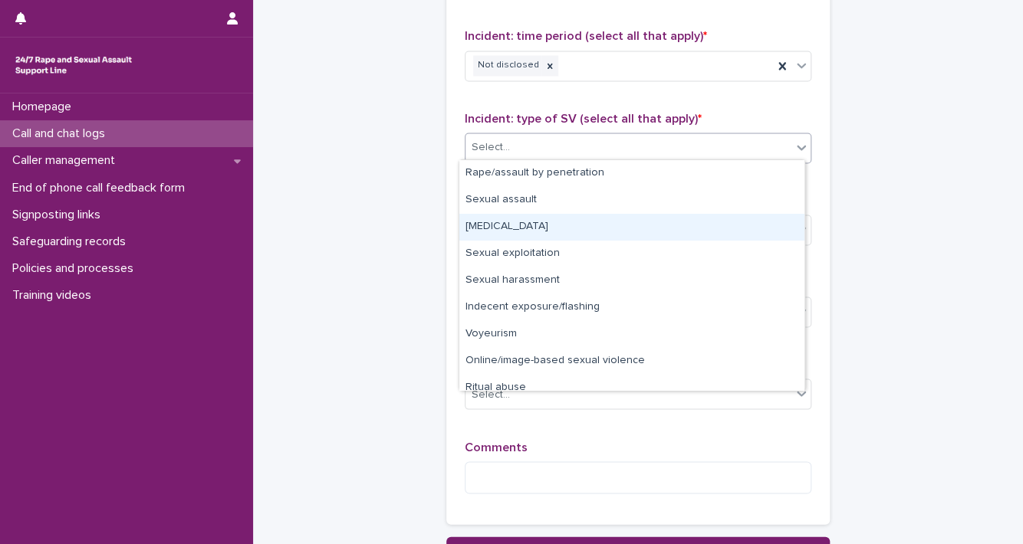
scroll to position [38, 0]
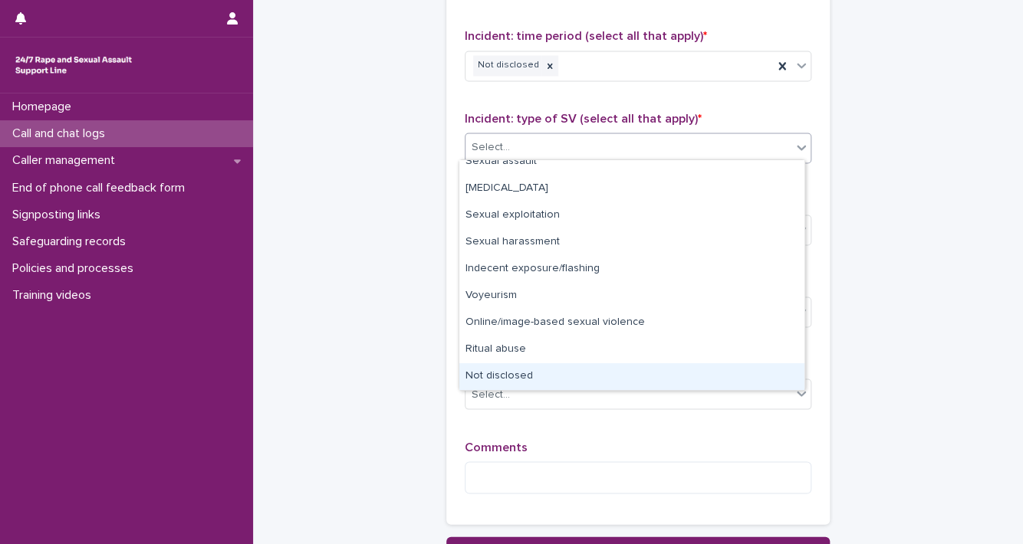
click at [751, 369] on div "Not disclosed" at bounding box center [631, 376] width 345 height 27
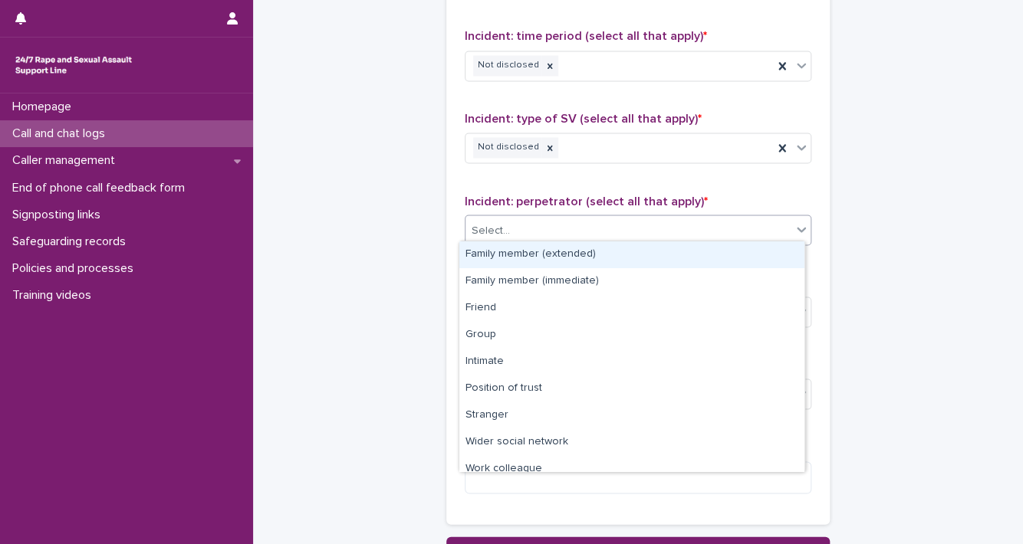
click at [800, 225] on icon at bounding box center [801, 229] width 15 height 15
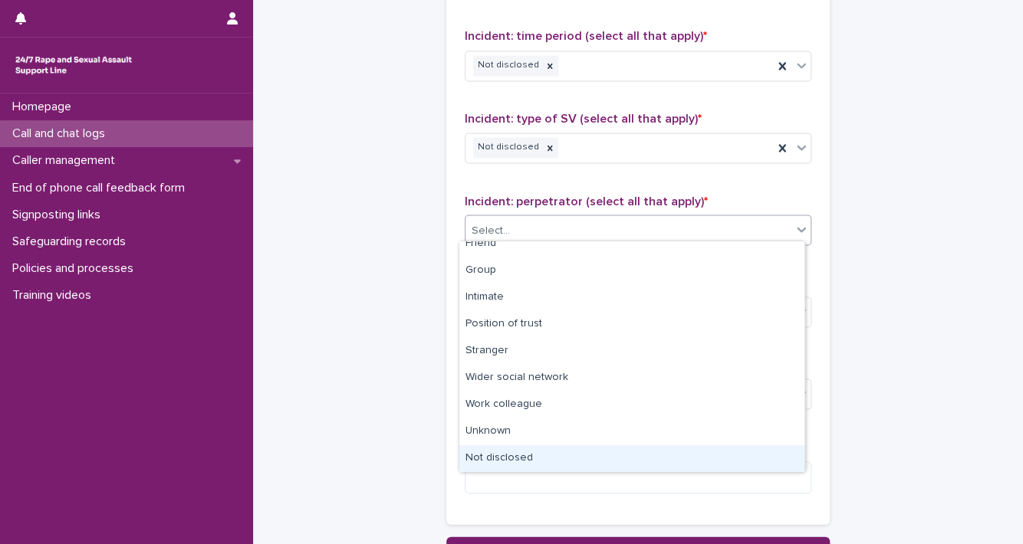
click at [761, 452] on div "Not disclosed" at bounding box center [631, 458] width 345 height 27
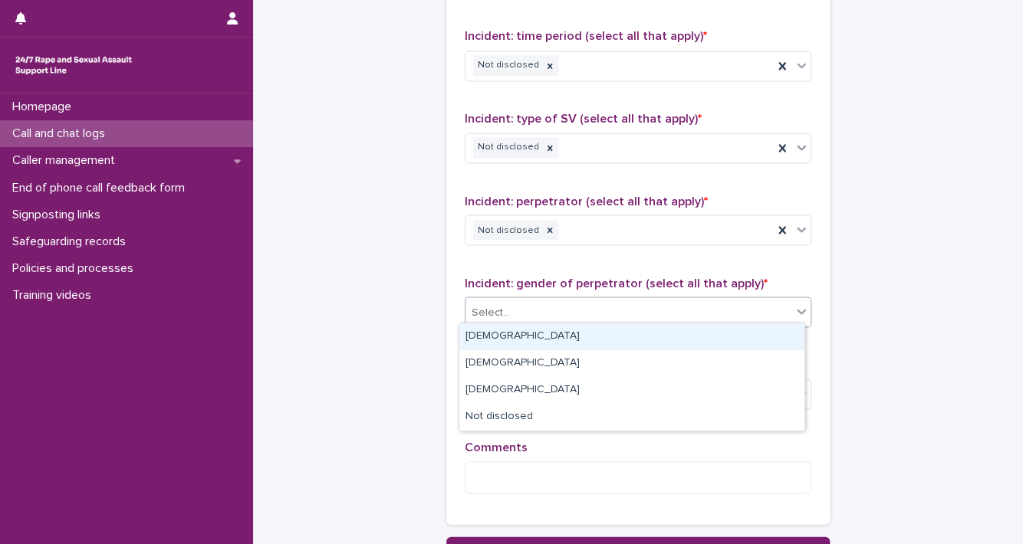
click at [796, 304] on icon at bounding box center [801, 311] width 15 height 15
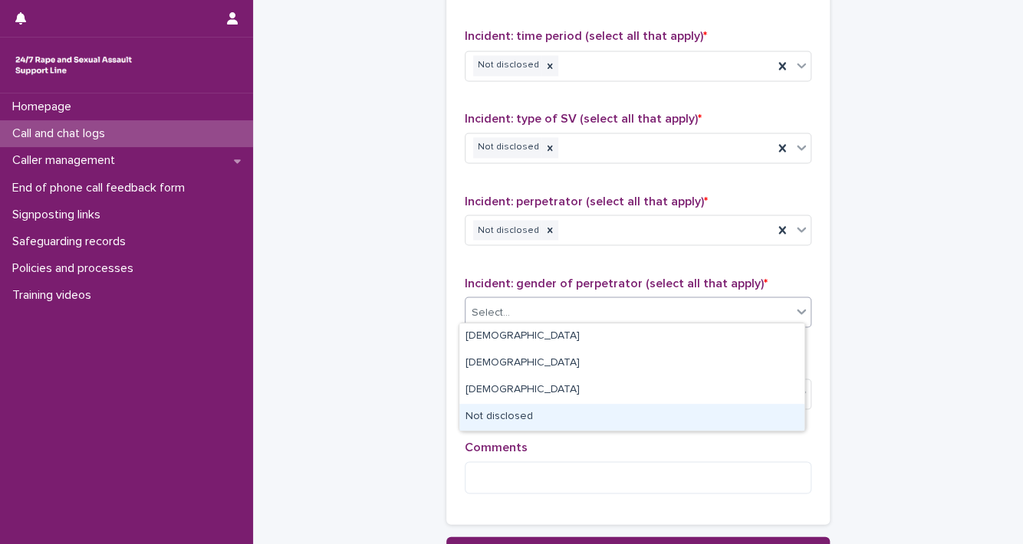
click at [753, 410] on div "Not disclosed" at bounding box center [631, 417] width 345 height 27
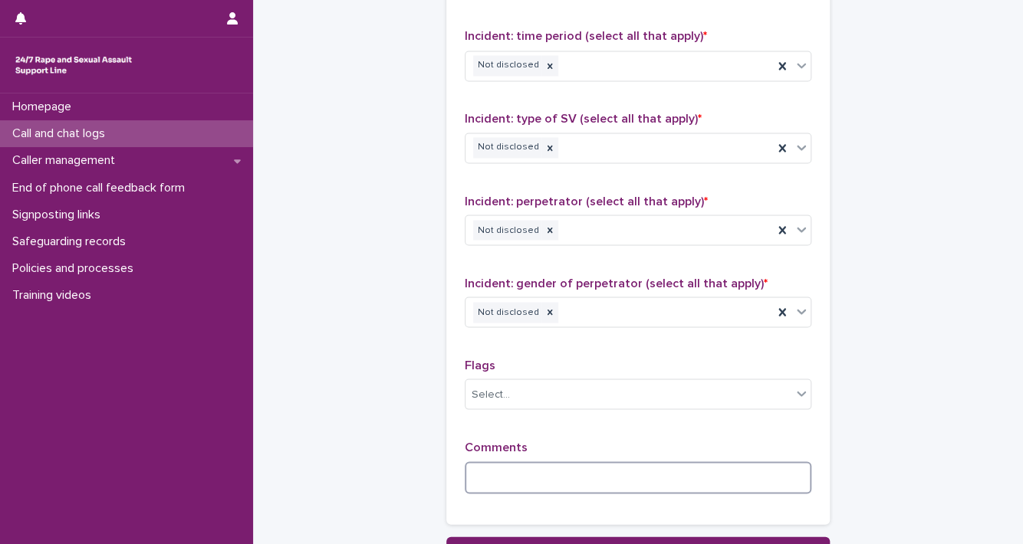
click at [723, 468] on textarea at bounding box center [638, 478] width 347 height 33
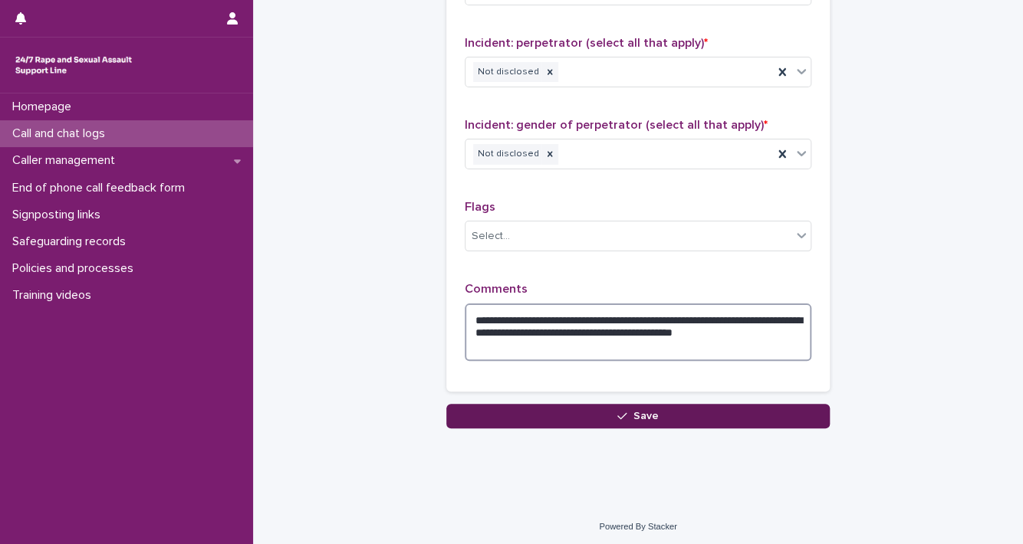
type textarea "**********"
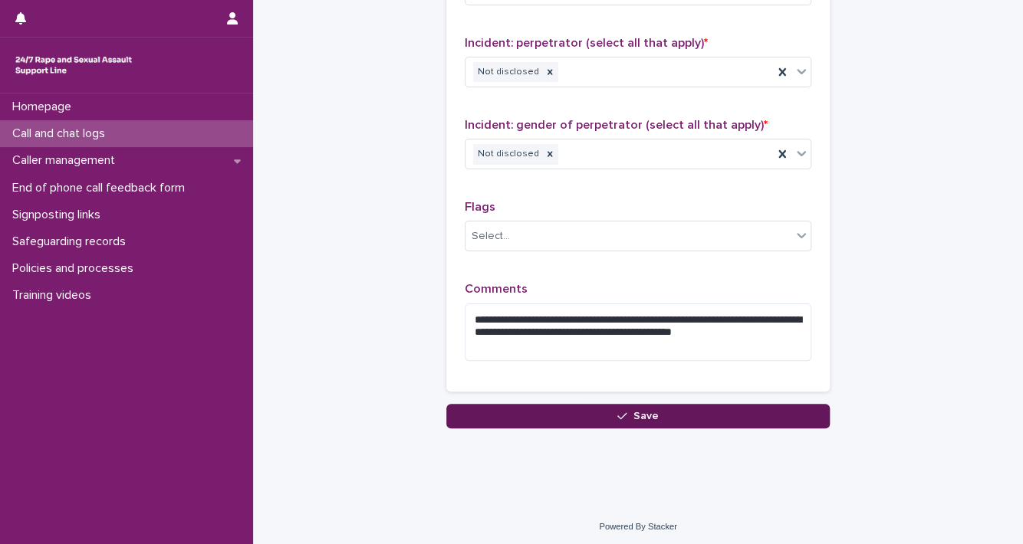
click at [695, 412] on button "Save" at bounding box center [637, 416] width 383 height 25
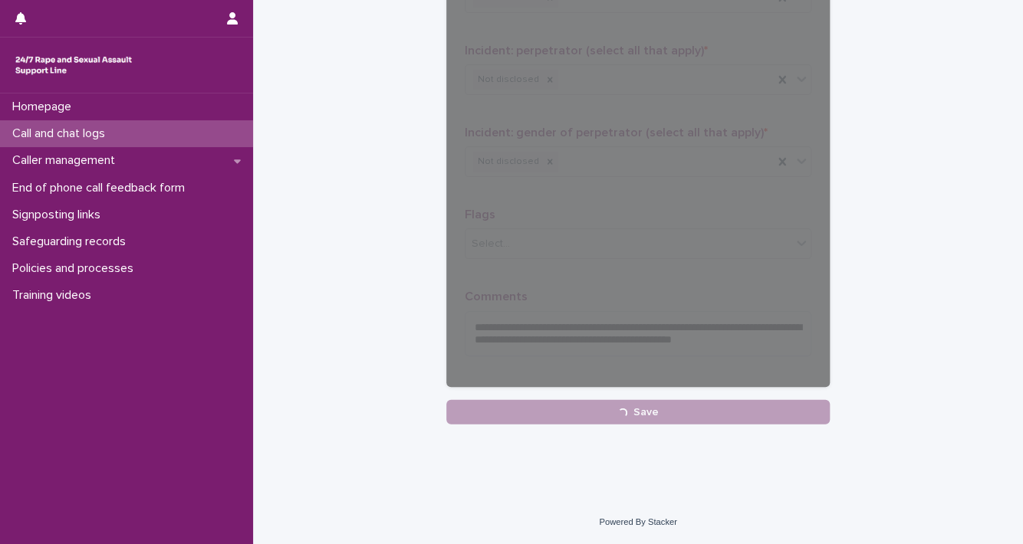
scroll to position [1245, 0]
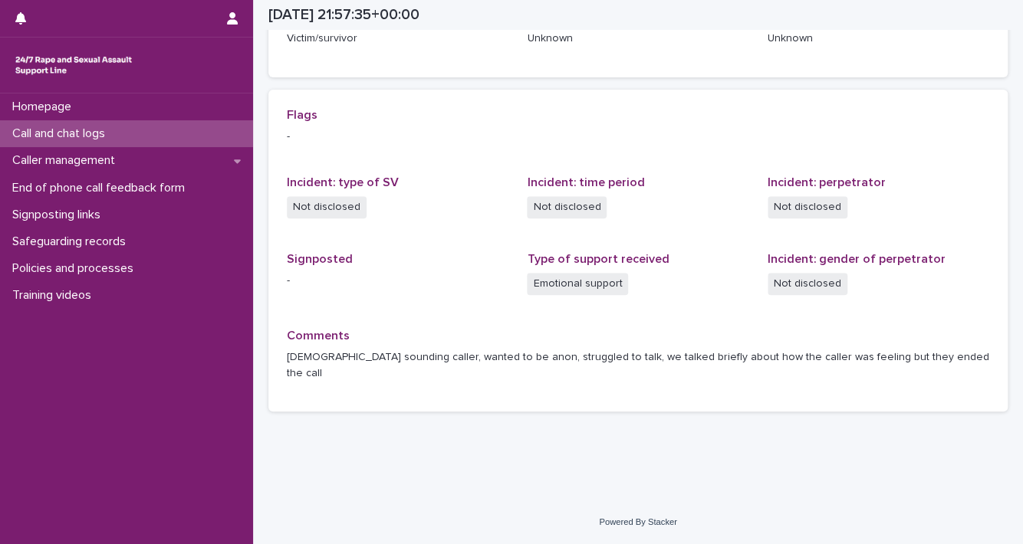
scroll to position [270, 0]
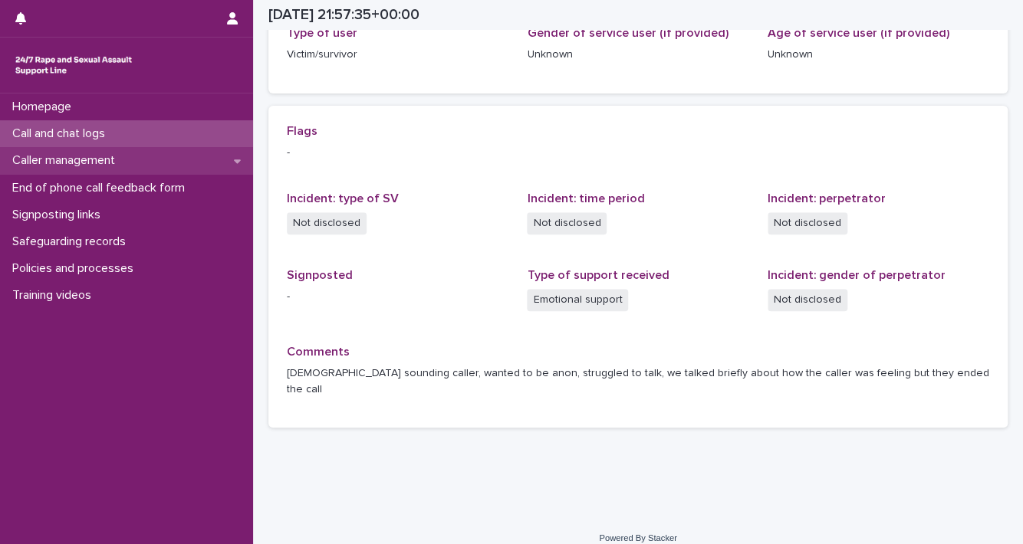
click at [18, 162] on p "Caller management" at bounding box center [66, 160] width 121 height 15
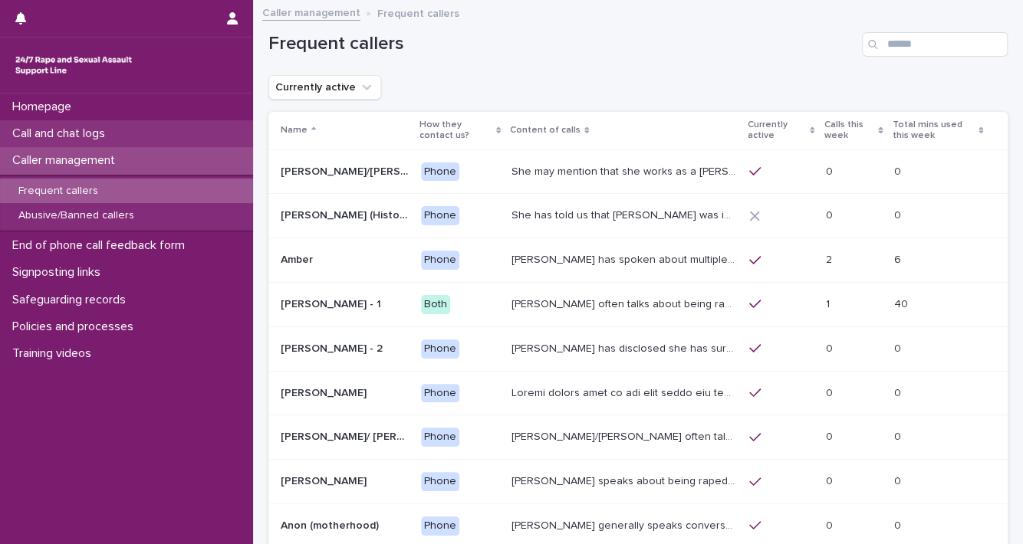
click at [124, 126] on div "Call and chat logs" at bounding box center [126, 133] width 253 height 27
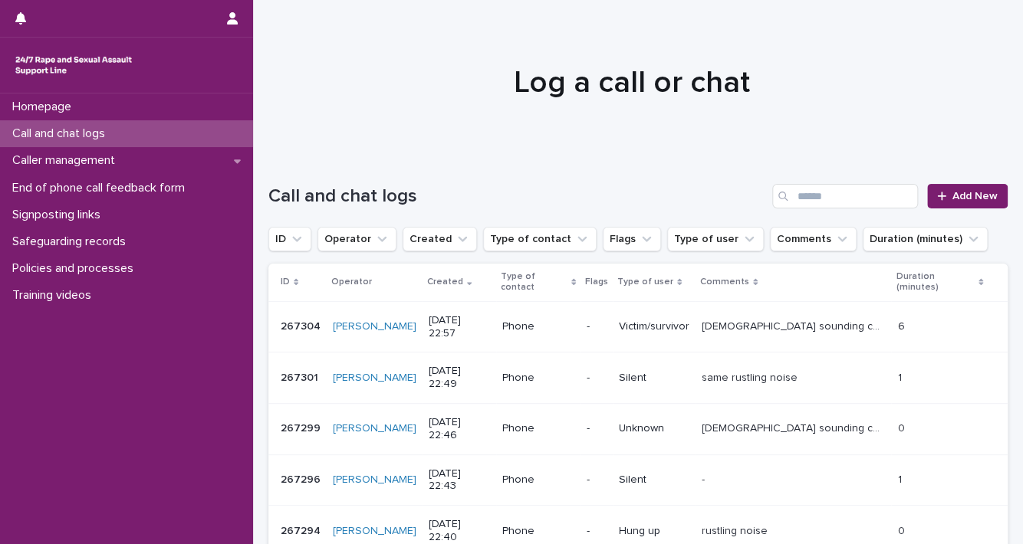
click at [784, 196] on div "Search" at bounding box center [784, 196] width 25 height 25
click at [792, 196] on input "Search" at bounding box center [845, 196] width 146 height 25
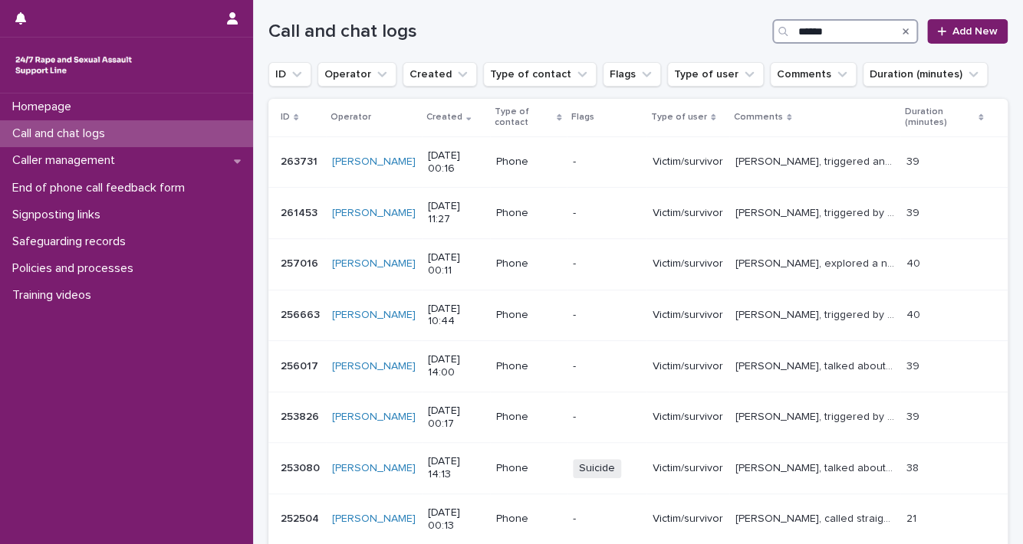
scroll to position [181, 0]
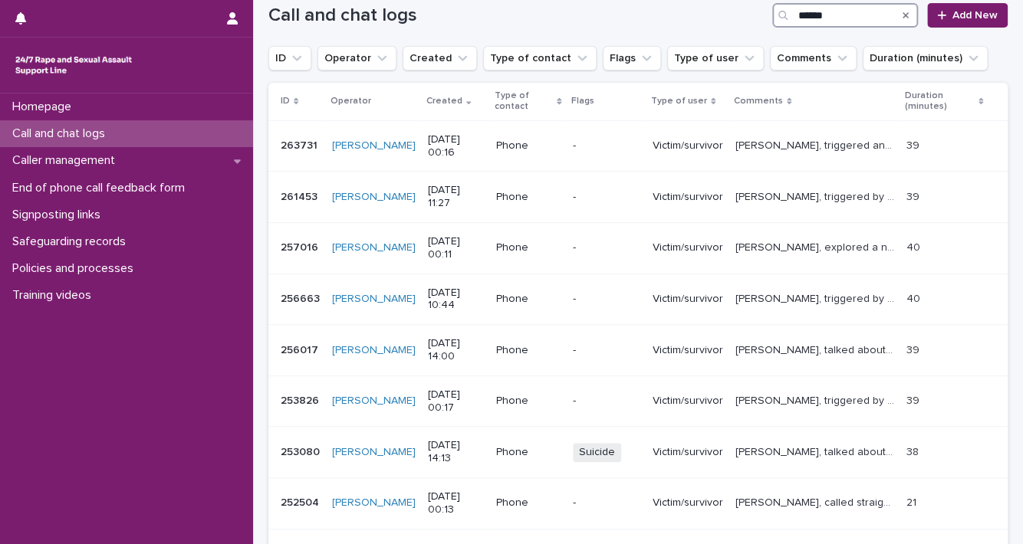
type input "******"
